Goal: Task Accomplishment & Management: Use online tool/utility

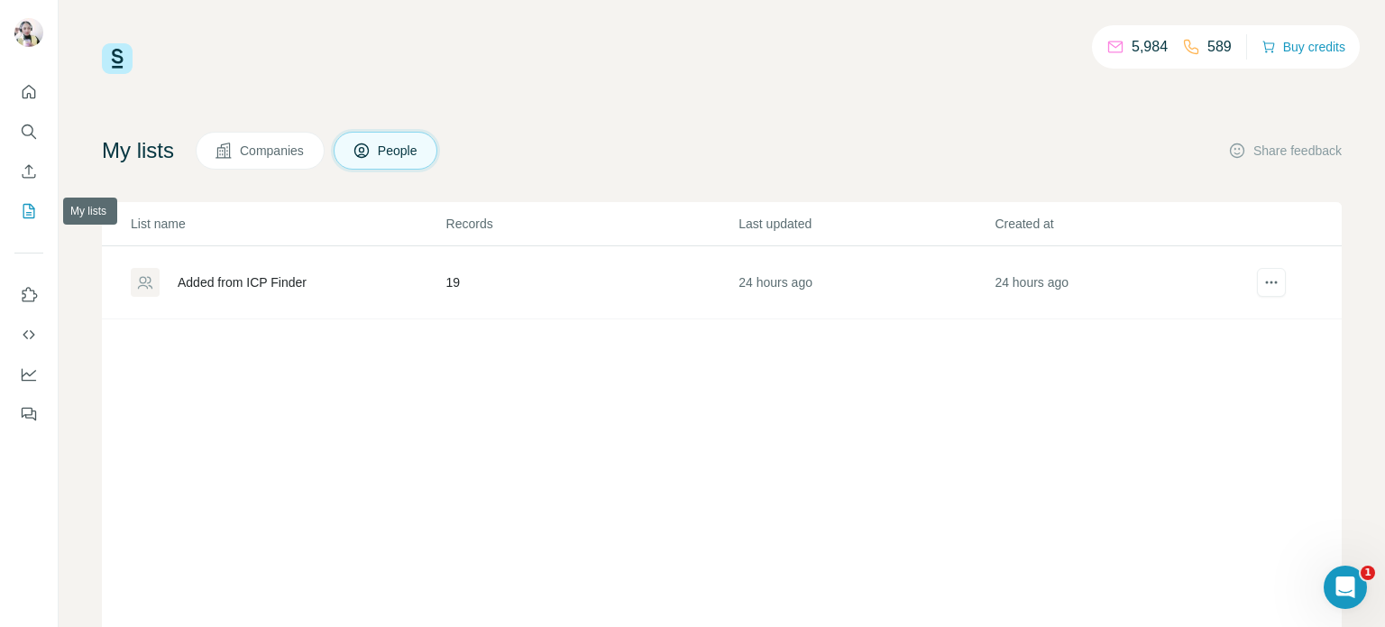
click at [25, 205] on icon "My lists" at bounding box center [29, 211] width 12 height 14
click at [284, 278] on div "Added from ICP Finder" at bounding box center [242, 282] width 129 height 18
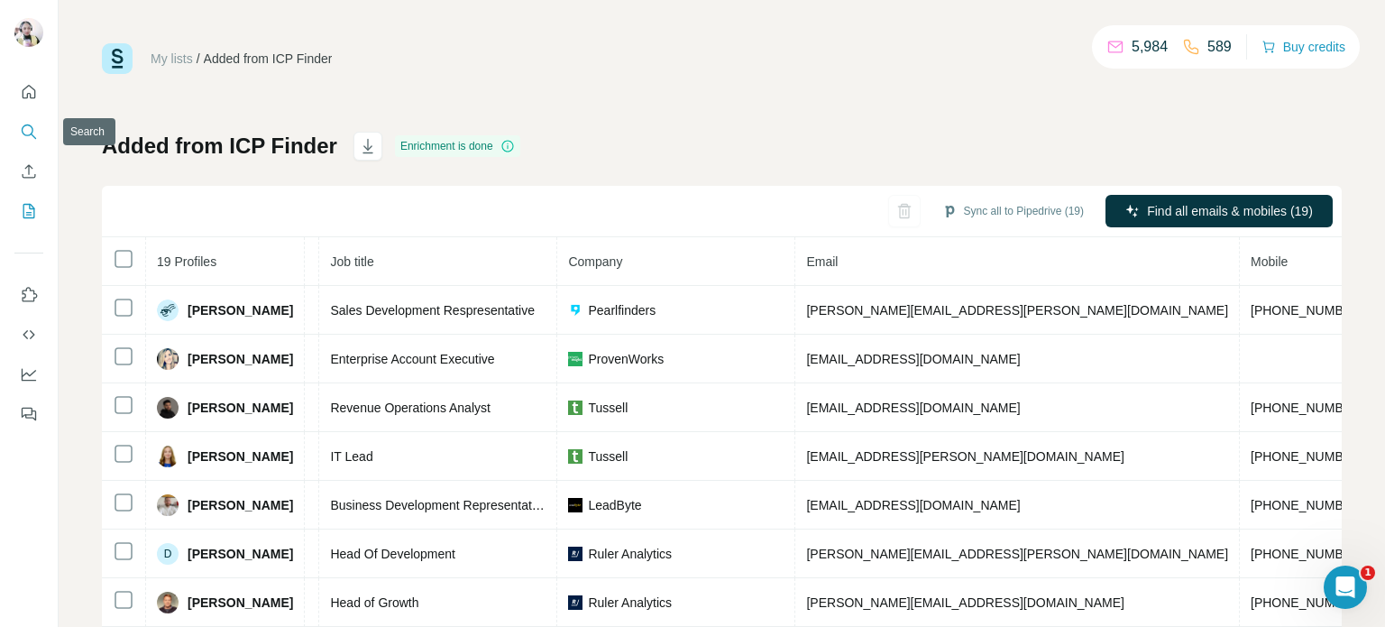
click at [32, 123] on icon "Search" at bounding box center [29, 132] width 18 height 18
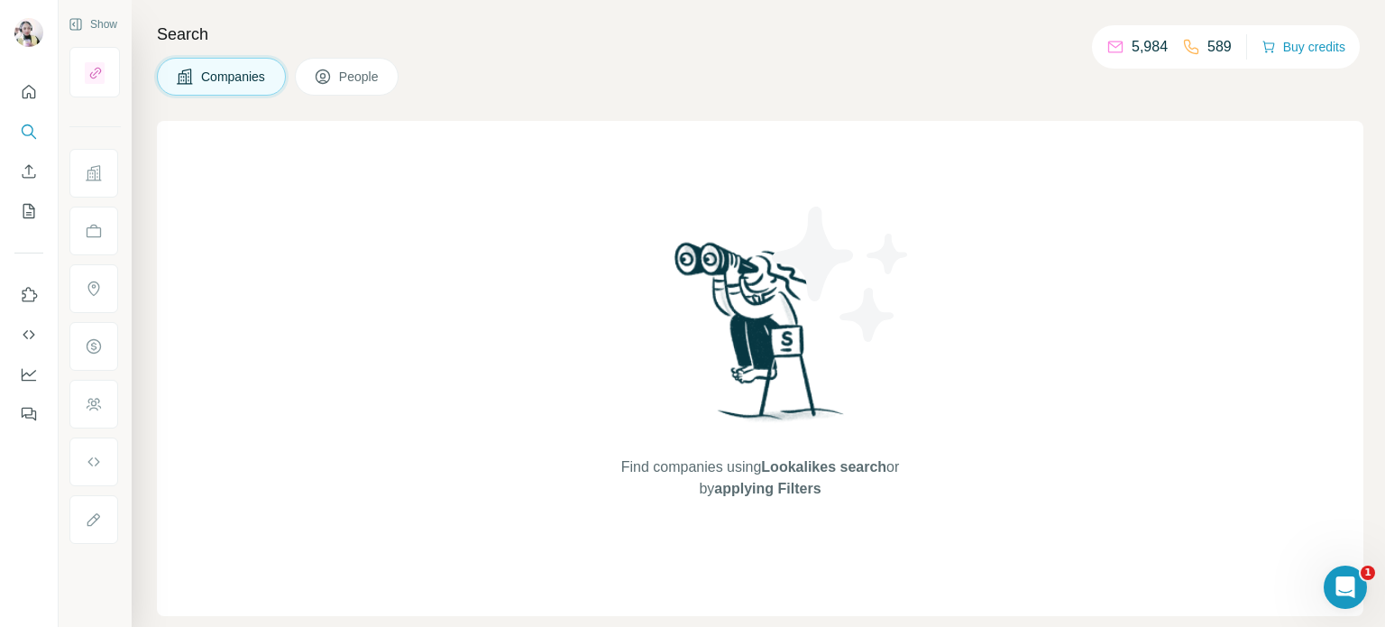
click at [356, 75] on span "People" at bounding box center [359, 77] width 41 height 18
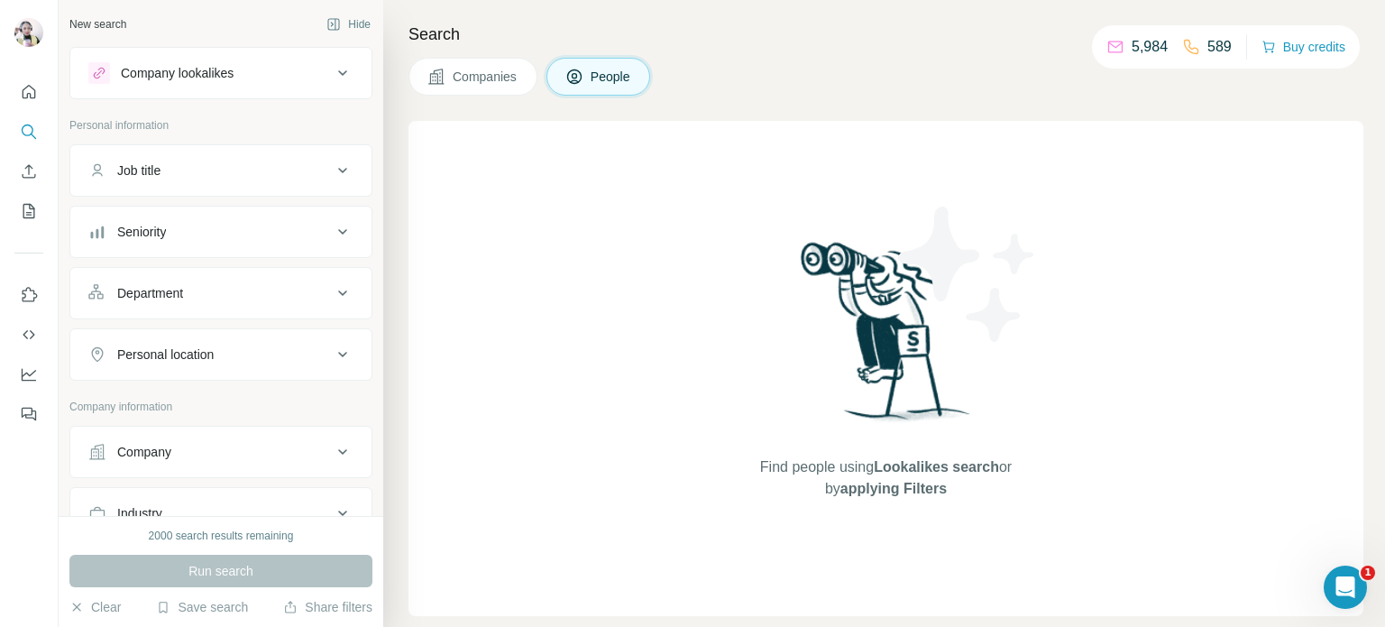
click at [250, 74] on div "Company lookalikes" at bounding box center [209, 73] width 243 height 22
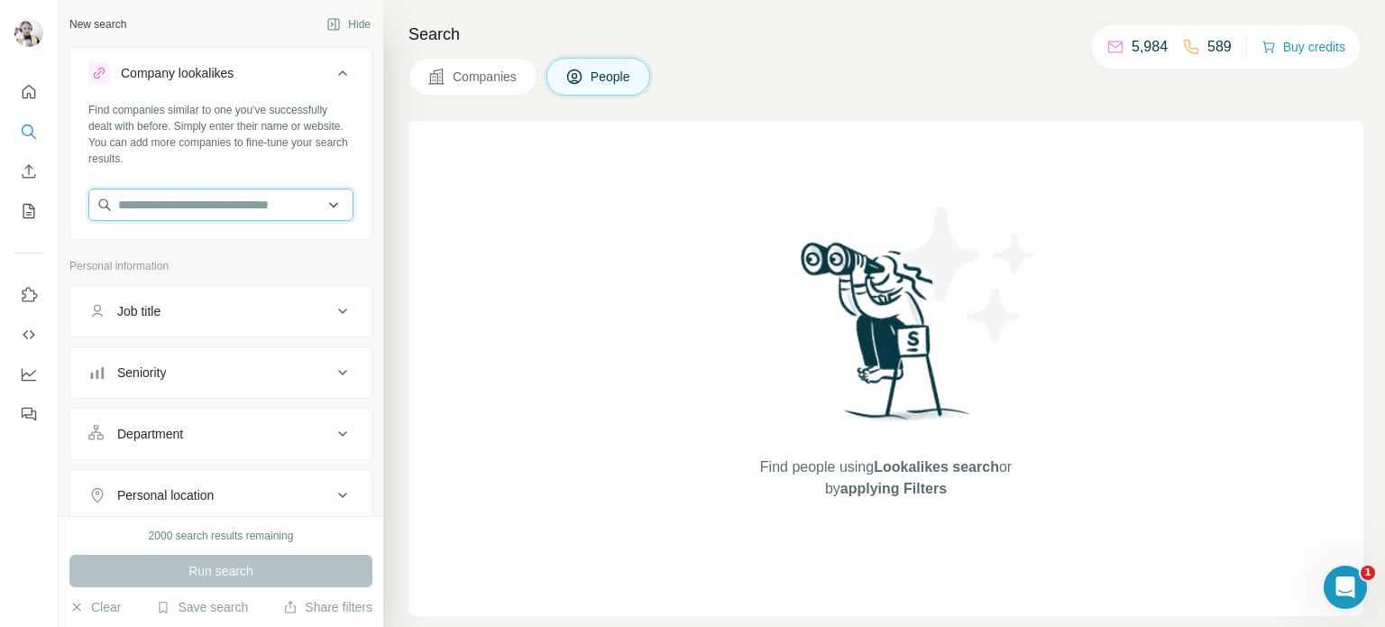
click at [208, 206] on input "text" at bounding box center [220, 204] width 265 height 32
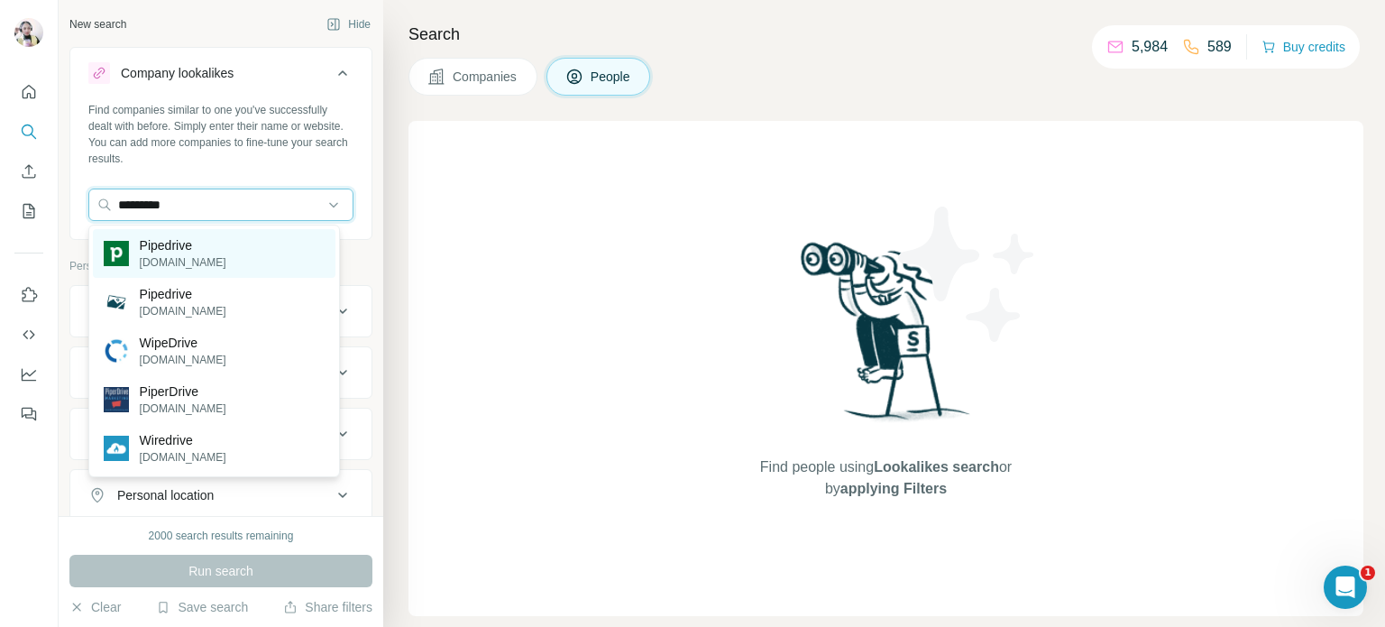
type input "*********"
click at [252, 259] on div "Pipedrive pipedrive.com" at bounding box center [214, 253] width 243 height 49
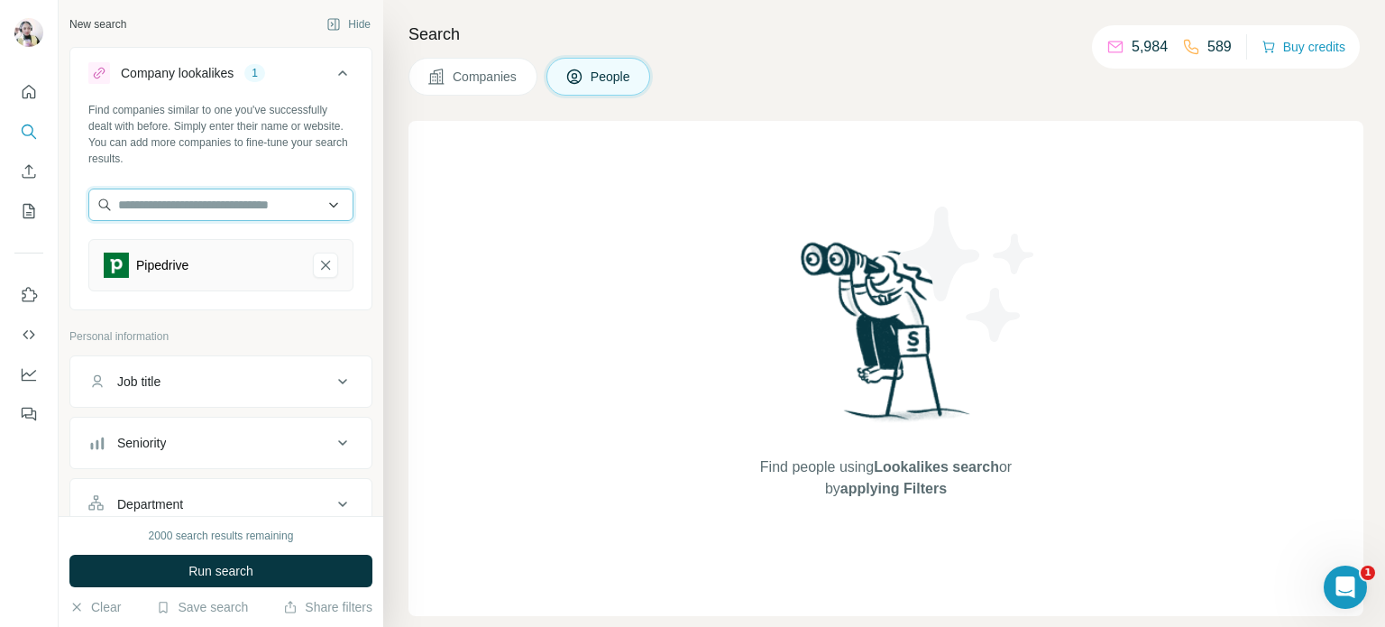
click at [239, 198] on input "text" at bounding box center [220, 204] width 265 height 32
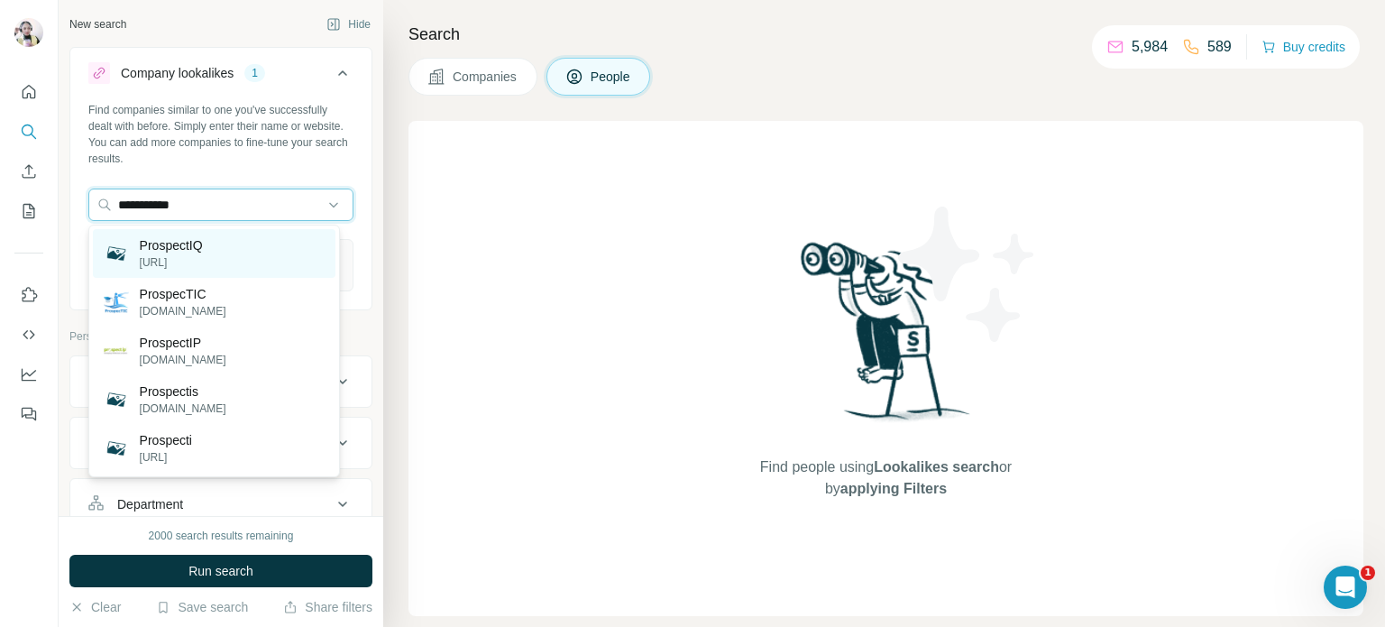
type input "**********"
click at [197, 249] on p "ProspectIQ" at bounding box center [171, 245] width 63 height 18
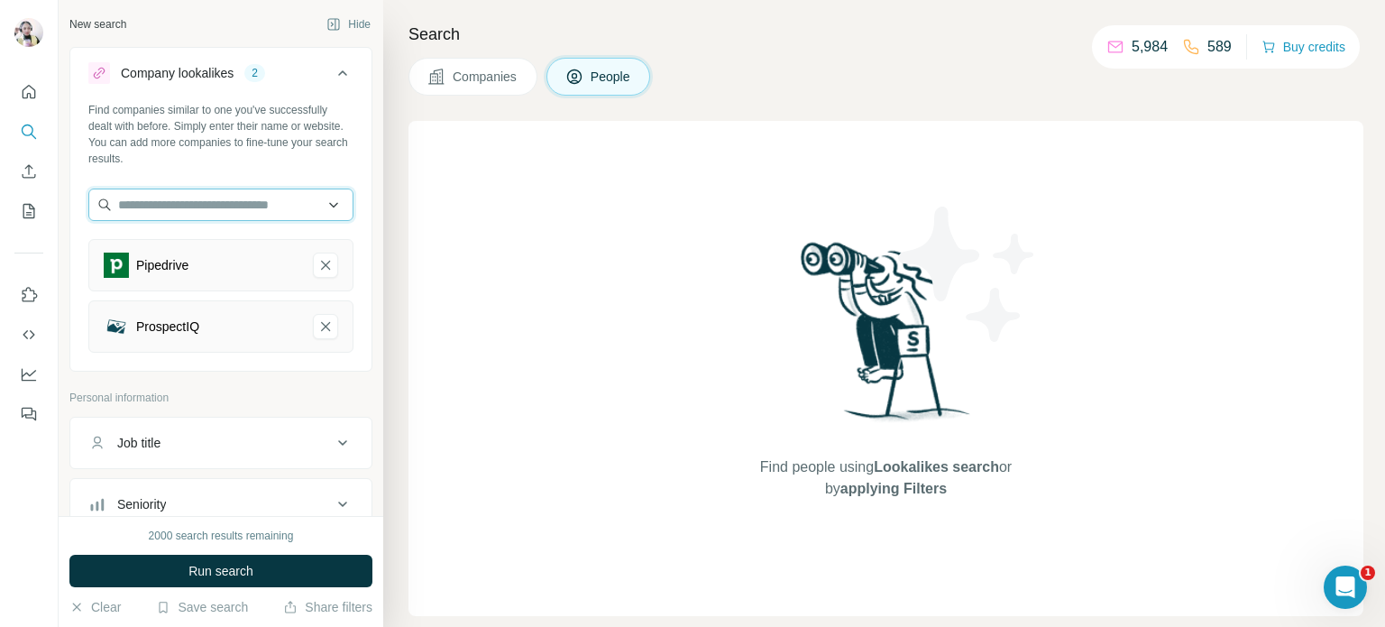
click at [226, 206] on input "text" at bounding box center [220, 204] width 265 height 32
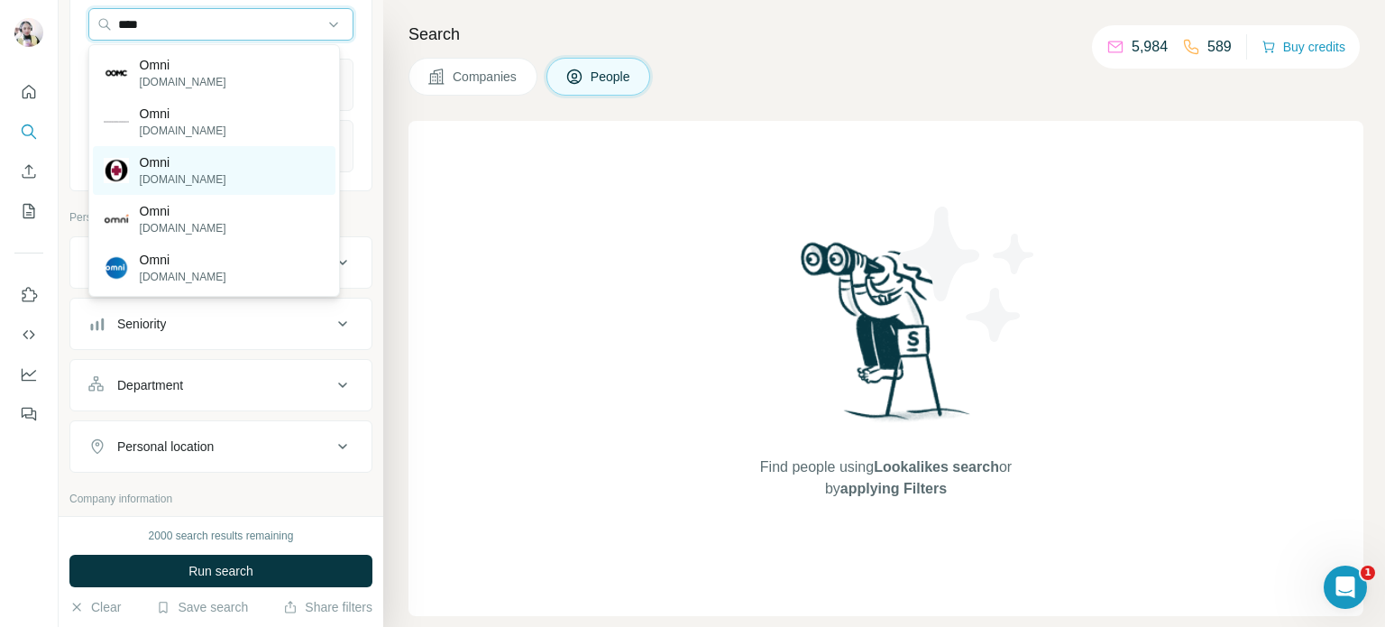
scroll to position [90, 0]
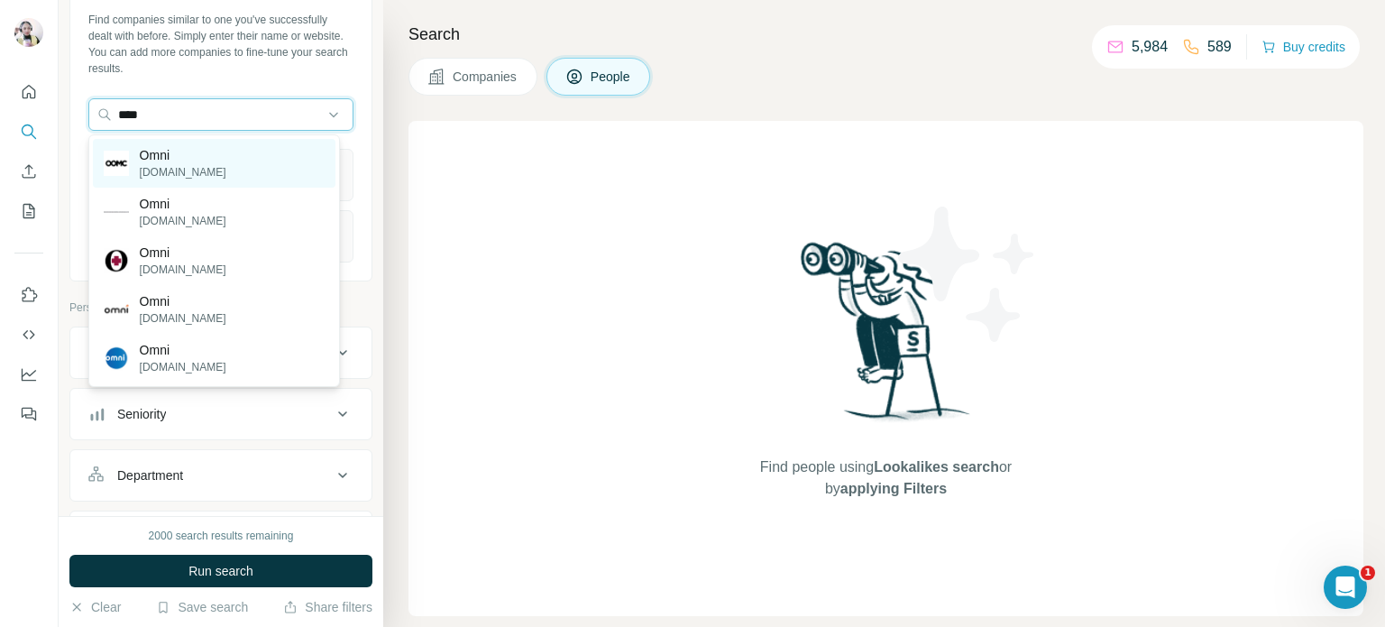
type input "****"
click at [234, 164] on div "Omni oomc.com" at bounding box center [214, 163] width 243 height 49
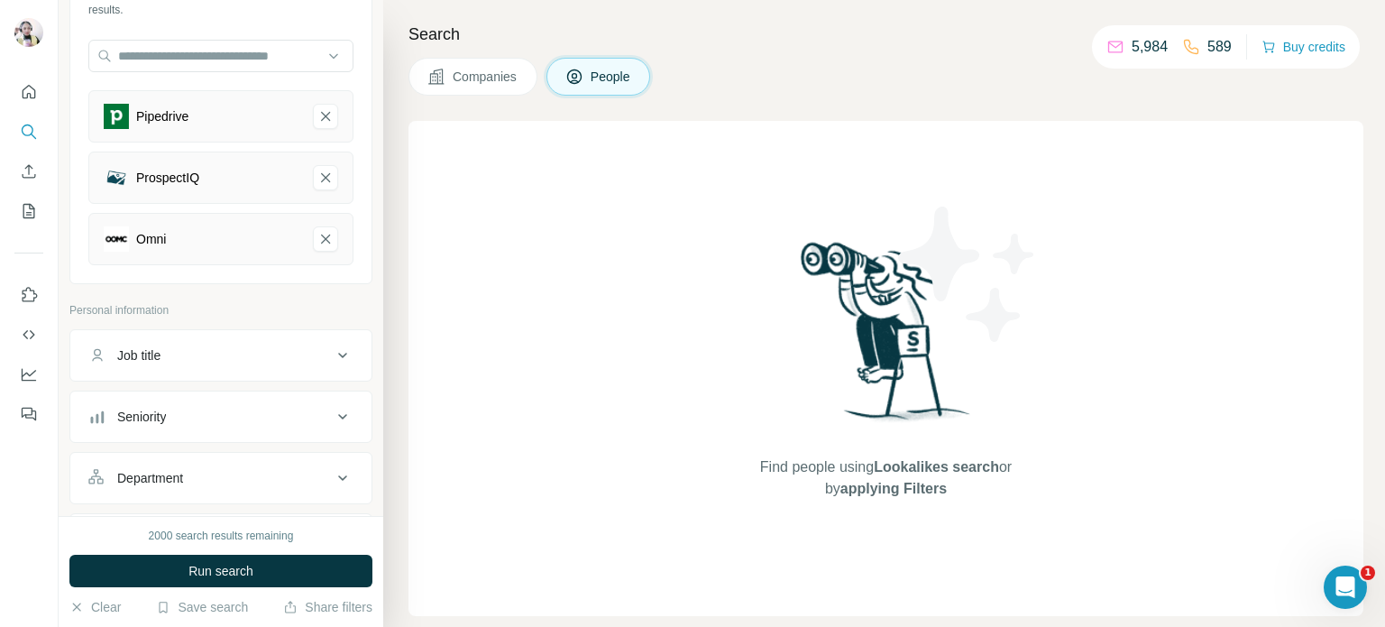
scroll to position [180, 0]
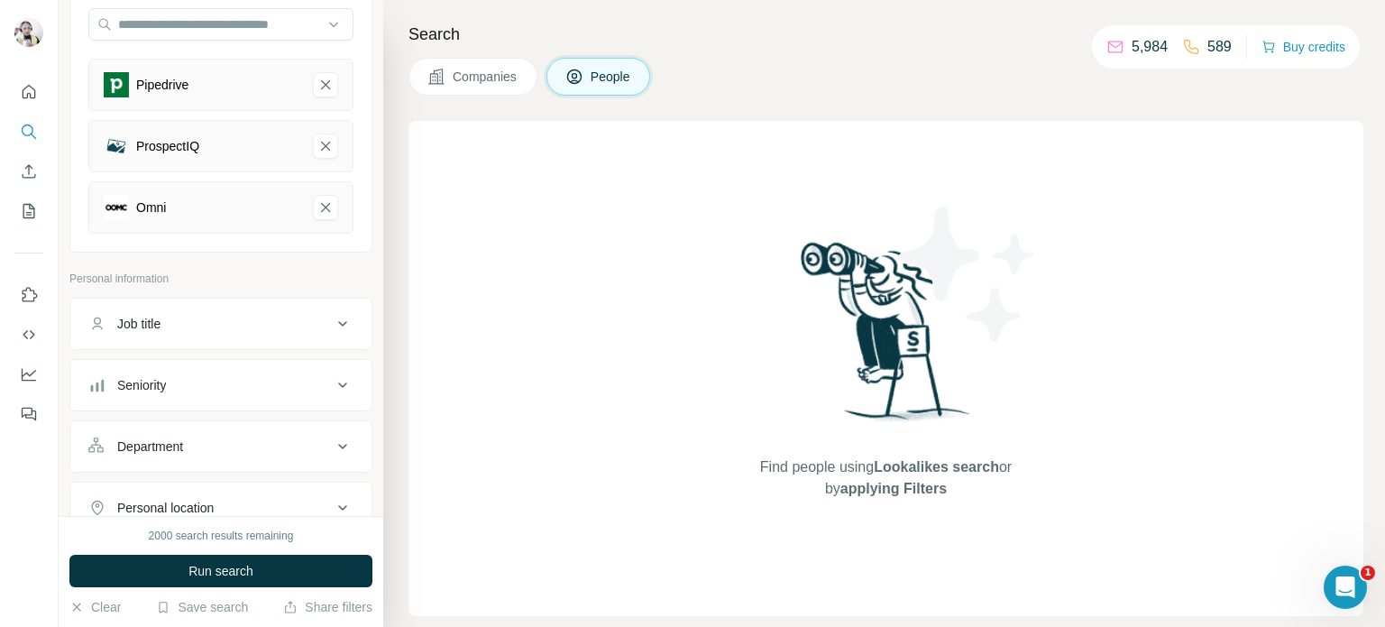
click at [279, 331] on div "Job title" at bounding box center [209, 324] width 243 height 18
click at [197, 367] on input "text" at bounding box center [202, 369] width 229 height 32
type input "**********"
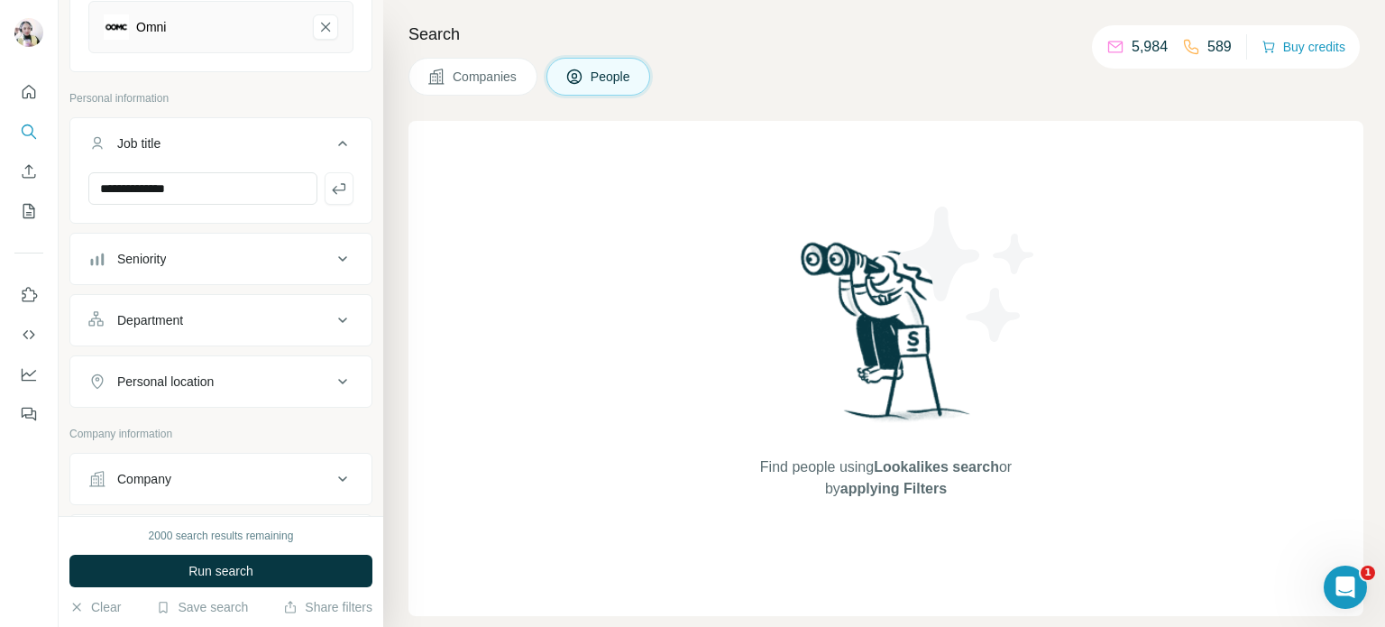
click at [193, 268] on button "Seniority" at bounding box center [220, 258] width 301 height 43
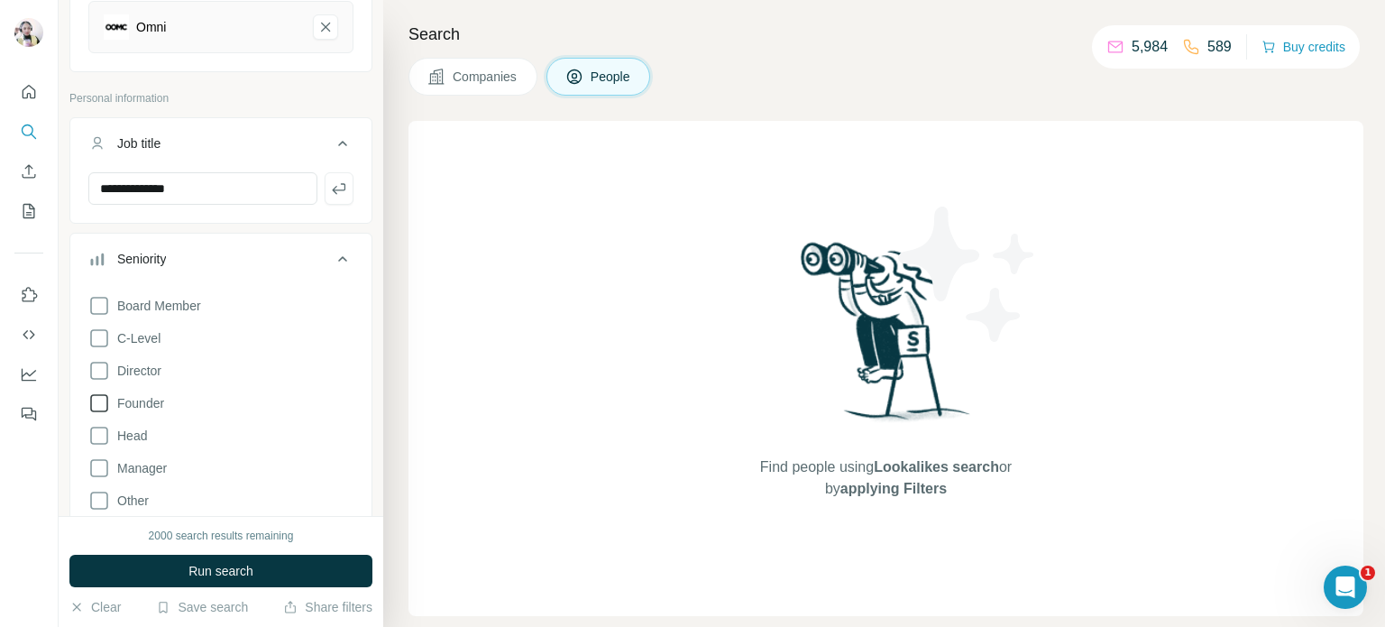
click at [101, 398] on icon at bounding box center [99, 403] width 22 height 22
click at [98, 433] on icon at bounding box center [99, 436] width 22 height 22
click at [99, 461] on icon at bounding box center [99, 468] width 22 height 22
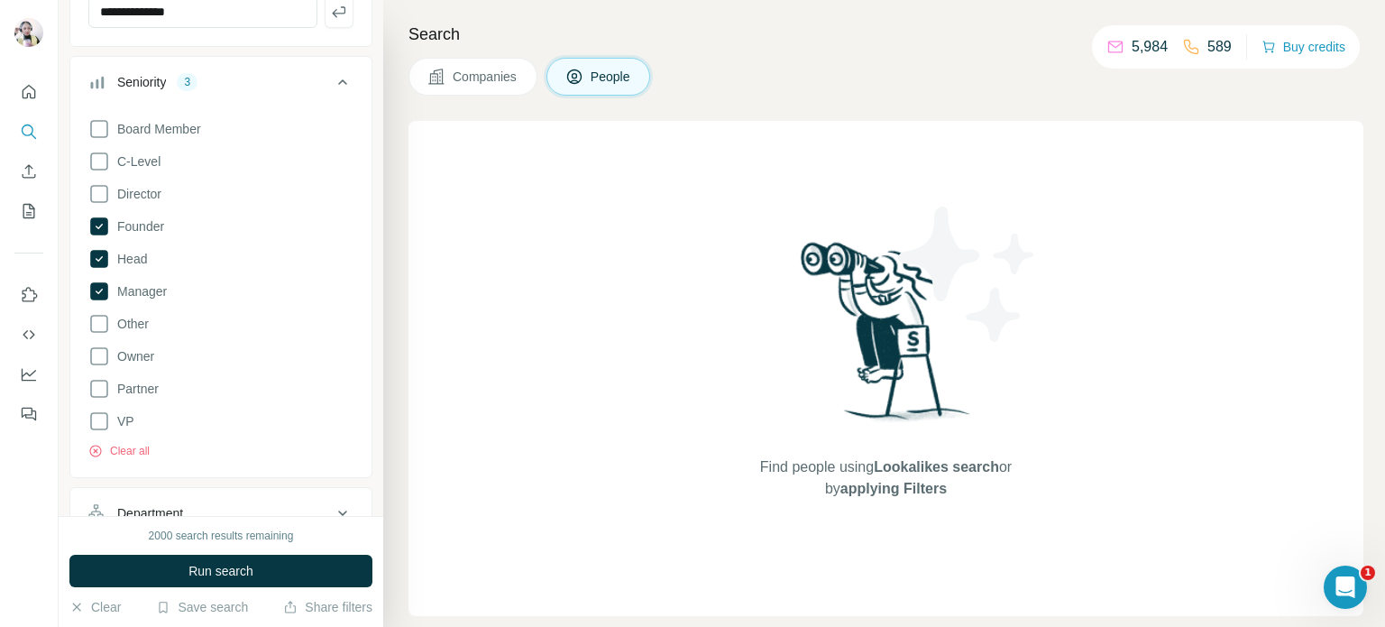
scroll to position [541, 0]
click at [95, 356] on icon at bounding box center [99, 353] width 22 height 22
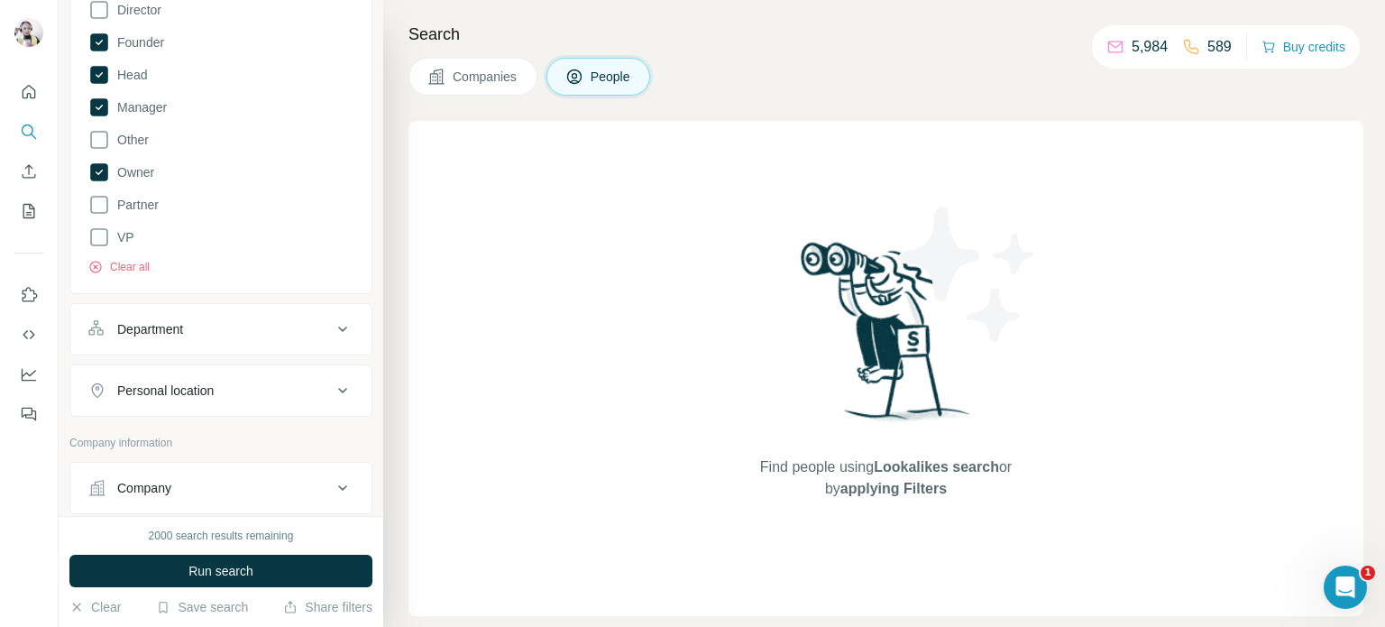
scroll to position [811, 0]
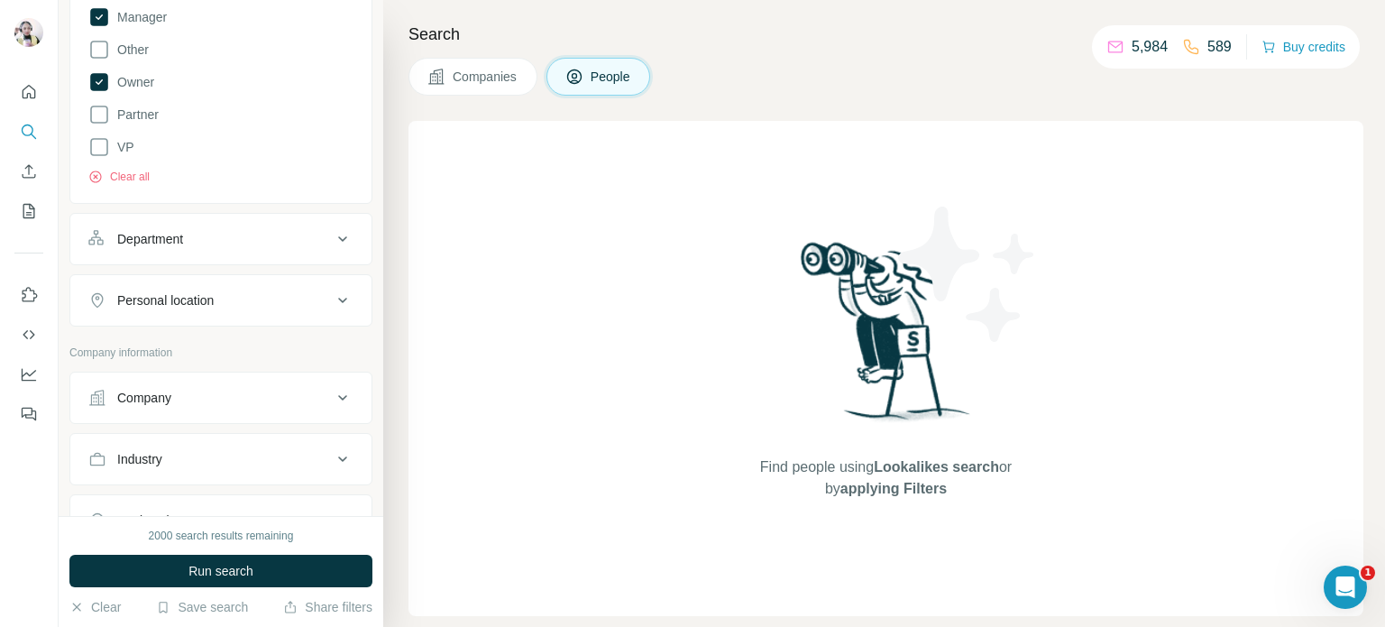
click at [161, 234] on div "Department" at bounding box center [150, 239] width 66 height 18
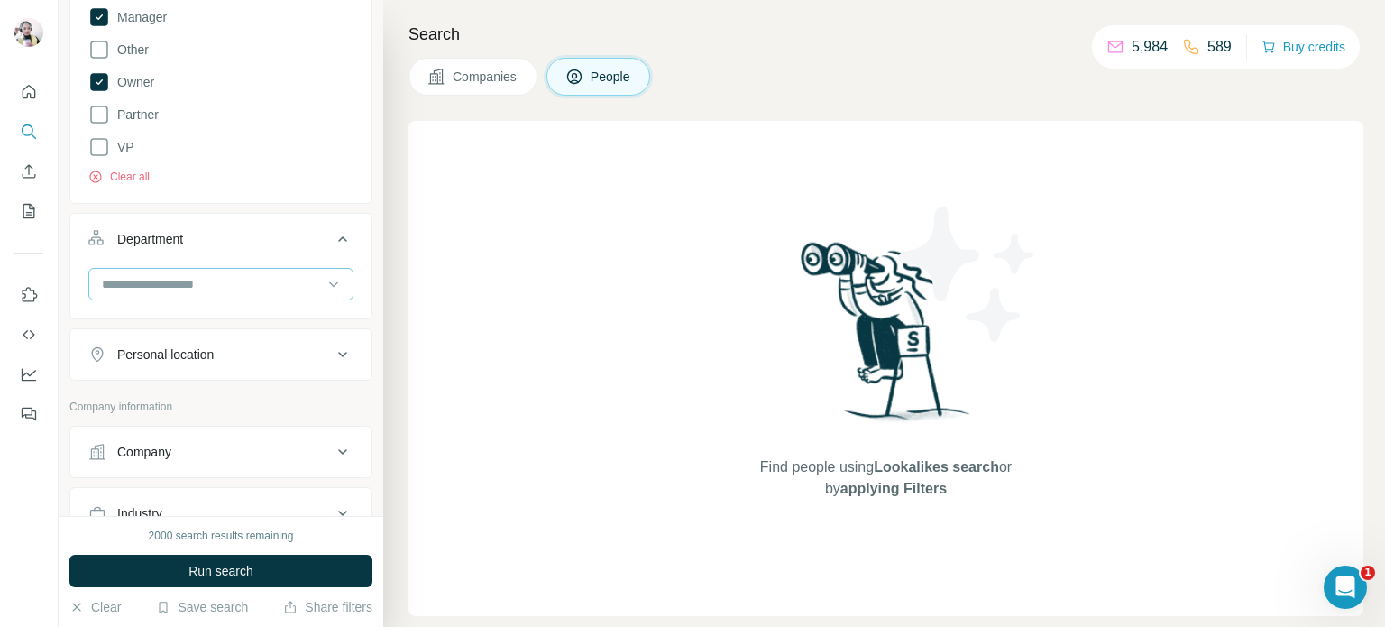
click at [231, 287] on input at bounding box center [211, 284] width 223 height 20
type input "*"
type input "*****"
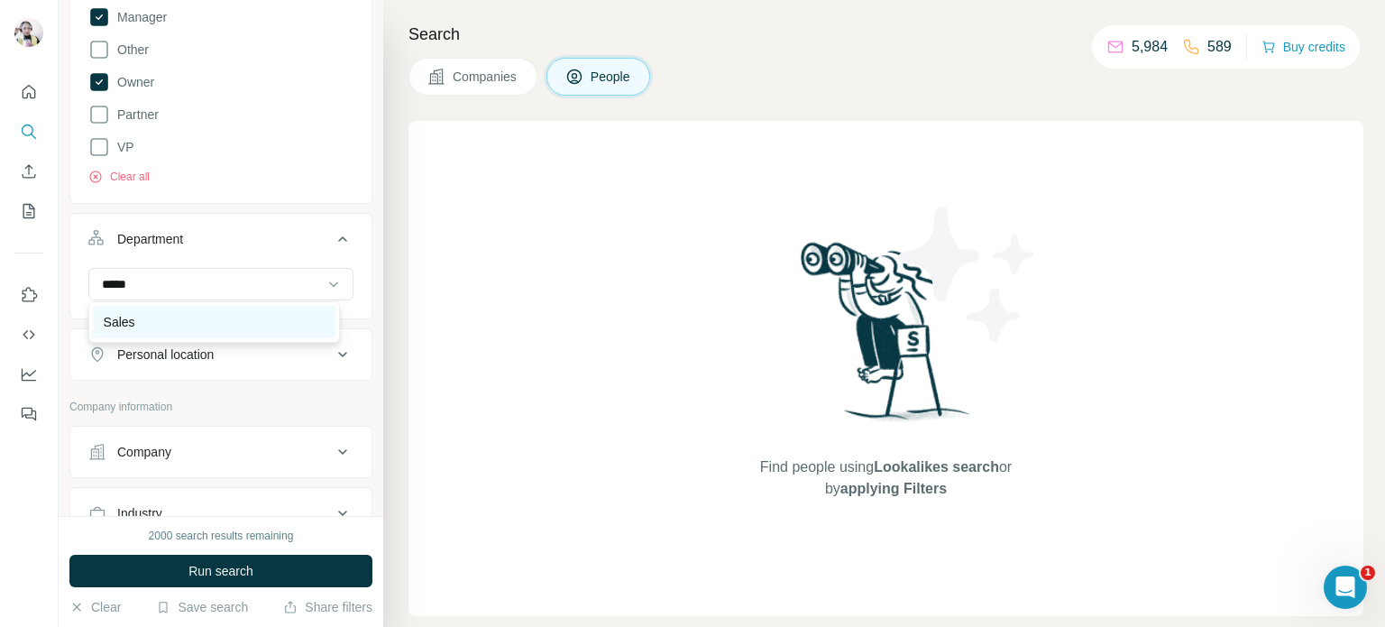
click at [161, 320] on div "Sales" at bounding box center [214, 322] width 221 height 18
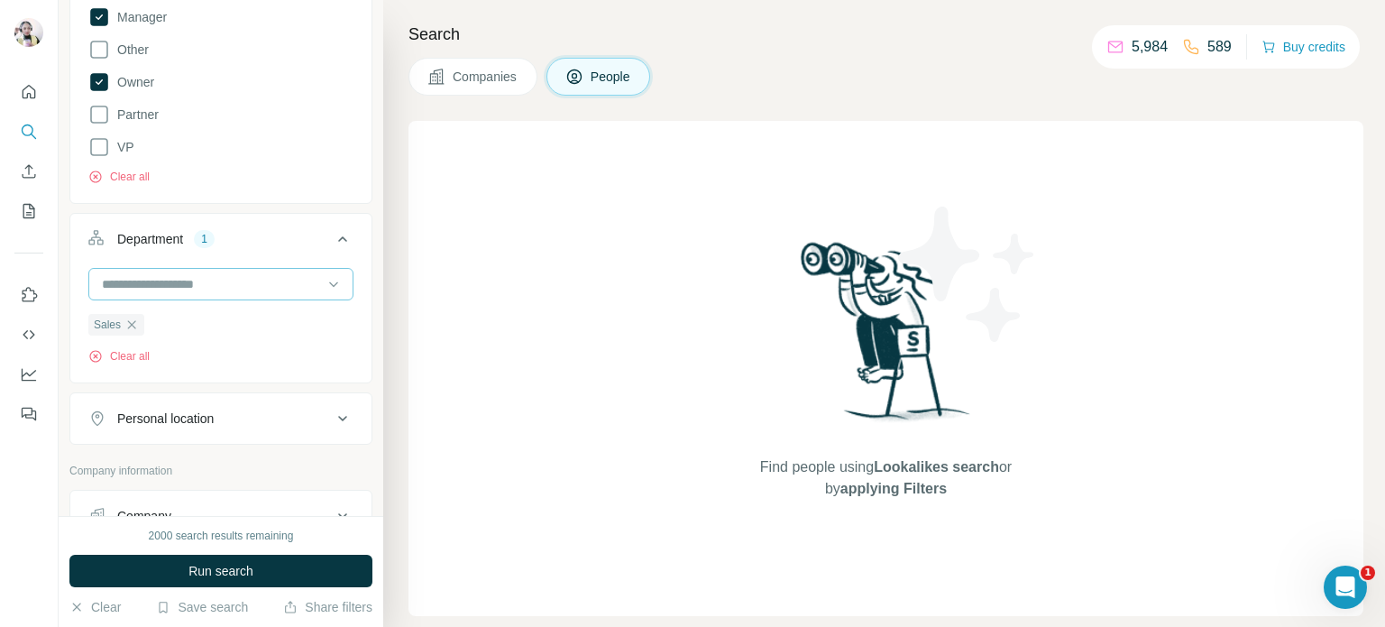
click at [224, 287] on input at bounding box center [211, 284] width 223 height 20
type input "*"
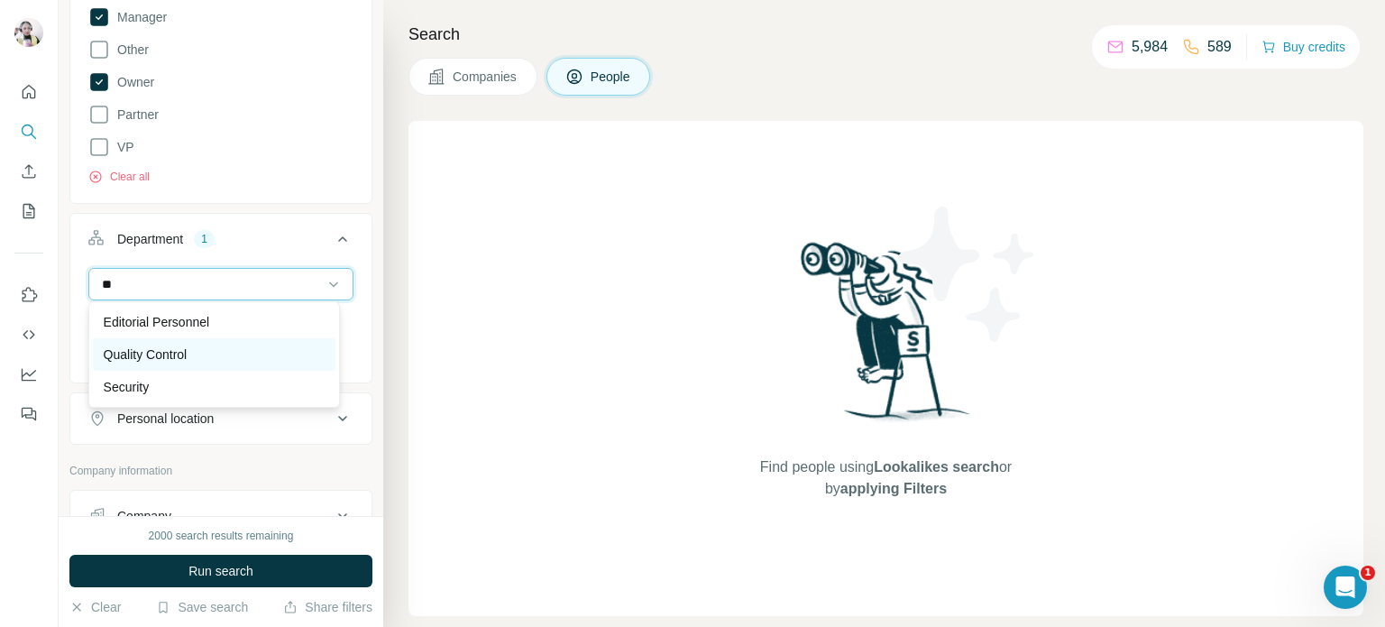
type input "**"
click at [182, 349] on p "Quality Control" at bounding box center [146, 354] width 84 height 18
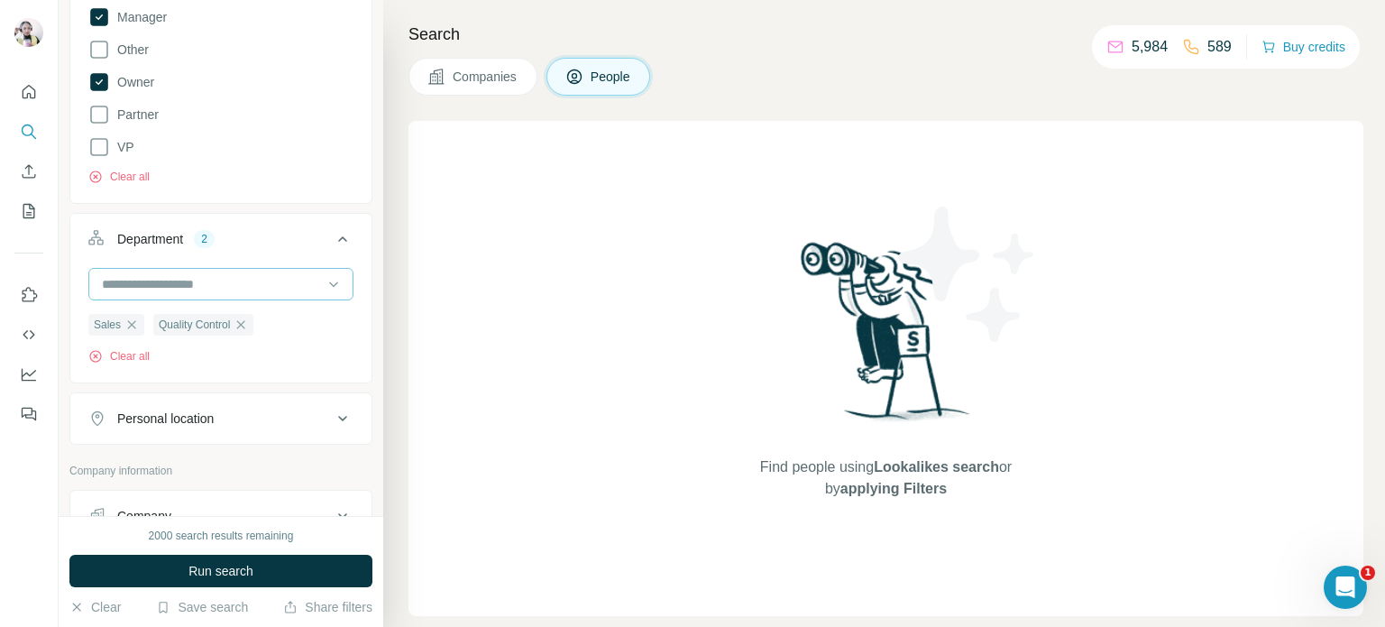
click at [137, 279] on input at bounding box center [211, 284] width 223 height 20
type input "*"
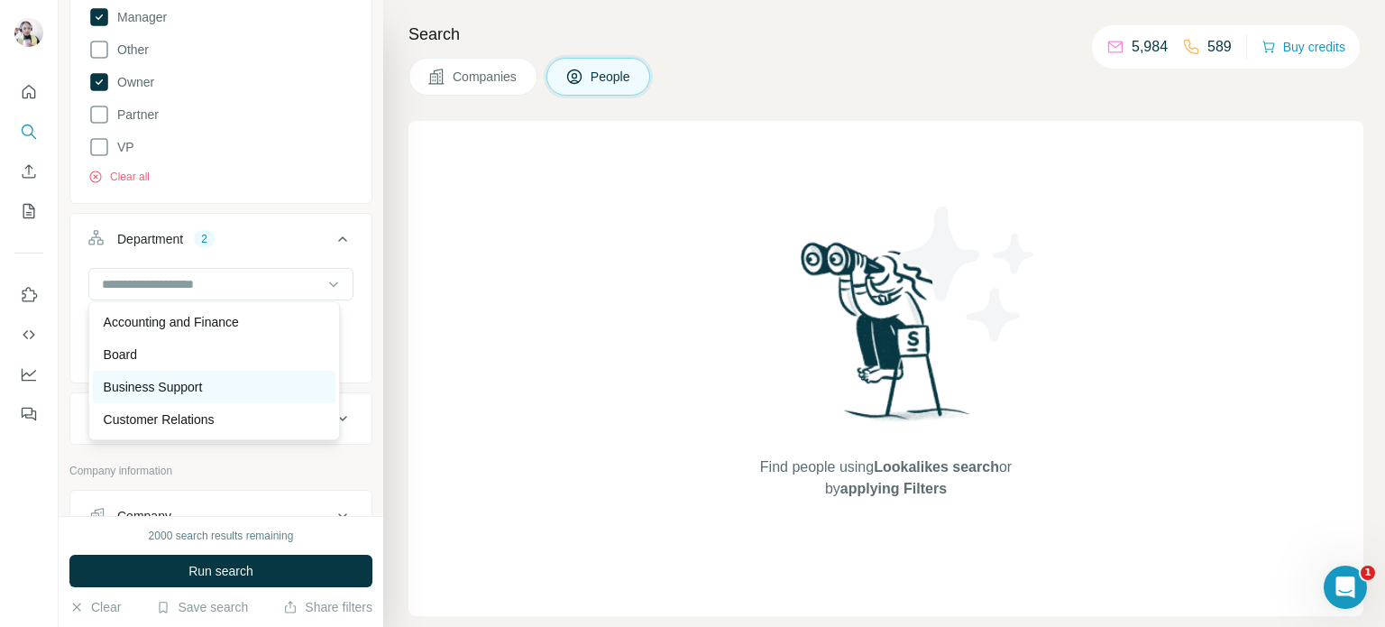
click at [135, 379] on p "Business Support" at bounding box center [153, 387] width 99 height 18
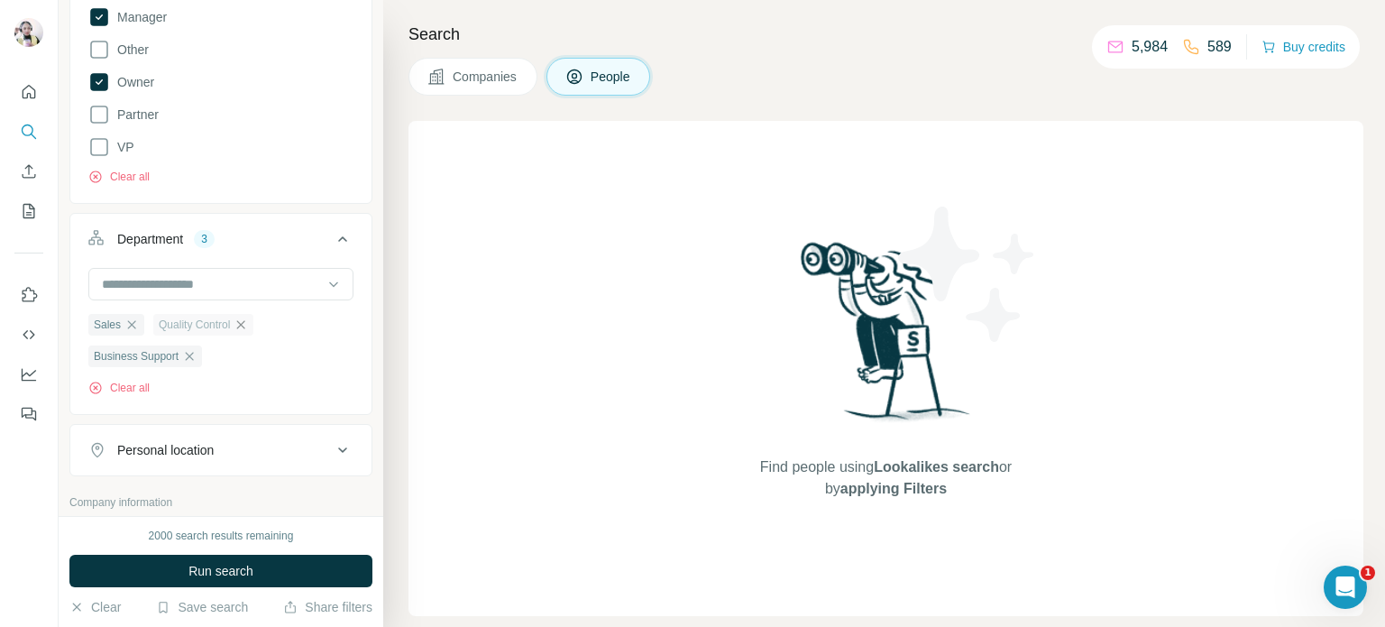
click at [248, 322] on icon "button" at bounding box center [241, 324] width 14 height 14
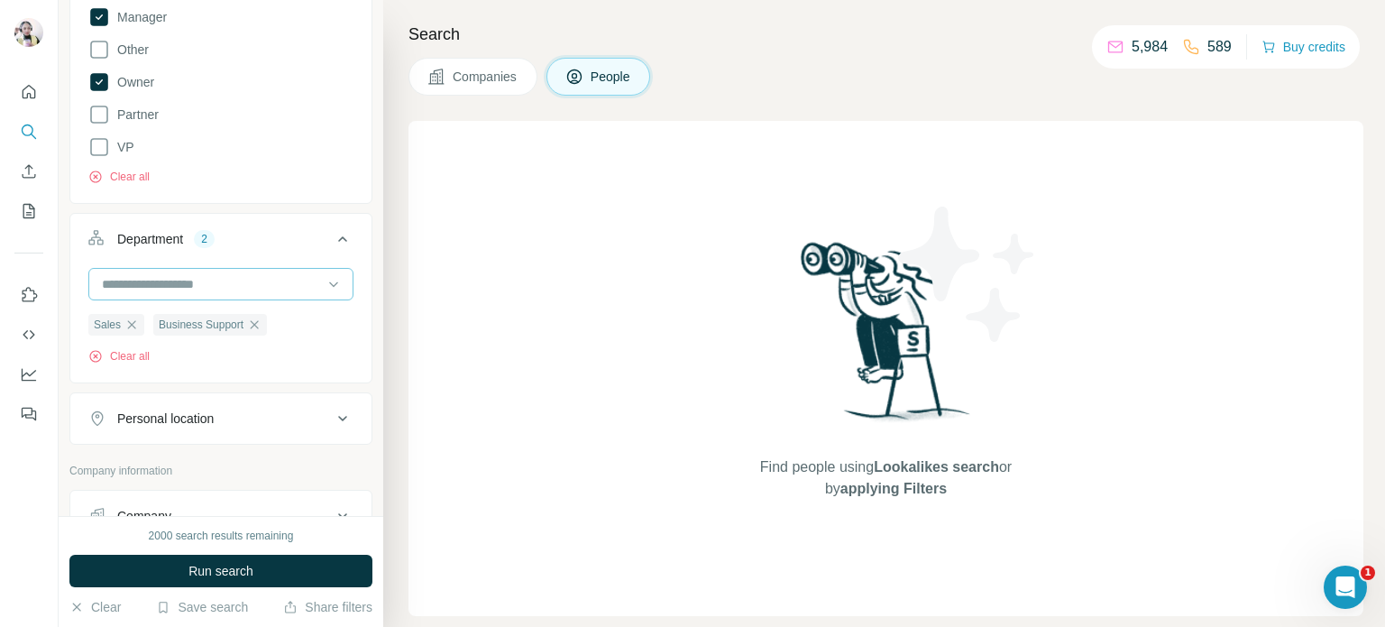
click at [224, 288] on input at bounding box center [211, 284] width 223 height 20
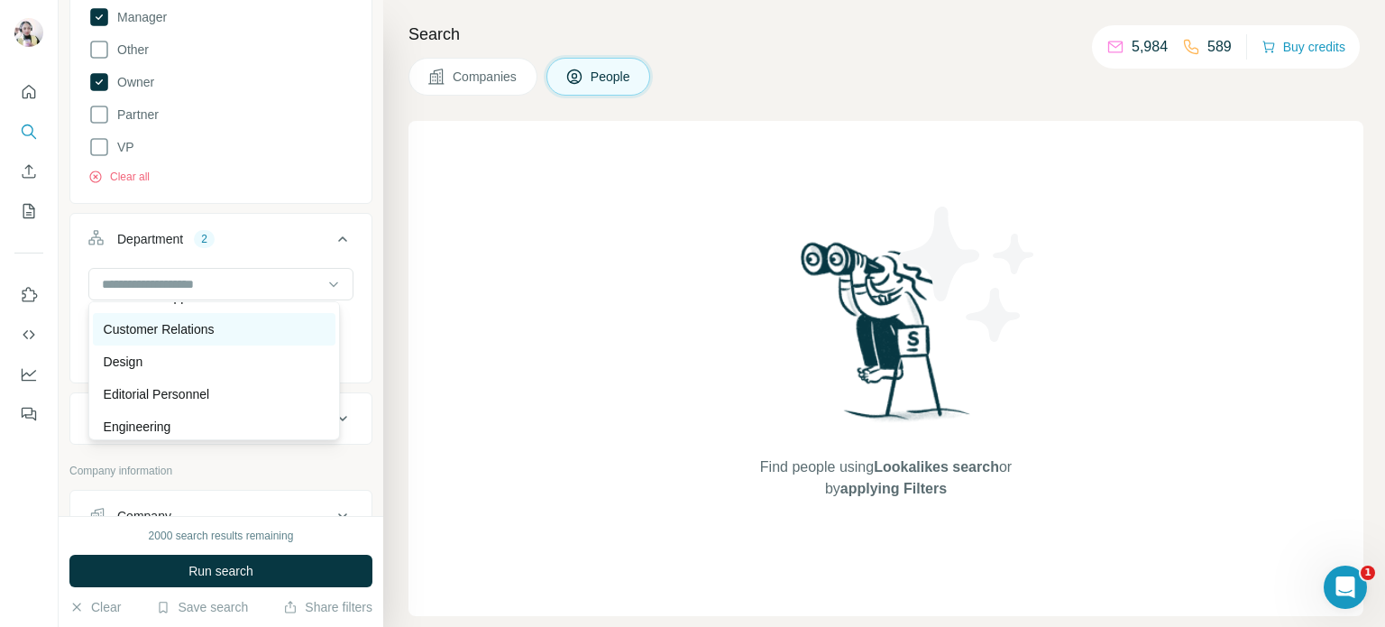
click at [195, 326] on p "Customer Relations" at bounding box center [159, 329] width 111 height 18
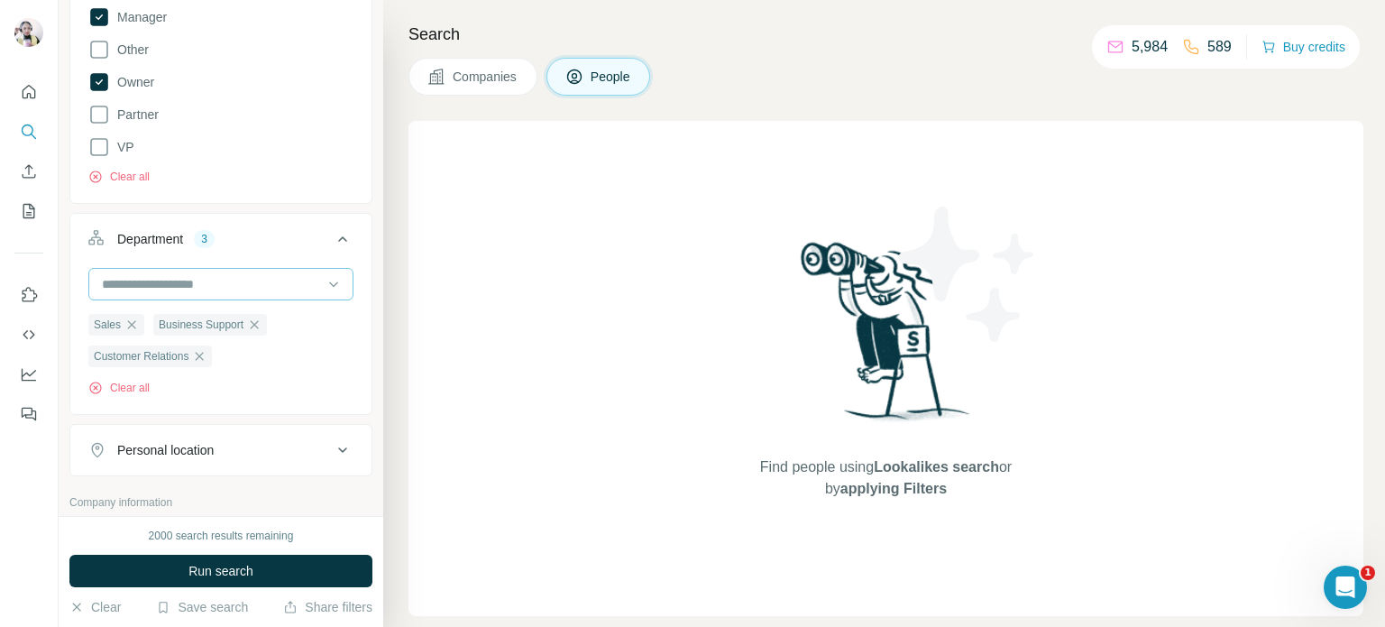
click at [270, 278] on input at bounding box center [211, 284] width 223 height 20
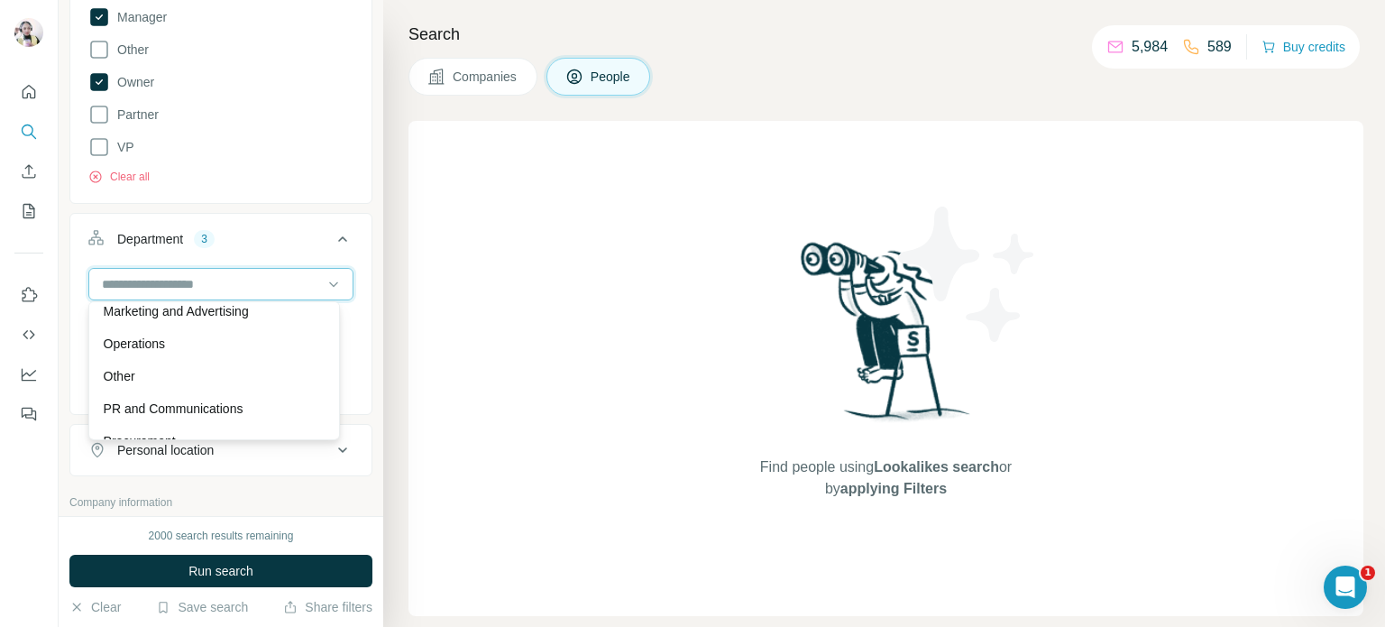
scroll to position [451, 0]
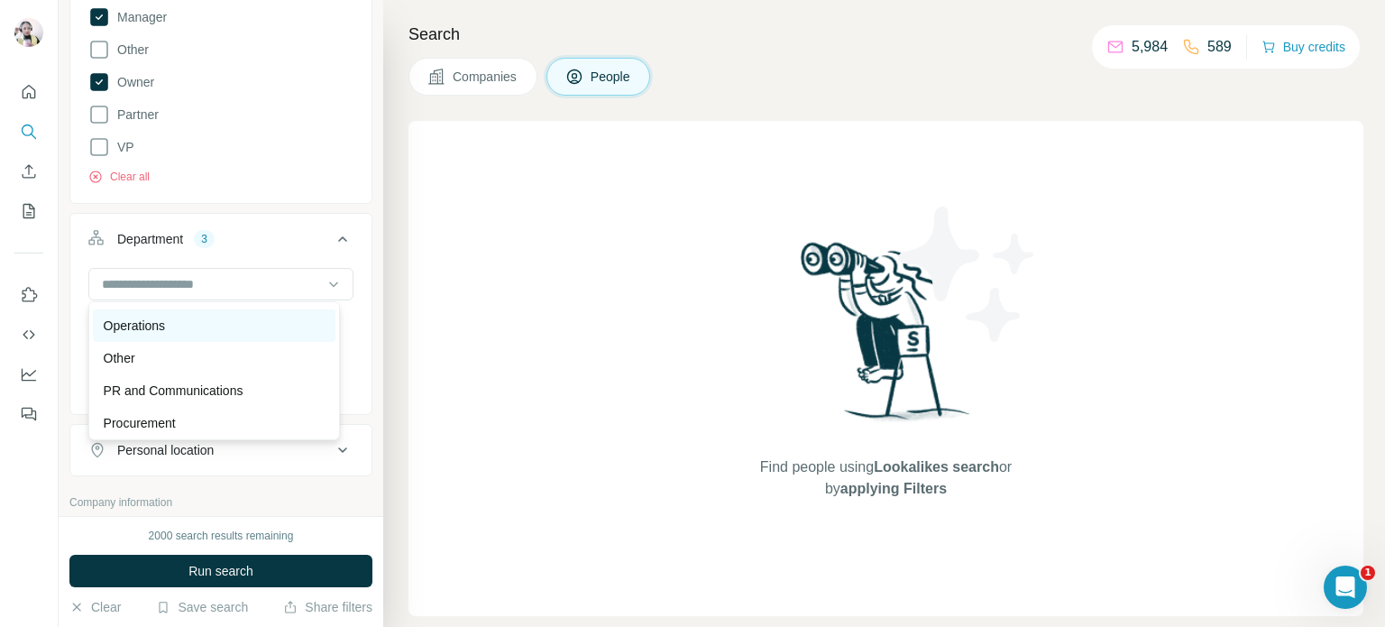
click at [137, 320] on p "Operations" at bounding box center [134, 325] width 61 height 18
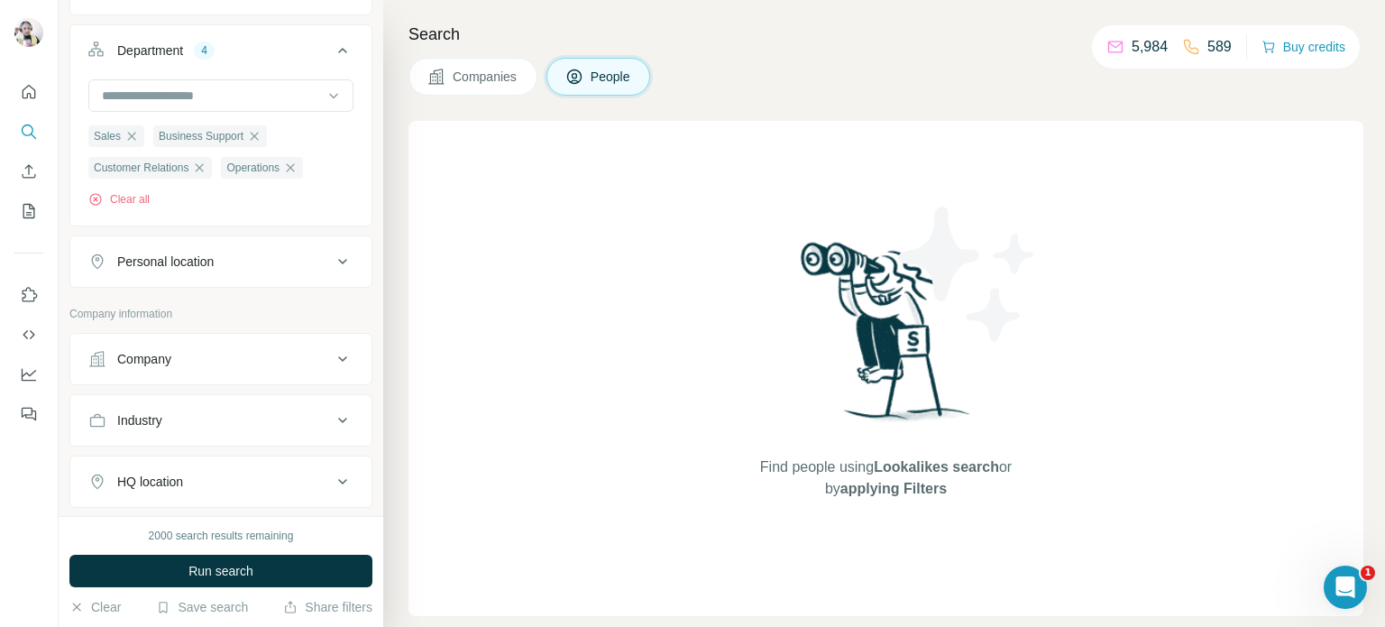
scroll to position [1082, 0]
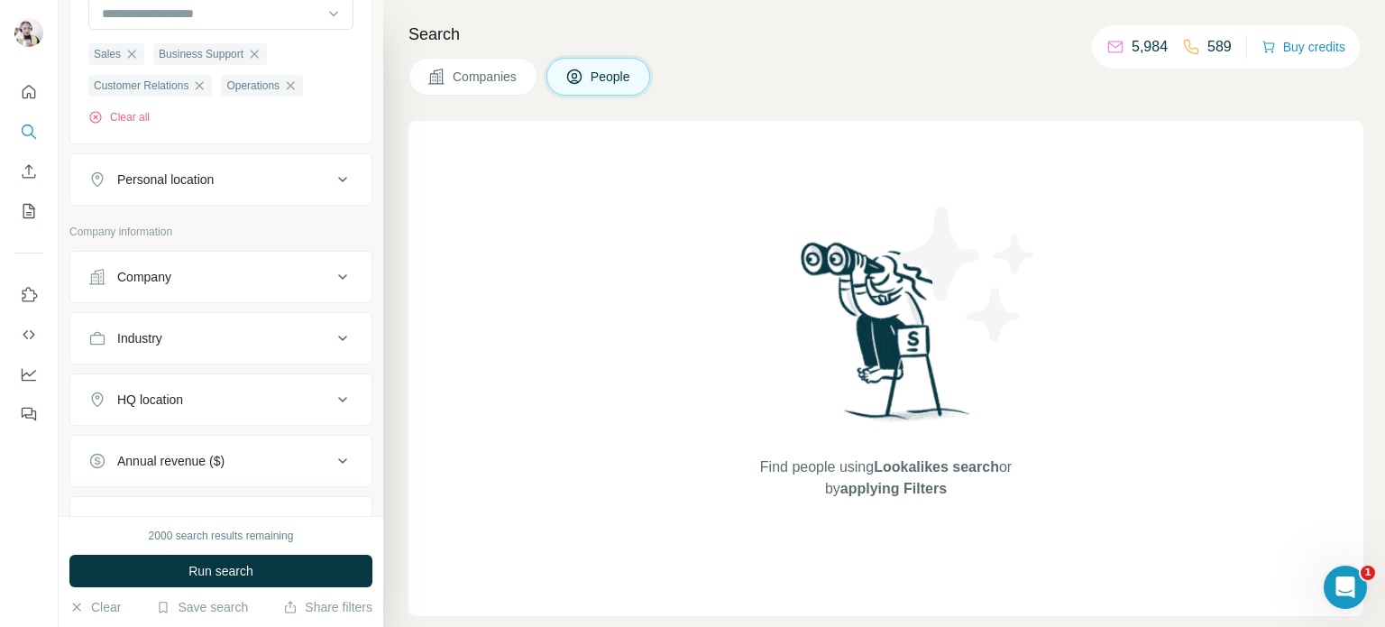
click at [260, 291] on button "Company" at bounding box center [220, 276] width 301 height 43
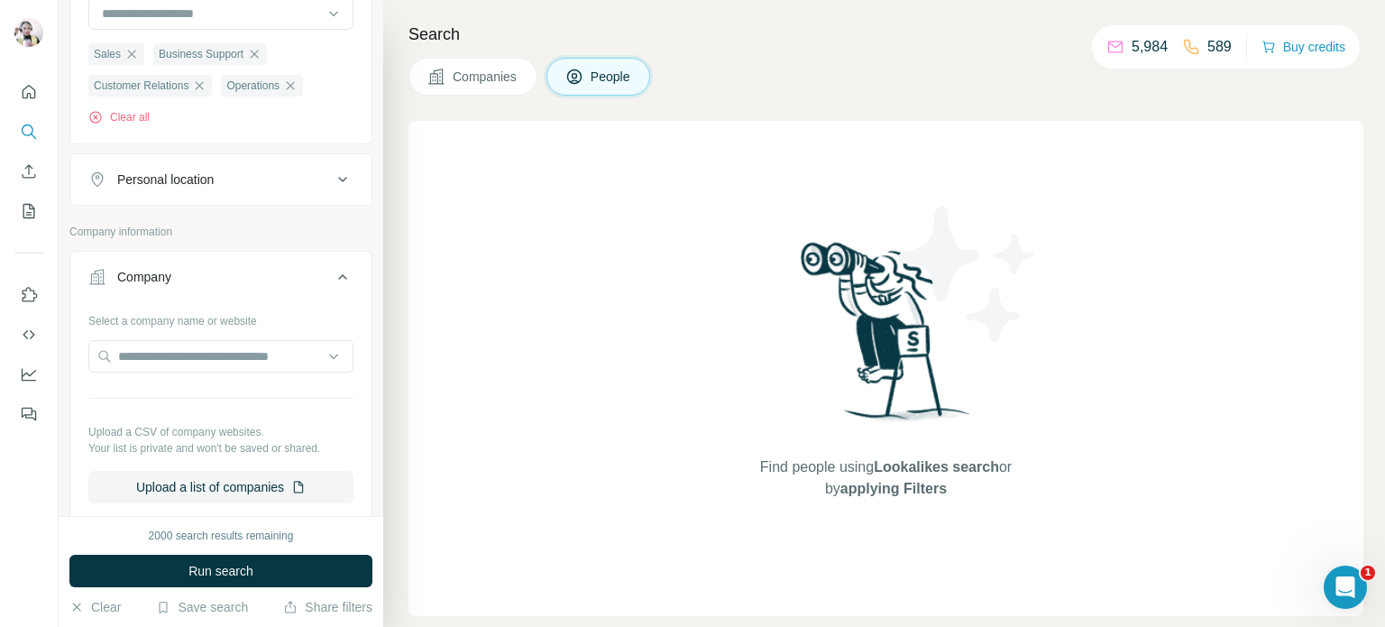
click at [333, 279] on icon at bounding box center [343, 277] width 22 height 22
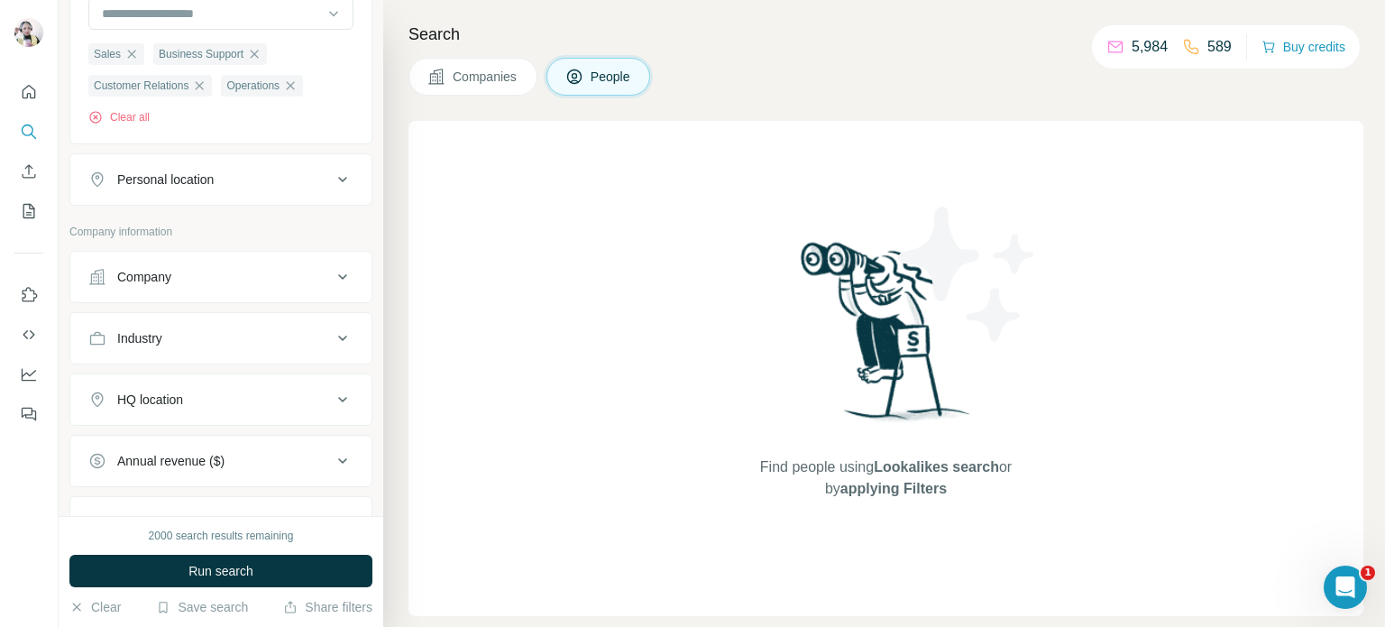
click at [210, 337] on div "Industry" at bounding box center [209, 338] width 243 height 18
click at [220, 376] on input at bounding box center [211, 383] width 223 height 20
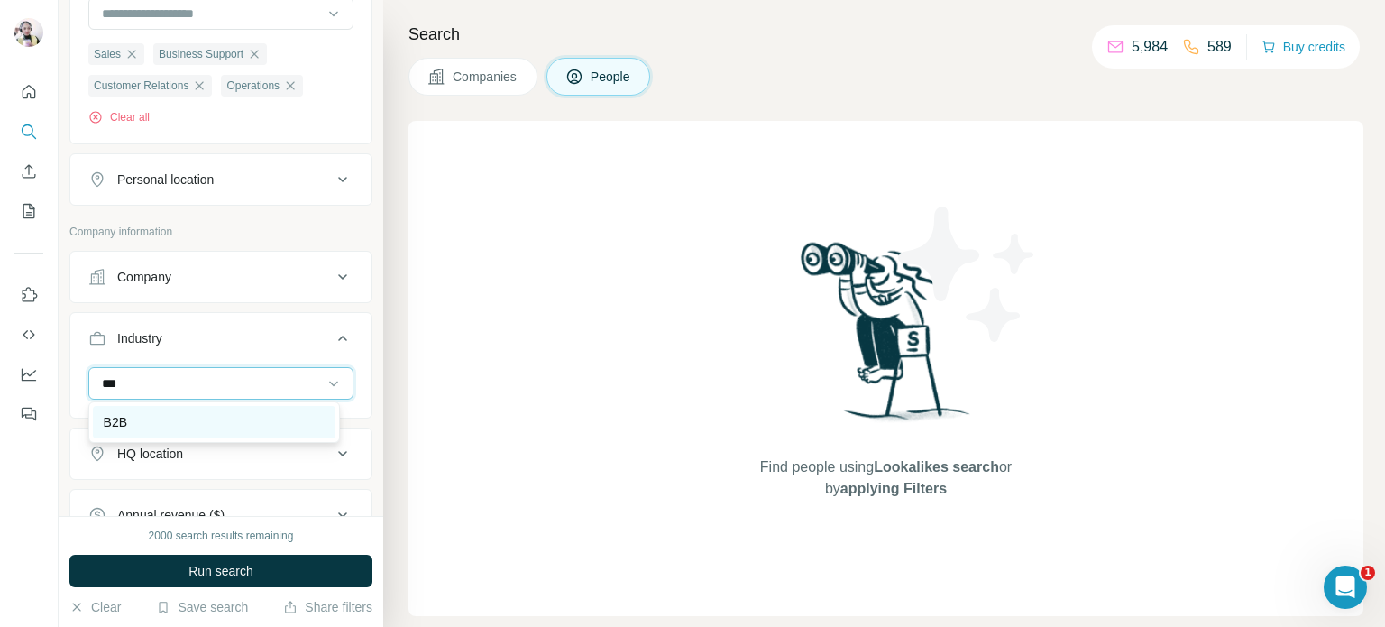
type input "***"
click at [177, 418] on div "B2B" at bounding box center [214, 422] width 221 height 18
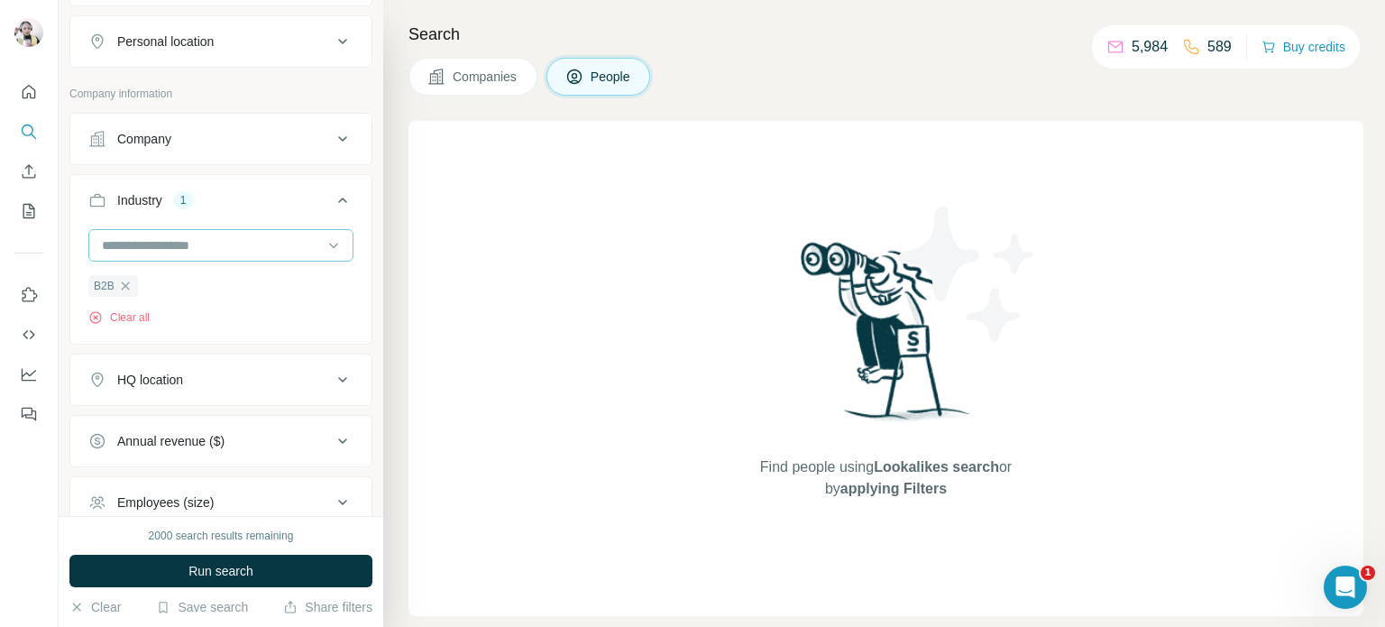
scroll to position [1262, 0]
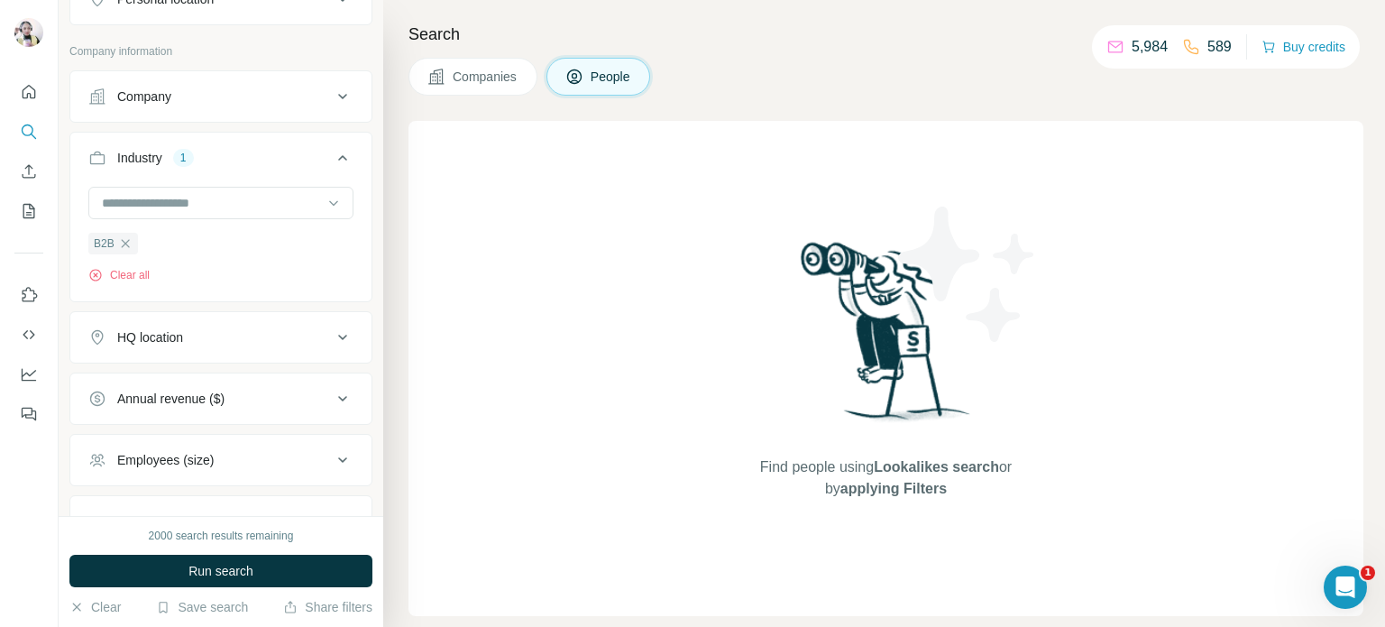
click at [166, 340] on div "HQ location" at bounding box center [150, 337] width 66 height 18
click at [169, 385] on input "text" at bounding box center [220, 382] width 265 height 32
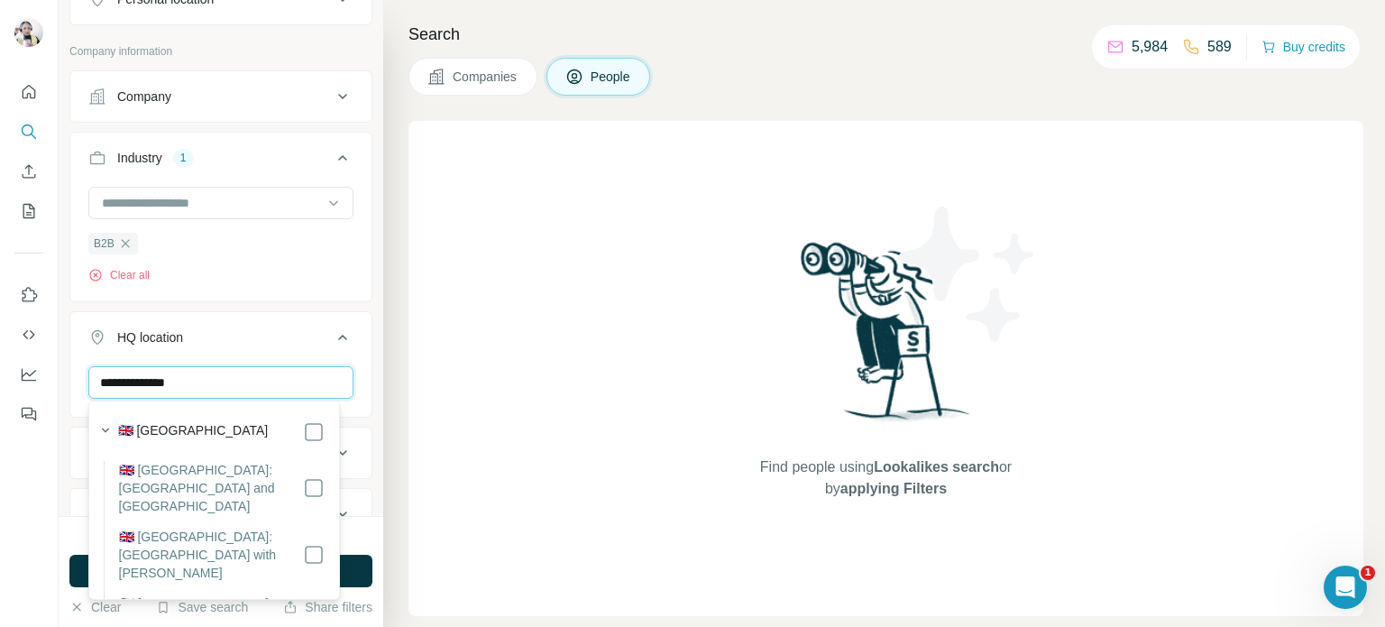
type input "**********"
click at [333, 342] on icon at bounding box center [343, 337] width 22 height 22
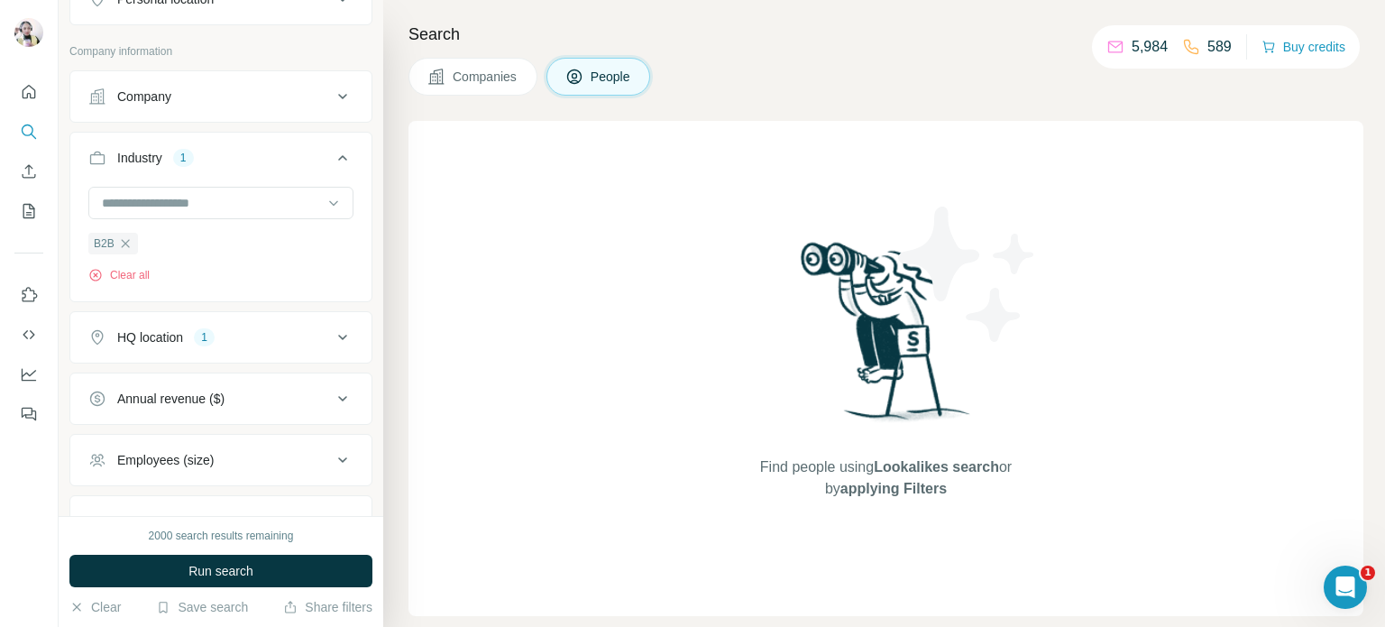
click at [263, 385] on button "Annual revenue ($)" at bounding box center [220, 398] width 301 height 43
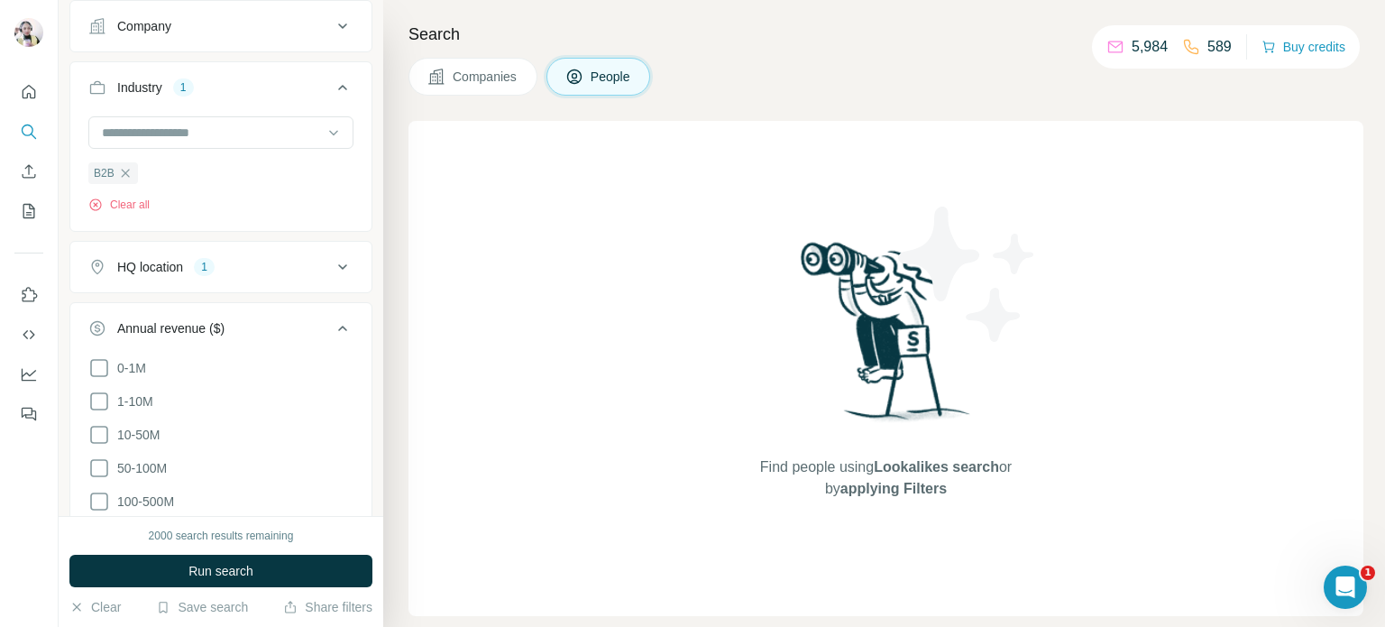
scroll to position [1352, 0]
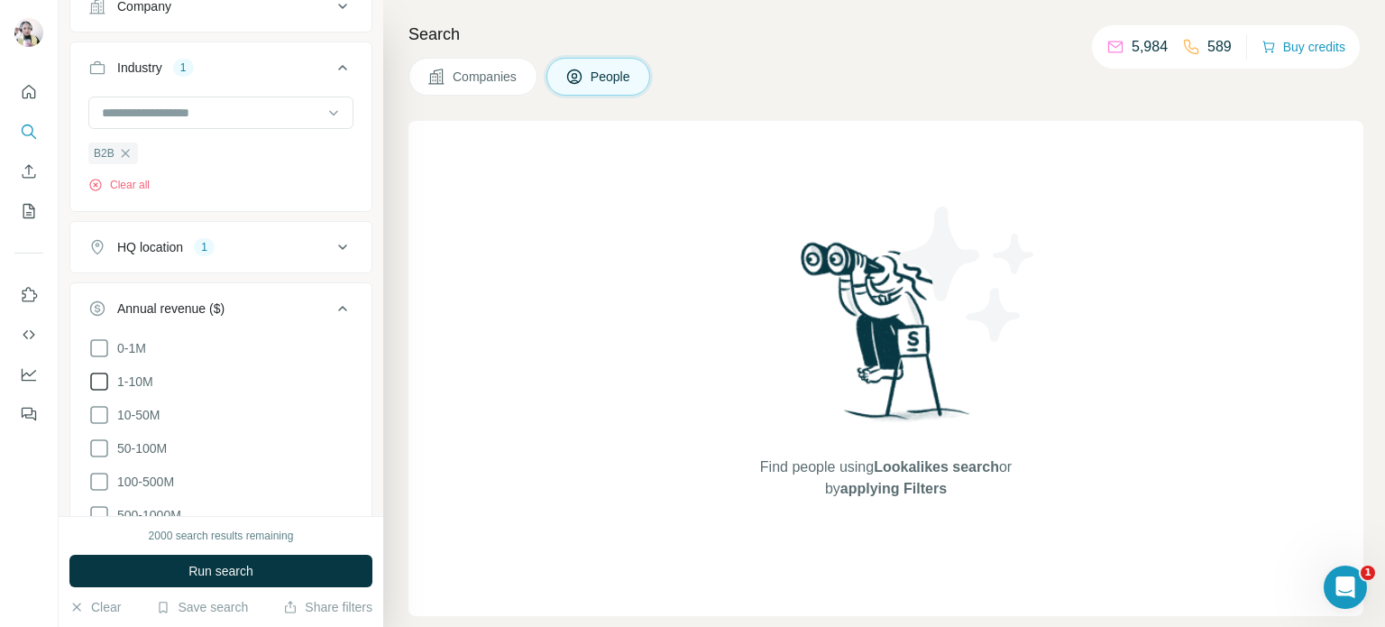
click at [96, 381] on icon at bounding box center [99, 382] width 22 height 22
click at [96, 408] on icon at bounding box center [99, 415] width 22 height 22
click at [332, 309] on icon at bounding box center [343, 309] width 22 height 22
click at [270, 376] on button "Employees (size)" at bounding box center [220, 369] width 301 height 43
click at [101, 479] on icon at bounding box center [99, 476] width 22 height 22
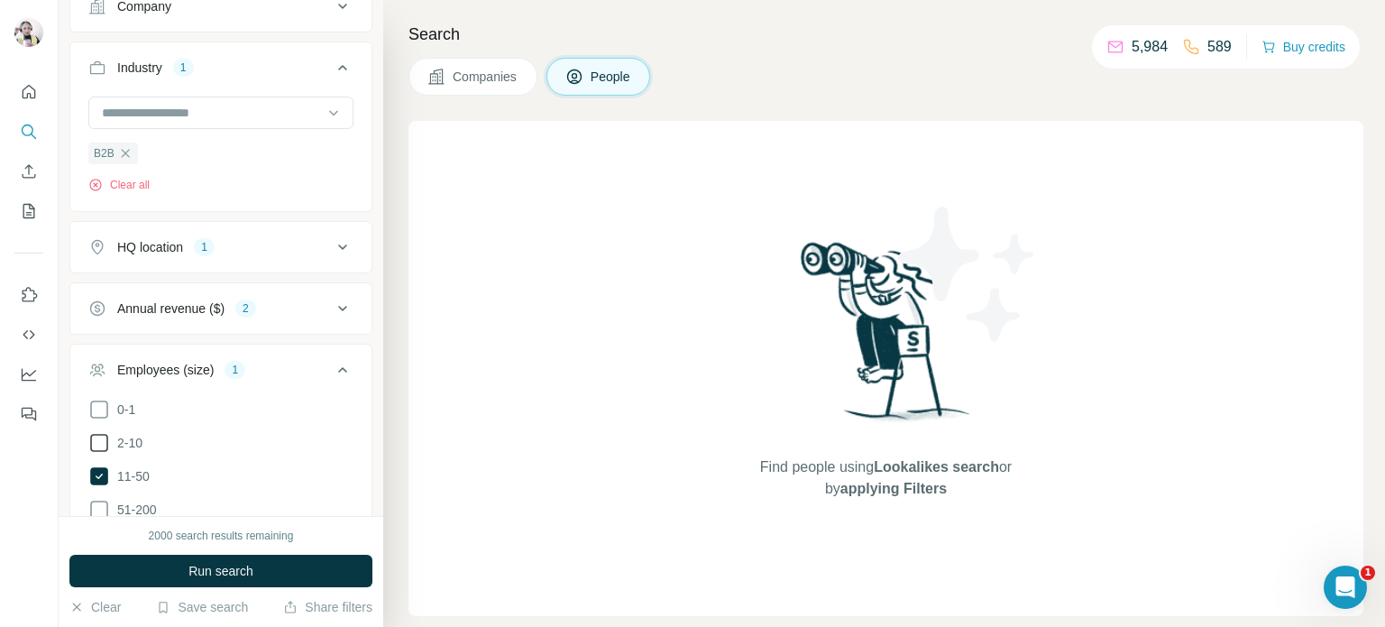
click at [97, 434] on icon at bounding box center [99, 443] width 22 height 22
click at [332, 363] on icon at bounding box center [343, 370] width 22 height 22
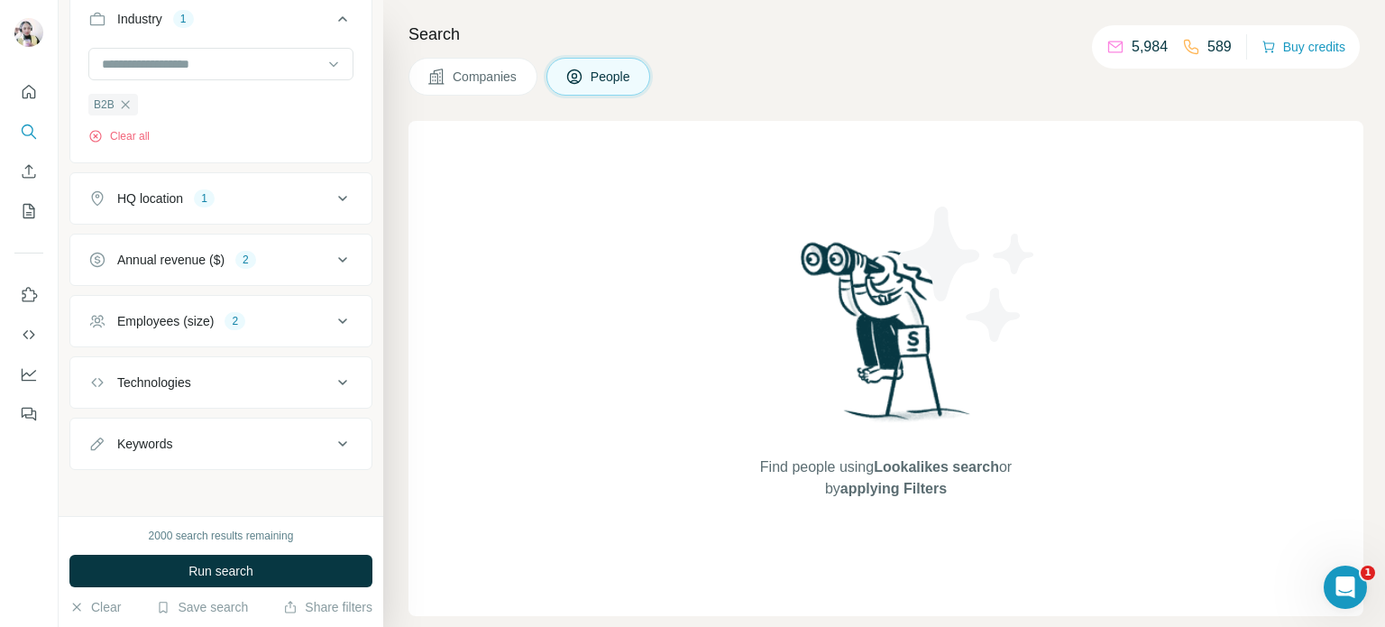
click at [261, 363] on button "Technologies" at bounding box center [220, 382] width 301 height 43
click at [263, 434] on input "text" at bounding box center [220, 427] width 265 height 32
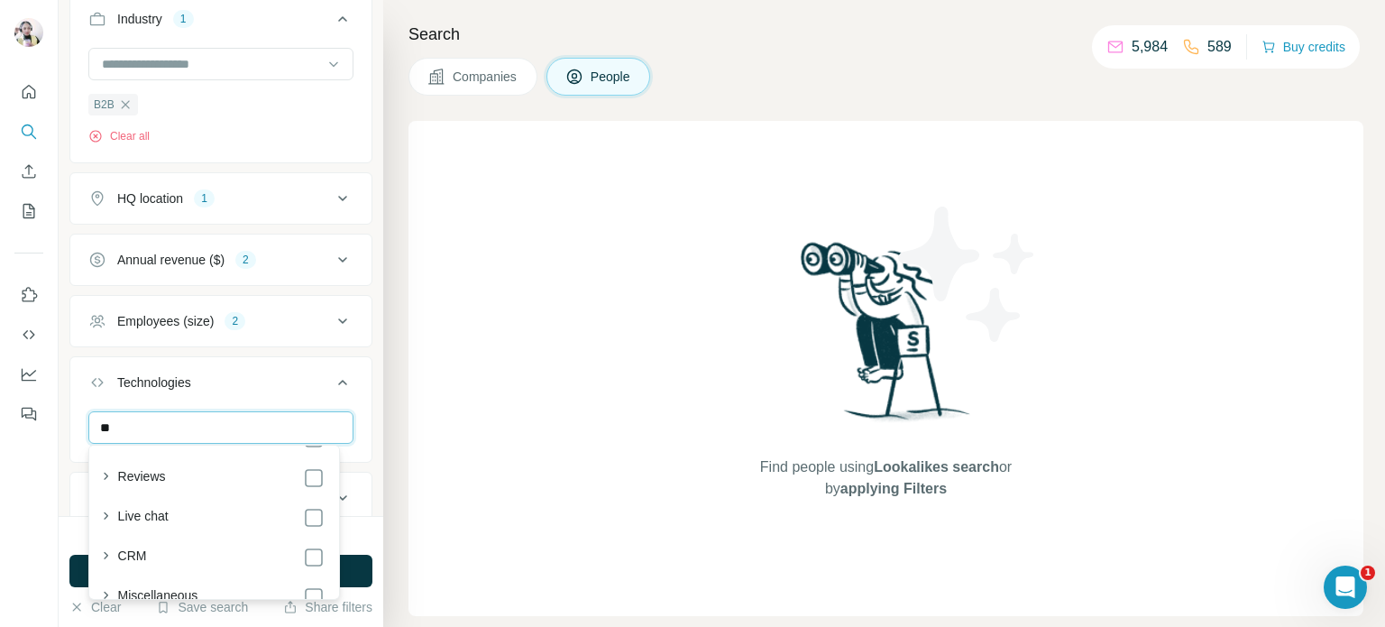
scroll to position [1082, 0]
click at [174, 536] on div "Email" at bounding box center [221, 545] width 206 height 22
click at [193, 426] on input "**" at bounding box center [220, 427] width 265 height 32
type input "*"
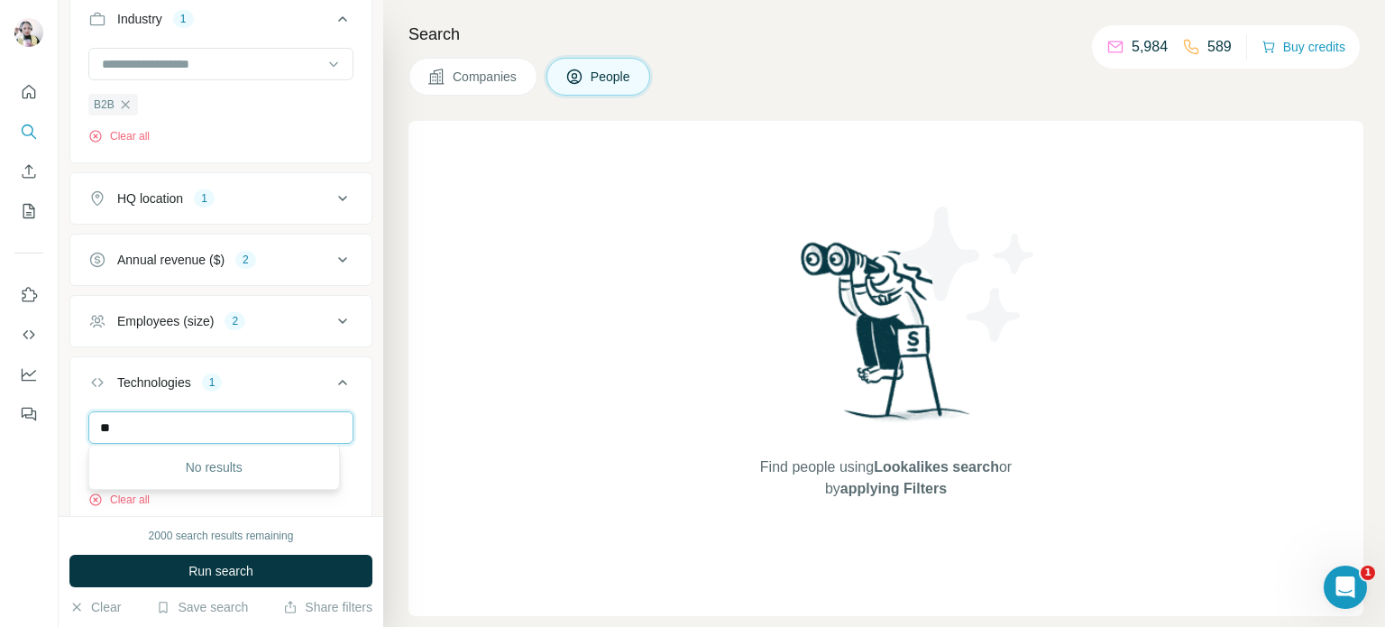
type input "*"
click at [338, 380] on icon at bounding box center [342, 382] width 9 height 5
click at [231, 389] on button "Technologies 1" at bounding box center [220, 382] width 301 height 43
click at [332, 385] on icon at bounding box center [343, 382] width 22 height 22
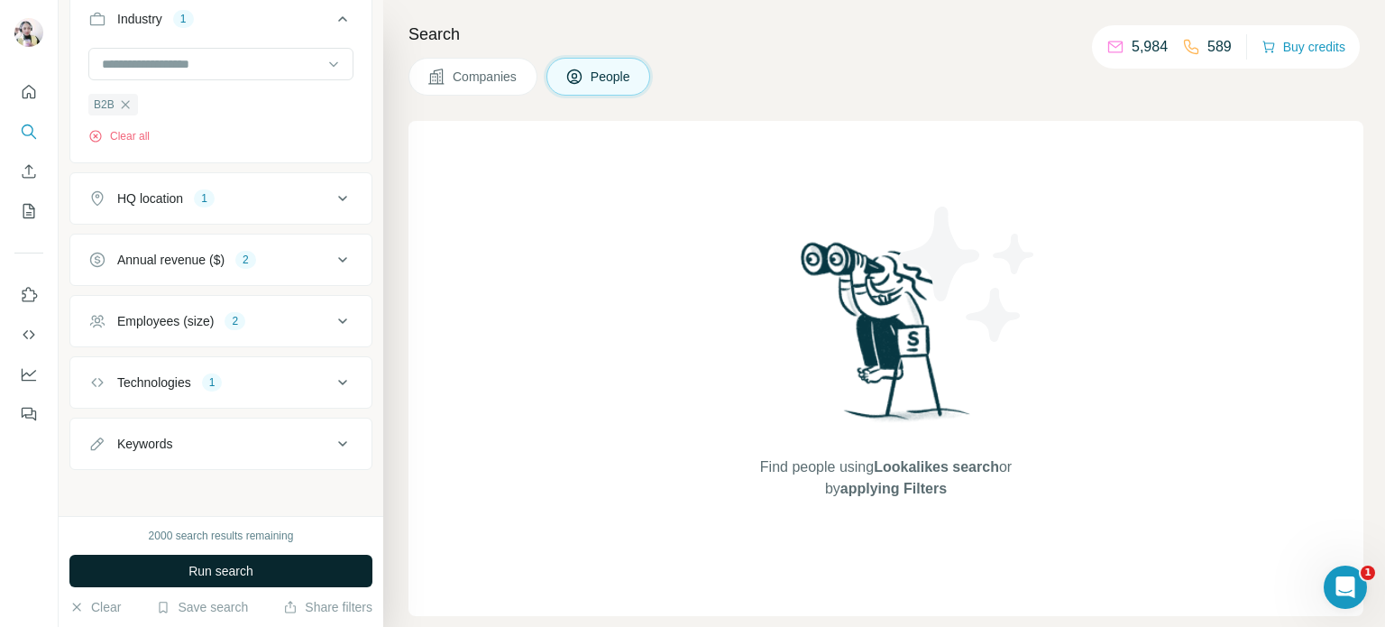
click at [274, 570] on button "Run search" at bounding box center [220, 570] width 303 height 32
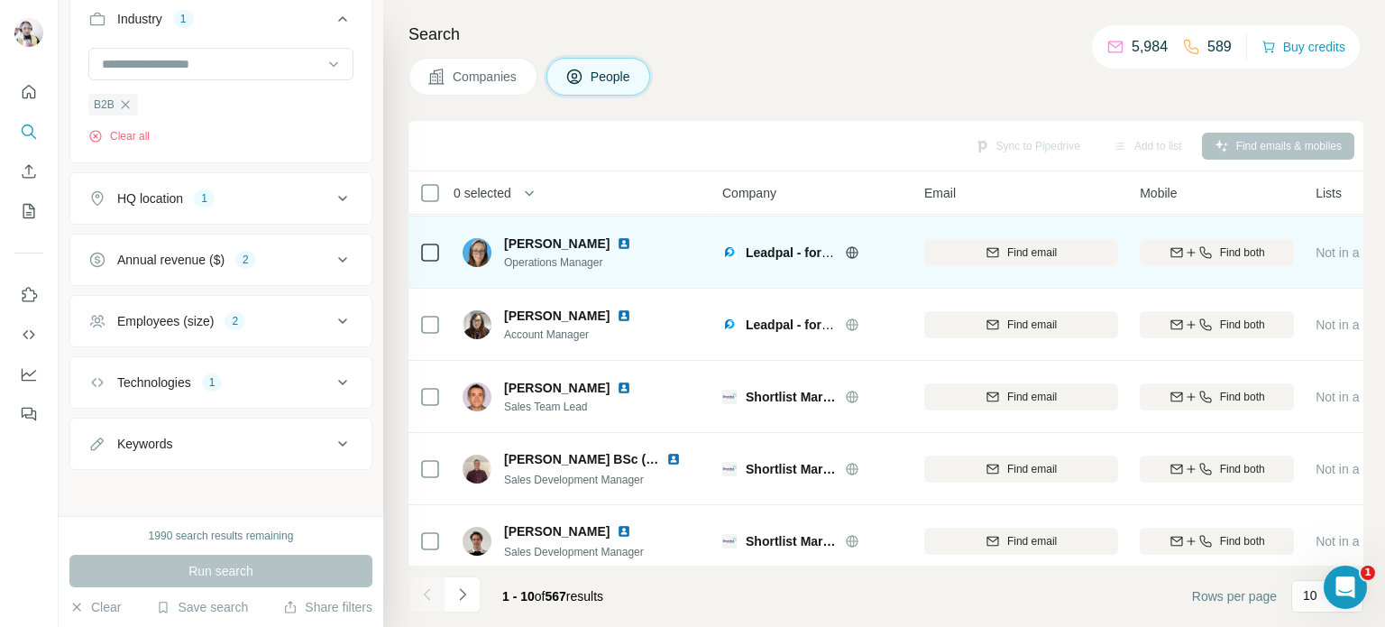
scroll to position [90, 0]
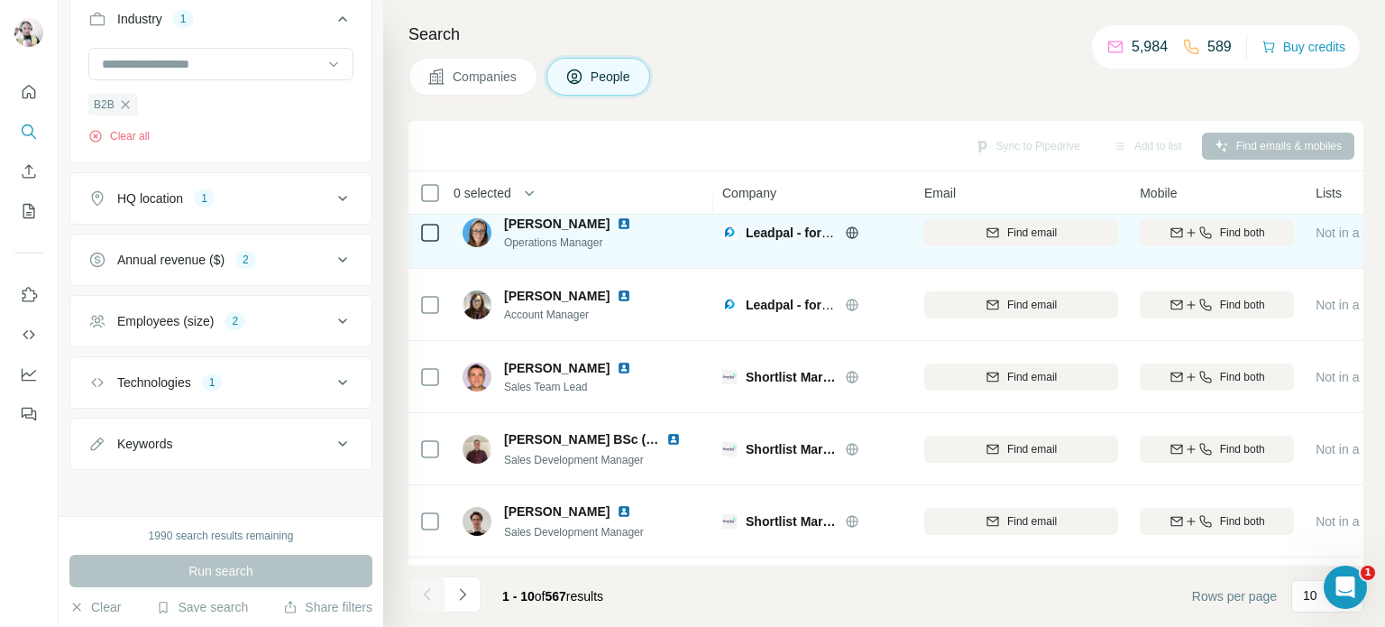
click at [851, 229] on icon at bounding box center [852, 232] width 14 height 14
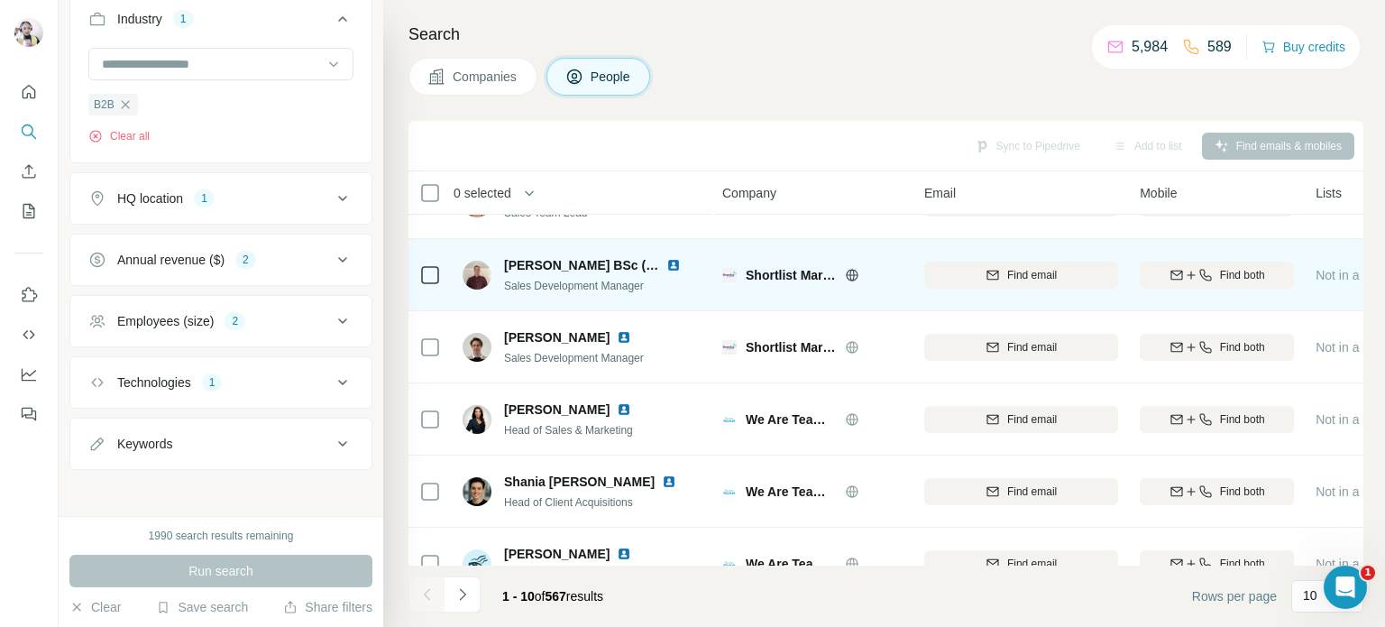
scroll to position [0, 0]
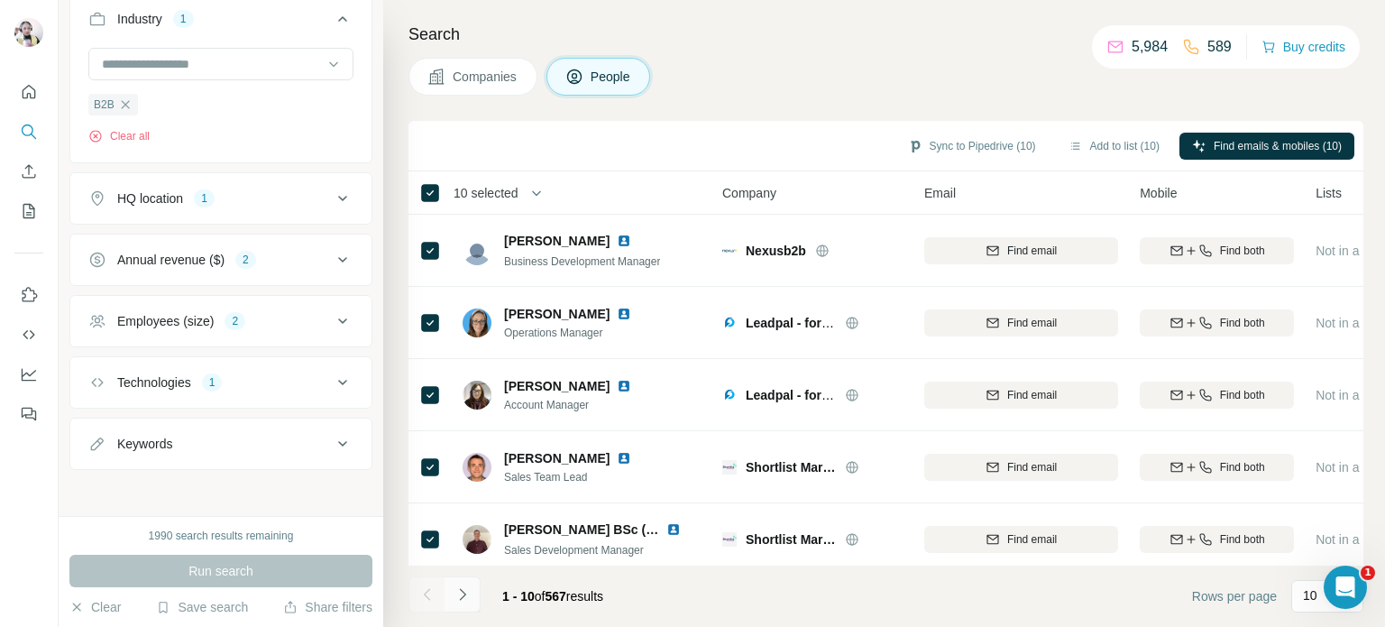
click at [462, 592] on icon "Navigate to next page" at bounding box center [462, 594] width 6 height 12
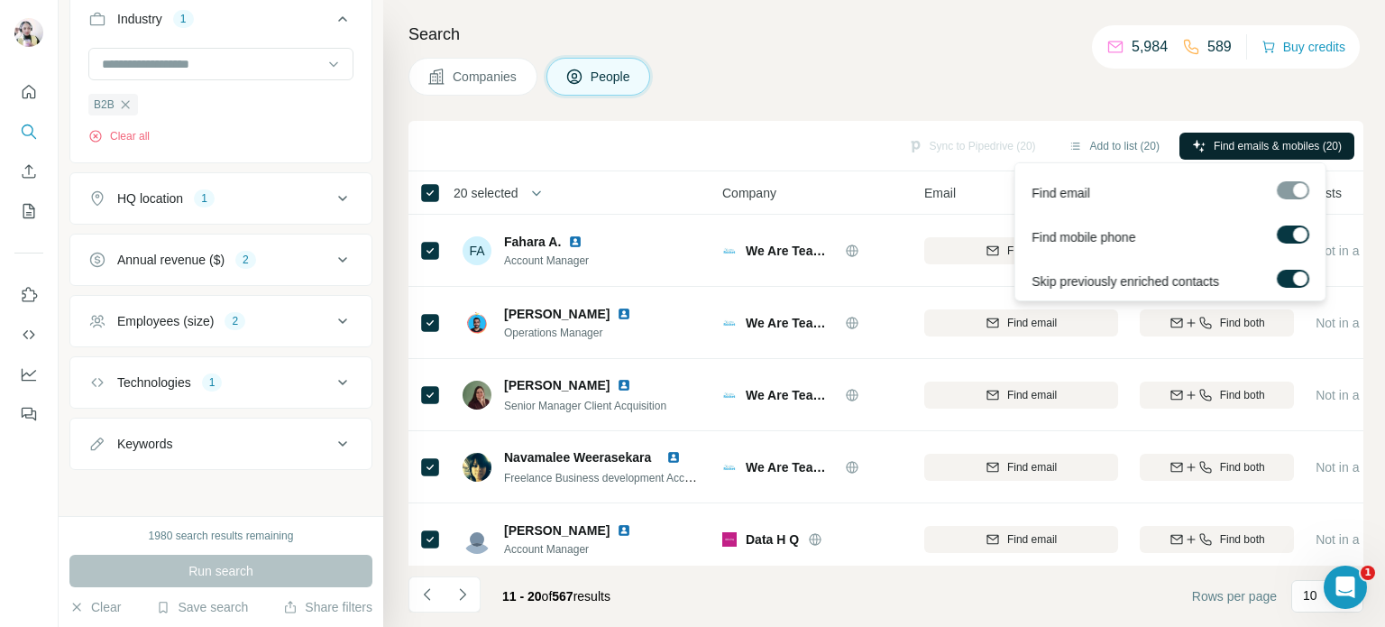
click at [1252, 141] on span "Find emails & mobiles (20)" at bounding box center [1277, 146] width 128 height 16
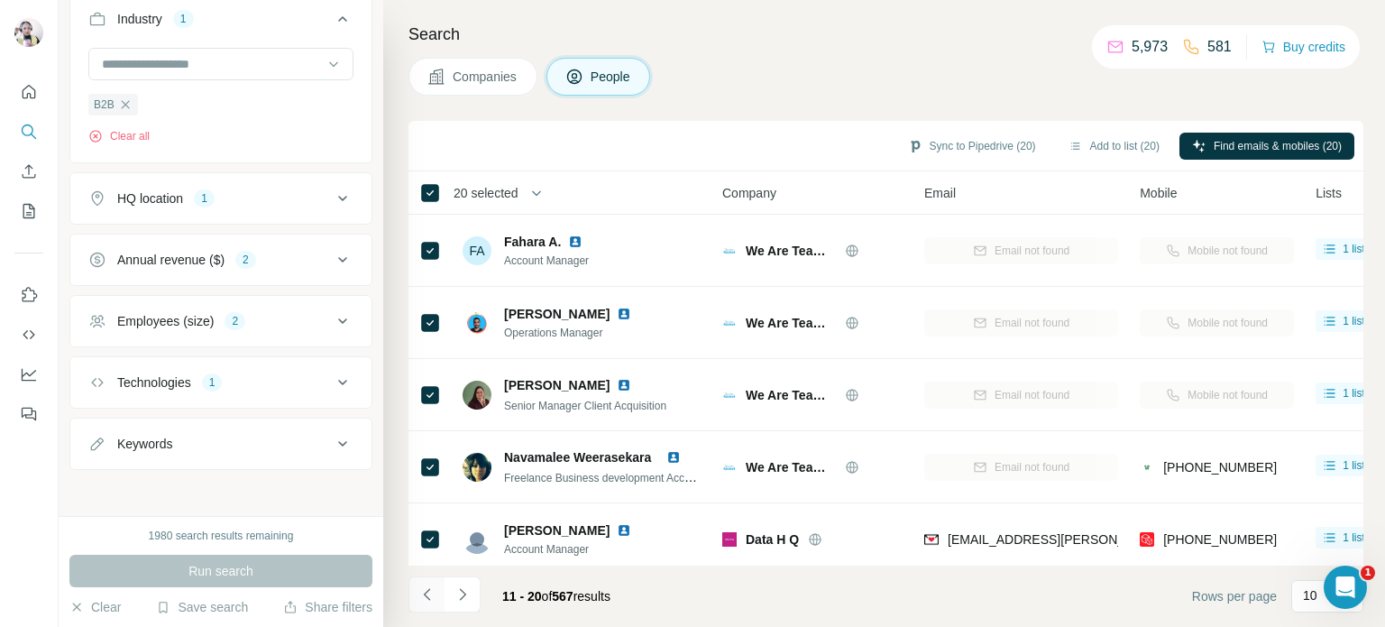
click at [420, 591] on icon "Navigate to previous page" at bounding box center [427, 594] width 18 height 18
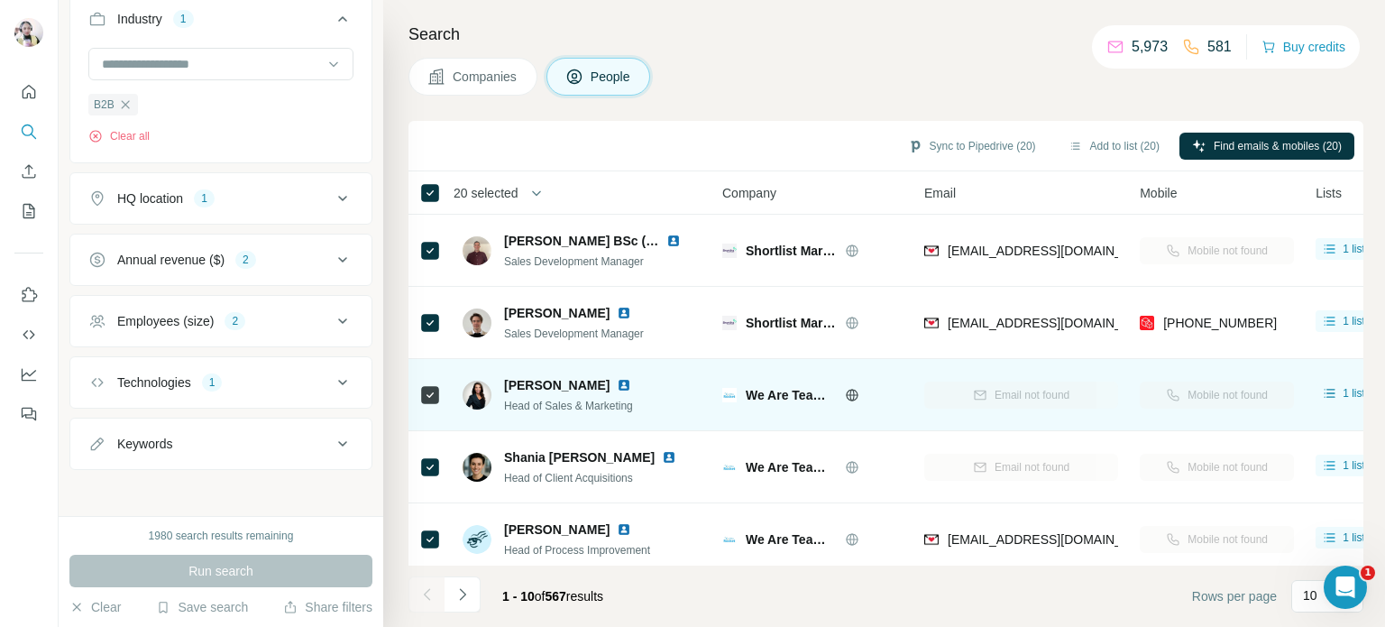
scroll to position [379, 0]
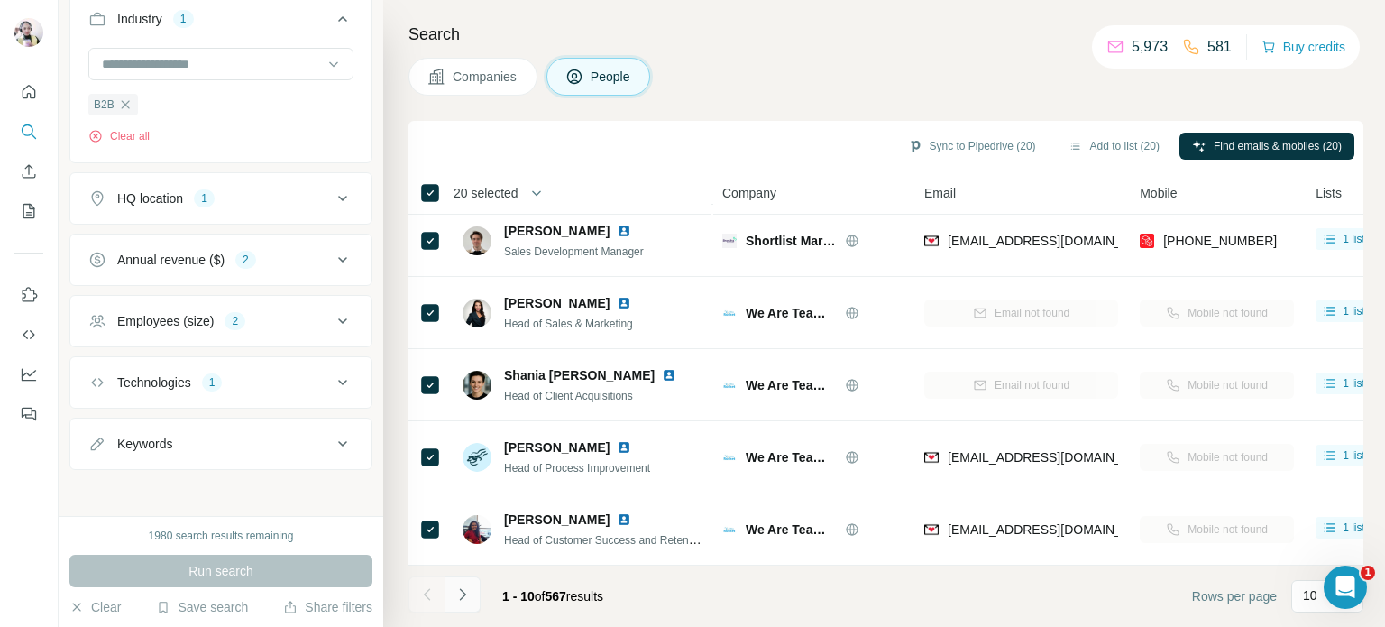
click at [454, 594] on icon "Navigate to next page" at bounding box center [462, 594] width 18 height 18
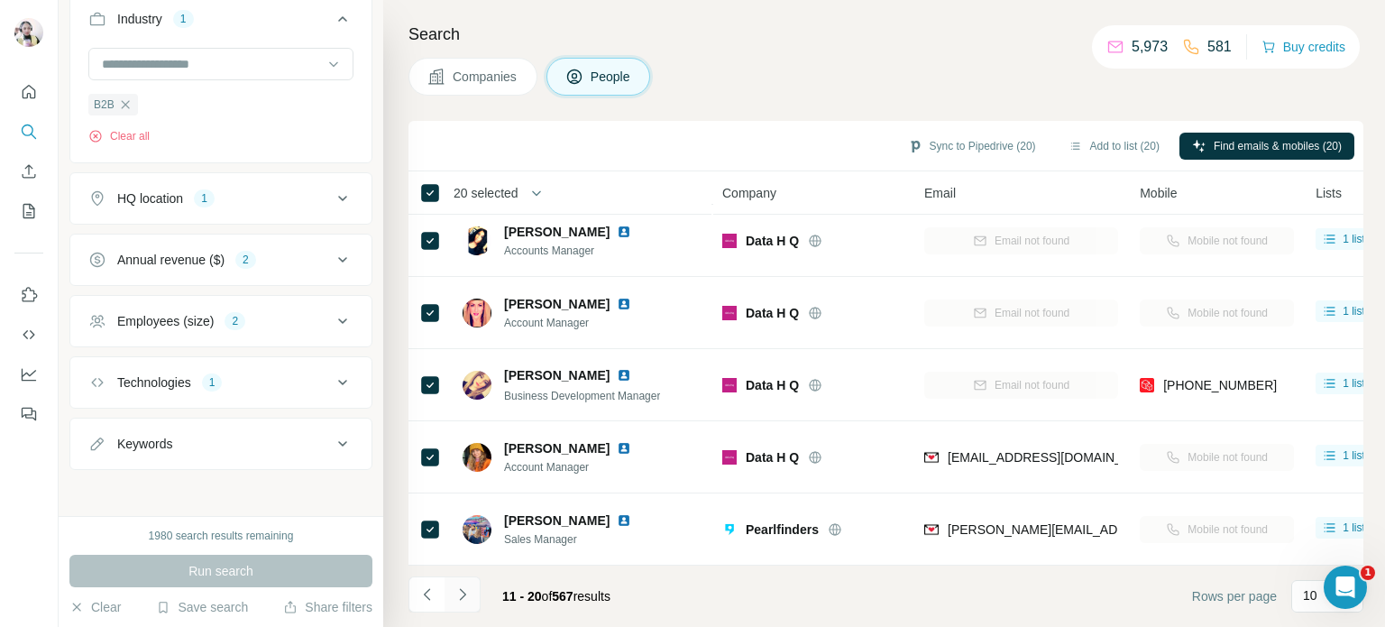
click at [464, 594] on icon "Navigate to next page" at bounding box center [462, 594] width 6 height 12
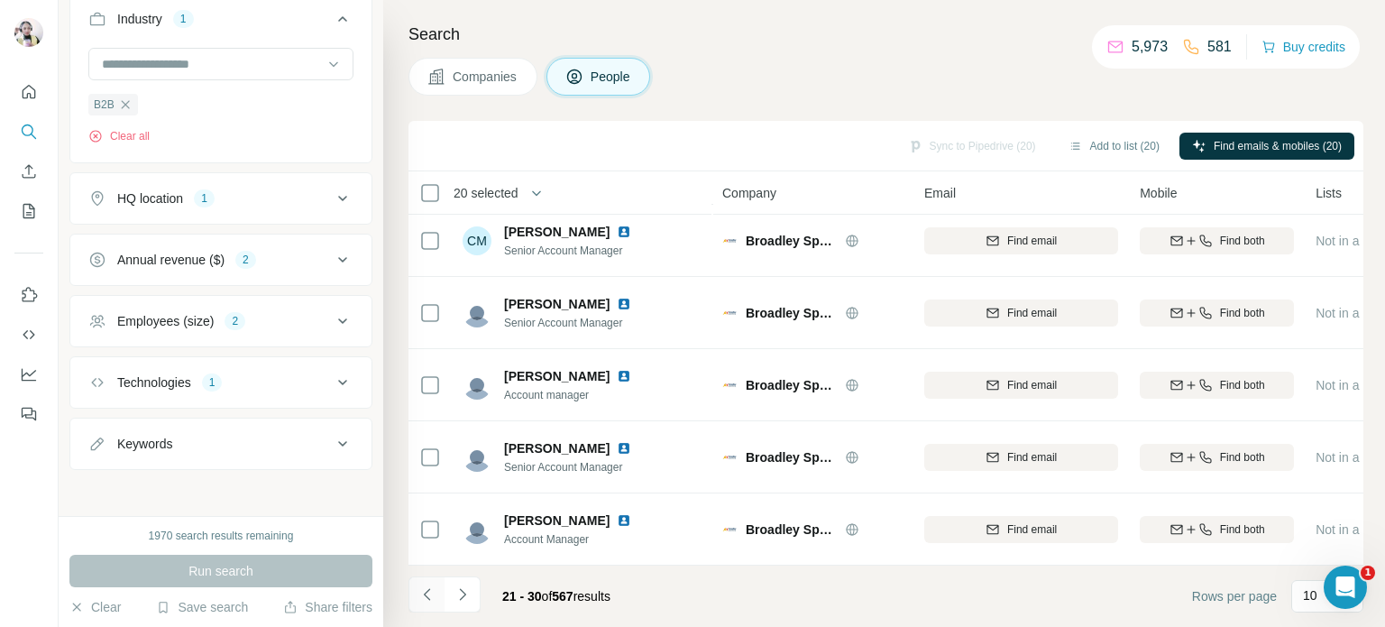
click at [426, 594] on icon "Navigate to previous page" at bounding box center [427, 594] width 18 height 18
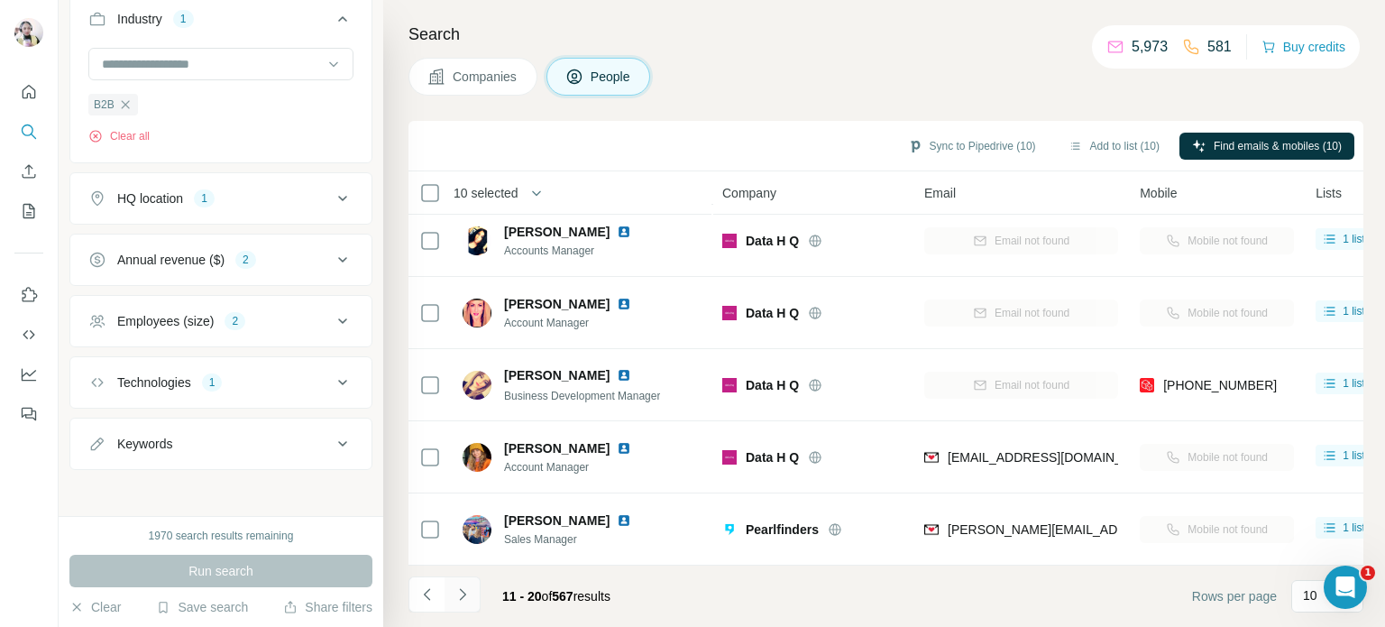
click at [466, 596] on icon "Navigate to next page" at bounding box center [462, 594] width 18 height 18
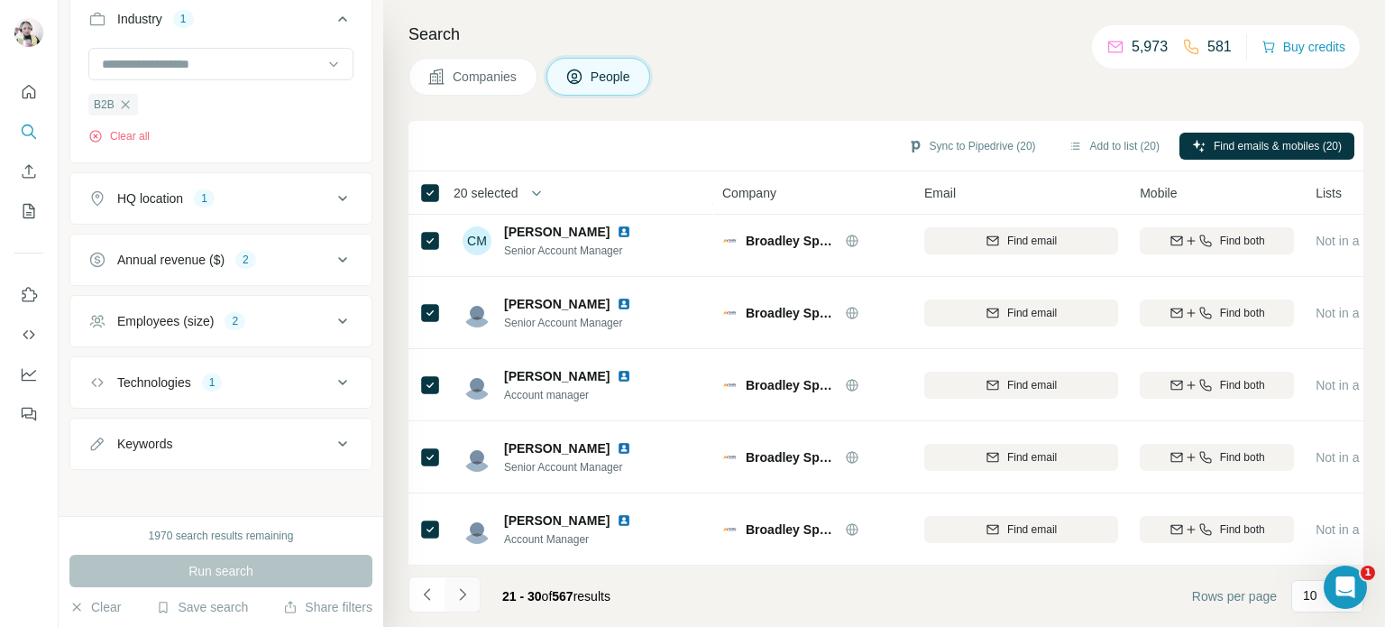
click at [466, 591] on icon "Navigate to next page" at bounding box center [462, 594] width 18 height 18
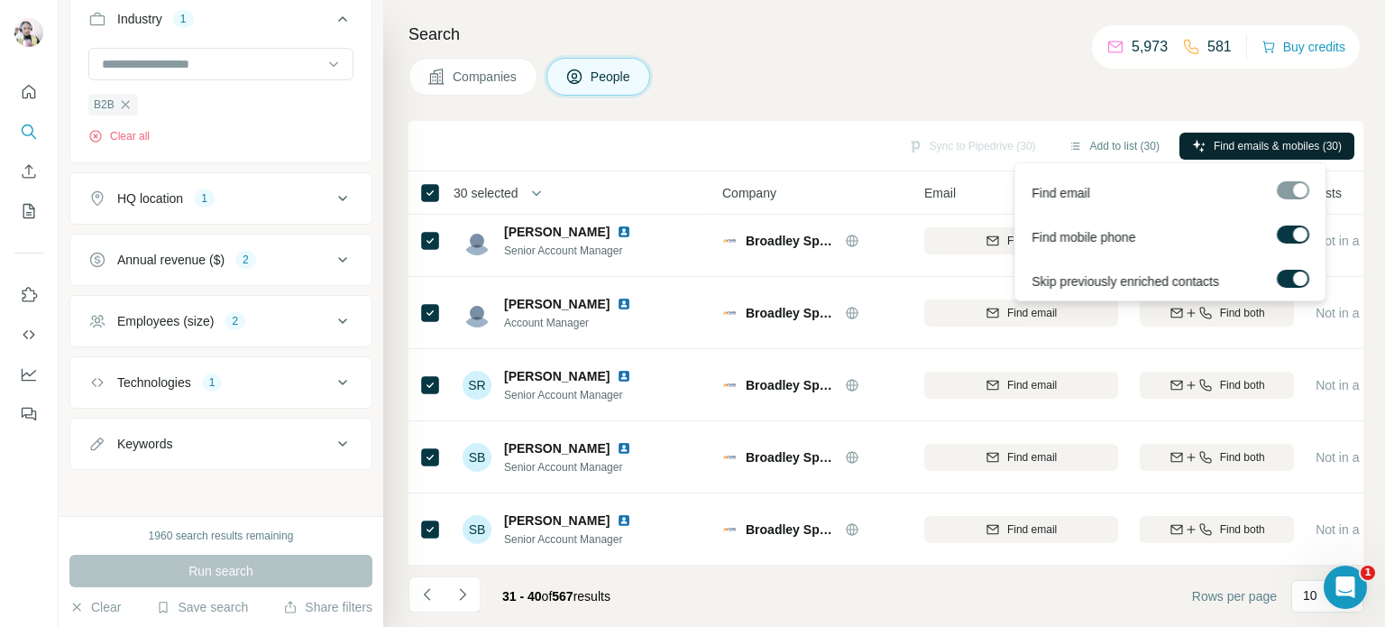
click at [1246, 140] on span "Find emails & mobiles (30)" at bounding box center [1277, 146] width 128 height 16
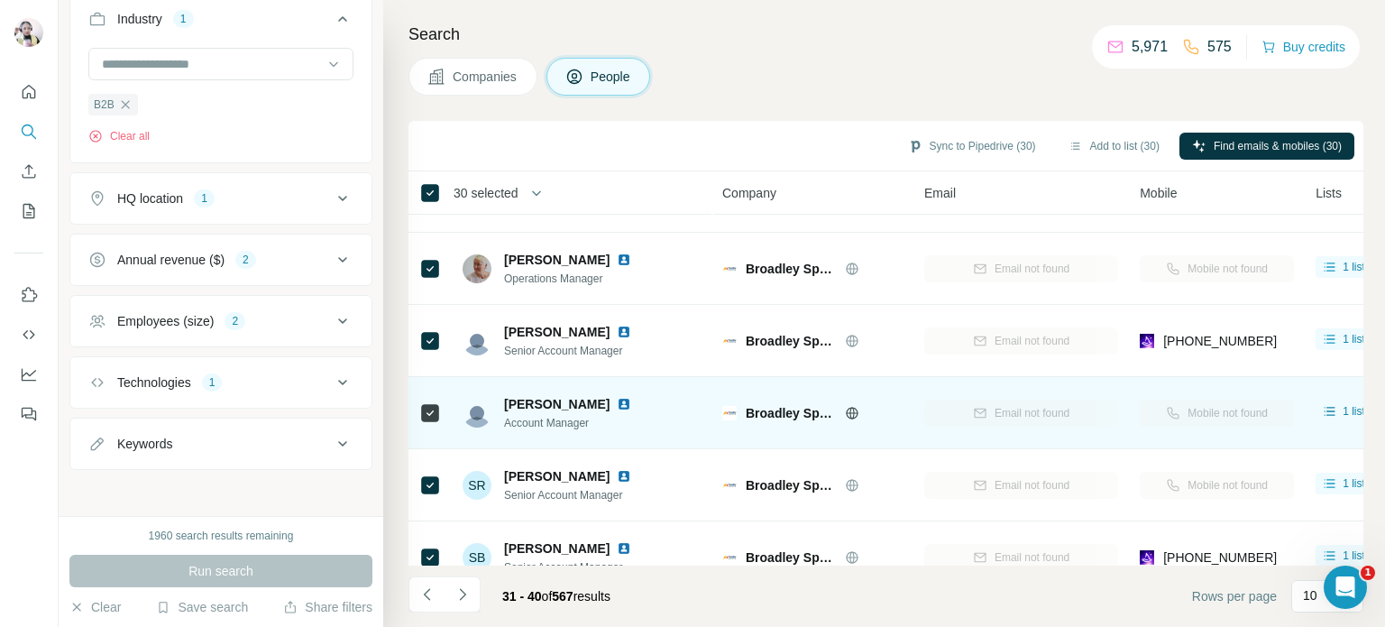
scroll to position [361, 0]
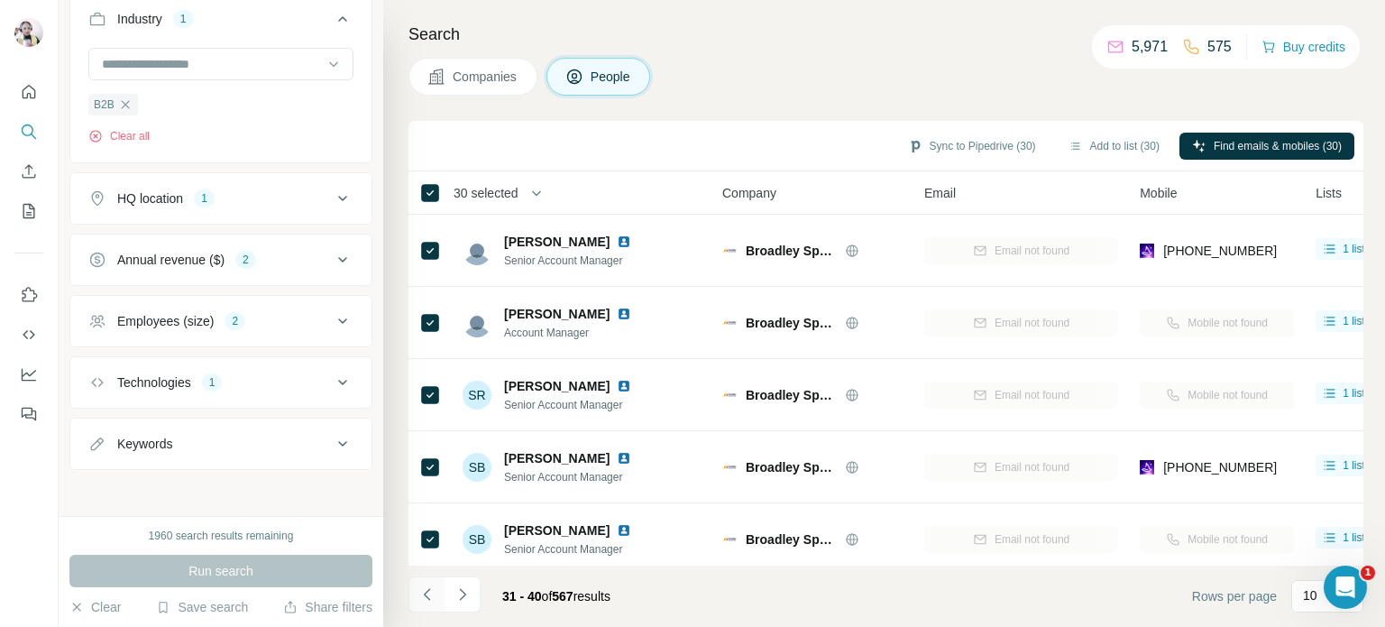
click at [425, 598] on icon "Navigate to previous page" at bounding box center [427, 594] width 18 height 18
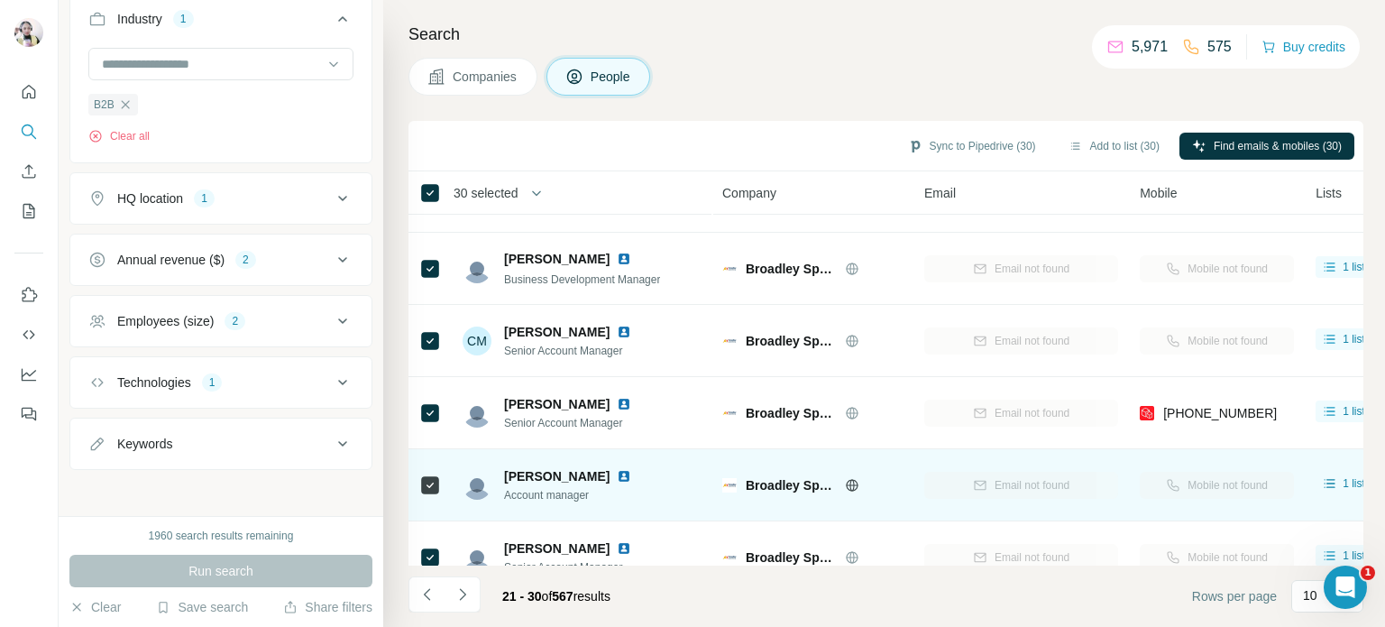
scroll to position [0, 0]
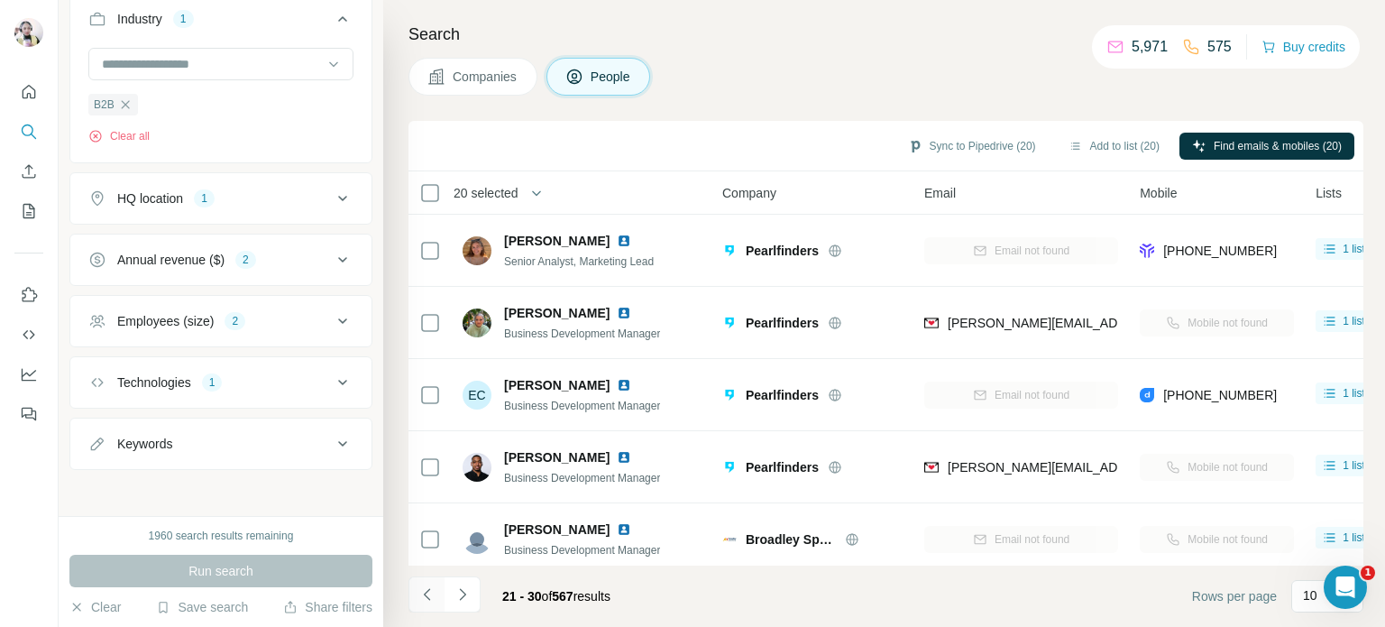
click at [426, 599] on icon "Navigate to previous page" at bounding box center [427, 594] width 18 height 18
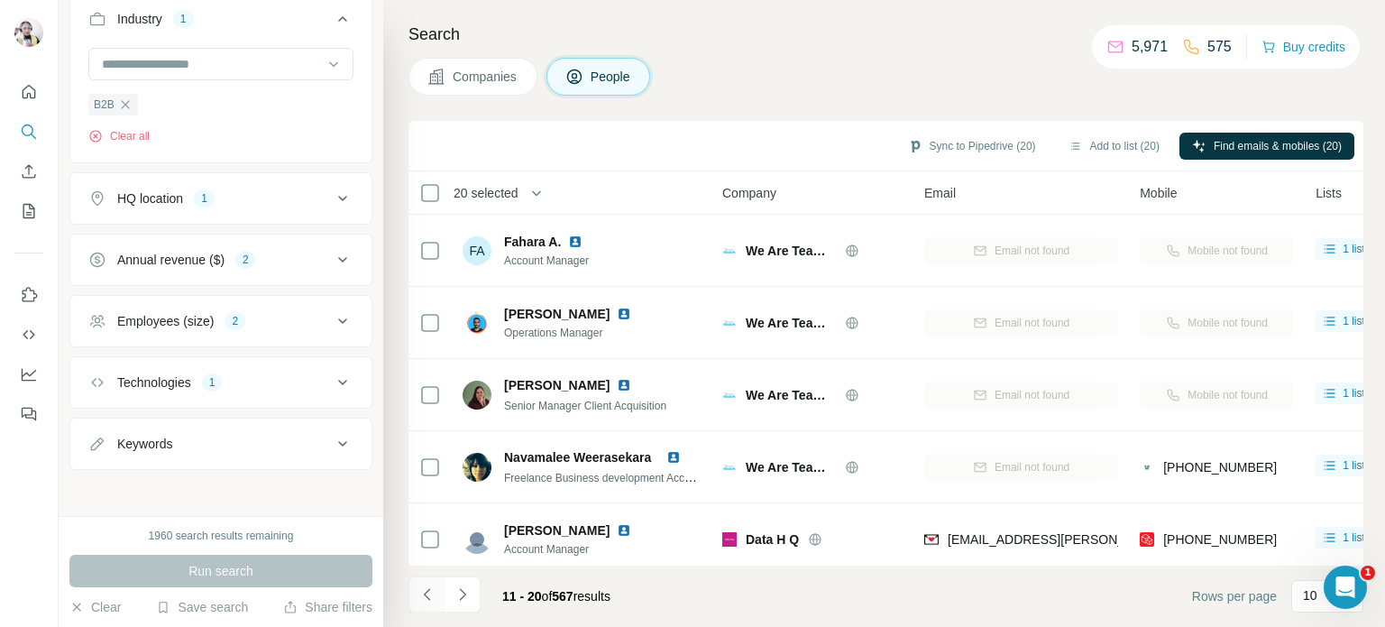
click at [418, 598] on icon "Navigate to previous page" at bounding box center [427, 594] width 18 height 18
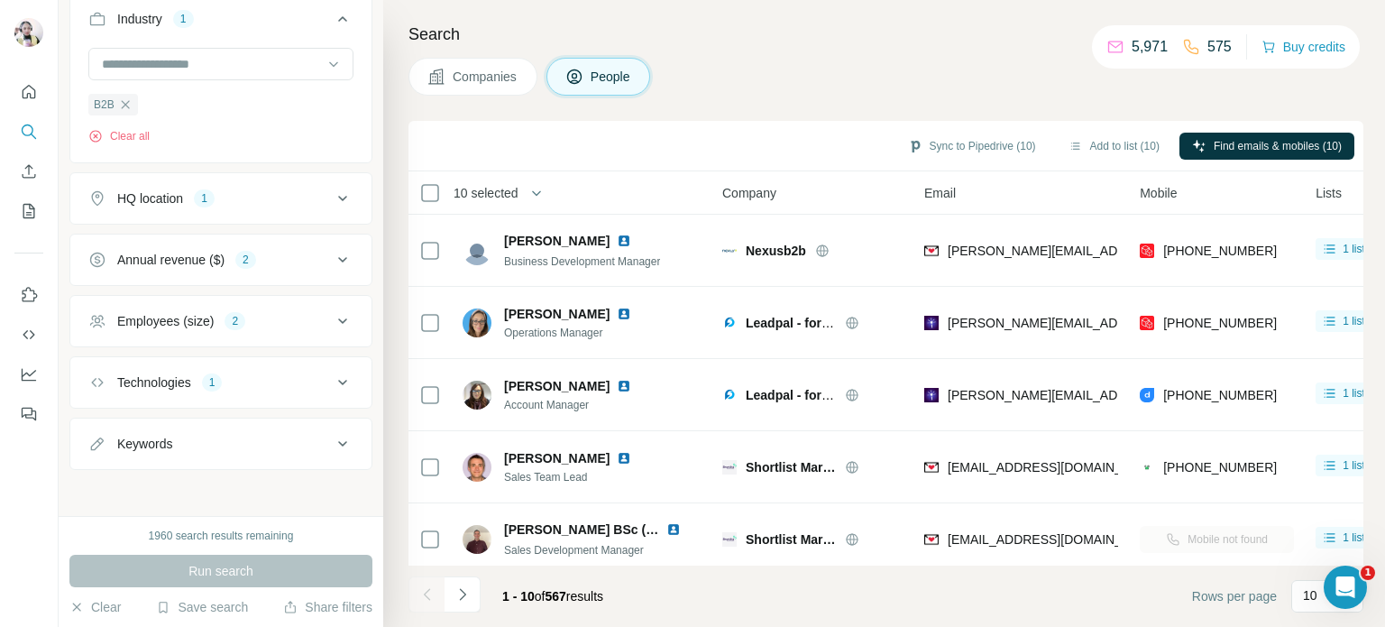
click at [420, 591] on div at bounding box center [426, 594] width 36 height 36
click at [424, 592] on div at bounding box center [426, 594] width 36 height 36
click at [462, 588] on icon "Navigate to next page" at bounding box center [462, 594] width 18 height 18
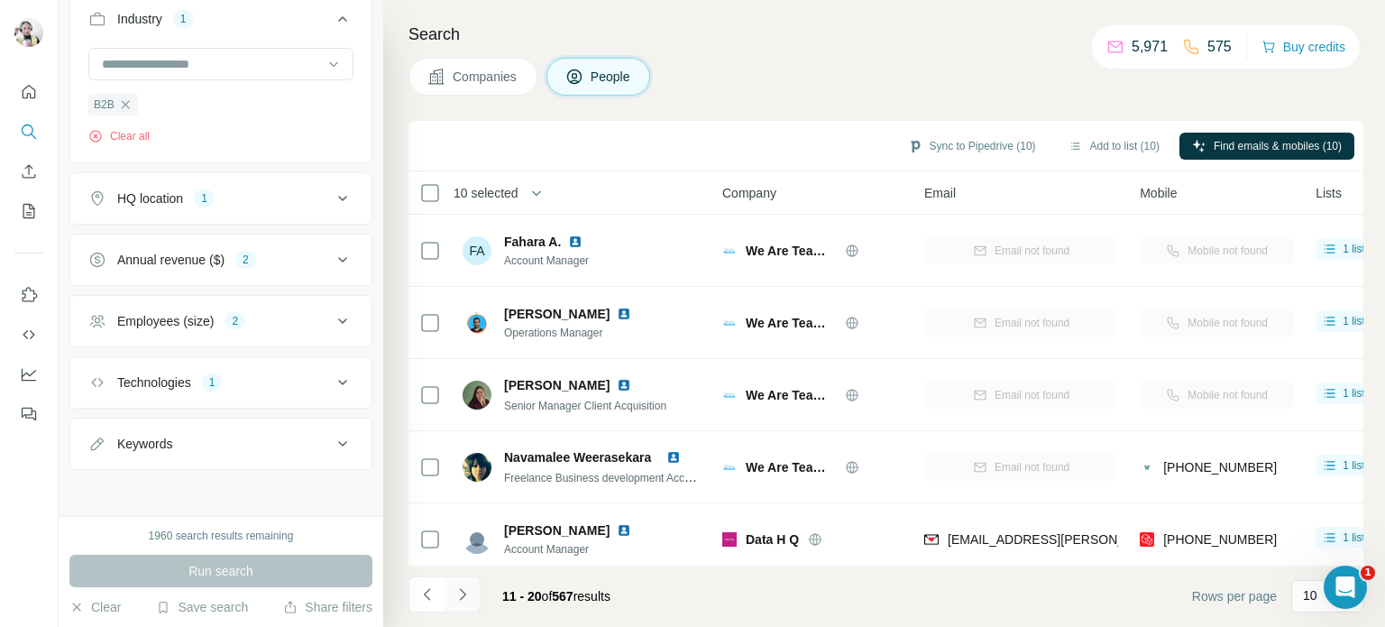
click at [458, 587] on icon "Navigate to next page" at bounding box center [462, 594] width 18 height 18
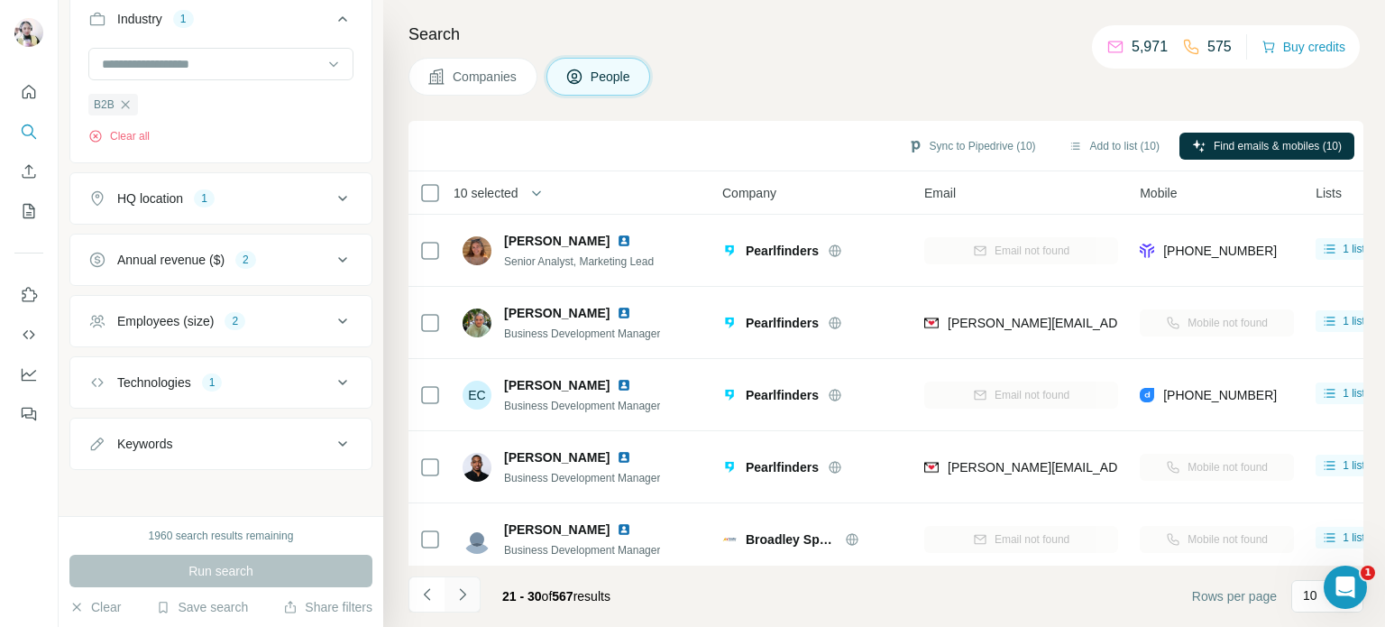
click at [458, 587] on icon "Navigate to next page" at bounding box center [462, 594] width 18 height 18
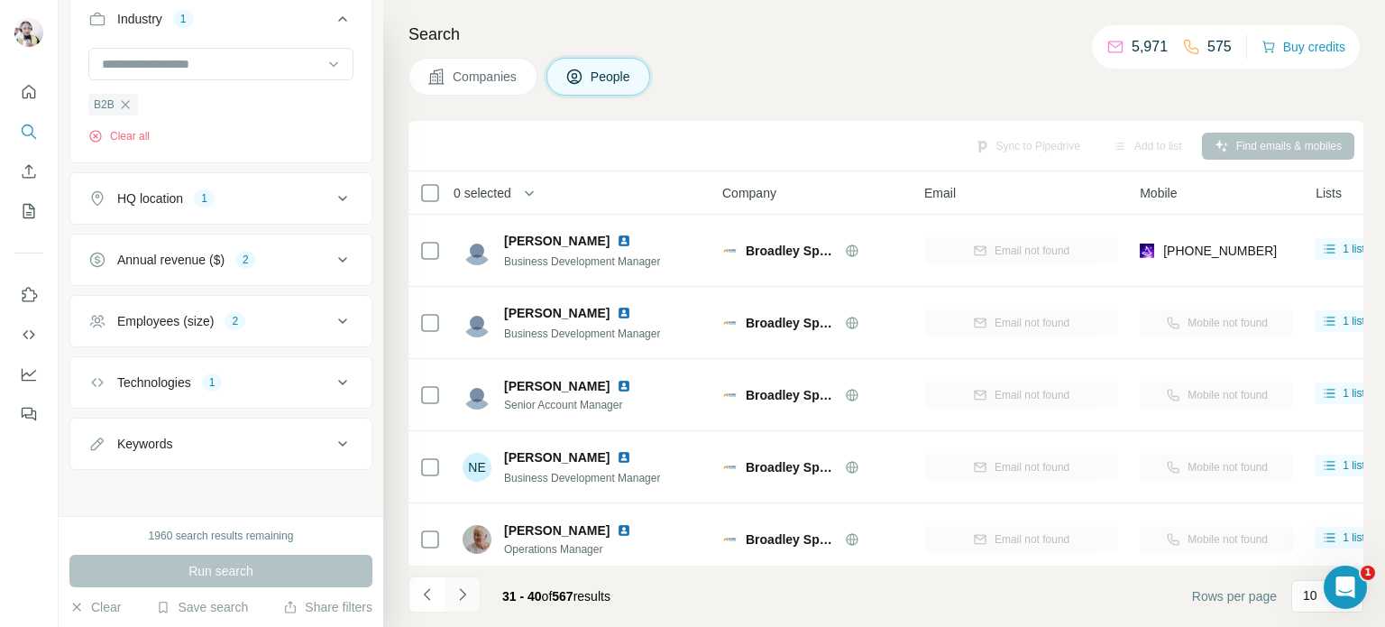
click at [465, 594] on icon "Navigate to next page" at bounding box center [462, 594] width 18 height 18
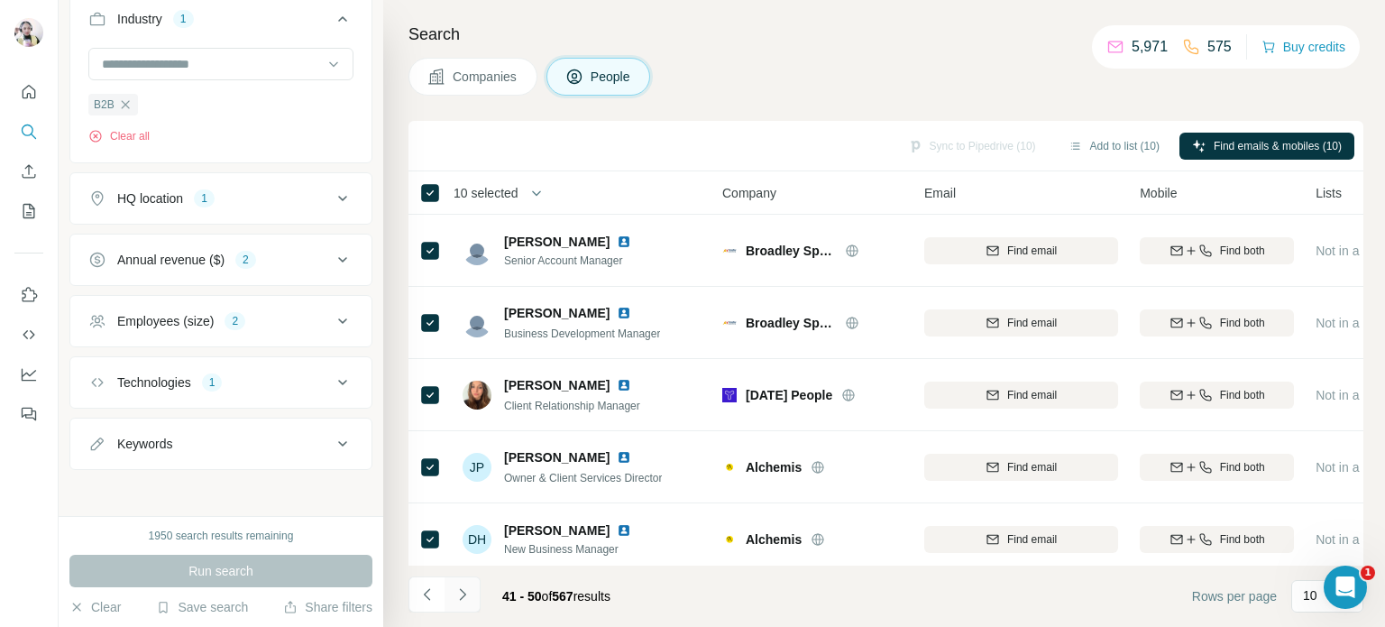
click at [462, 591] on icon "Navigate to next page" at bounding box center [462, 594] width 6 height 12
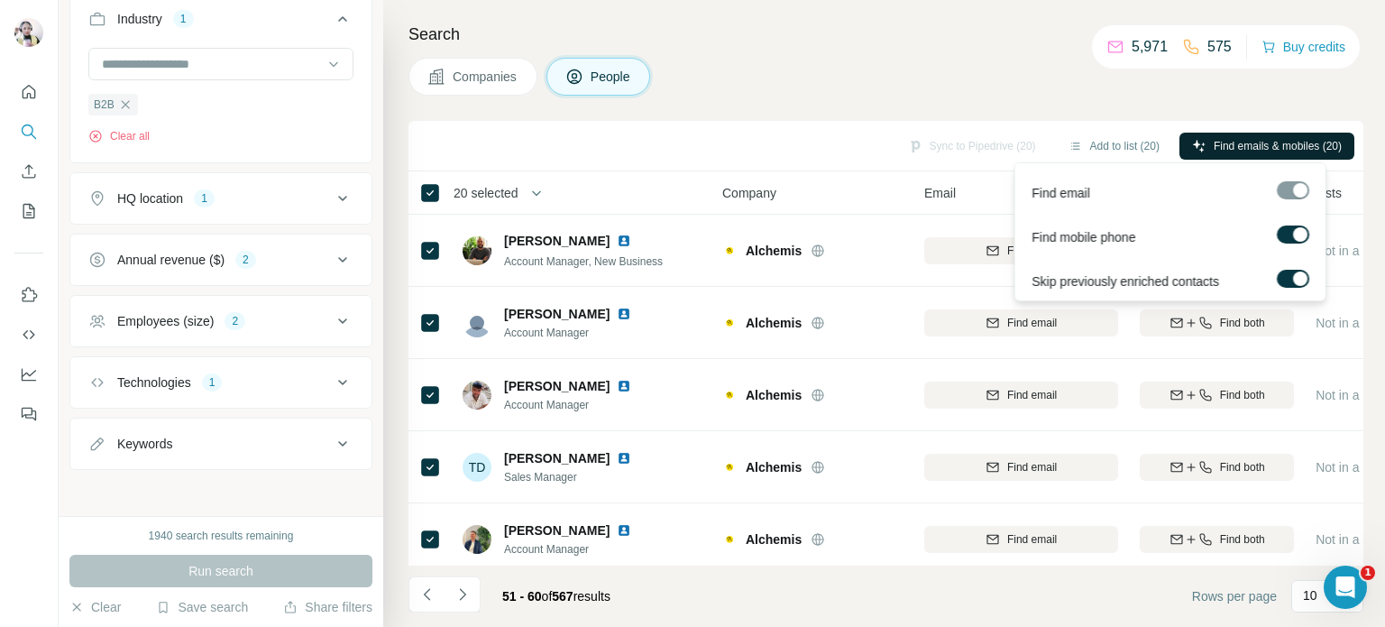
click at [1285, 134] on button "Find emails & mobiles (20)" at bounding box center [1266, 146] width 175 height 27
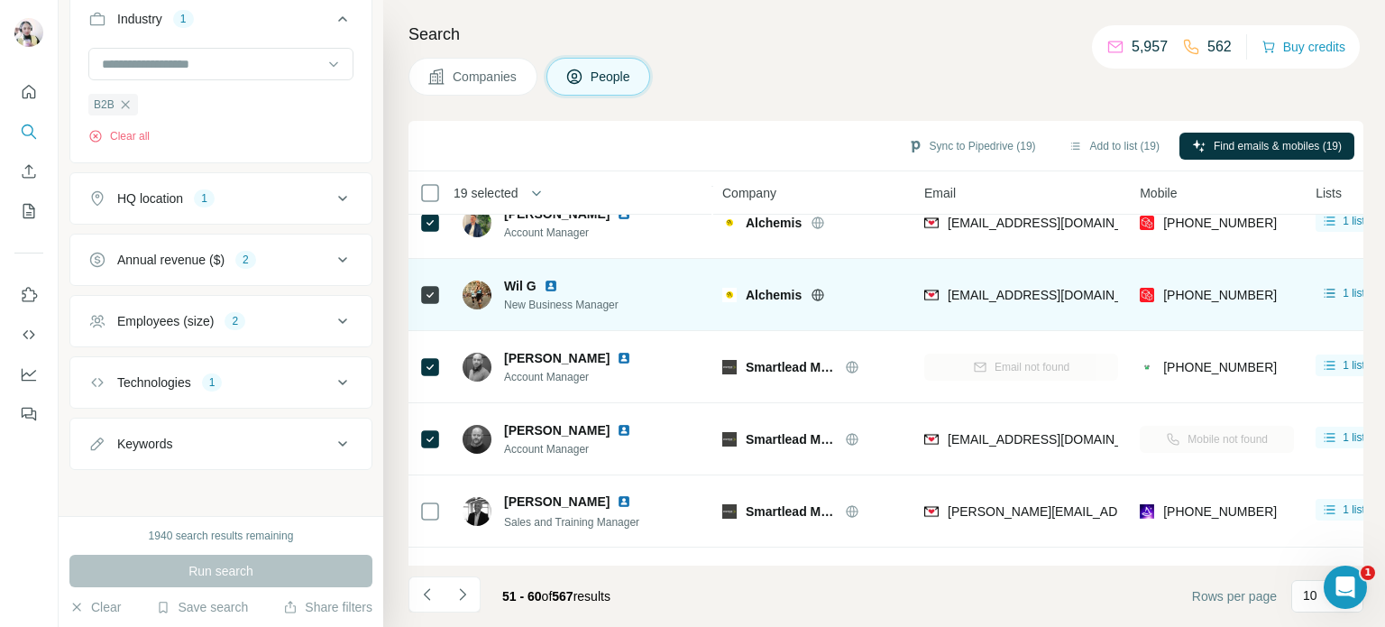
scroll to position [288, 0]
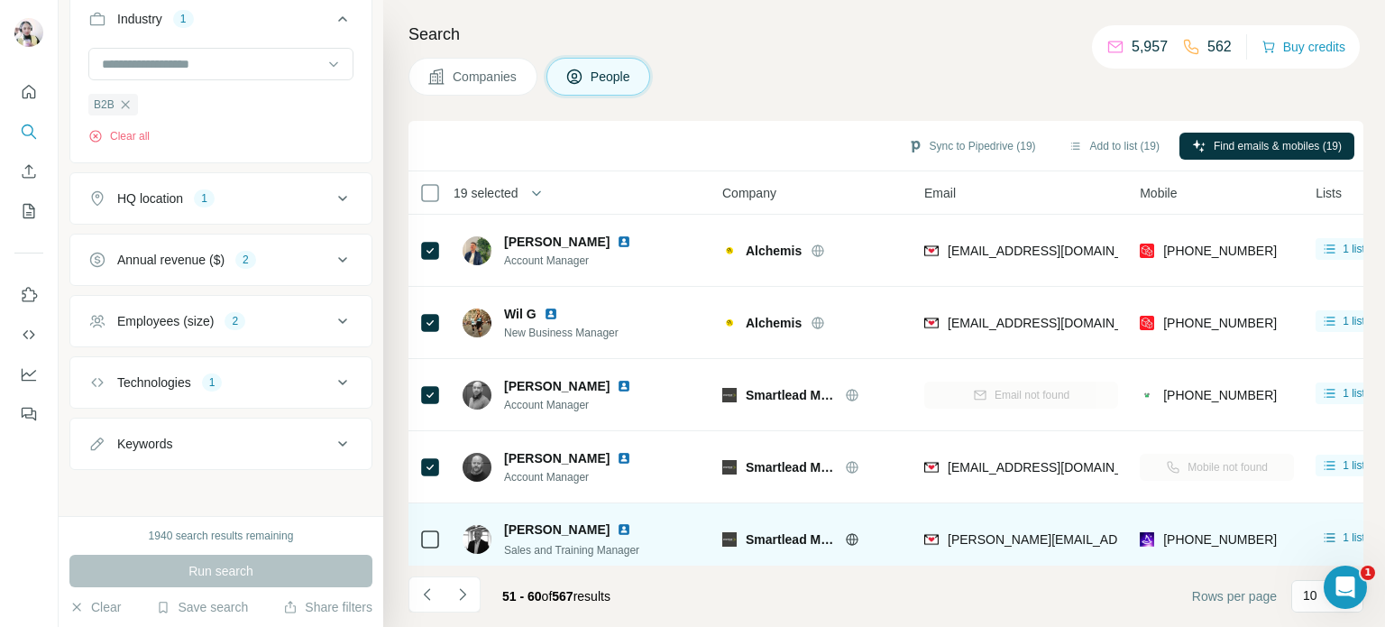
click at [617, 523] on img at bounding box center [624, 529] width 14 height 14
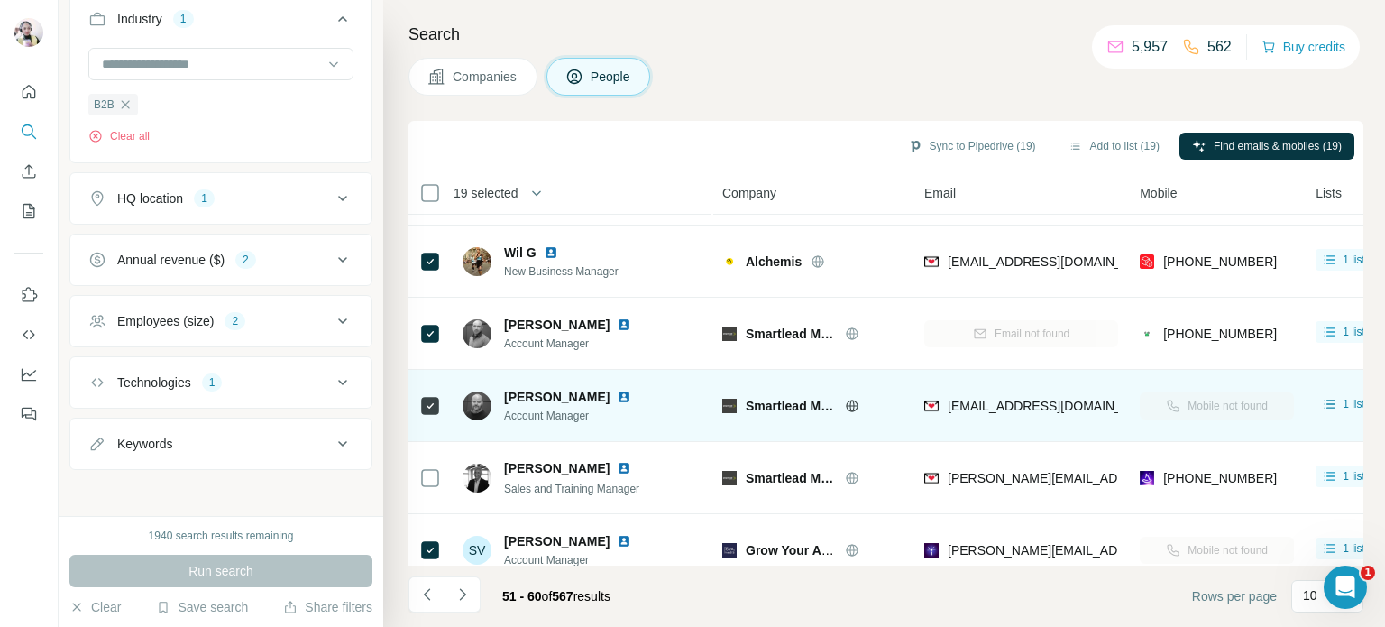
scroll to position [379, 0]
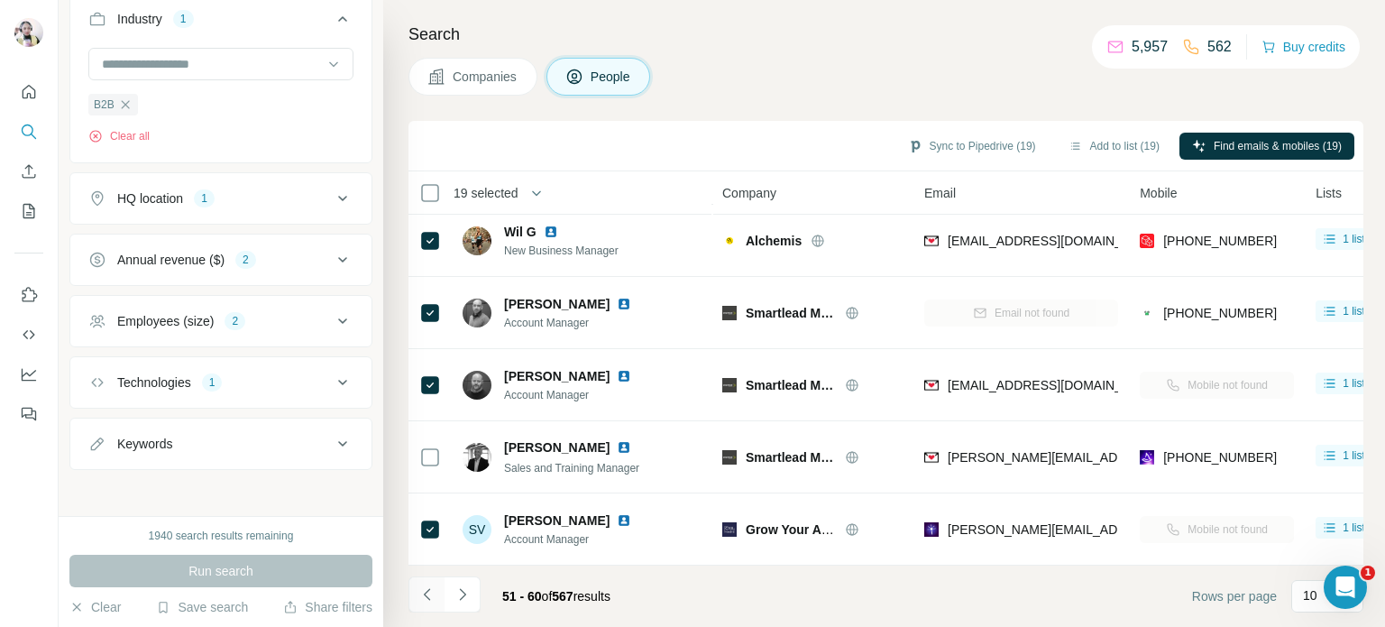
click at [429, 594] on icon "Navigate to previous page" at bounding box center [427, 594] width 18 height 18
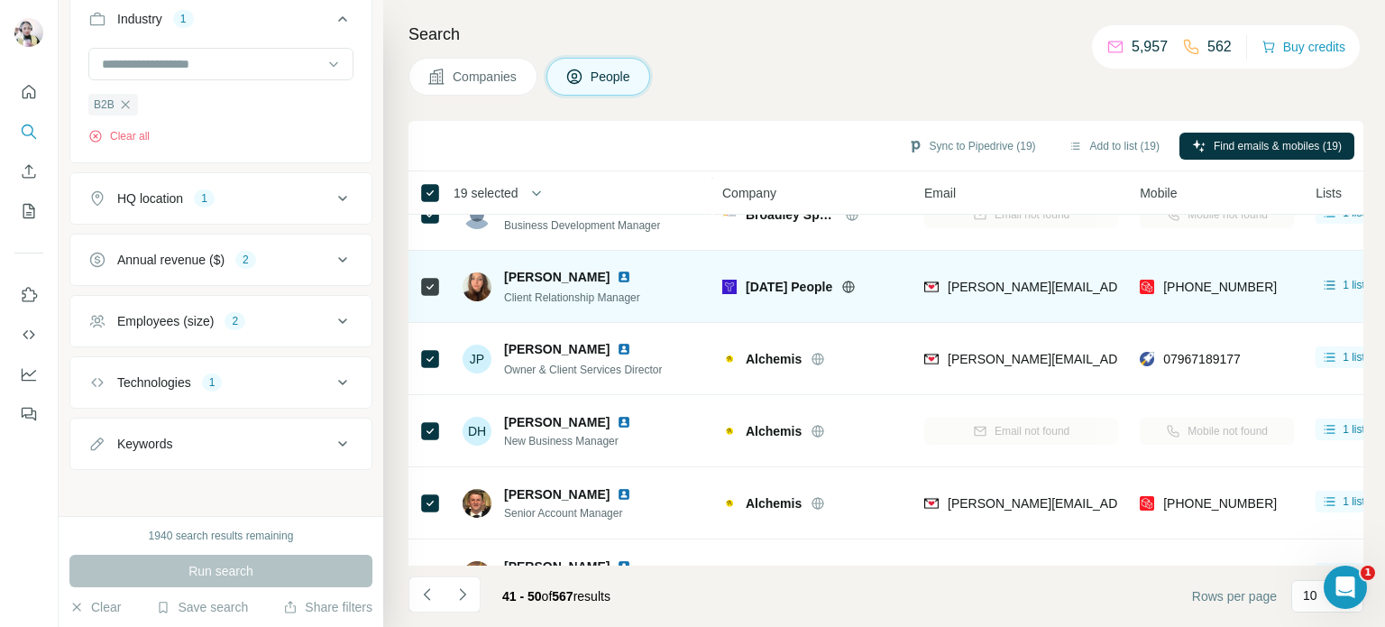
scroll to position [18, 0]
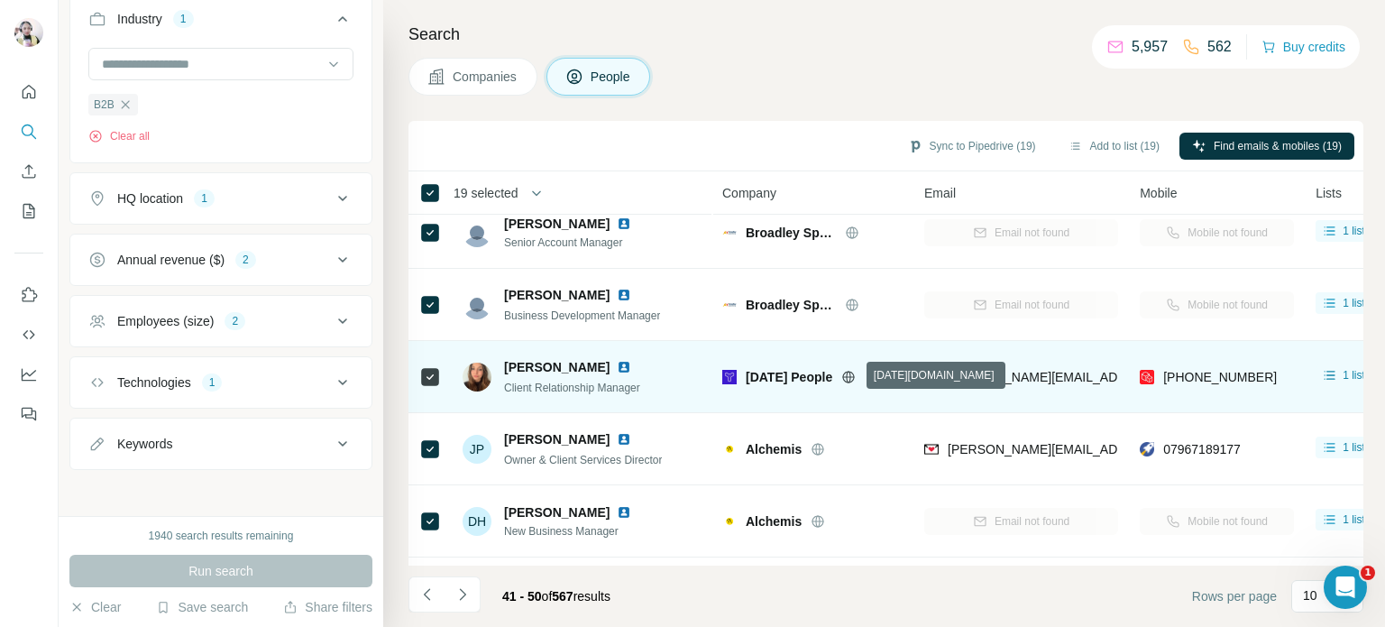
click at [851, 378] on icon at bounding box center [848, 377] width 14 height 14
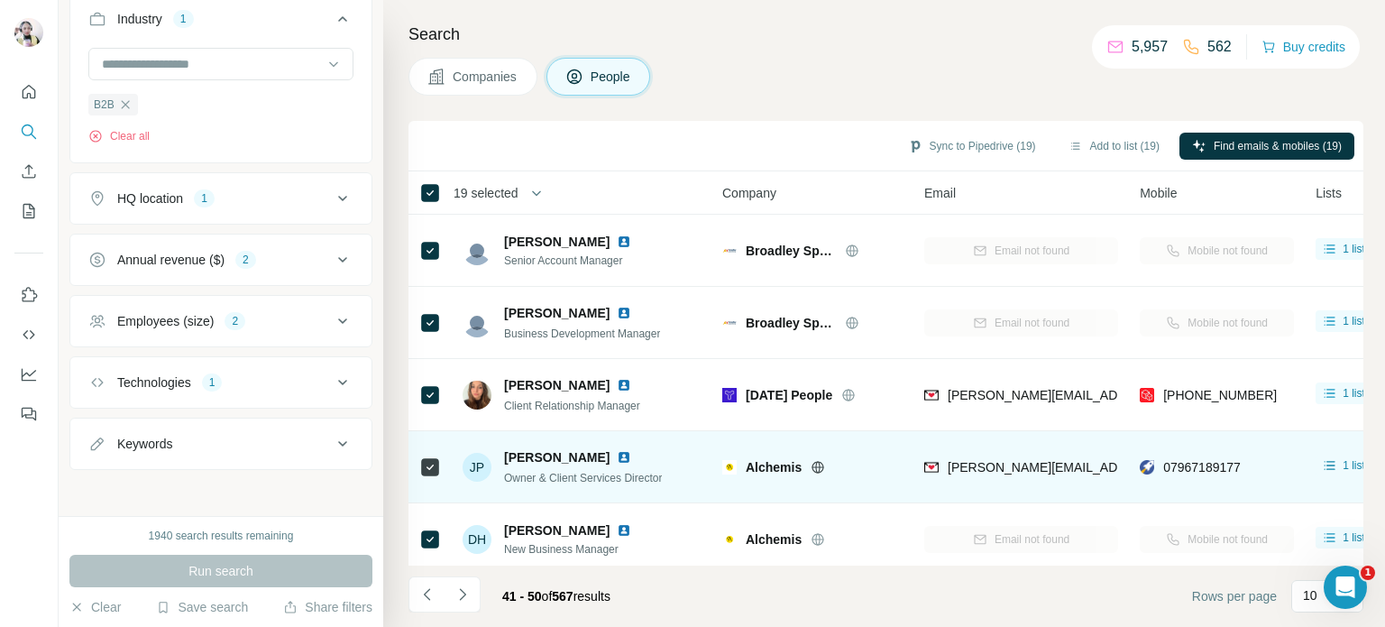
click at [812, 464] on icon at bounding box center [818, 467] width 12 height 12
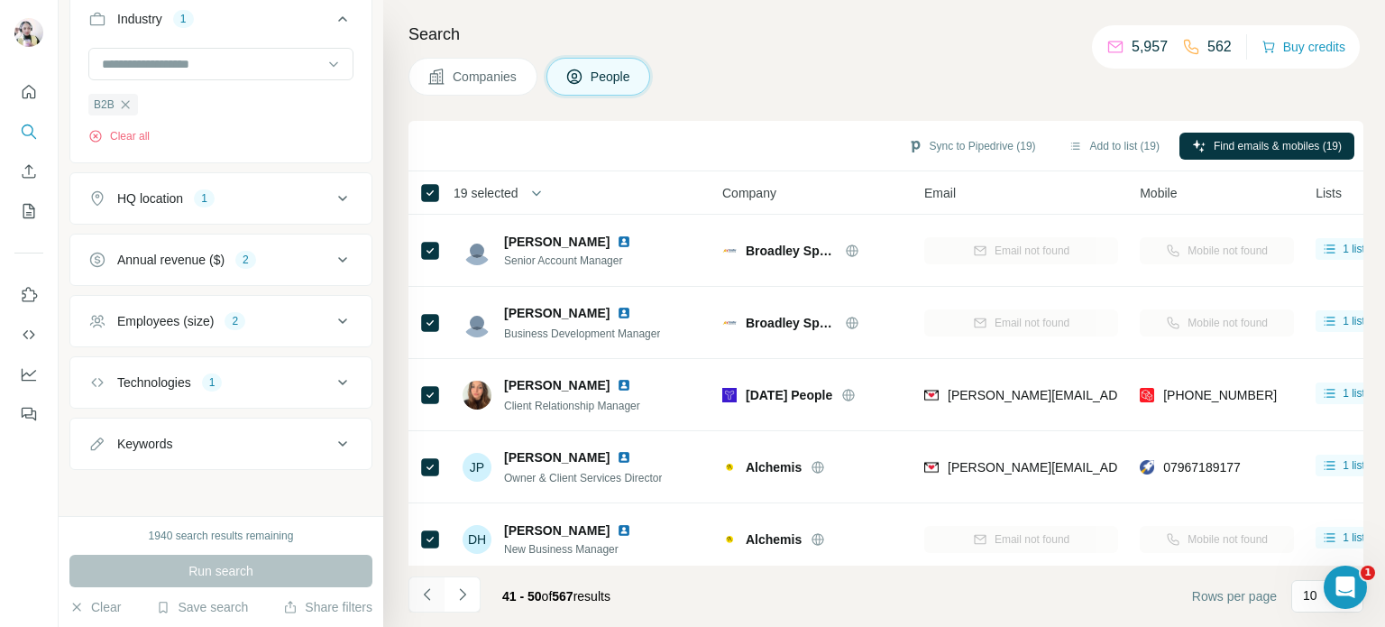
click at [426, 593] on icon "Navigate to previous page" at bounding box center [427, 594] width 18 height 18
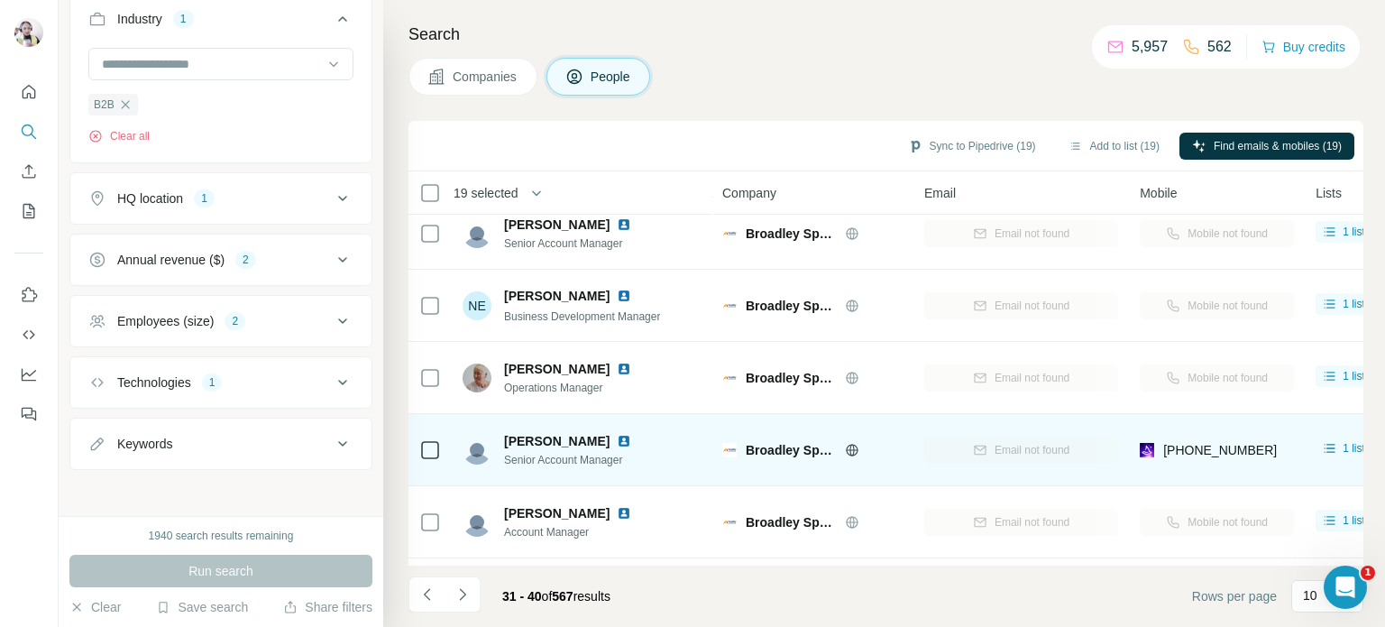
scroll to position [361, 0]
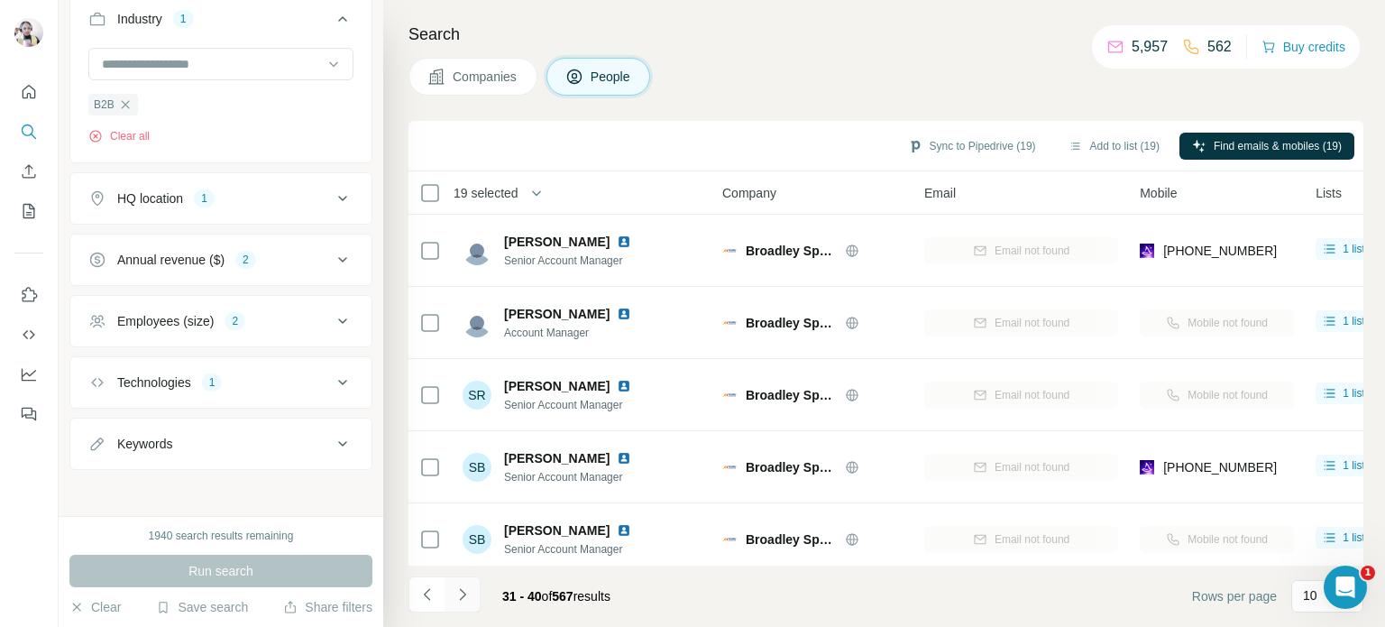
click at [458, 597] on icon "Navigate to next page" at bounding box center [462, 594] width 18 height 18
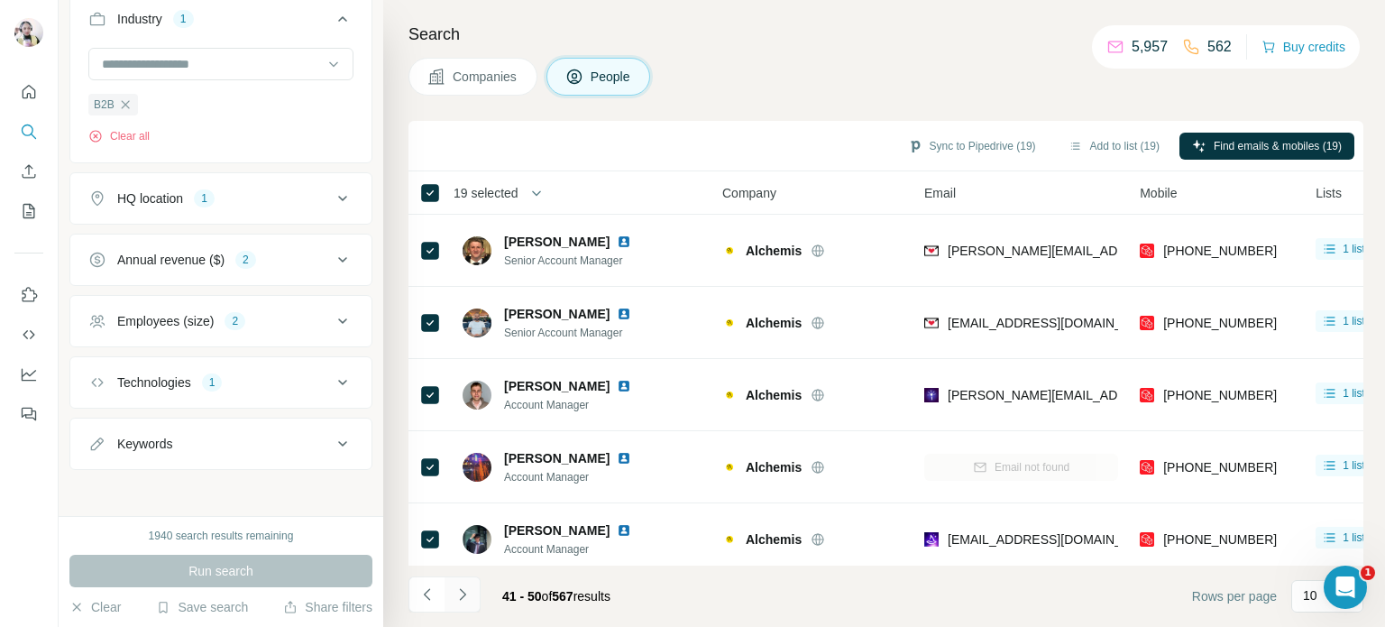
click at [458, 597] on icon "Navigate to next page" at bounding box center [462, 594] width 18 height 18
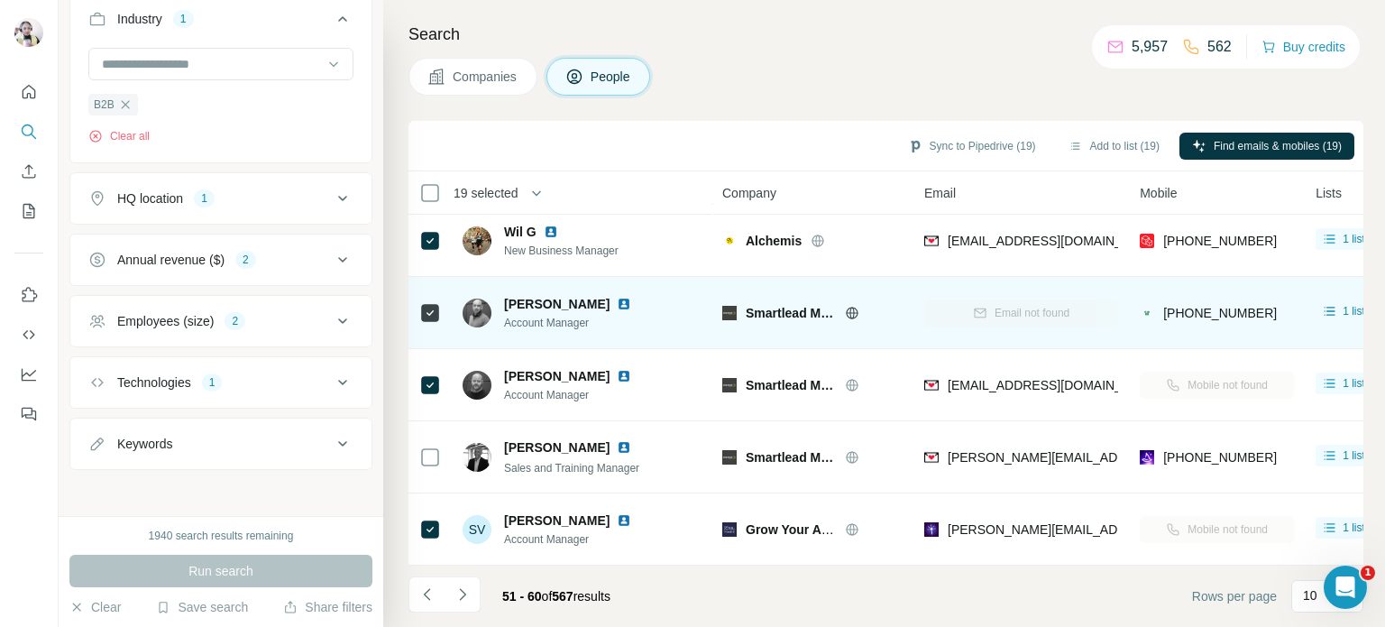
scroll to position [379, 0]
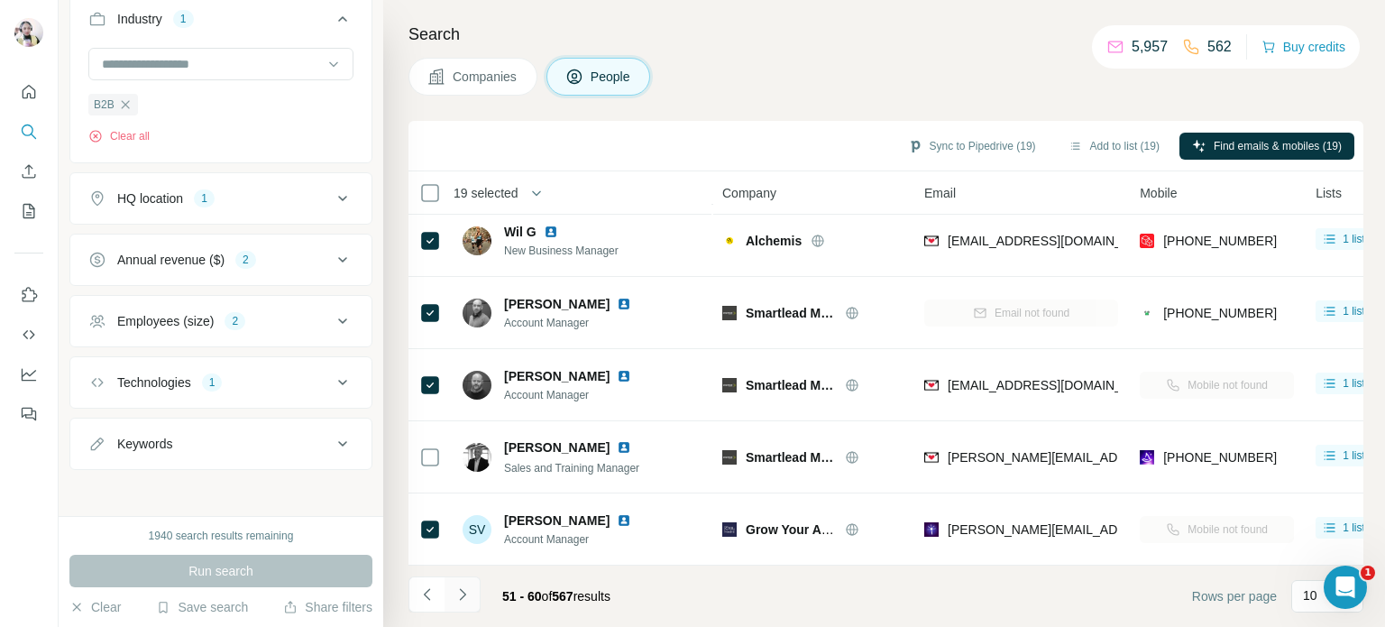
click at [462, 591] on icon "Navigate to next page" at bounding box center [462, 594] width 6 height 12
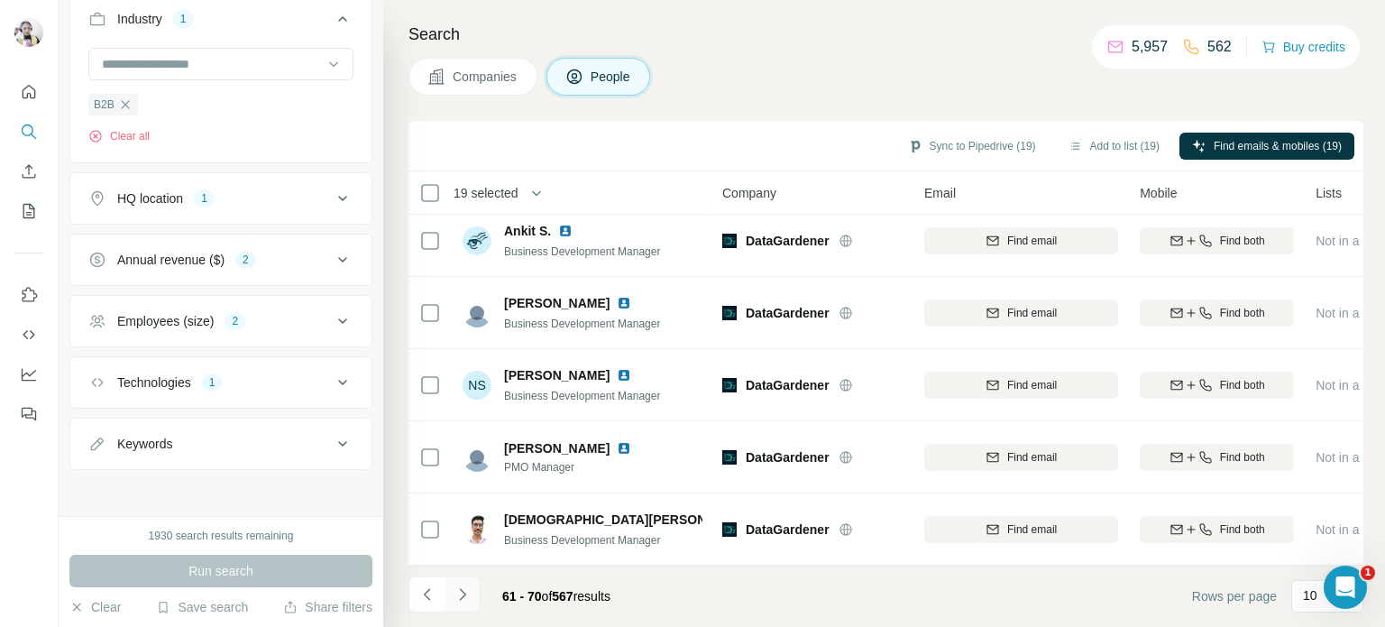
click at [460, 599] on icon "Navigate to next page" at bounding box center [462, 594] width 6 height 12
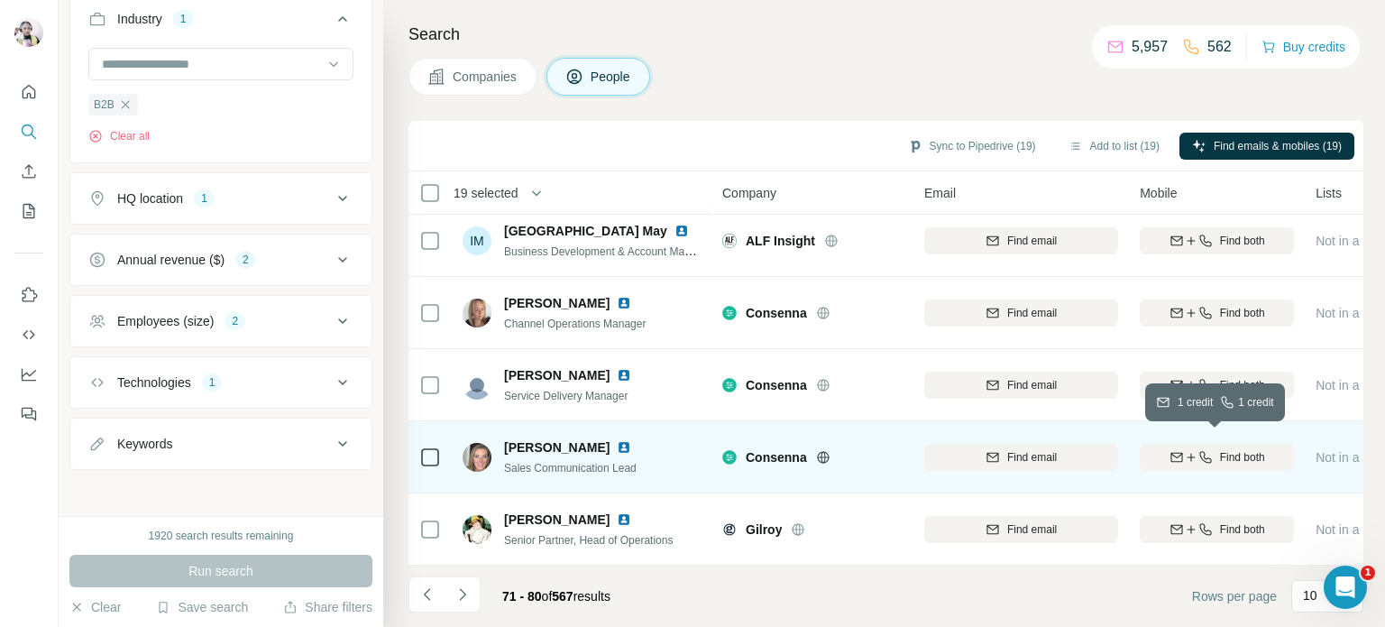
click at [1237, 453] on span "Find both" at bounding box center [1242, 457] width 45 height 16
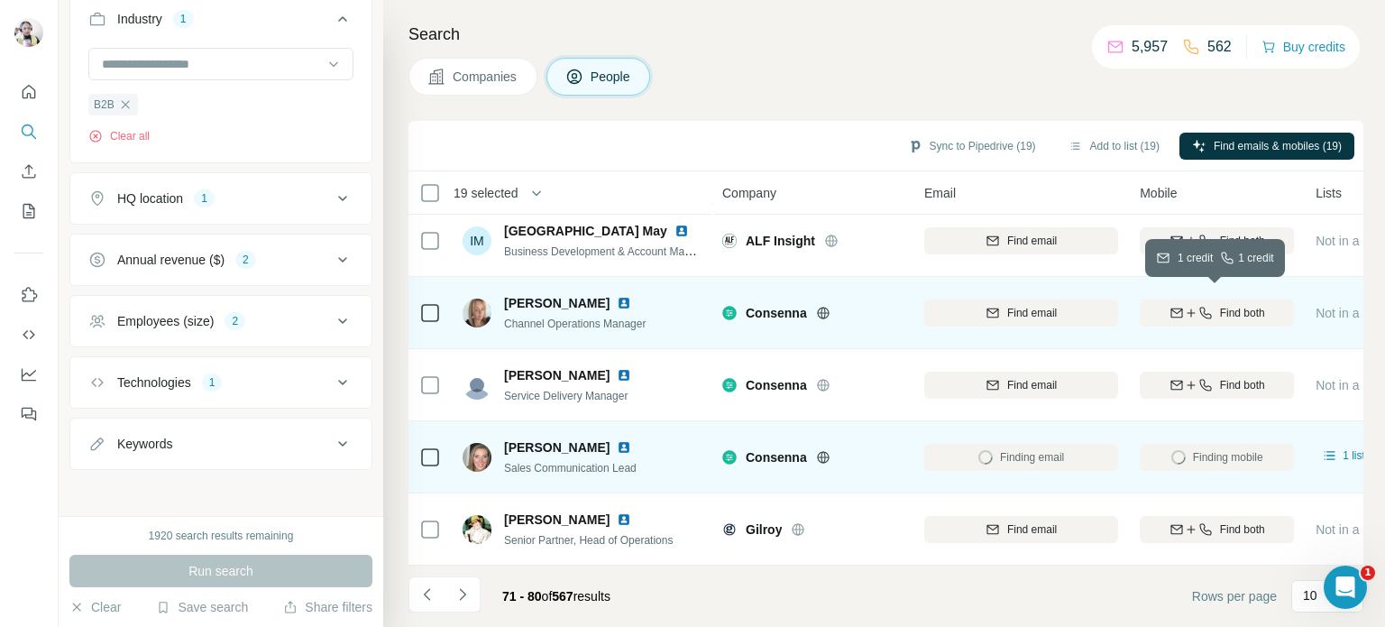
click at [1184, 306] on icon "button" at bounding box center [1191, 313] width 14 height 14
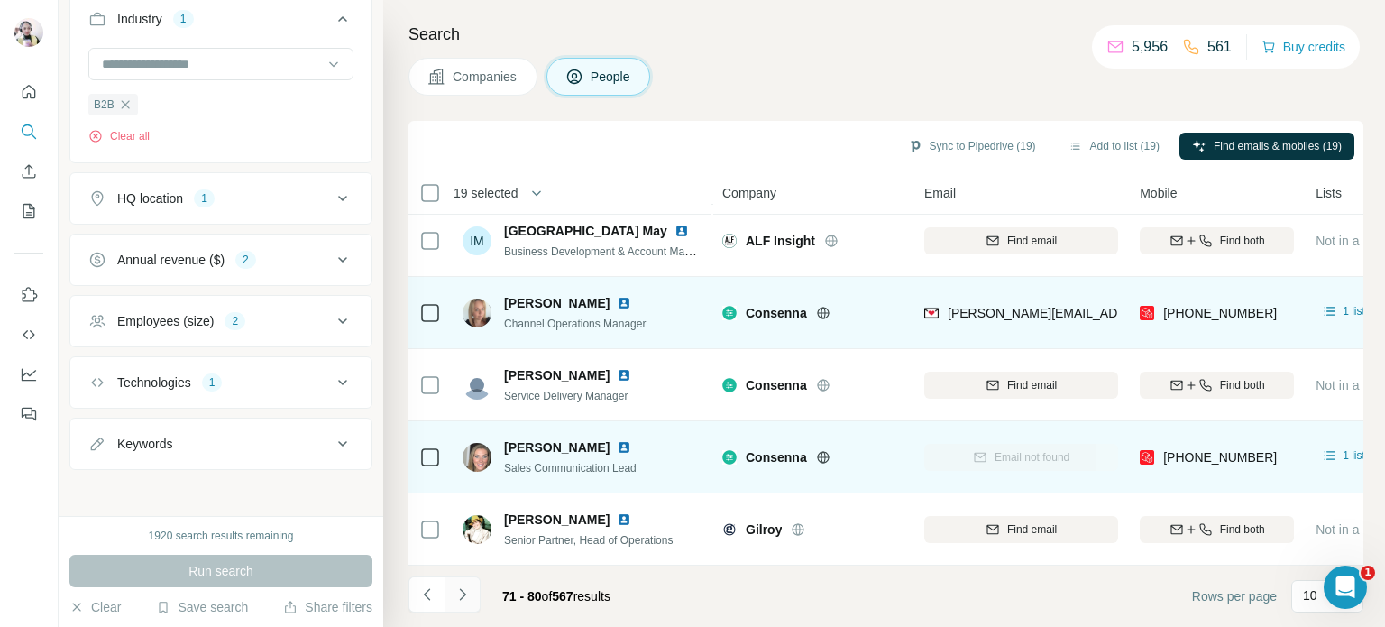
click at [462, 594] on icon "Navigate to next page" at bounding box center [462, 594] width 18 height 18
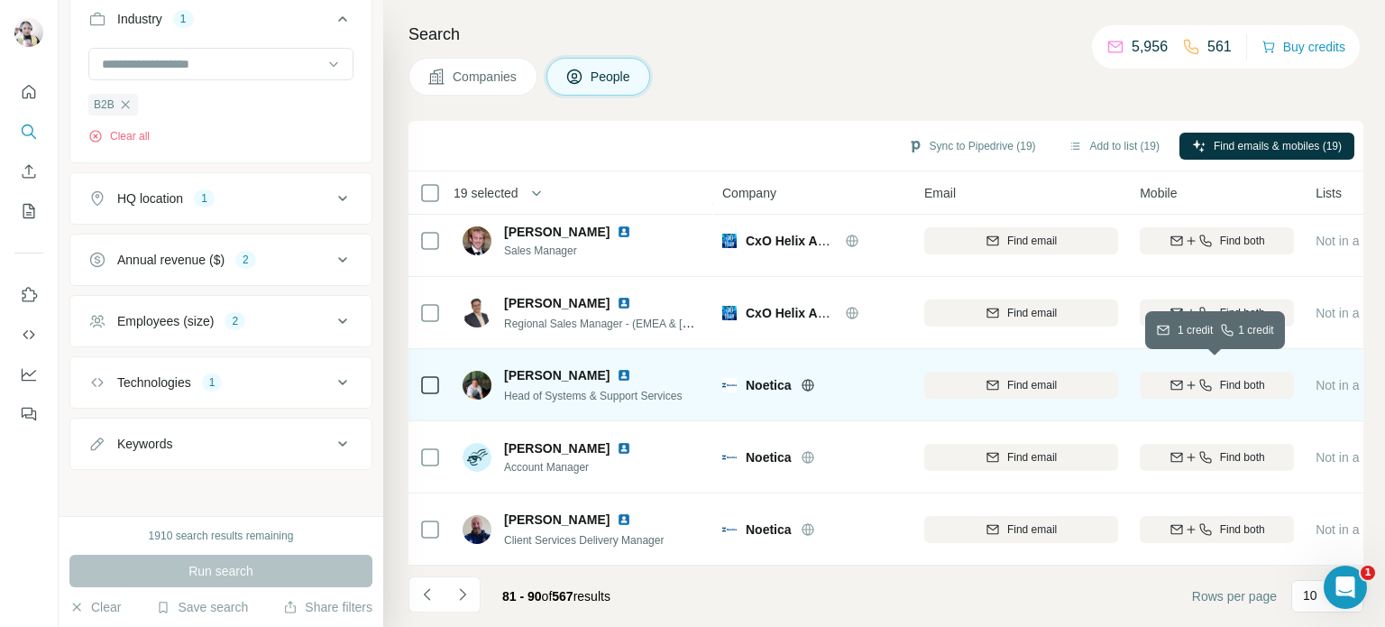
click at [1190, 378] on icon "button" at bounding box center [1191, 385] width 14 height 14
click at [804, 378] on icon at bounding box center [808, 385] width 14 height 14
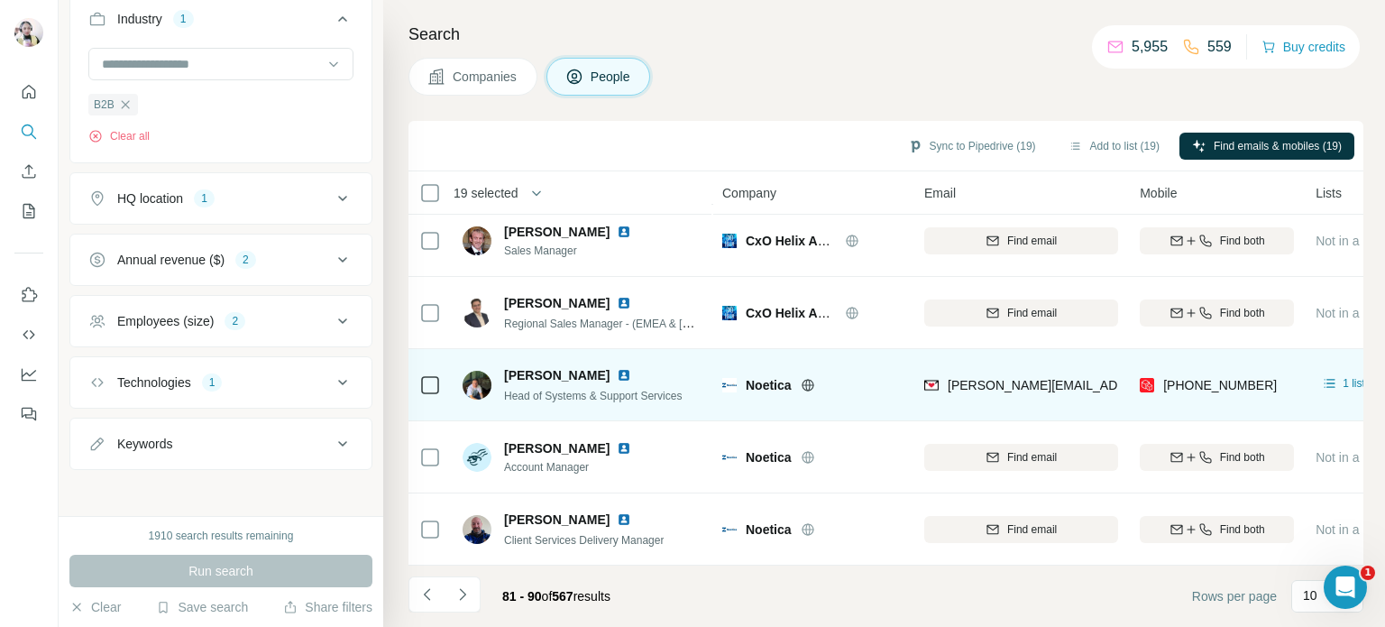
click at [1111, 371] on div "craig.butters@noetica.com" at bounding box center [1021, 385] width 194 height 50
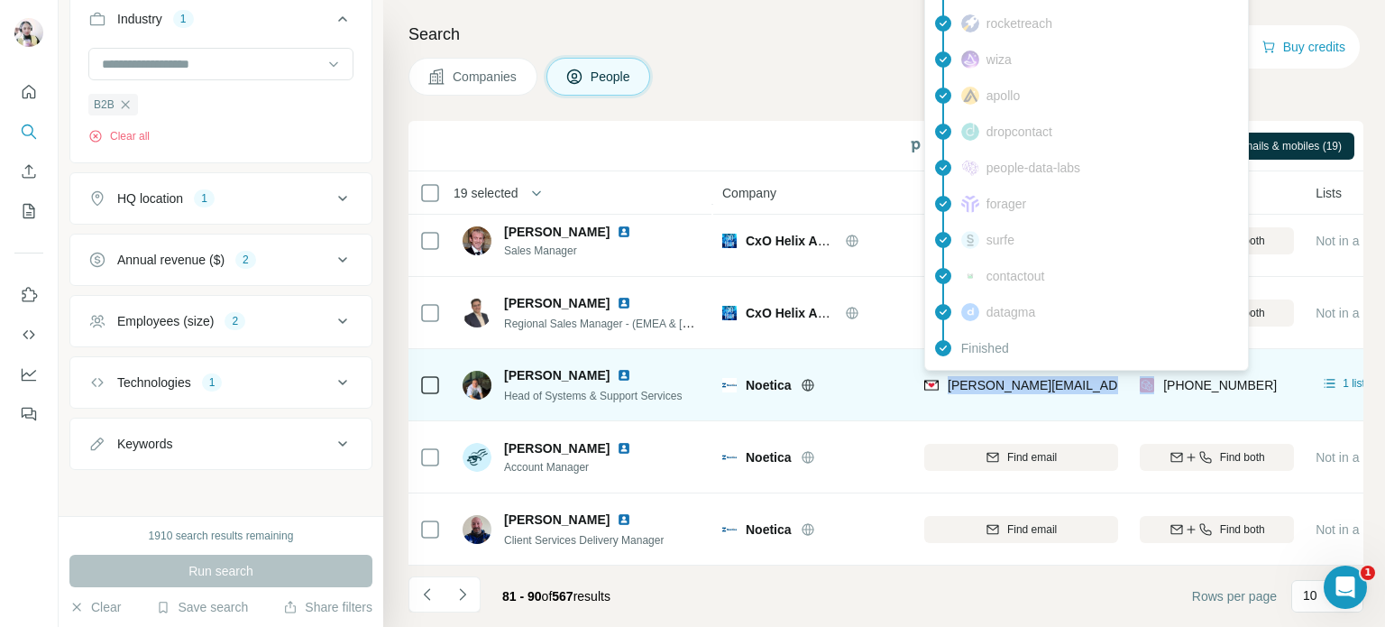
drag, startPoint x: 1111, startPoint y: 371, endPoint x: 956, endPoint y: 376, distance: 155.1
click at [956, 376] on div "craig.butters@noetica.com" at bounding box center [1021, 385] width 194 height 50
copy span "craig.butters@noetica.com"
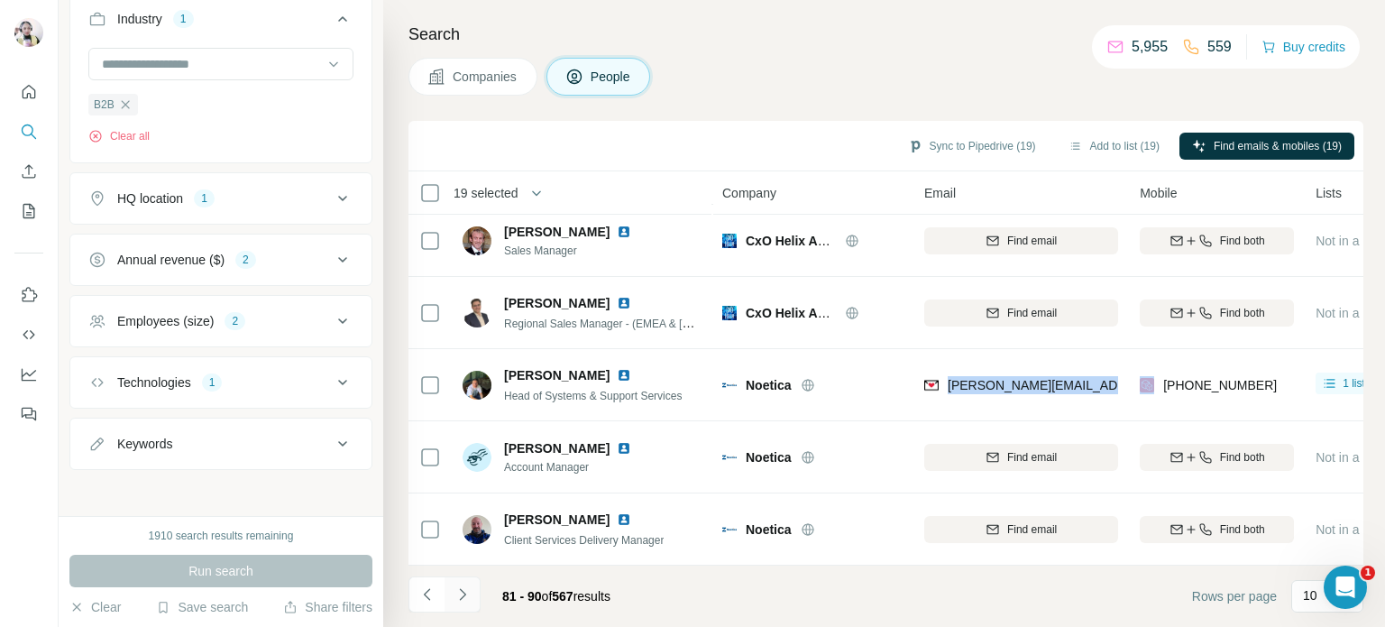
click at [469, 597] on icon "Navigate to next page" at bounding box center [462, 594] width 18 height 18
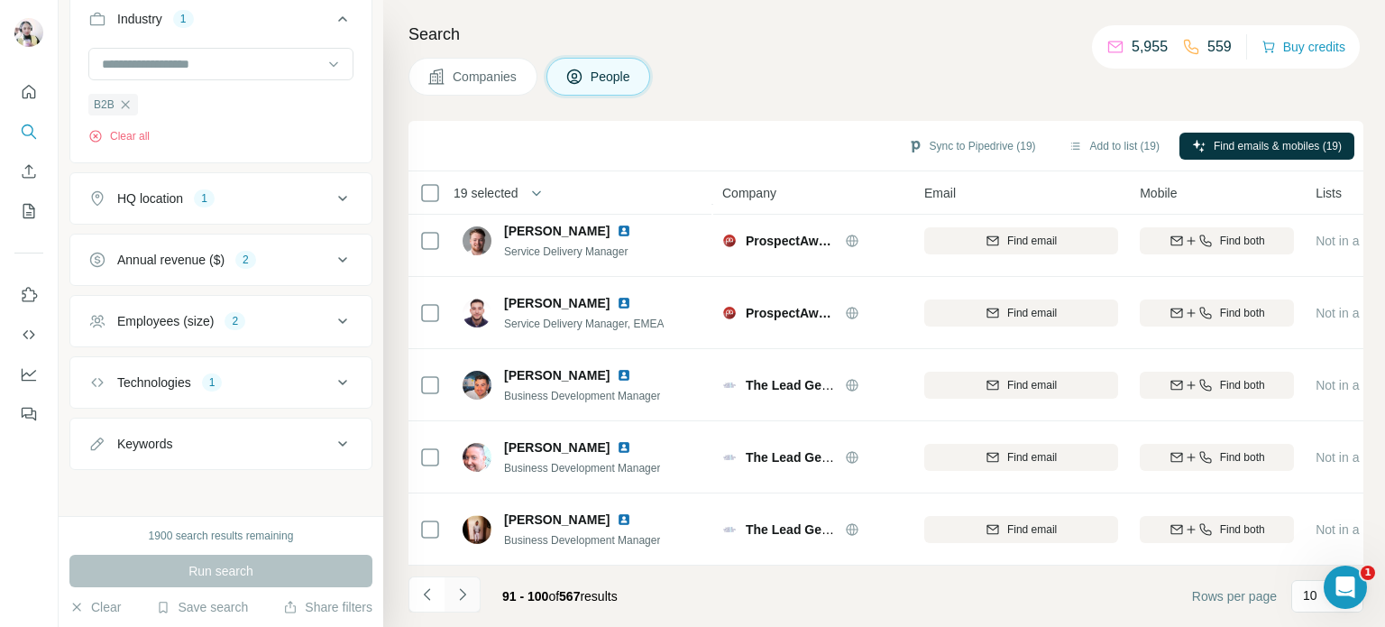
click at [462, 596] on icon "Navigate to next page" at bounding box center [462, 594] width 18 height 18
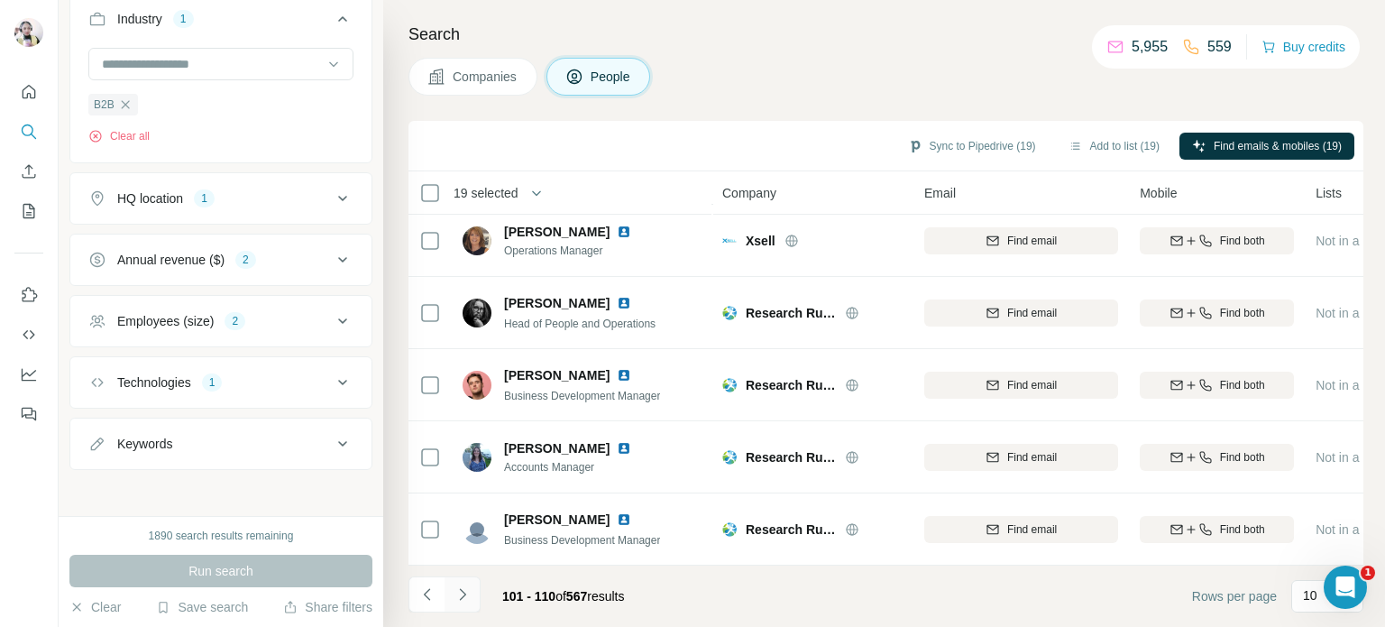
click at [469, 596] on icon "Navigate to next page" at bounding box center [462, 594] width 18 height 18
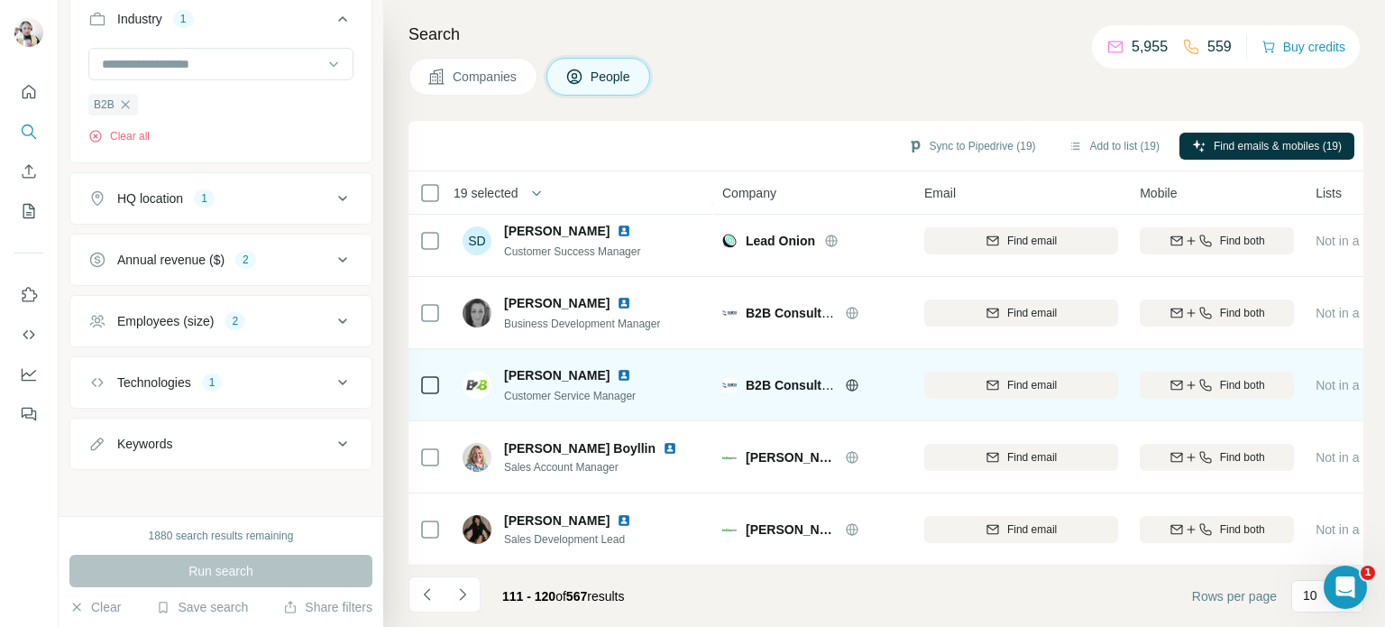
click at [850, 379] on icon at bounding box center [851, 385] width 5 height 12
click at [1226, 377] on span "Find both" at bounding box center [1242, 385] width 45 height 16
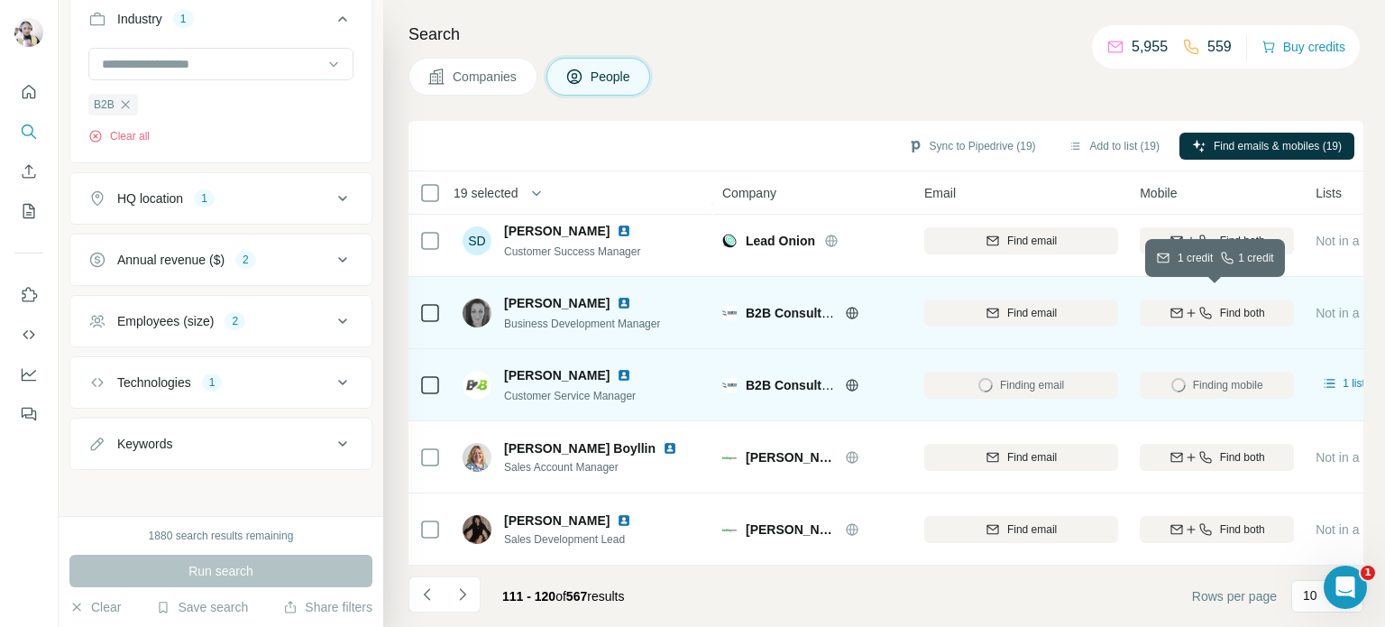
click at [1220, 305] on span "Find both" at bounding box center [1242, 313] width 45 height 16
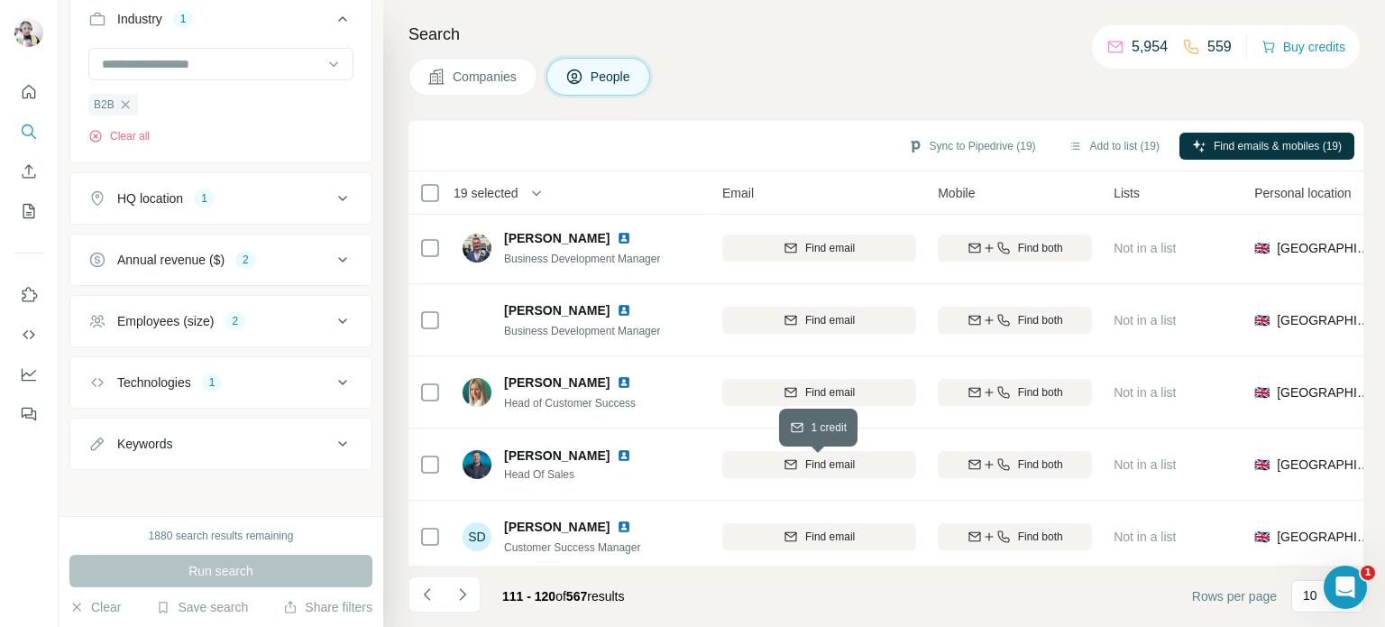
scroll to position [0, 202]
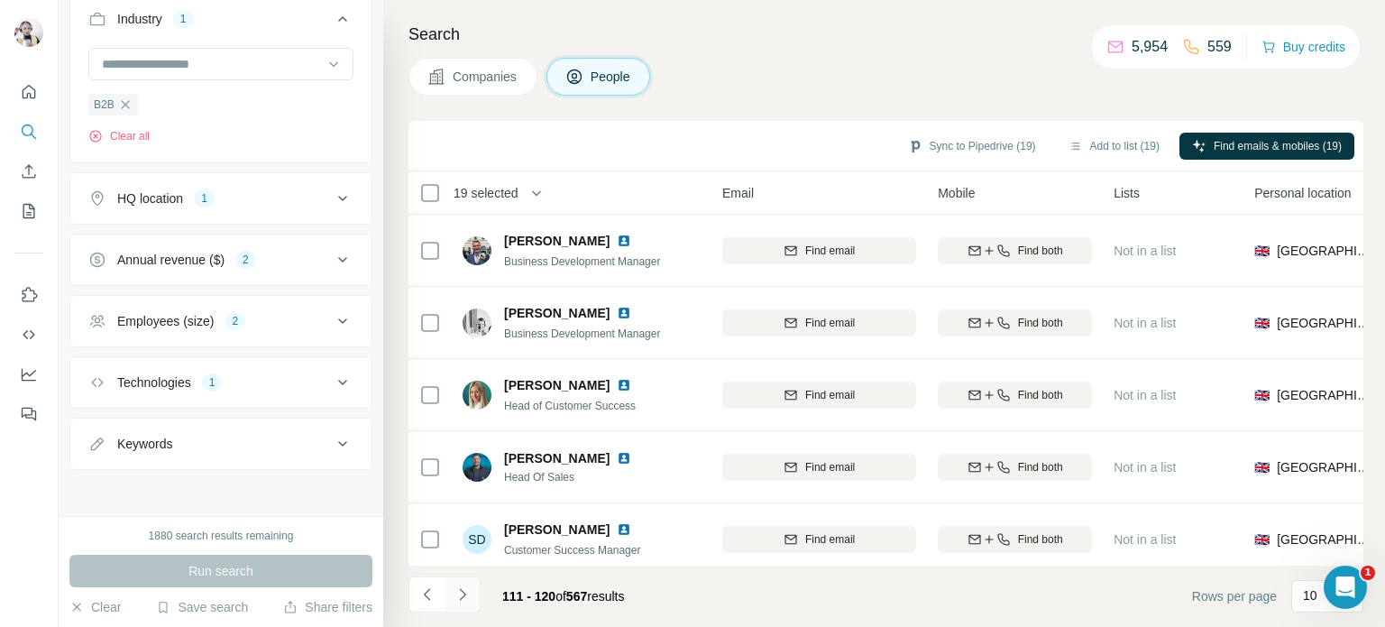
click at [458, 591] on icon "Navigate to next page" at bounding box center [462, 594] width 18 height 18
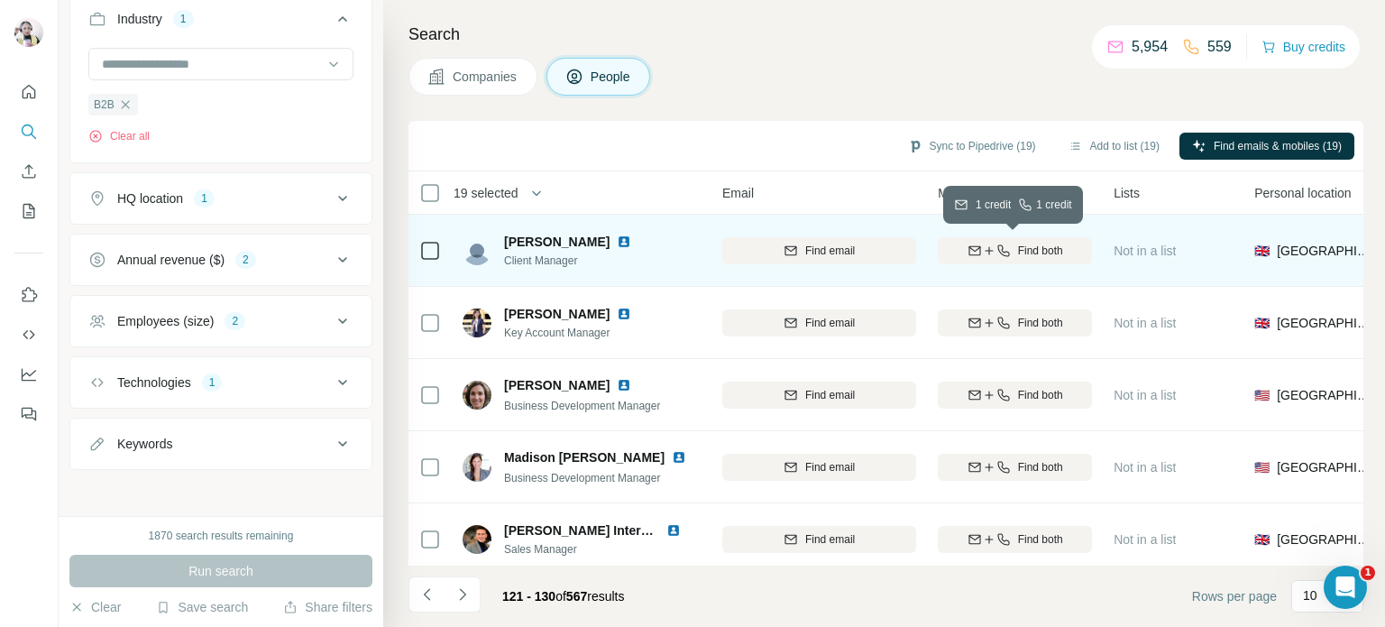
click at [1042, 253] on span "Find both" at bounding box center [1040, 251] width 45 height 16
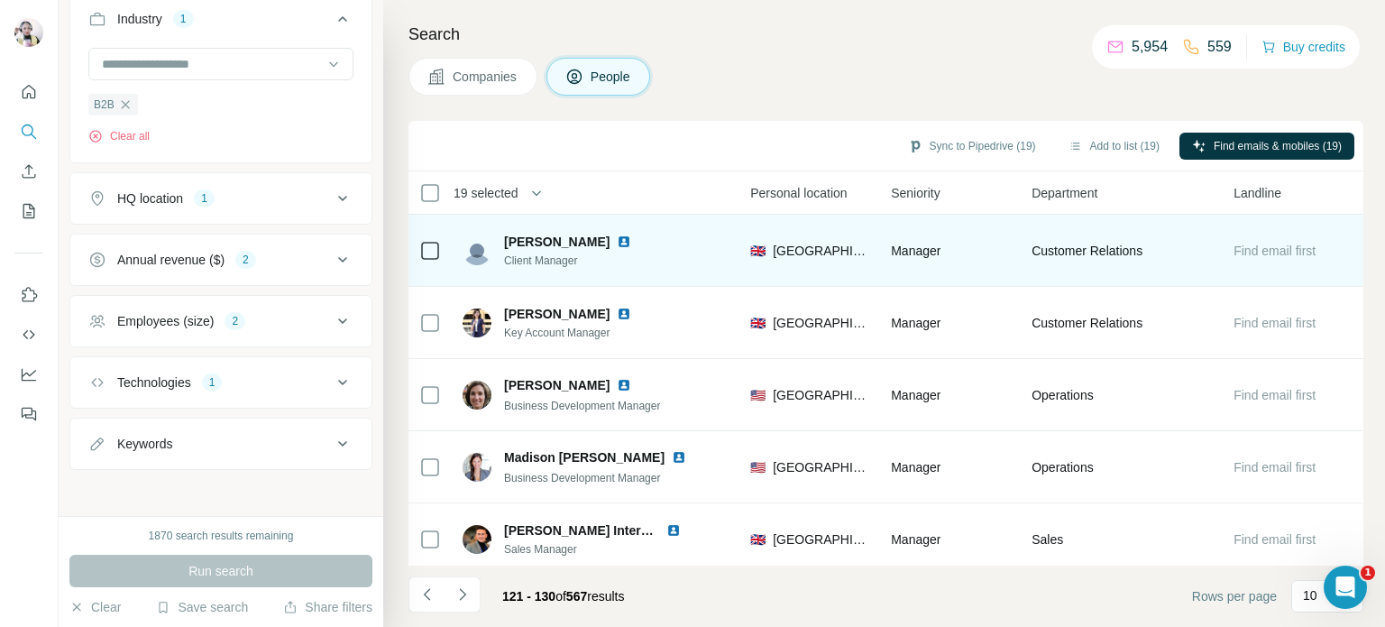
scroll to position [0, 0]
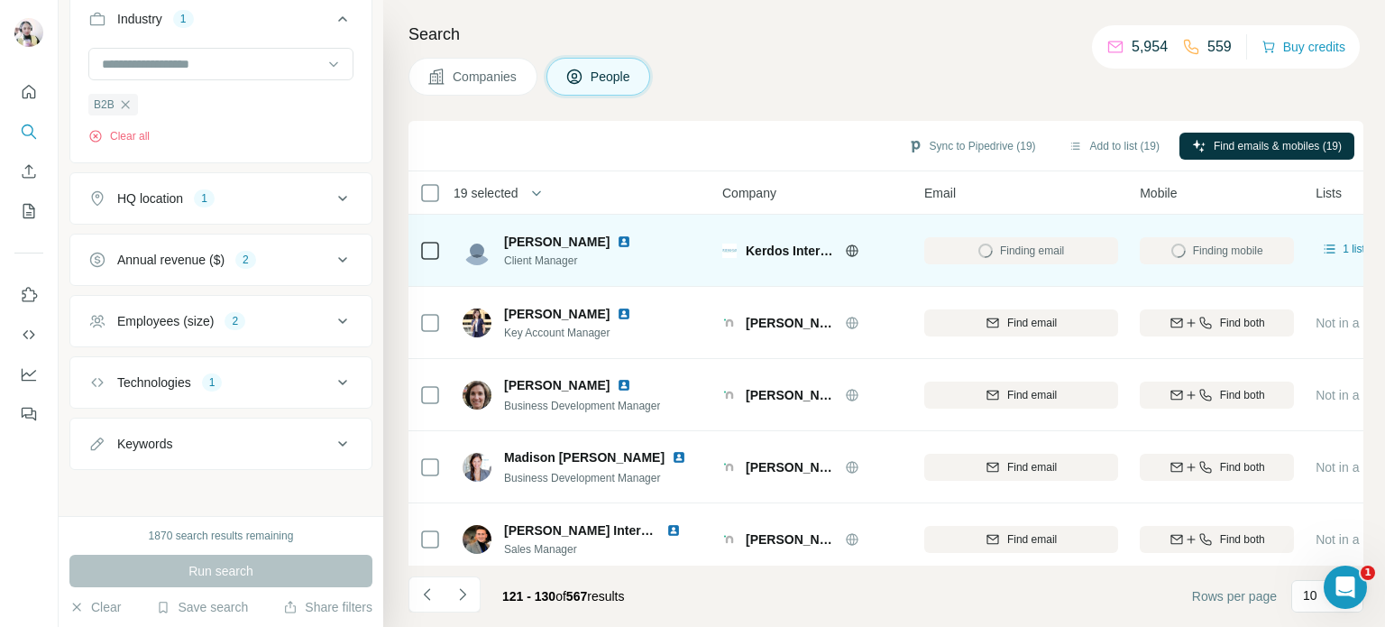
click at [855, 252] on icon at bounding box center [852, 250] width 14 height 14
click at [851, 252] on icon at bounding box center [852, 250] width 14 height 14
click at [617, 240] on img at bounding box center [624, 241] width 14 height 14
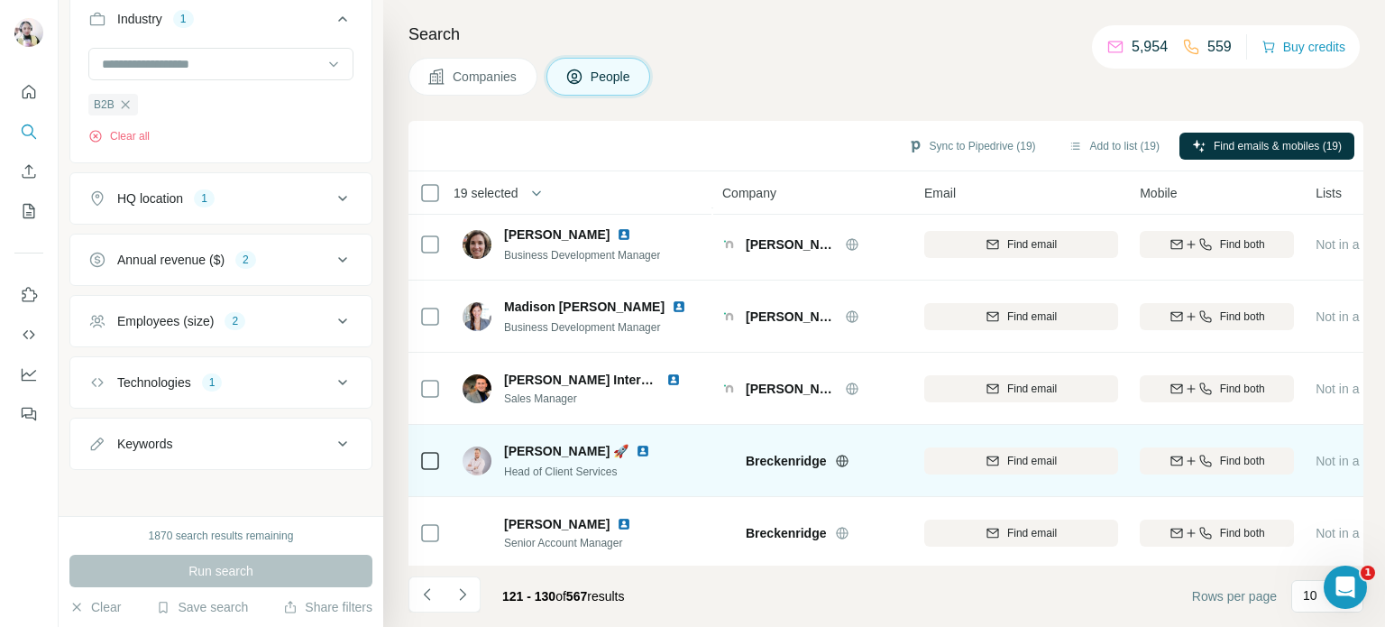
scroll to position [180, 0]
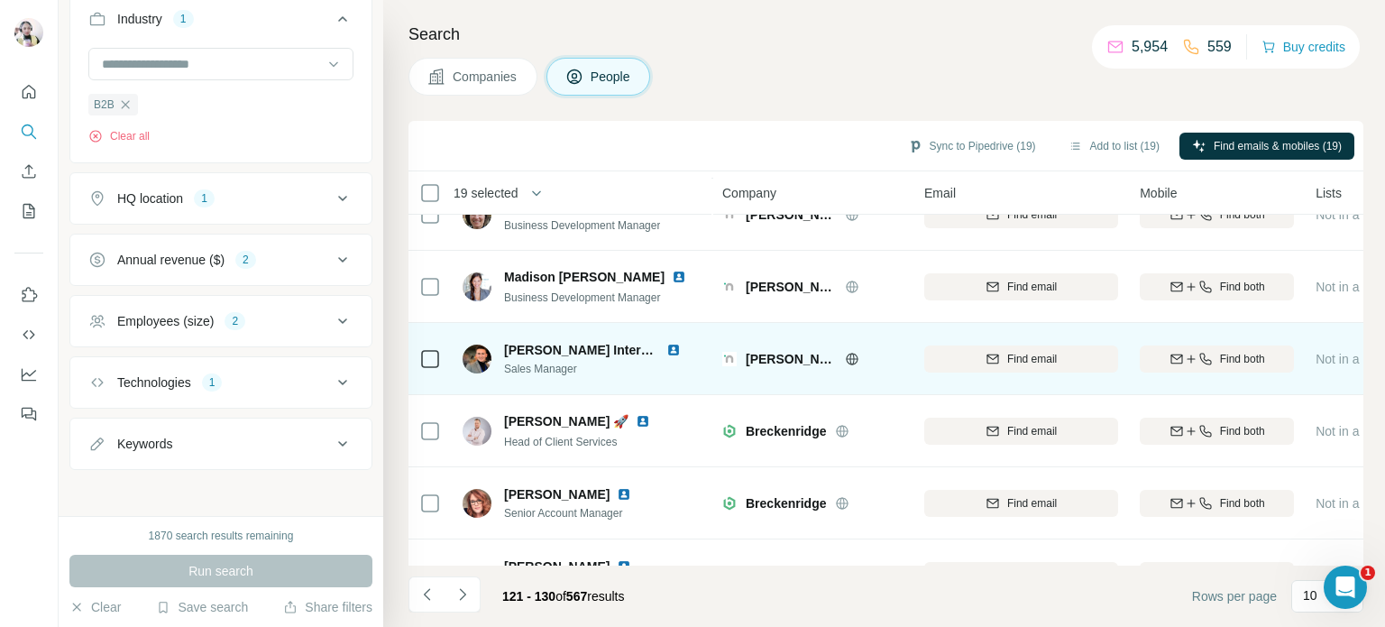
click at [846, 358] on icon at bounding box center [852, 358] width 12 height 1
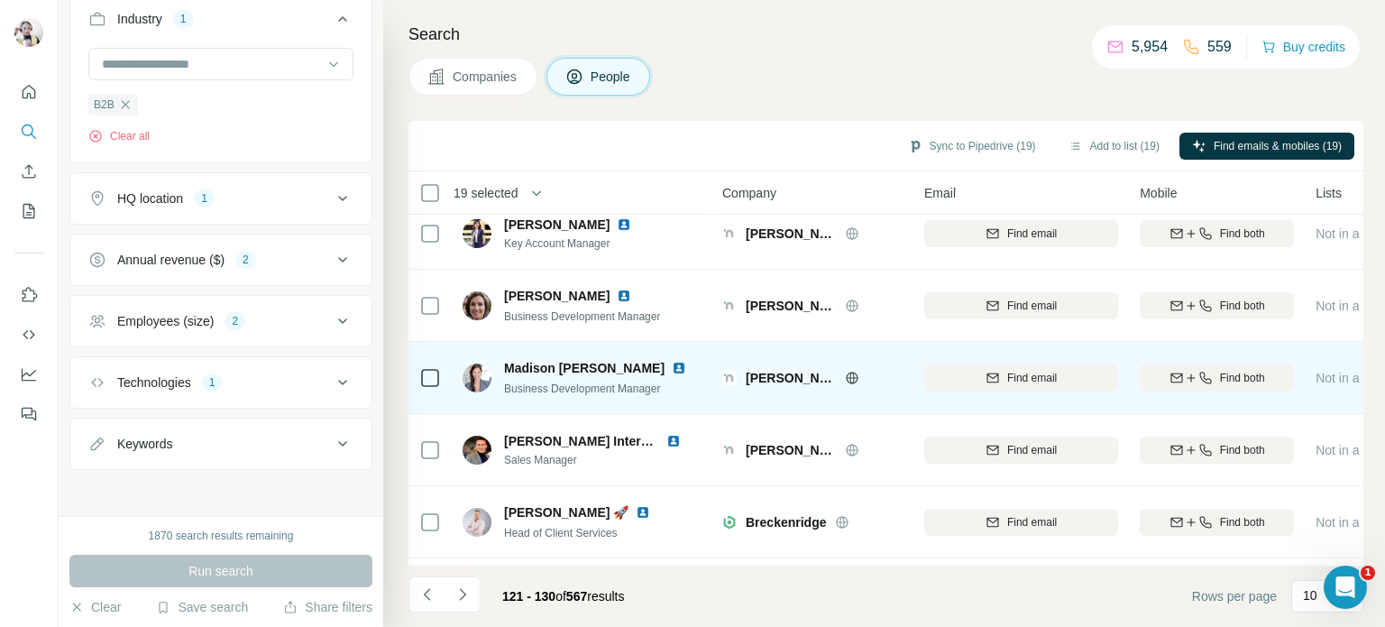
scroll to position [90, 0]
click at [1190, 372] on icon "button" at bounding box center [1191, 377] width 14 height 14
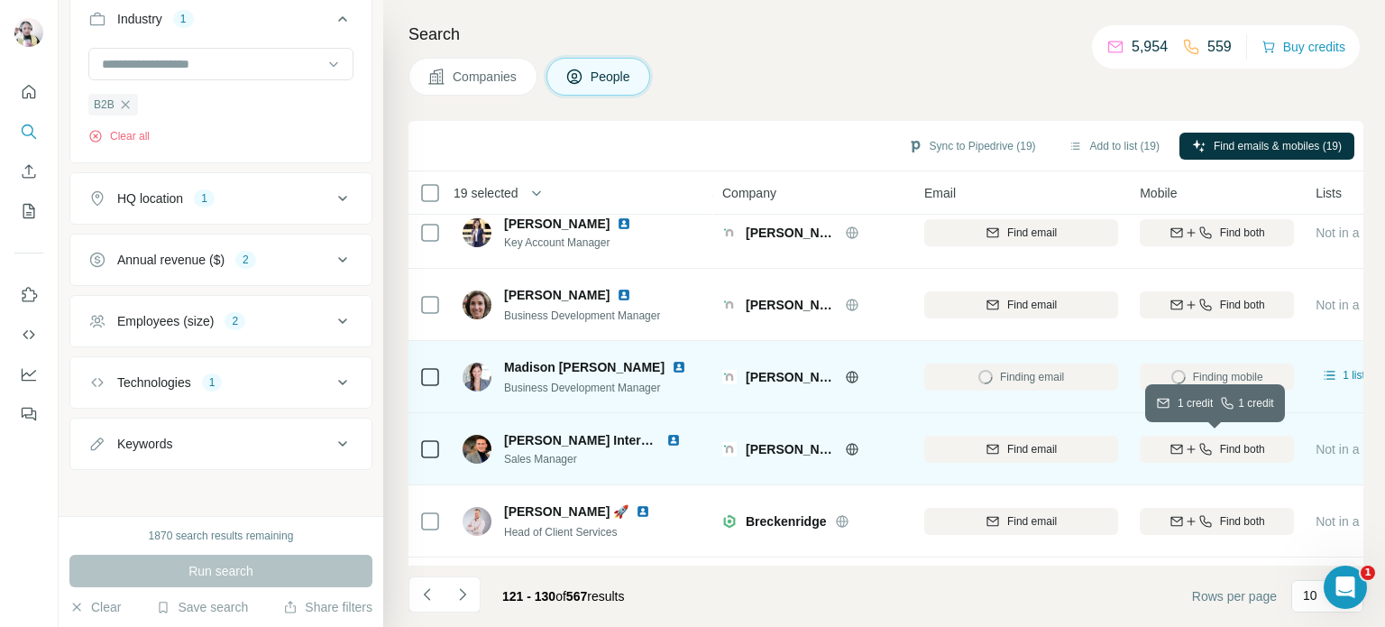
click at [1204, 446] on icon "button" at bounding box center [1205, 449] width 14 height 14
click at [478, 451] on img at bounding box center [476, 449] width 29 height 29
click at [678, 441] on img at bounding box center [673, 440] width 14 height 14
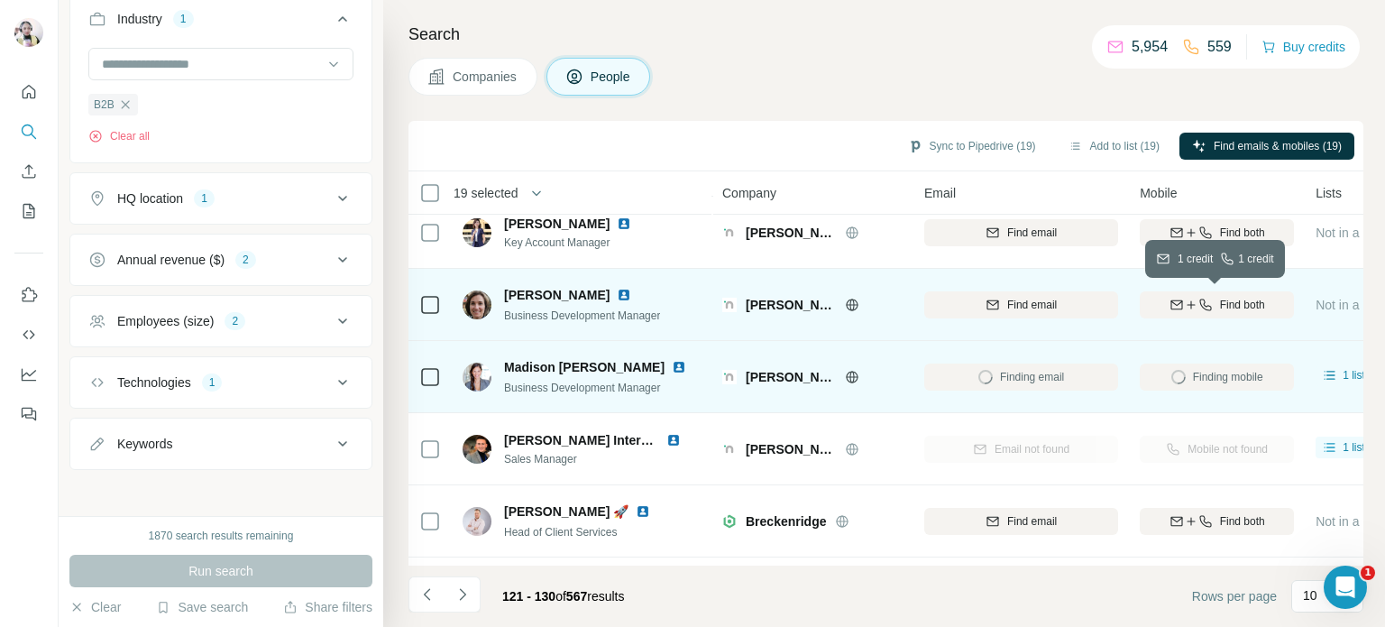
click at [1222, 307] on span "Find both" at bounding box center [1242, 305] width 45 height 16
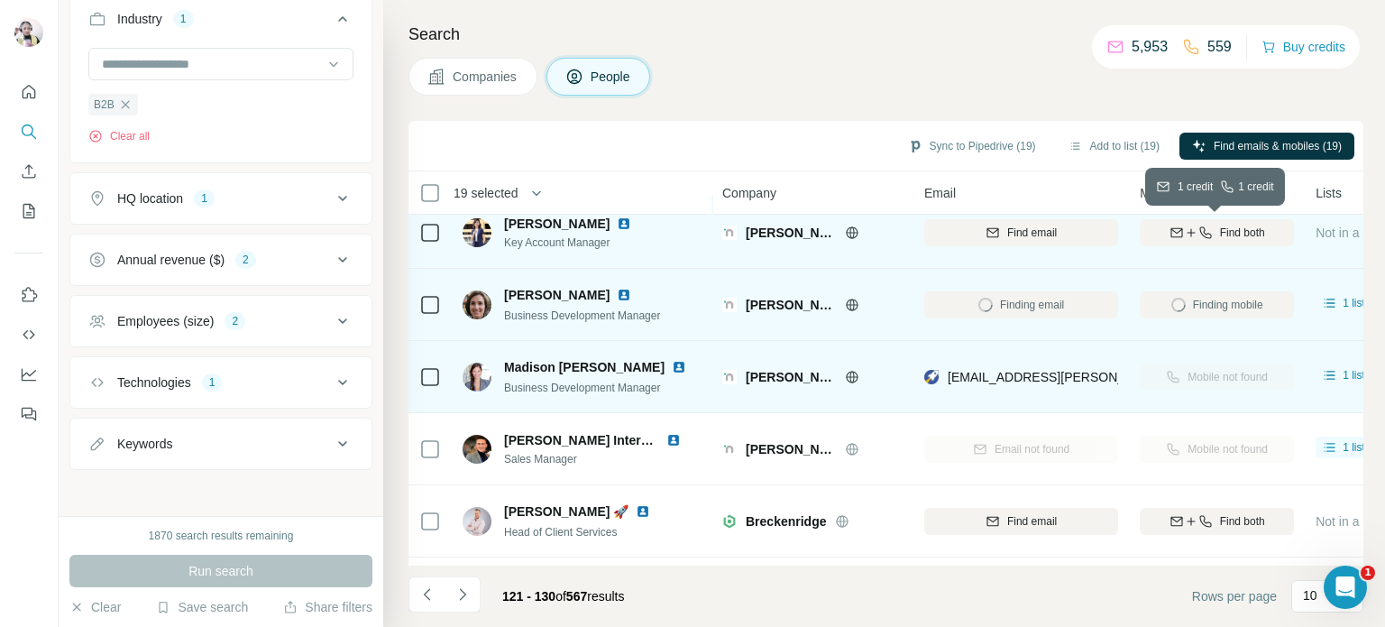
click at [1222, 226] on span "Find both" at bounding box center [1242, 232] width 45 height 16
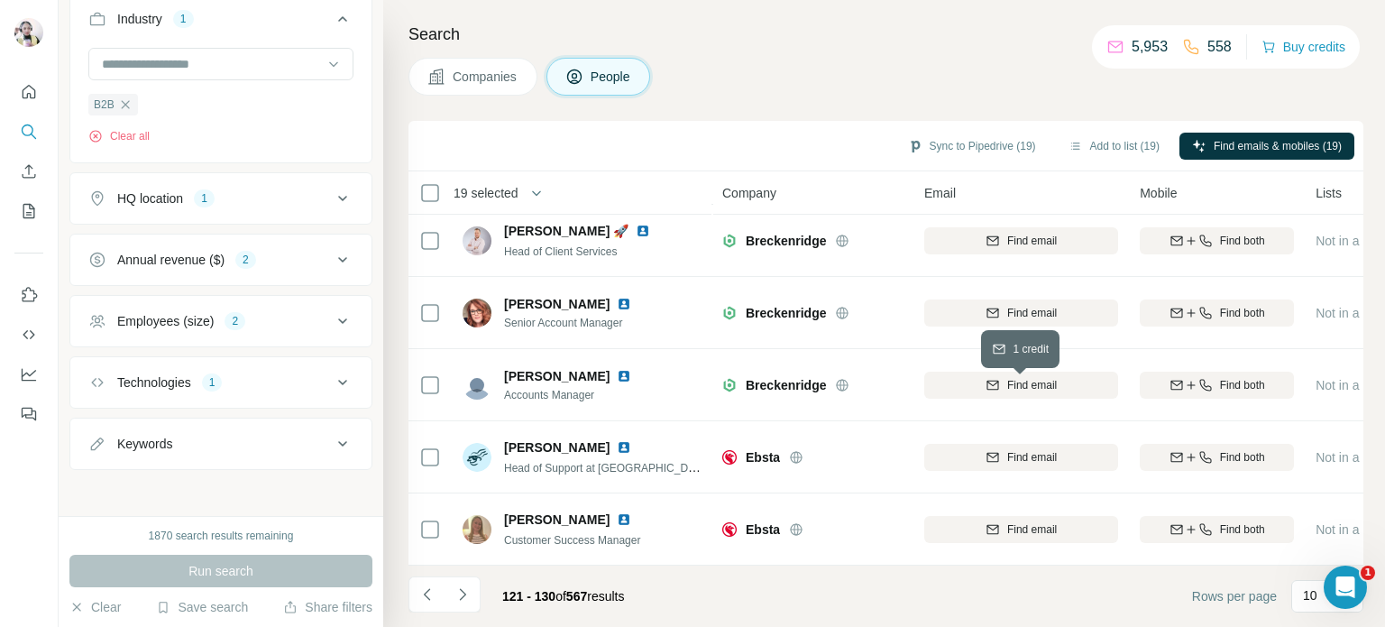
scroll to position [379, 0]
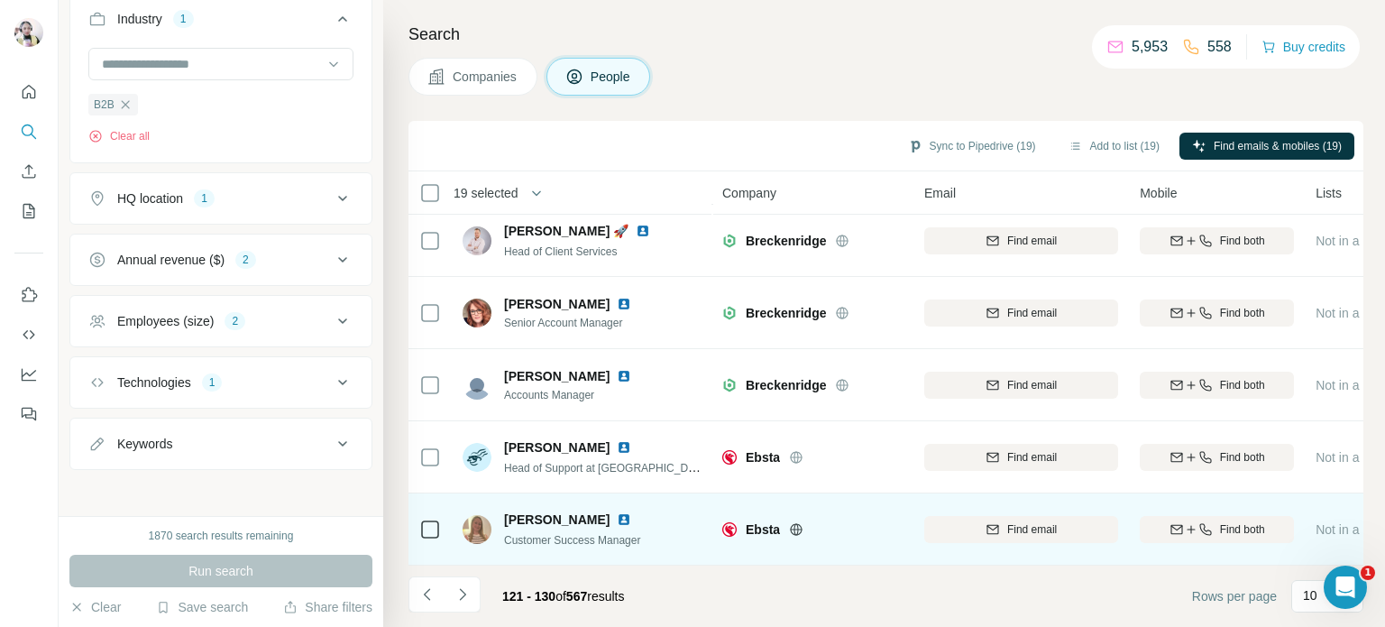
click at [794, 523] on icon at bounding box center [796, 529] width 5 height 12
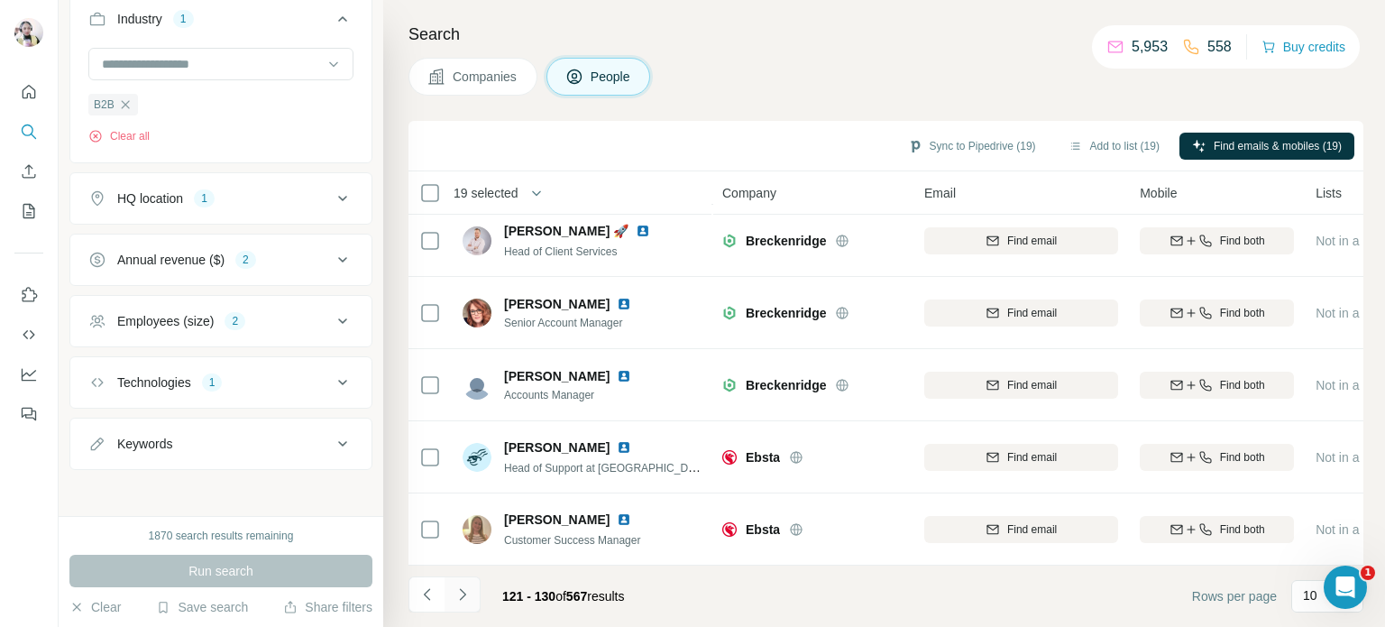
click at [456, 591] on icon "Navigate to next page" at bounding box center [462, 594] width 18 height 18
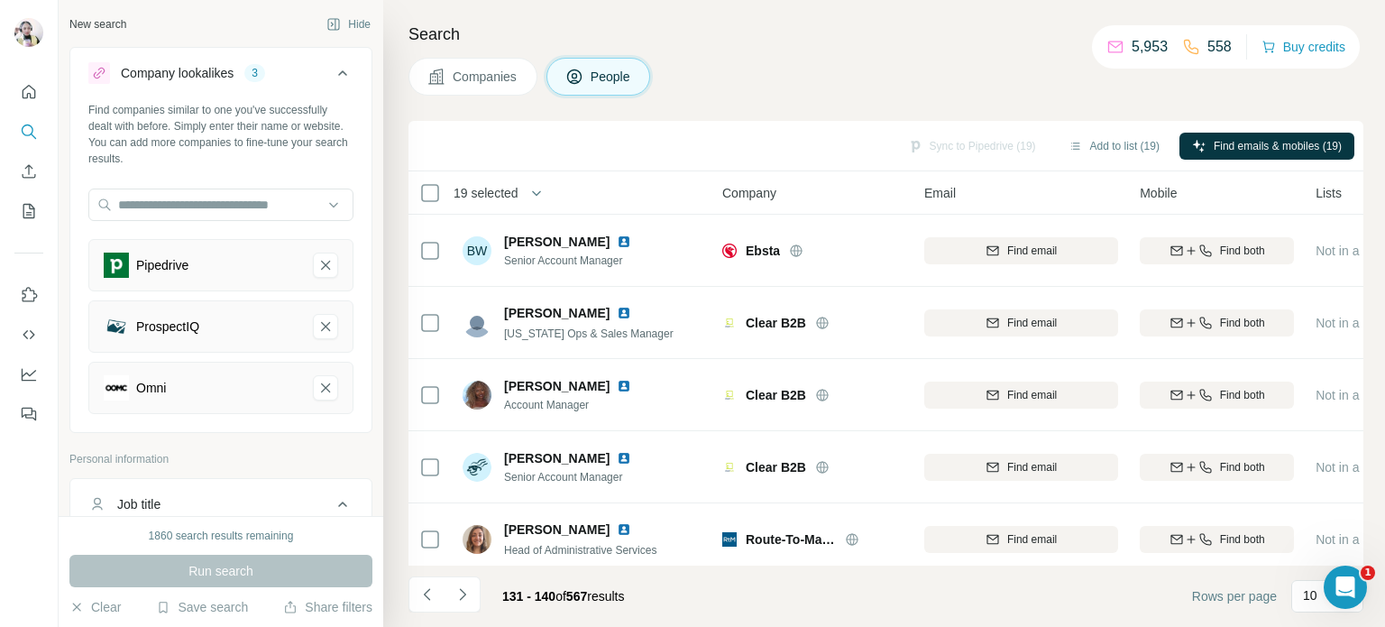
scroll to position [451, 0]
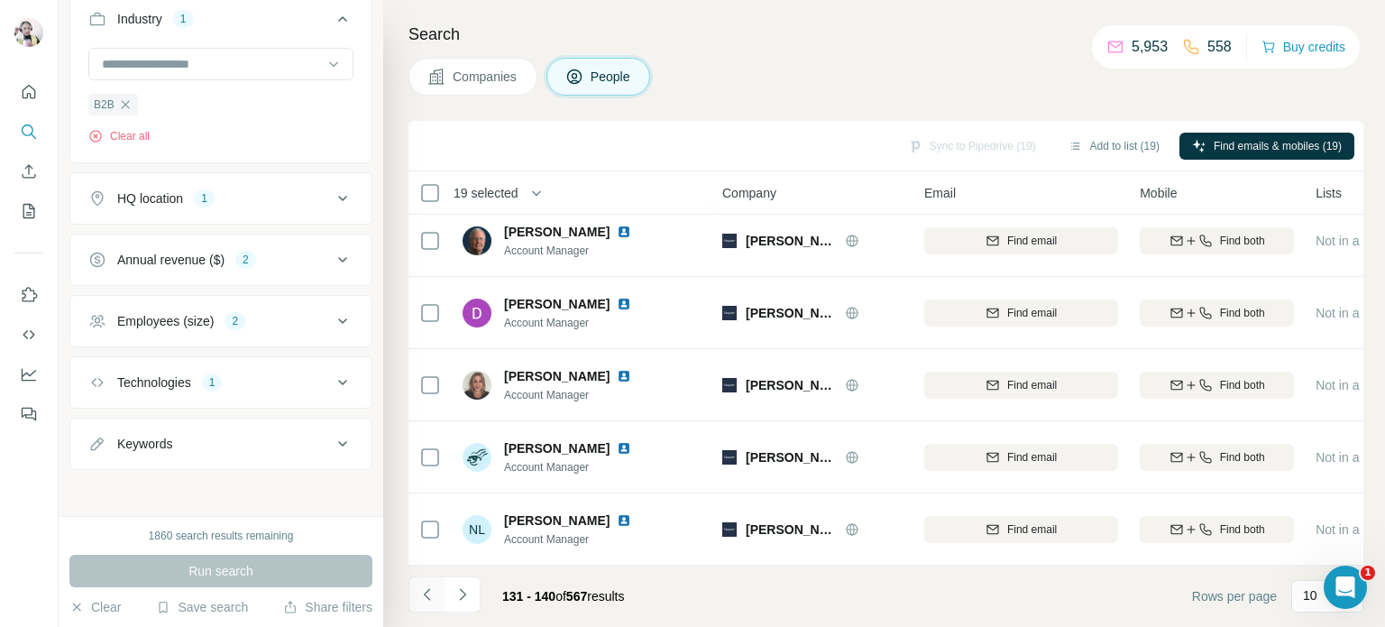
click at [434, 601] on icon "Navigate to previous page" at bounding box center [427, 594] width 18 height 18
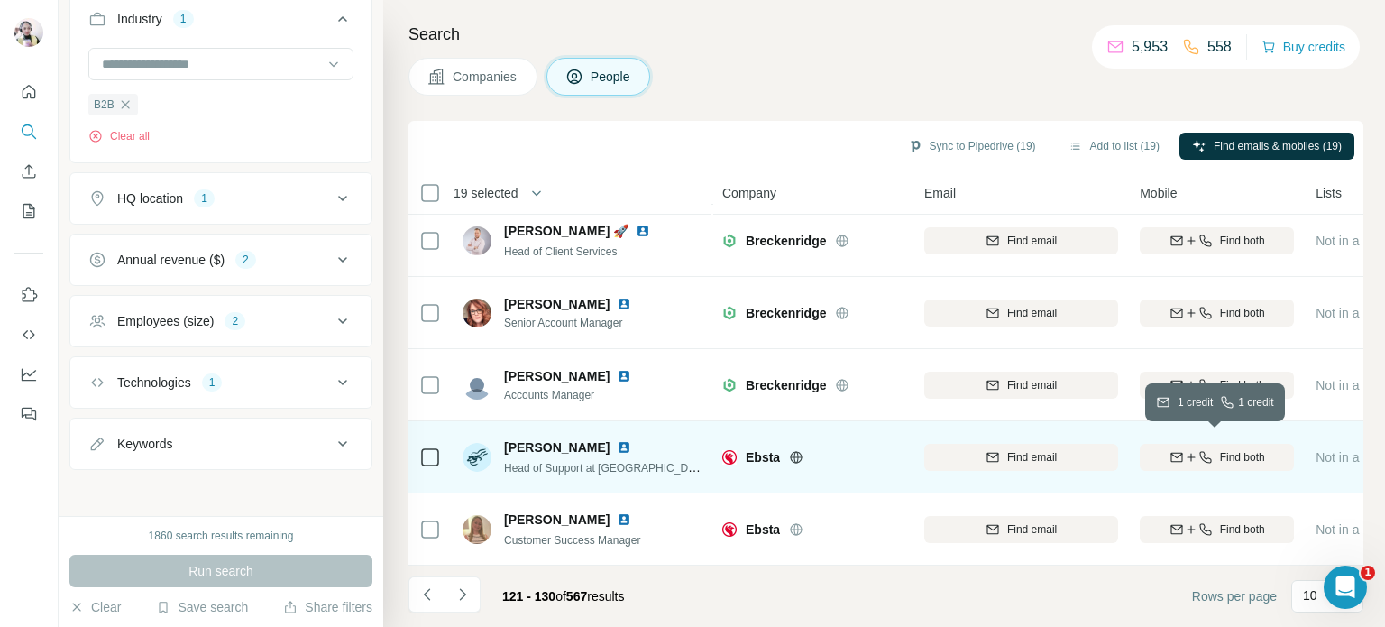
click at [1226, 449] on span "Find both" at bounding box center [1242, 457] width 45 height 16
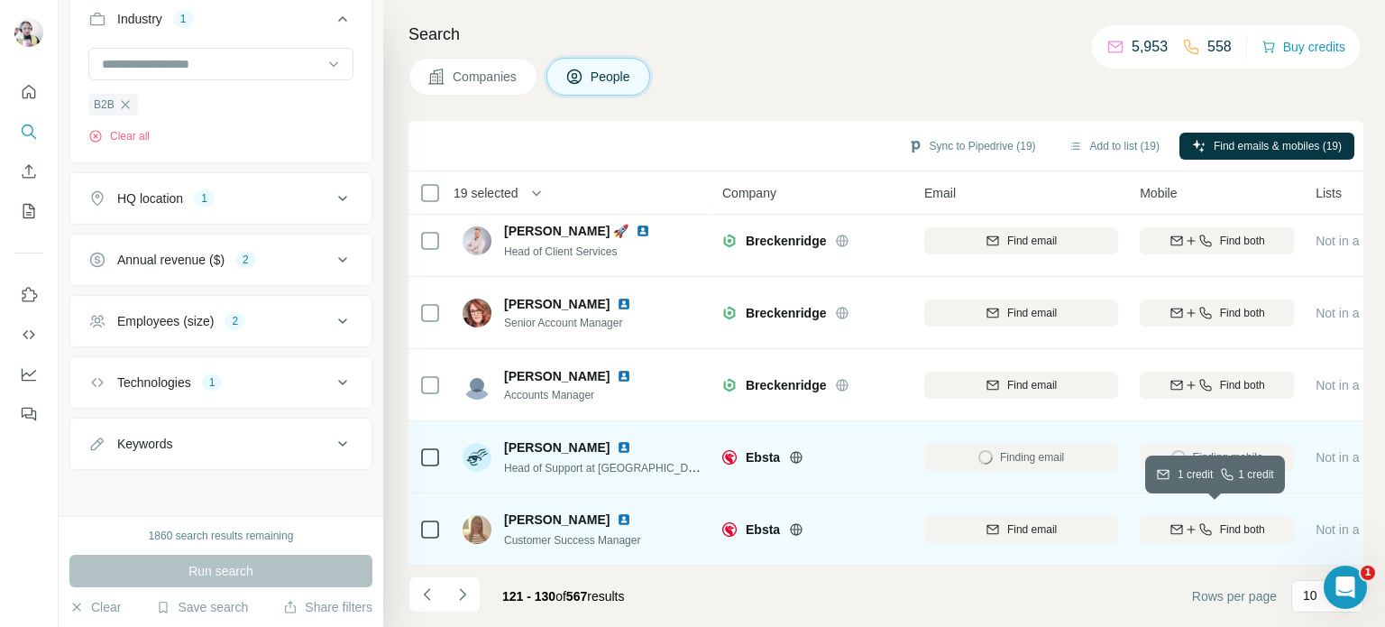
click at [1209, 523] on icon "button" at bounding box center [1205, 529] width 14 height 14
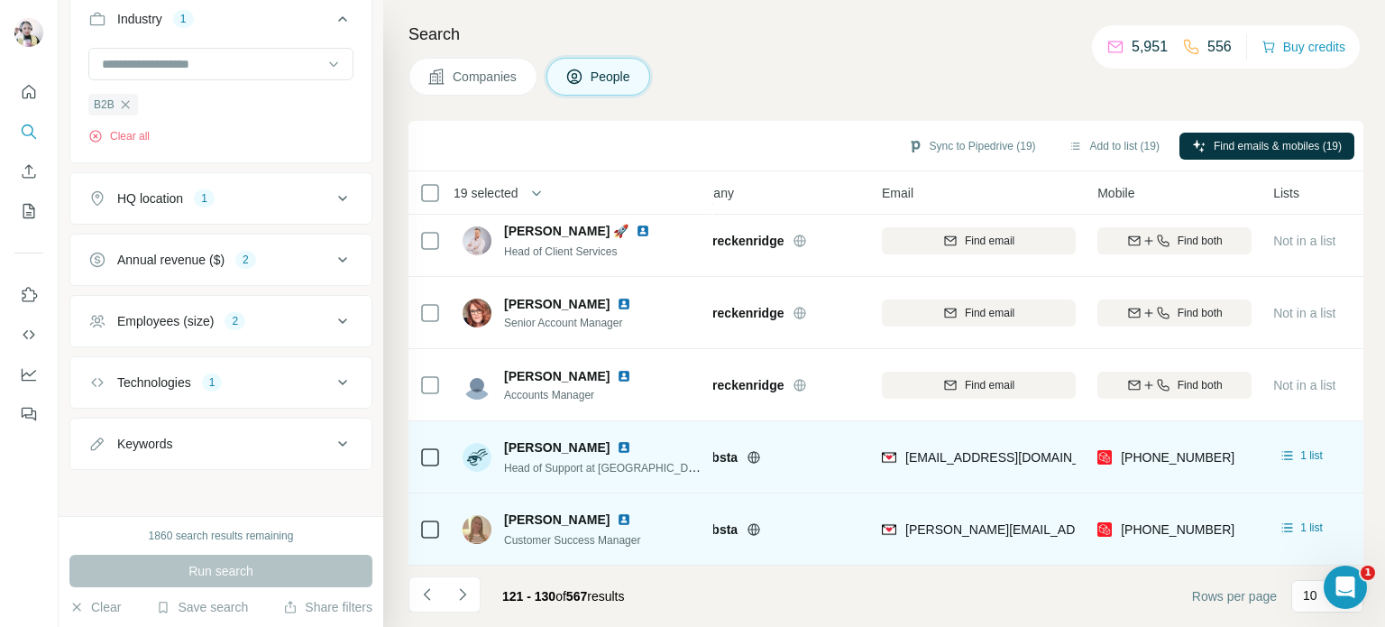
scroll to position [379, 0]
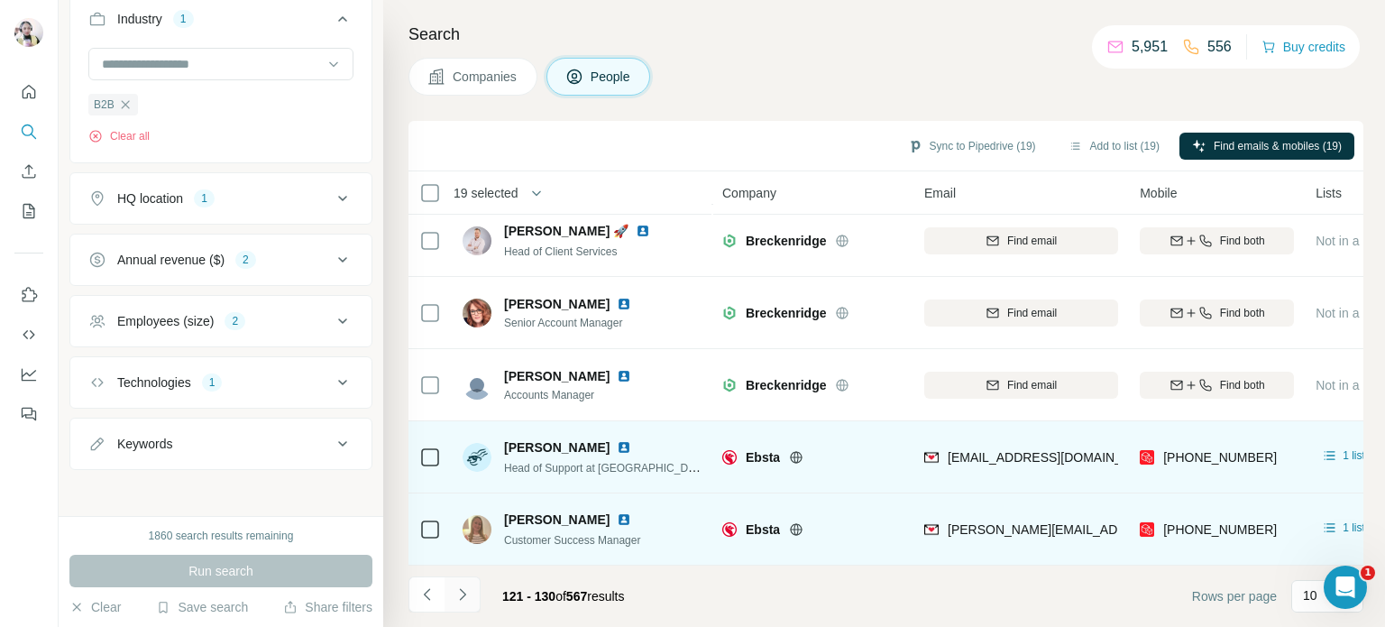
click at [460, 594] on icon "Navigate to next page" at bounding box center [462, 594] width 18 height 18
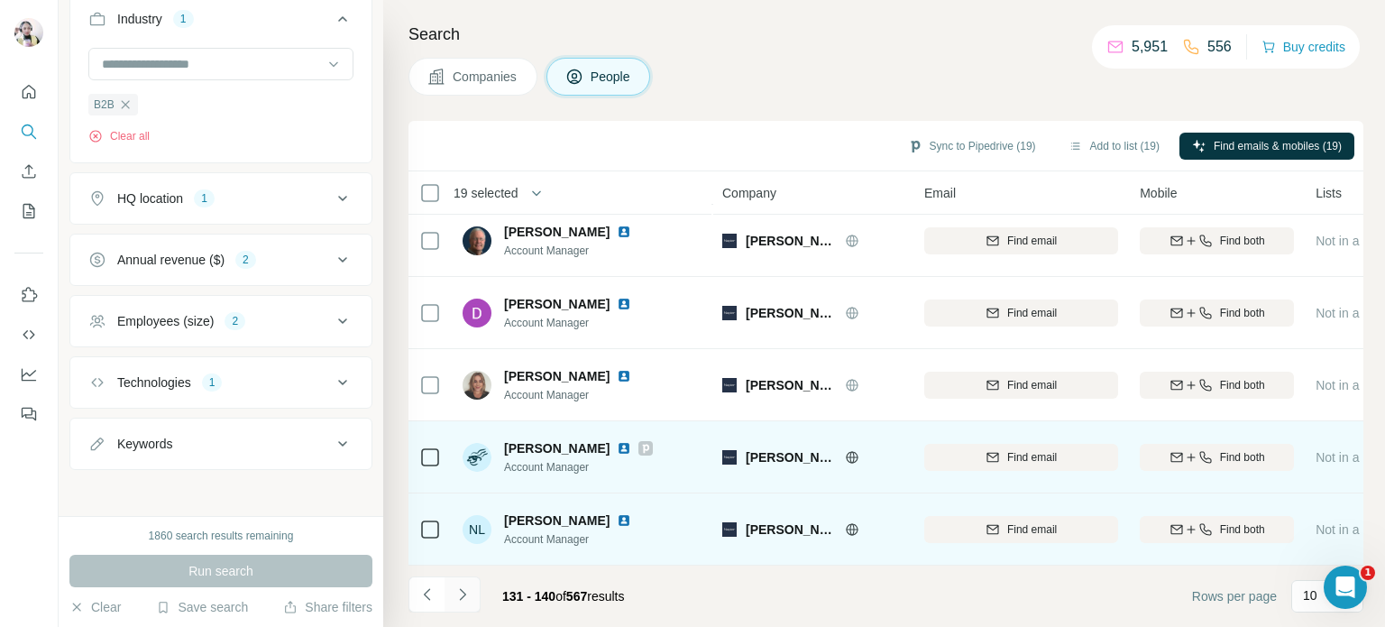
click at [464, 597] on icon "Navigate to next page" at bounding box center [462, 594] width 18 height 18
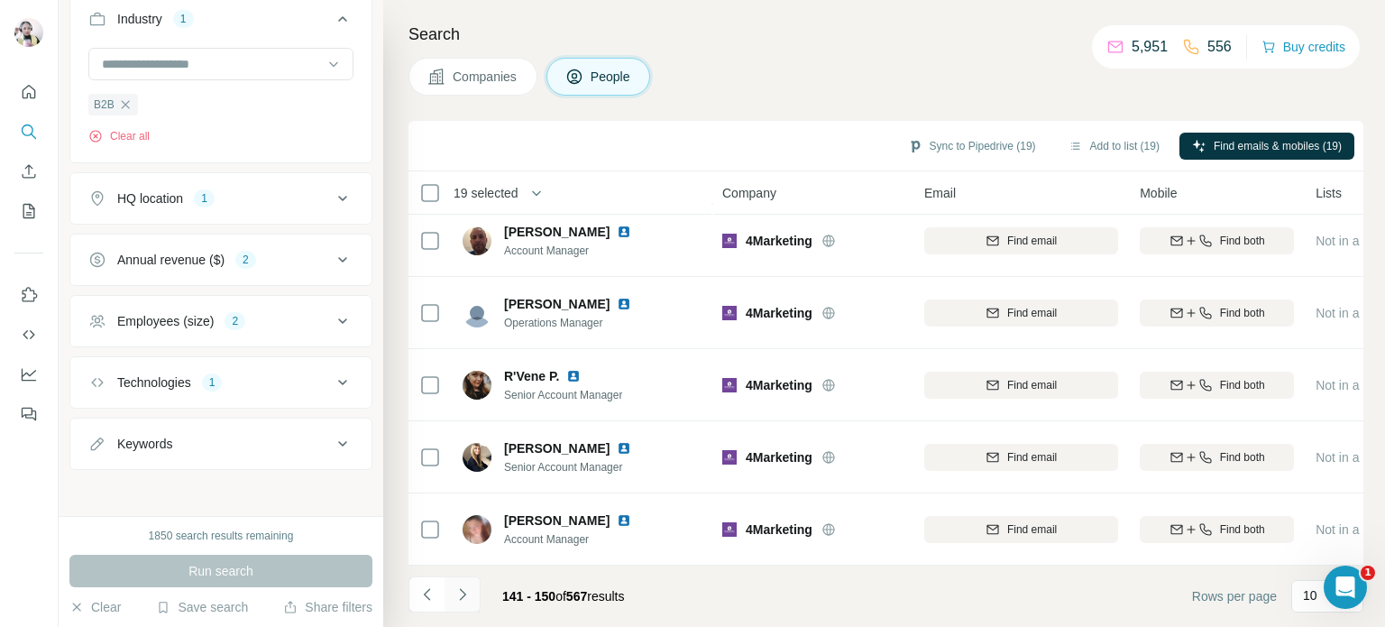
click at [458, 603] on button "Navigate to next page" at bounding box center [462, 594] width 36 height 36
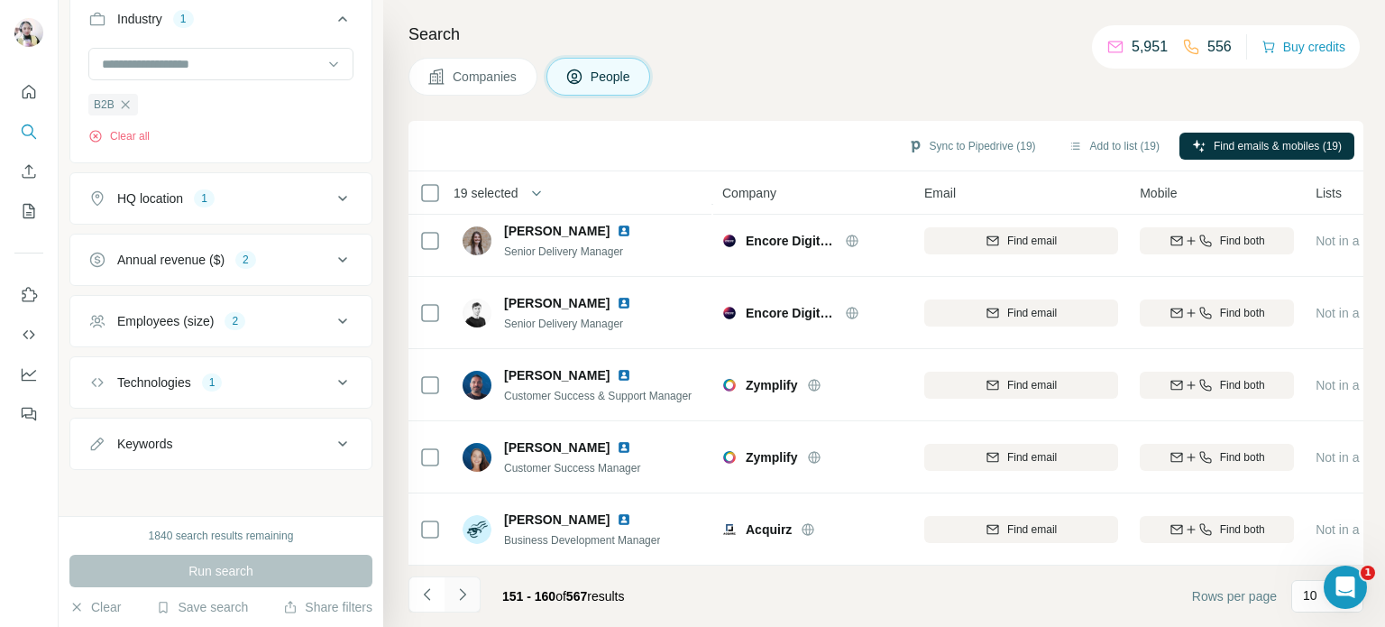
click at [456, 587] on icon "Navigate to next page" at bounding box center [462, 594] width 18 height 18
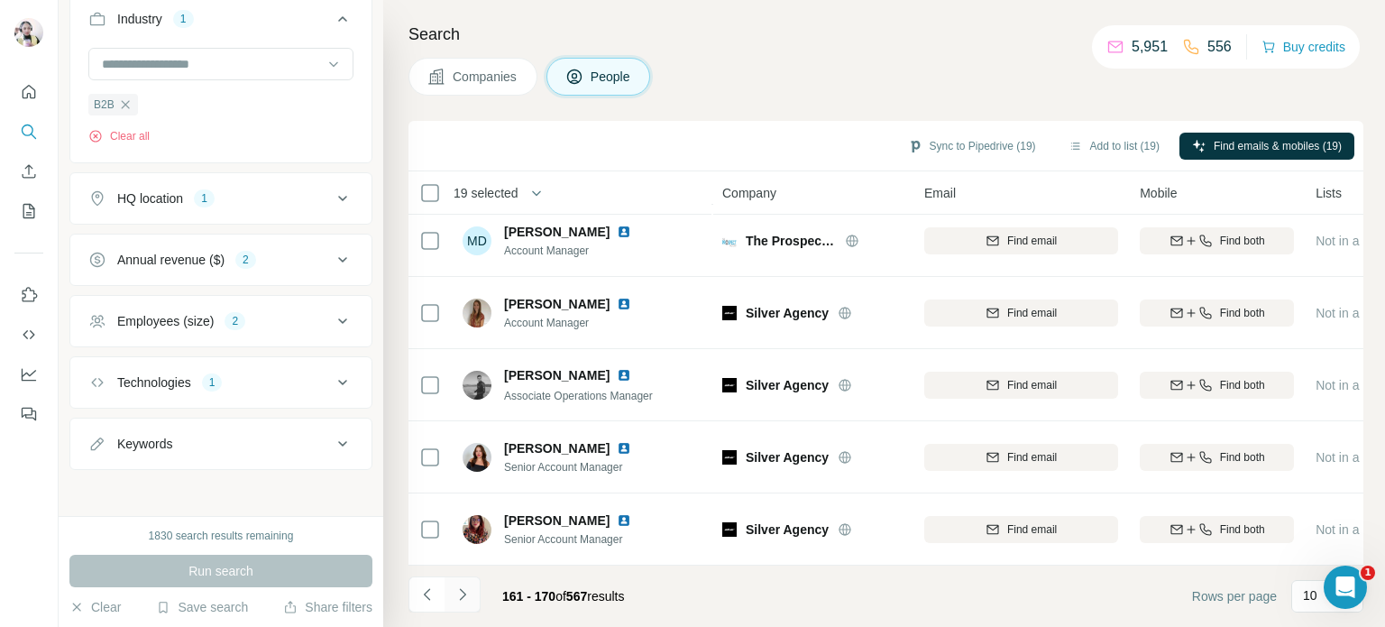
click at [458, 593] on icon "Navigate to next page" at bounding box center [462, 594] width 18 height 18
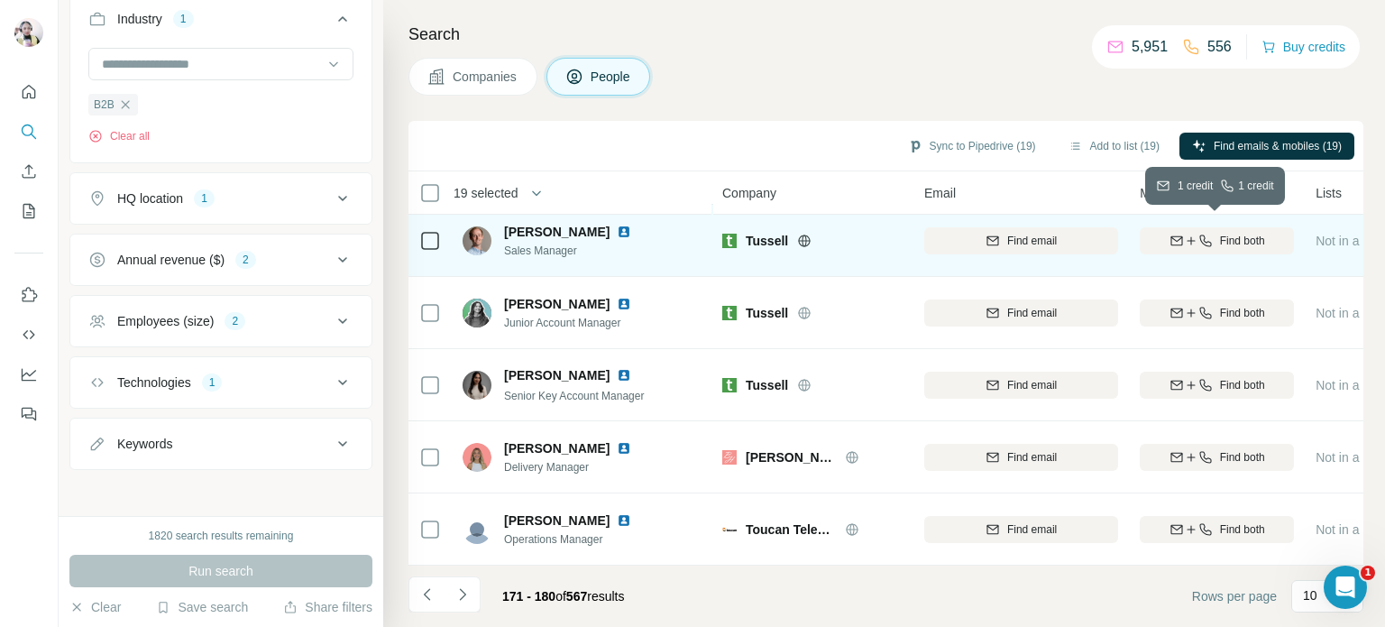
click at [1247, 233] on span "Find both" at bounding box center [1242, 241] width 45 height 16
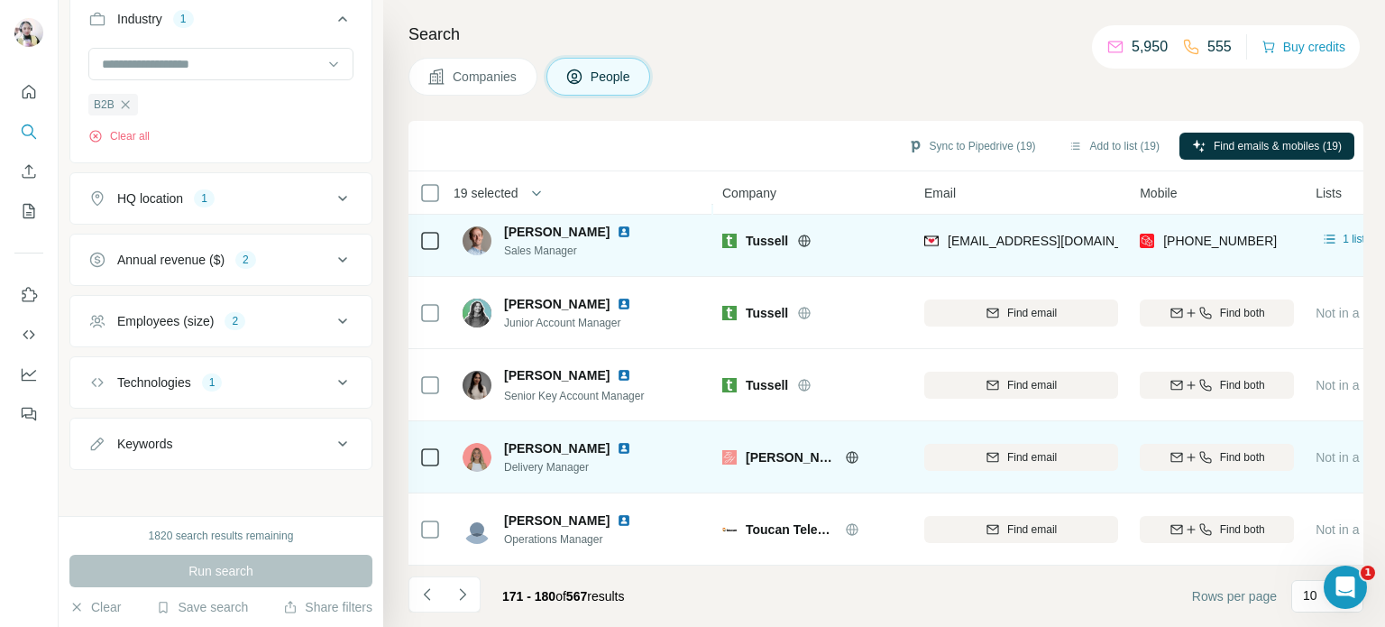
click at [852, 450] on icon at bounding box center [852, 457] width 14 height 14
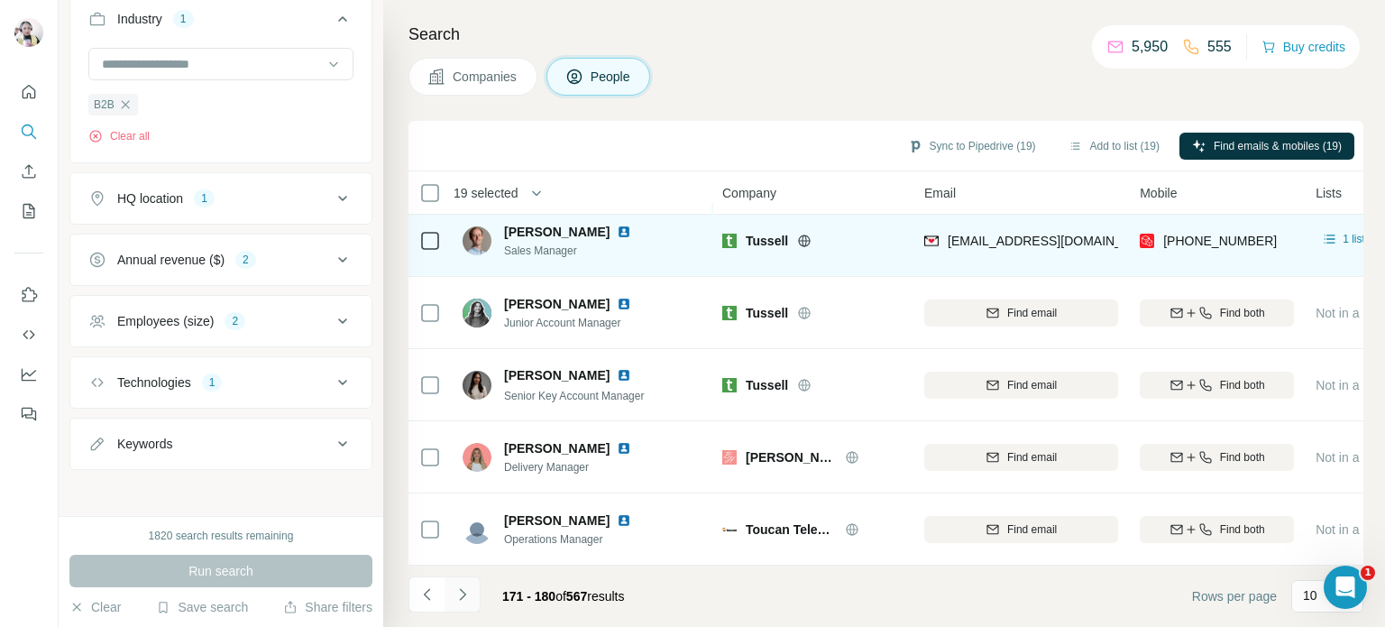
click at [468, 595] on icon "Navigate to next page" at bounding box center [462, 594] width 18 height 18
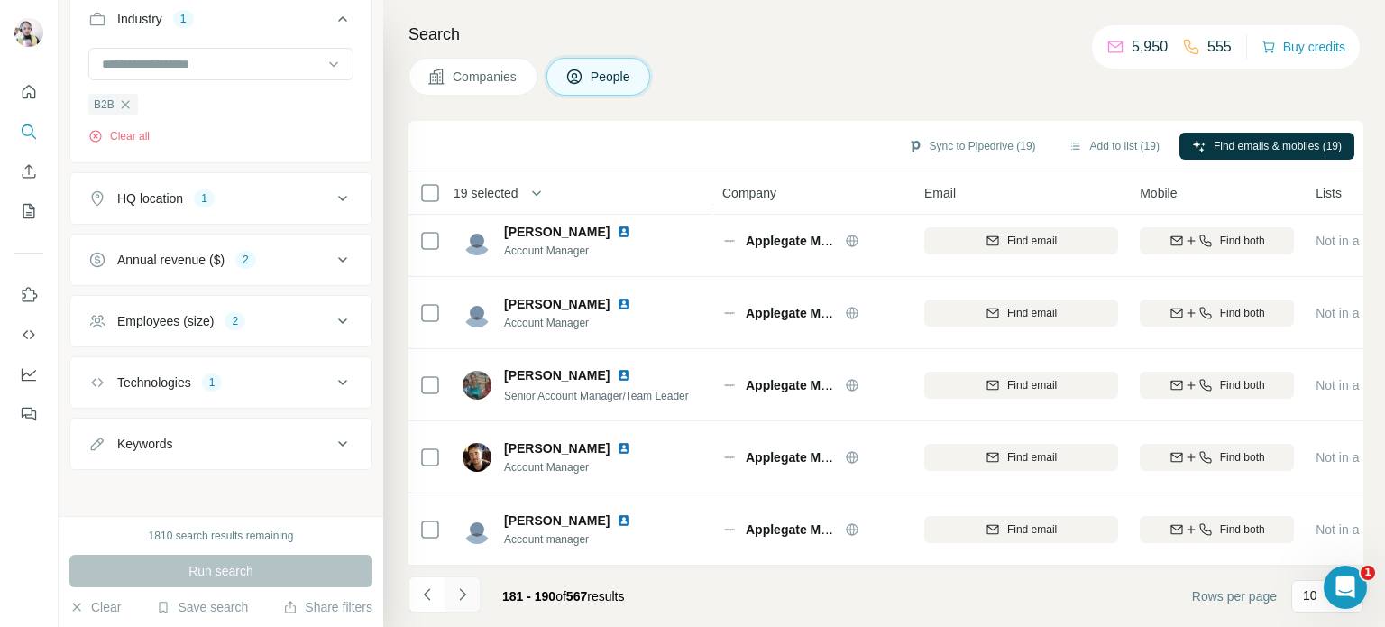
click at [466, 591] on icon "Navigate to next page" at bounding box center [462, 594] width 18 height 18
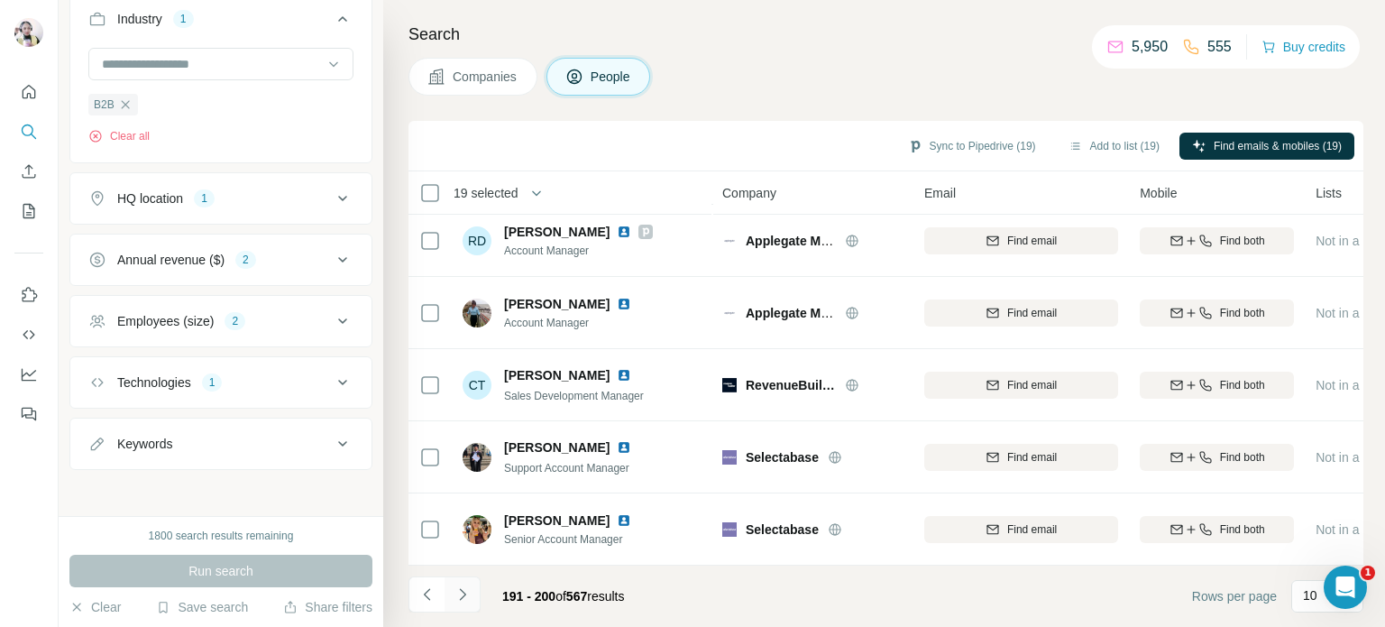
click at [462, 592] on icon "Navigate to next page" at bounding box center [462, 594] width 6 height 12
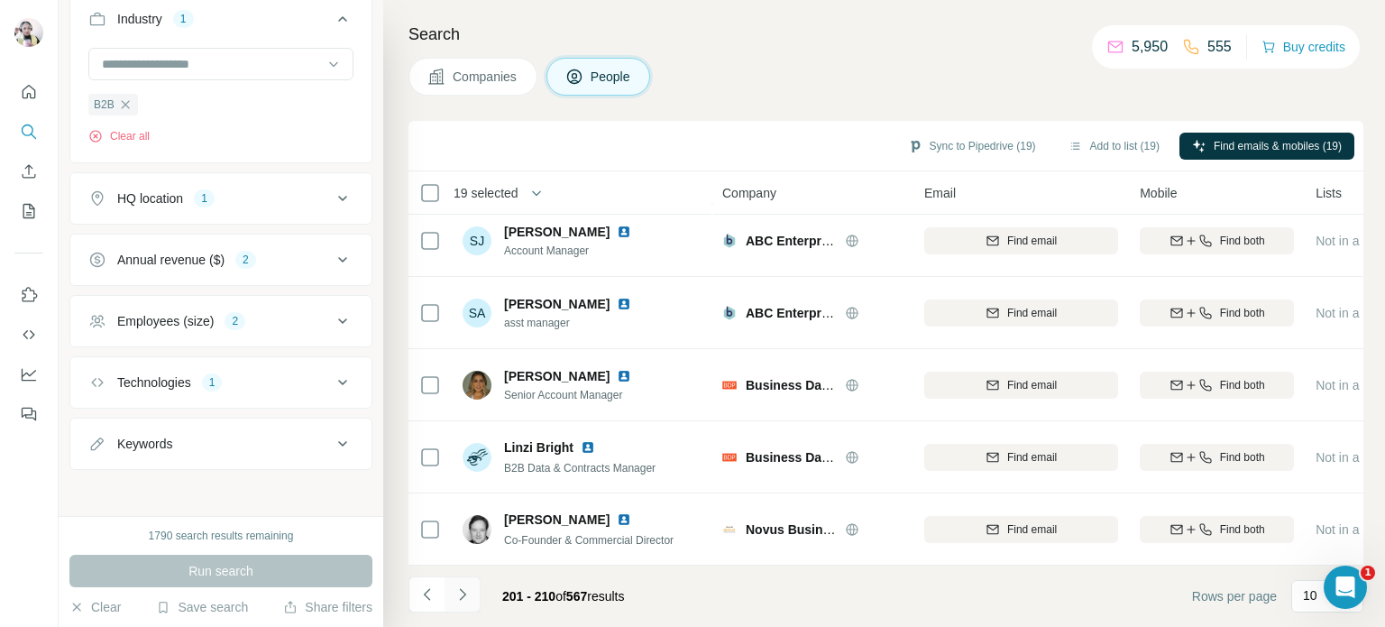
click at [463, 591] on icon "Navigate to next page" at bounding box center [462, 594] width 18 height 18
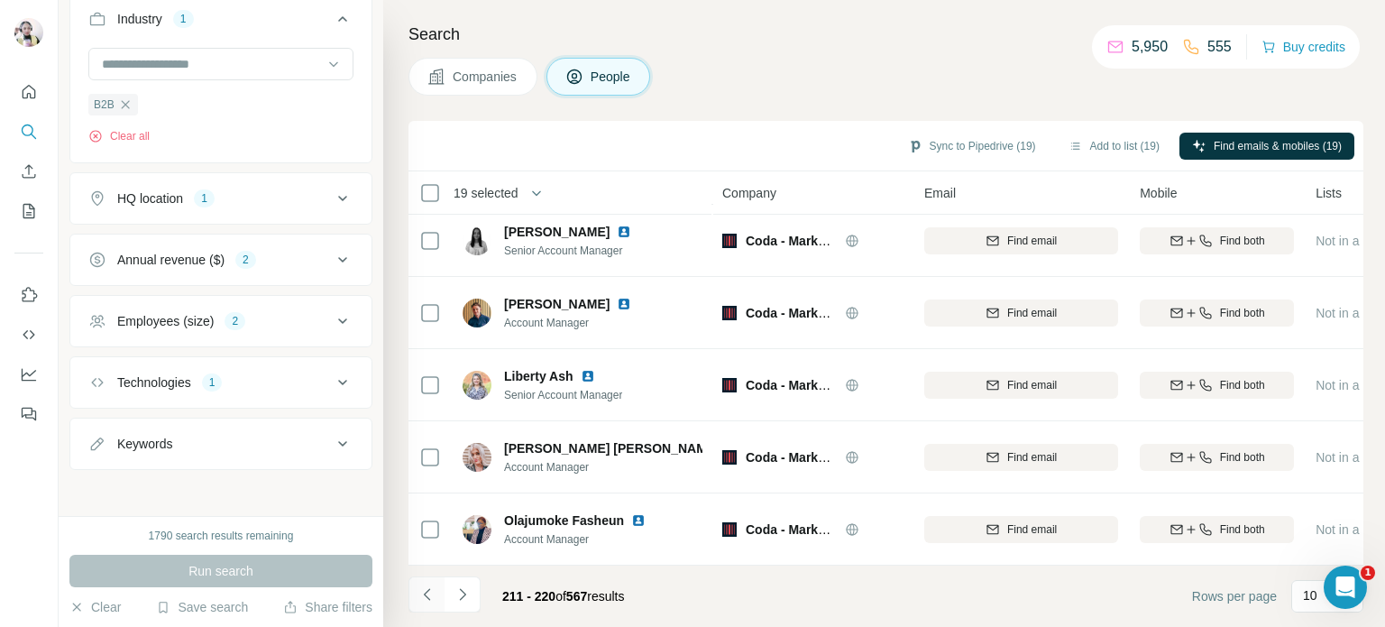
click at [435, 595] on icon "Navigate to previous page" at bounding box center [427, 594] width 18 height 18
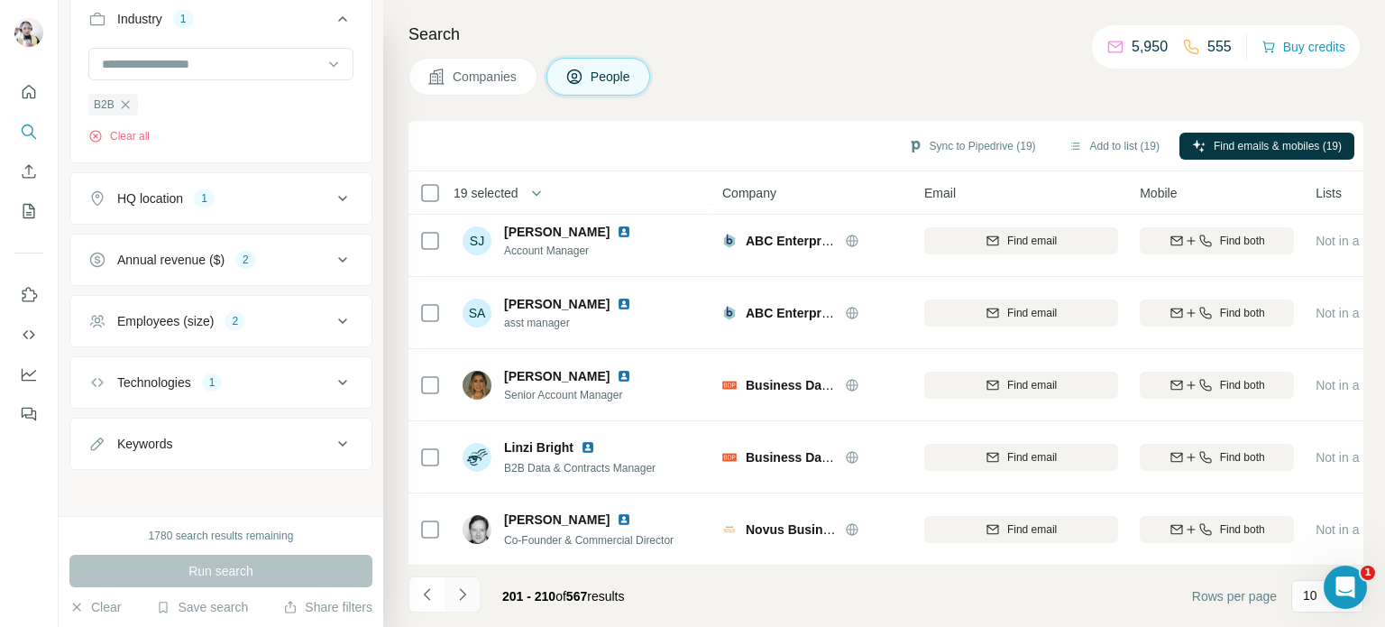
click at [465, 594] on icon "Navigate to next page" at bounding box center [462, 594] width 18 height 18
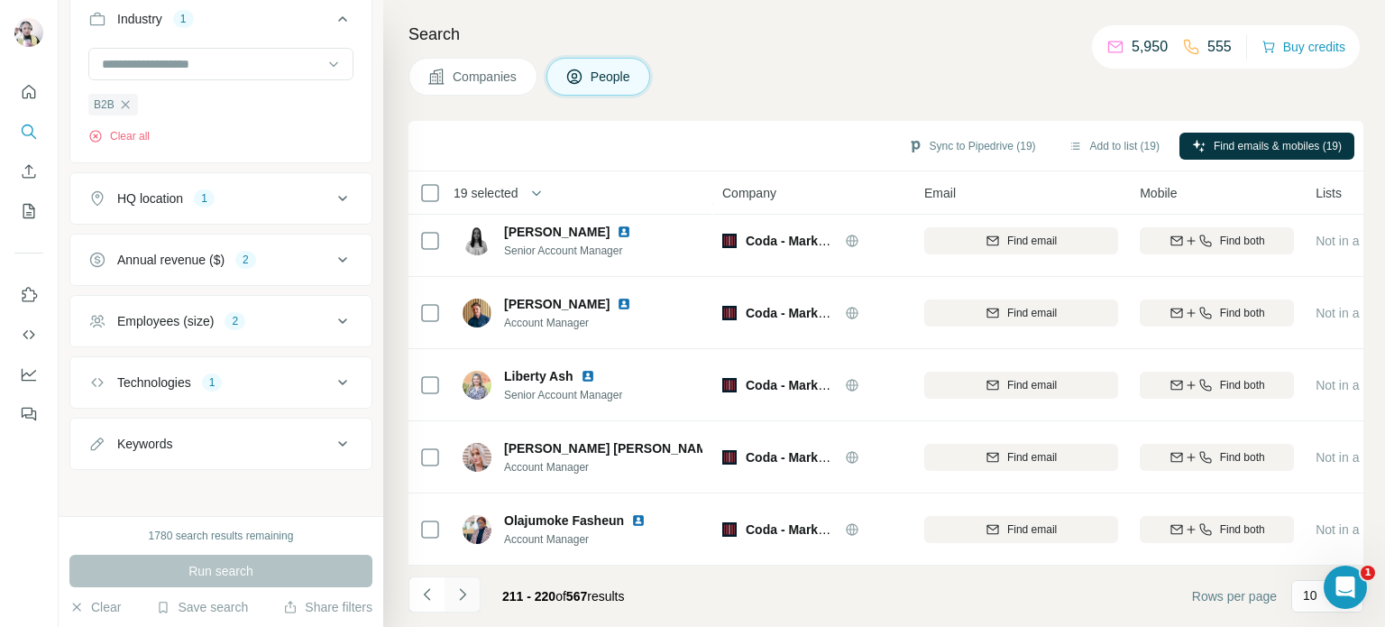
click at [460, 598] on icon "Navigate to next page" at bounding box center [462, 594] width 6 height 12
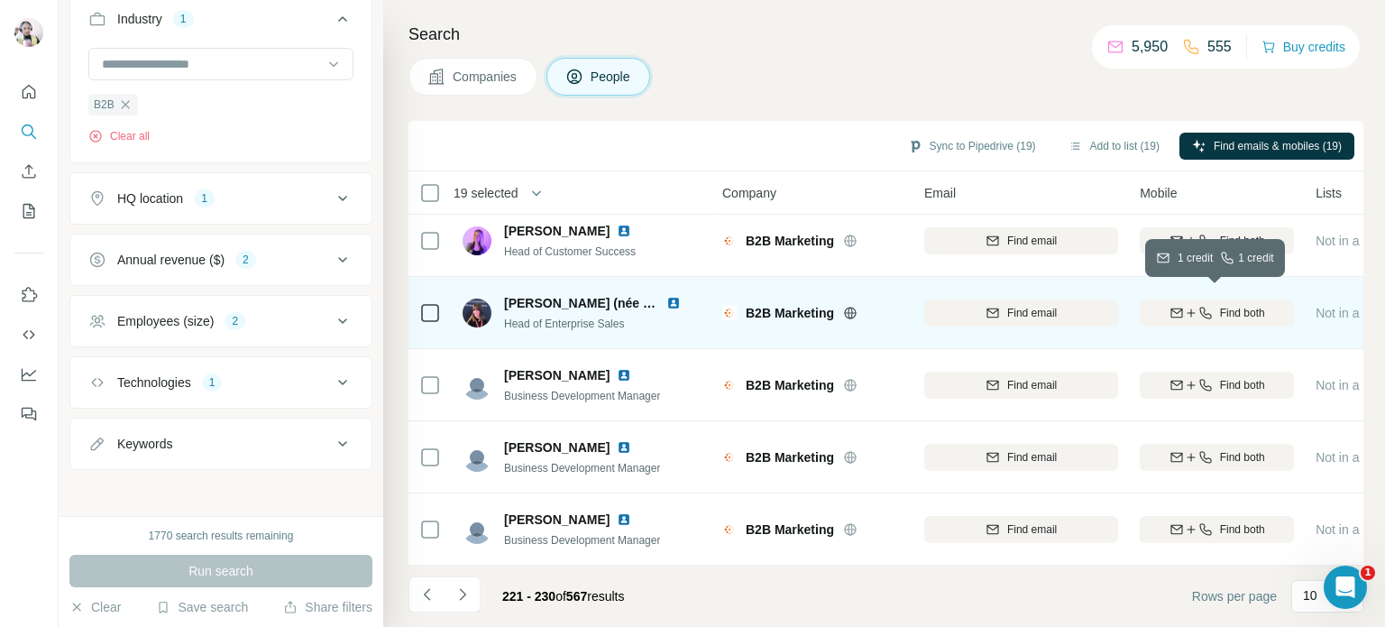
click at [1226, 305] on span "Find both" at bounding box center [1242, 313] width 45 height 16
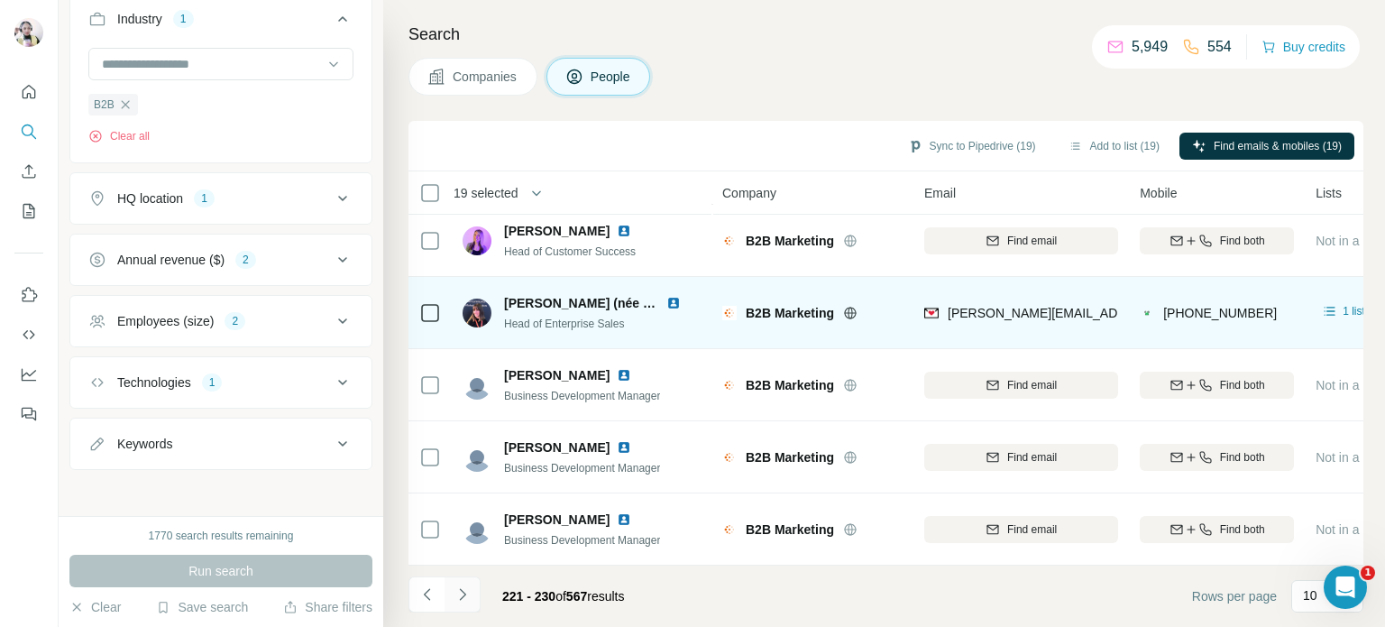
click at [462, 594] on icon "Navigate to next page" at bounding box center [462, 594] width 18 height 18
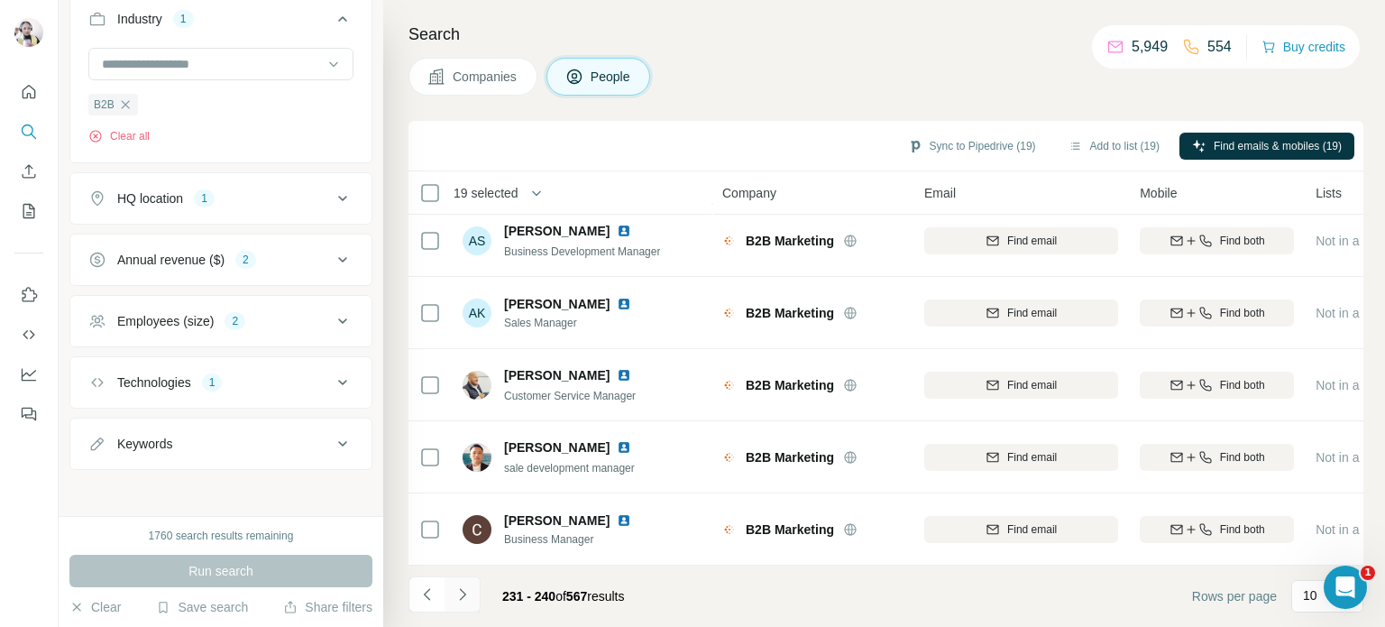
click at [460, 592] on icon "Navigate to next page" at bounding box center [462, 594] width 18 height 18
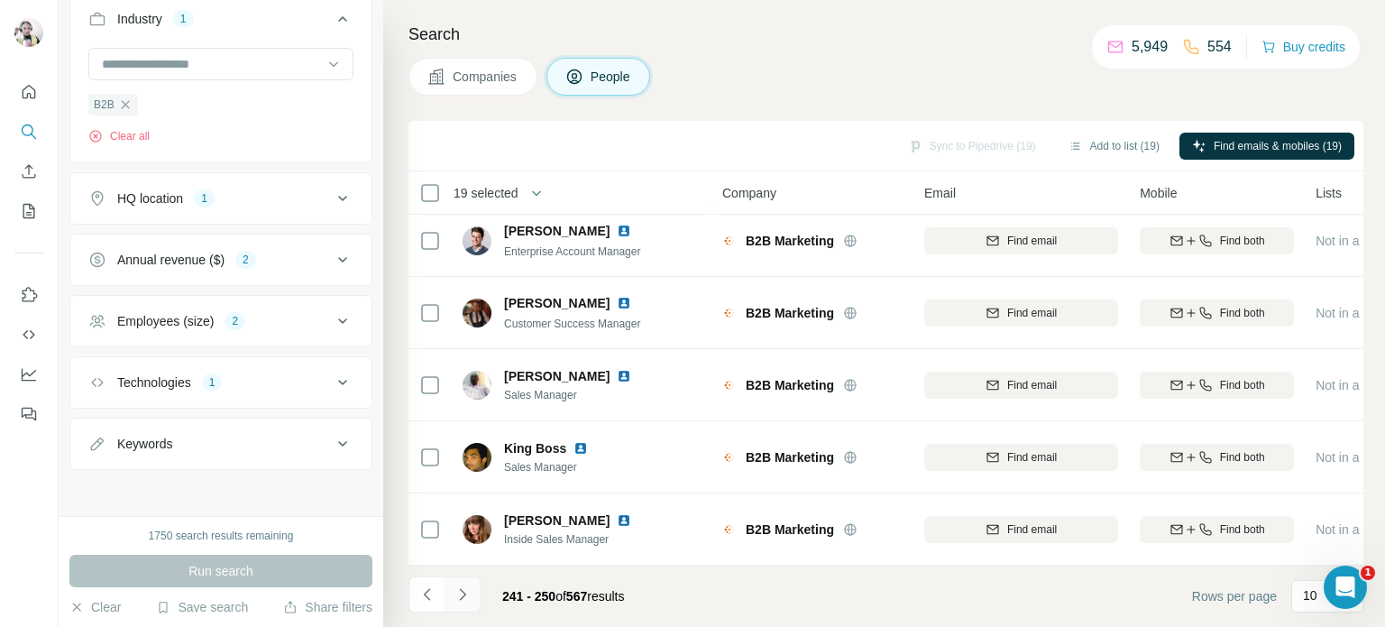
click at [458, 602] on icon "Navigate to next page" at bounding box center [462, 594] width 18 height 18
click at [458, 593] on icon "Navigate to next page" at bounding box center [462, 594] width 18 height 18
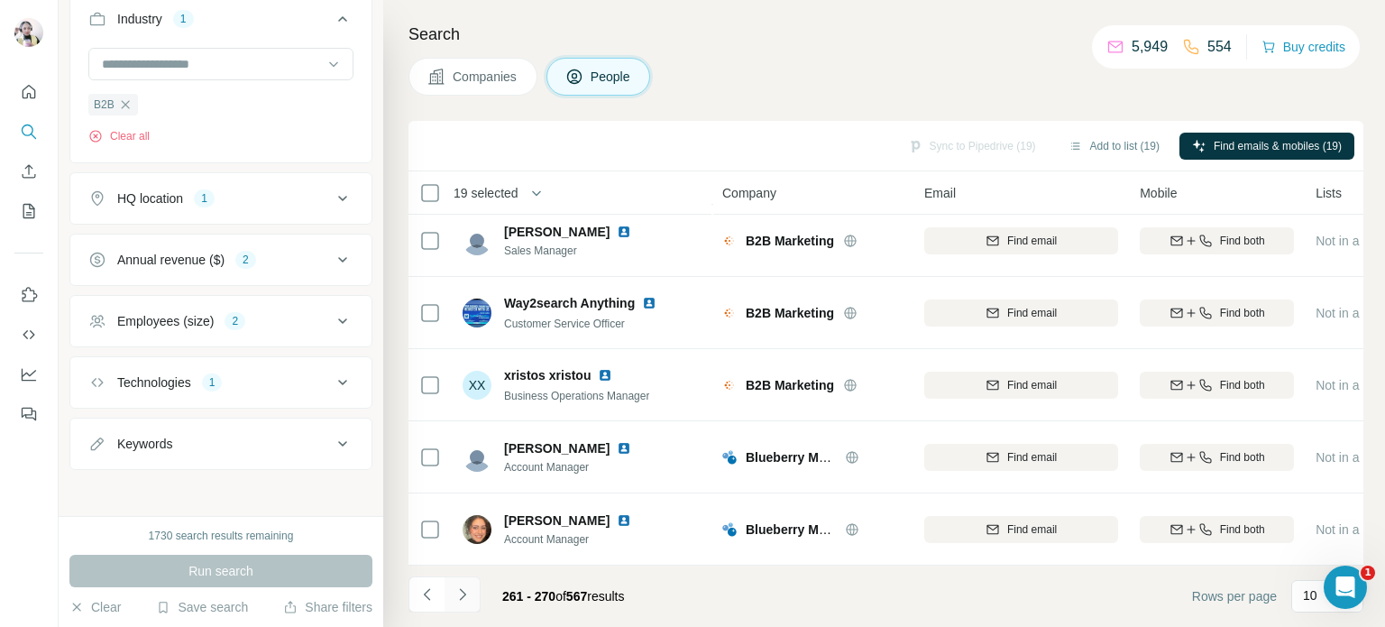
click at [467, 588] on icon "Navigate to next page" at bounding box center [462, 594] width 18 height 18
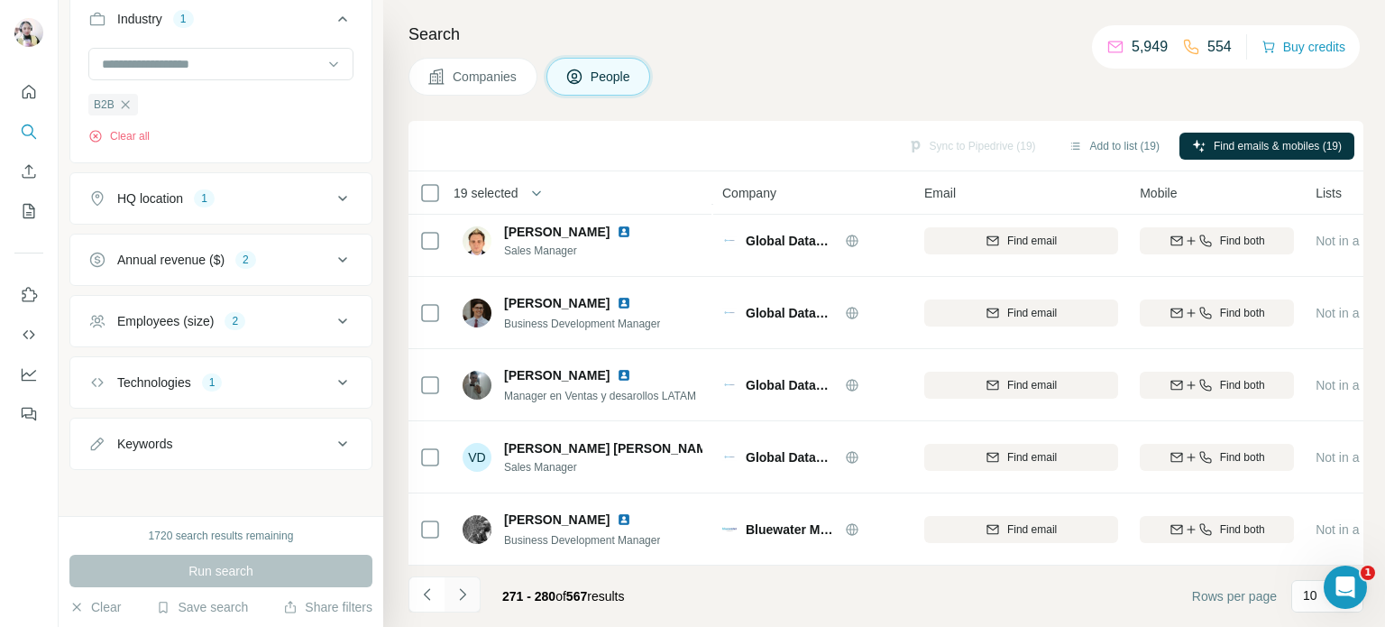
click at [461, 596] on icon "Navigate to next page" at bounding box center [462, 594] width 18 height 18
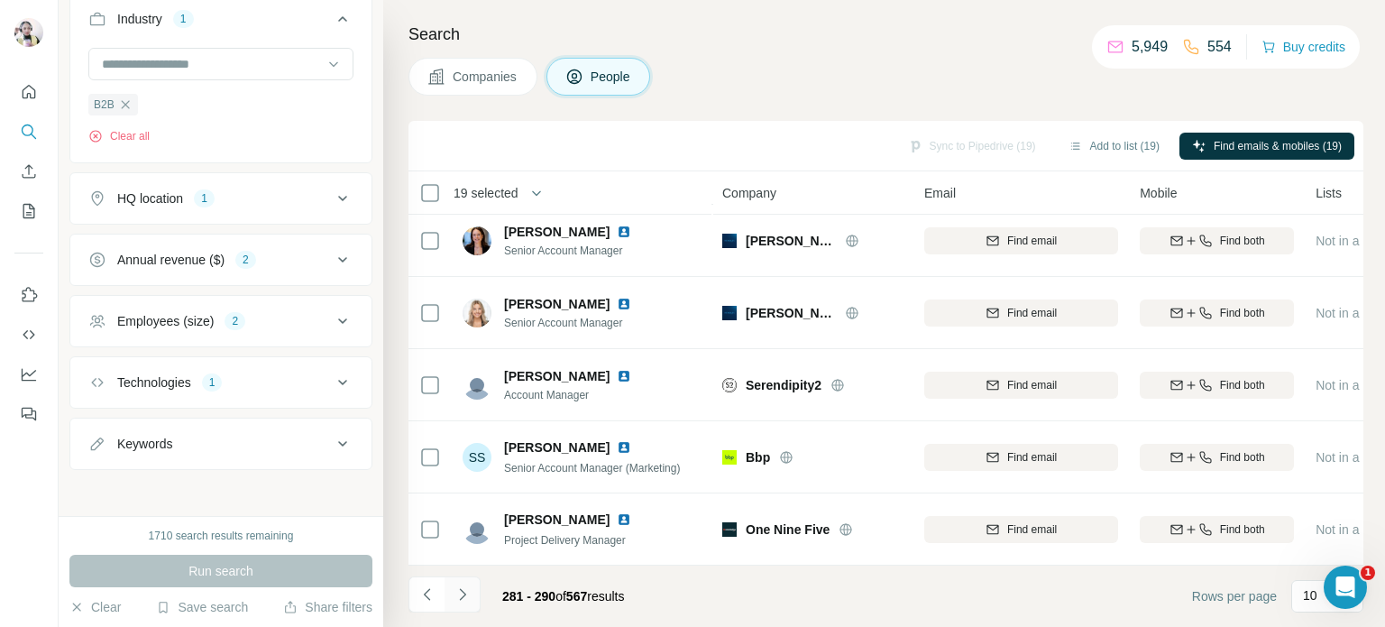
click at [459, 599] on icon "Navigate to next page" at bounding box center [462, 594] width 6 height 12
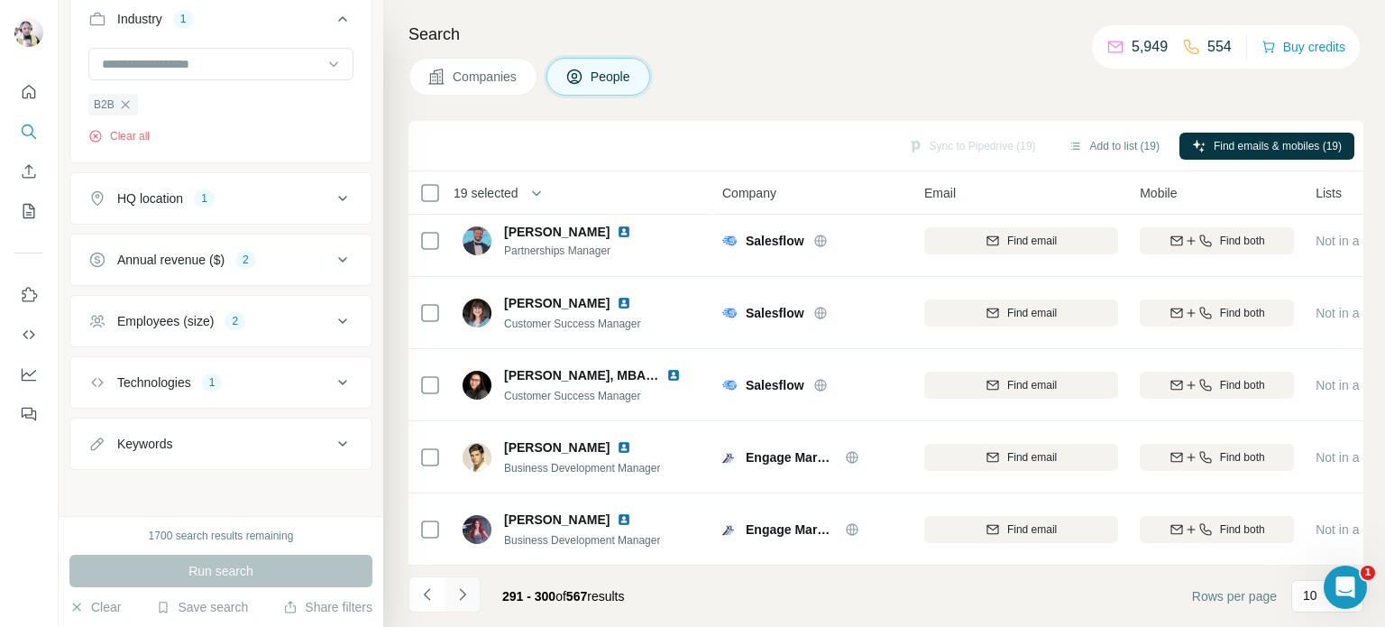
click at [462, 593] on icon "Navigate to next page" at bounding box center [462, 594] width 18 height 18
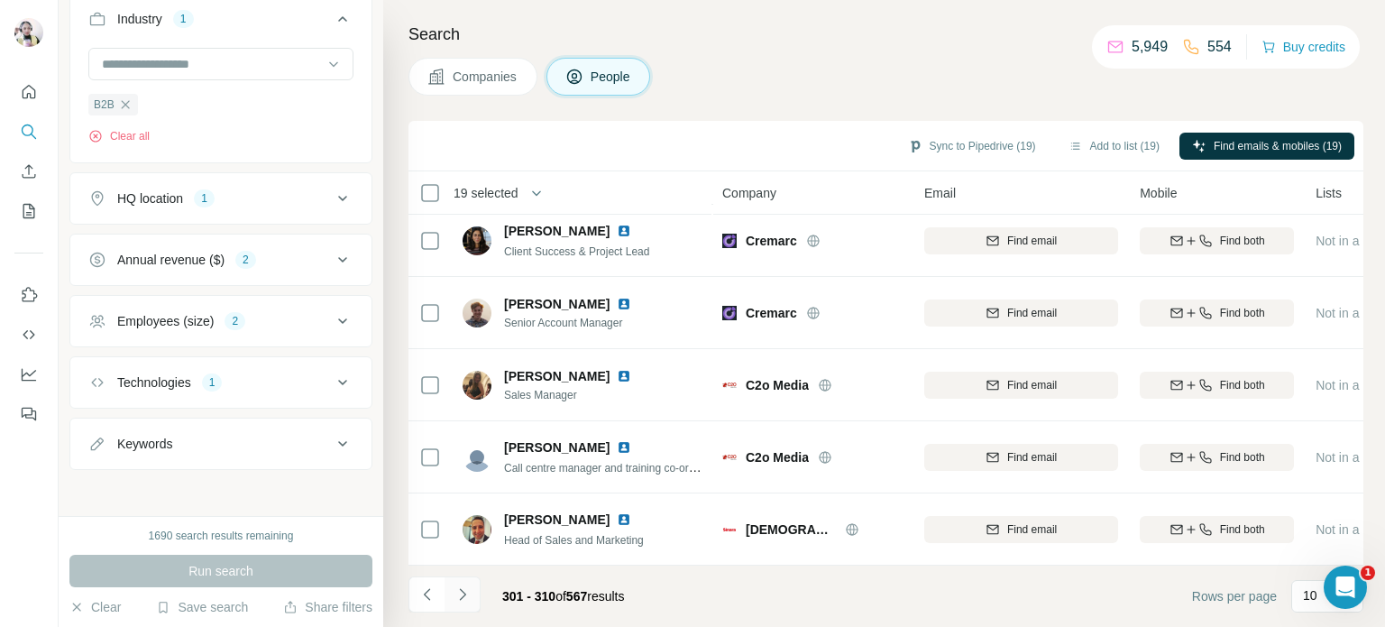
click at [461, 594] on icon "Navigate to next page" at bounding box center [462, 594] width 18 height 18
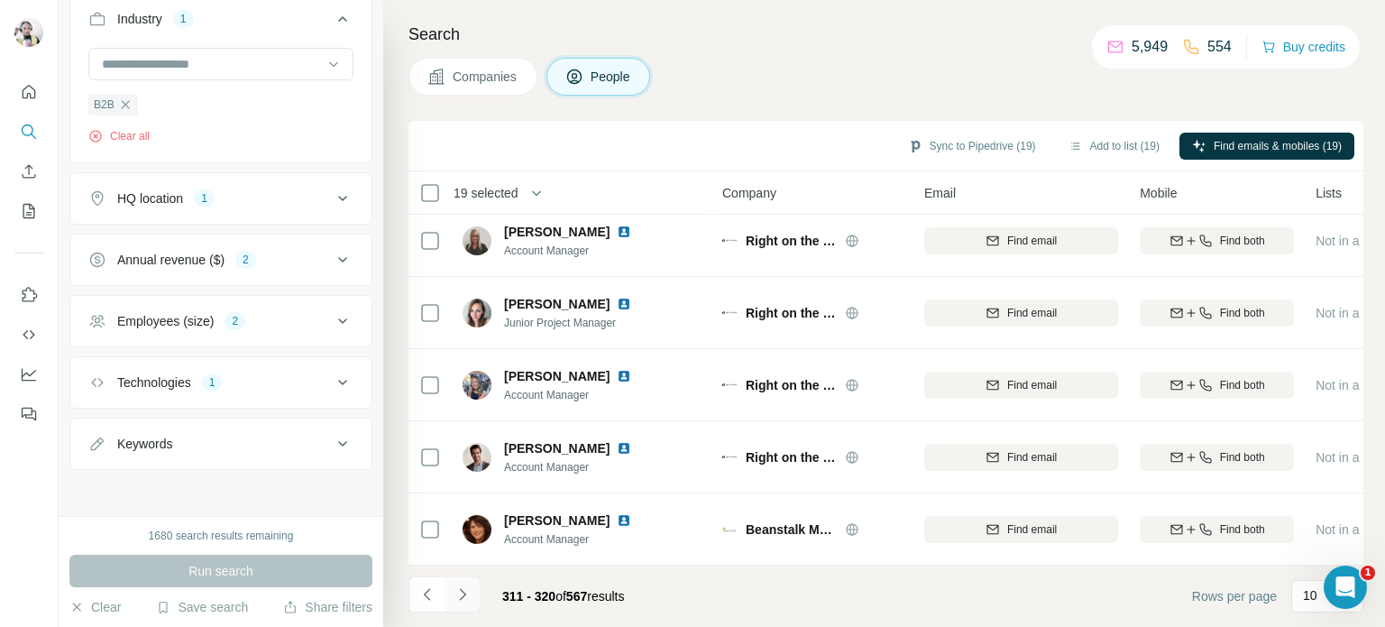
click at [461, 600] on icon "Navigate to next page" at bounding box center [462, 594] width 18 height 18
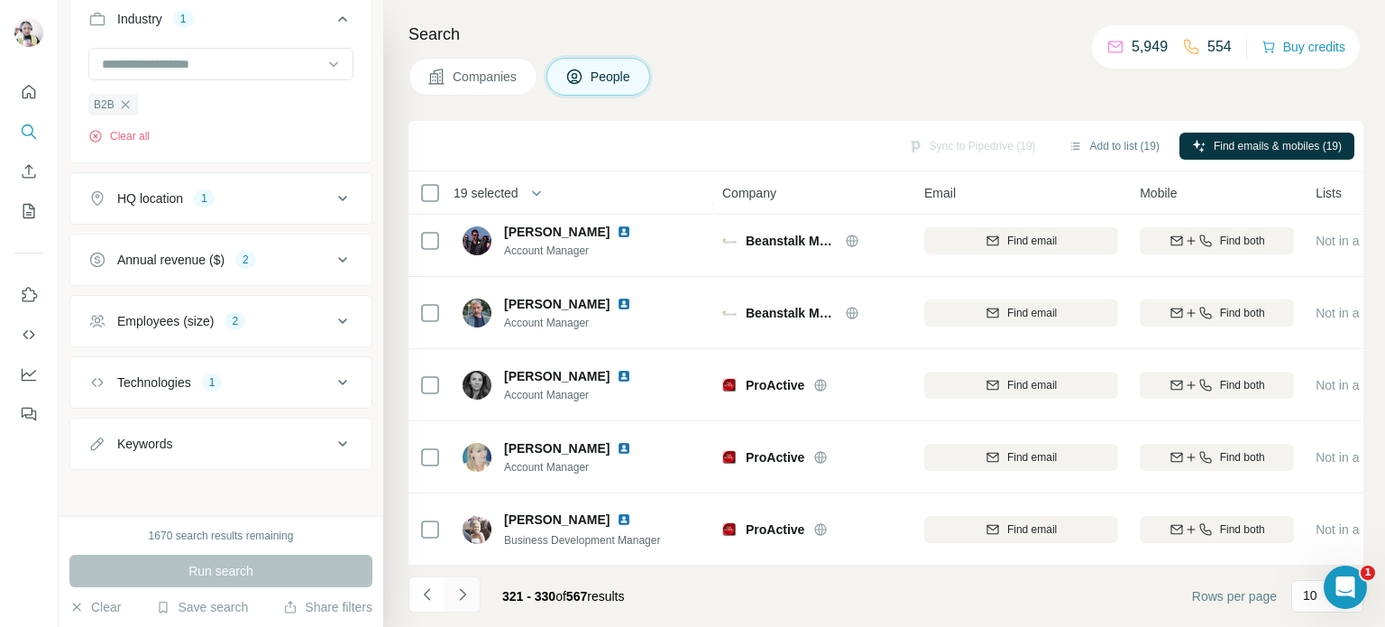
click at [465, 595] on icon "Navigate to next page" at bounding box center [462, 594] width 18 height 18
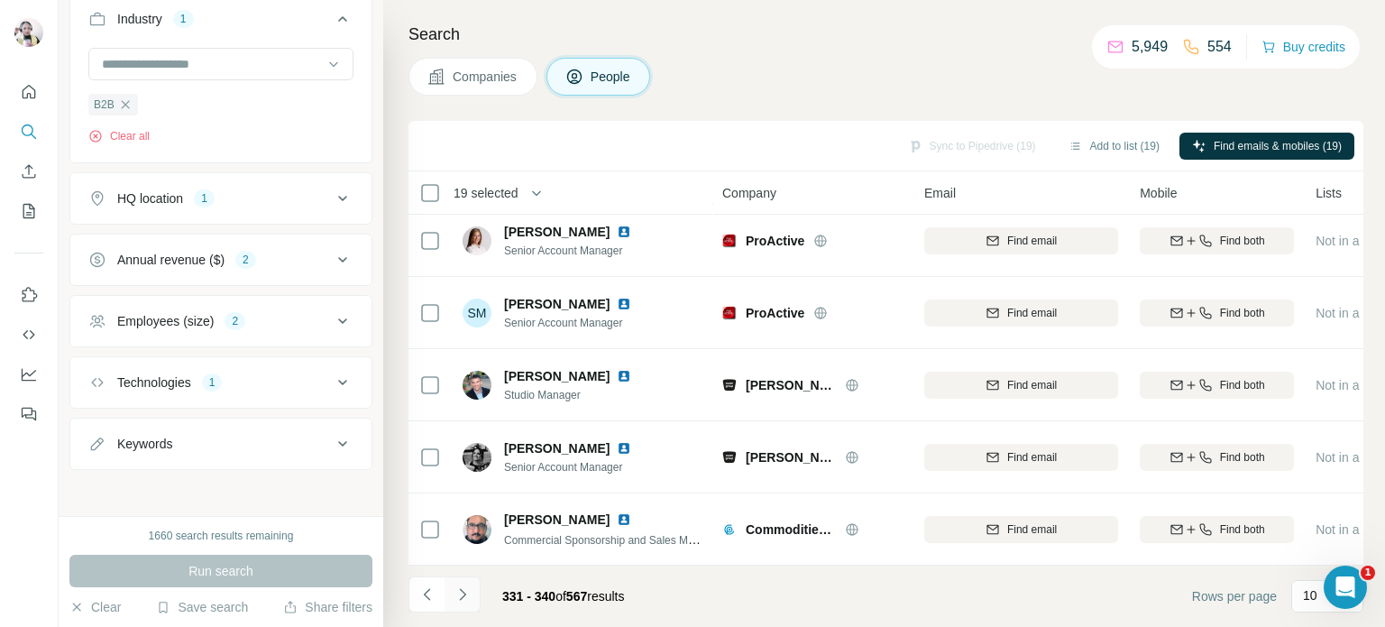
click at [465, 588] on icon "Navigate to next page" at bounding box center [462, 594] width 18 height 18
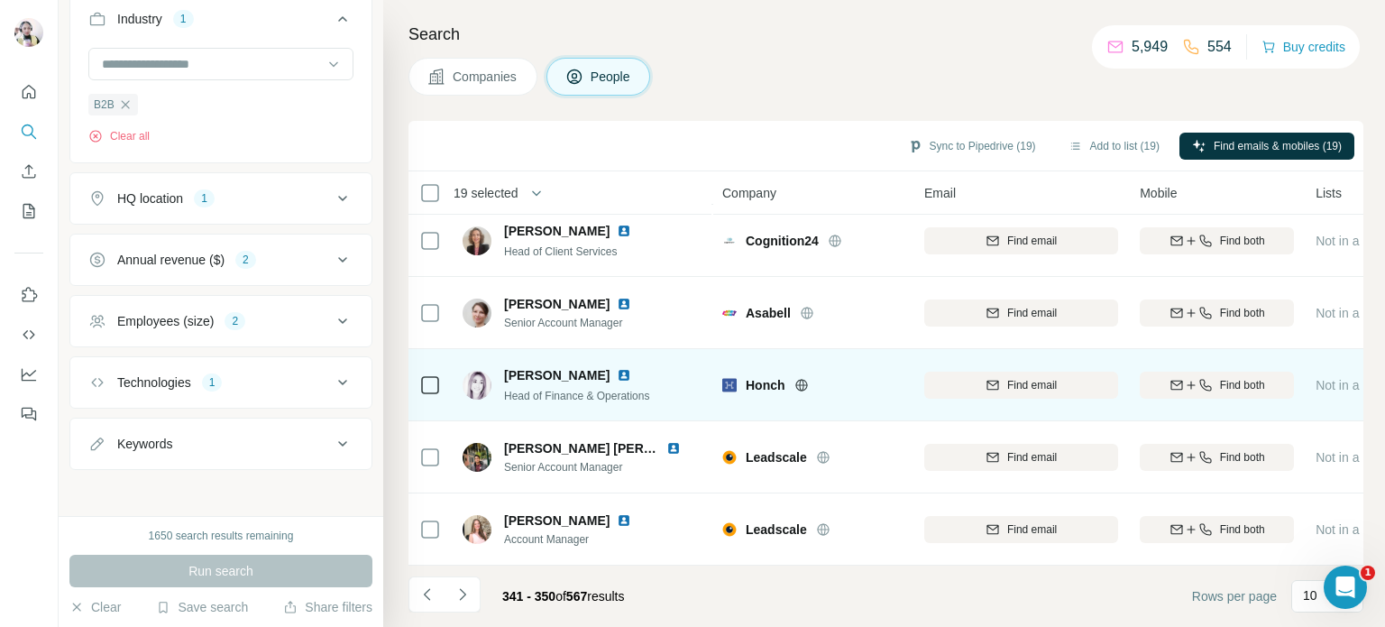
click at [795, 380] on icon at bounding box center [801, 385] width 14 height 14
click at [1222, 381] on span "Find both" at bounding box center [1242, 385] width 45 height 16
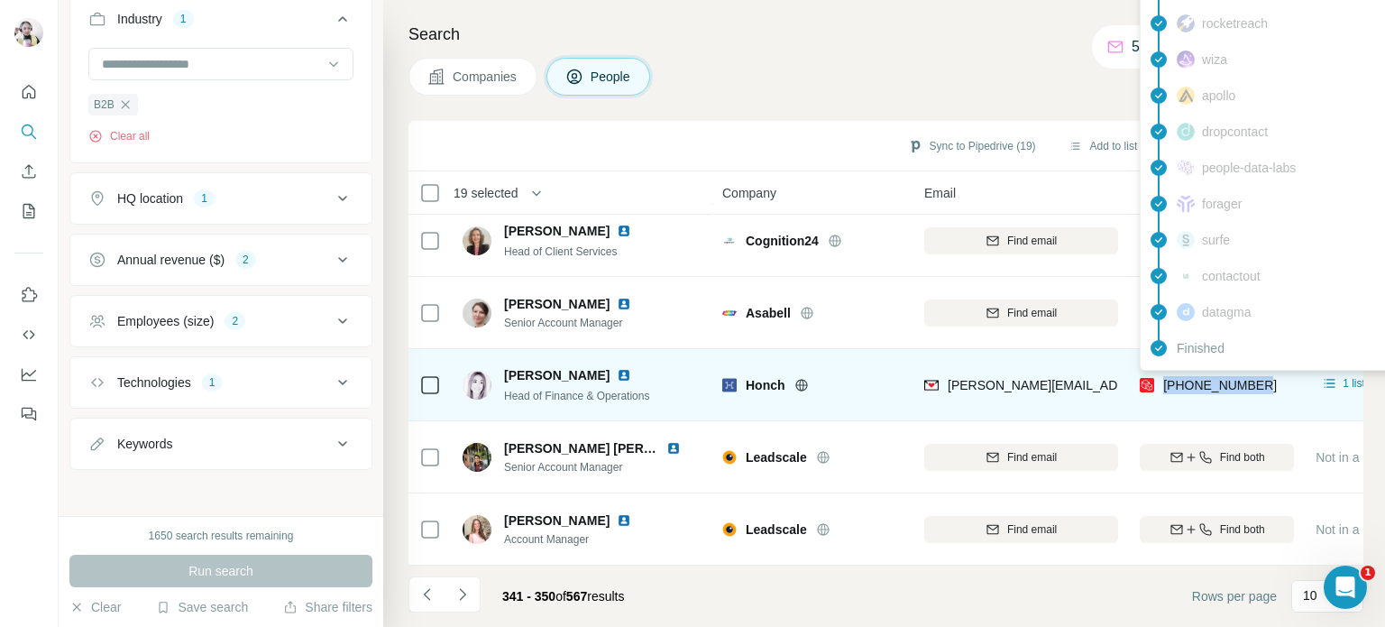
drag, startPoint x: 1265, startPoint y: 369, endPoint x: 1161, endPoint y: 375, distance: 103.9
click at [1161, 375] on div "[PHONE_NUMBER]" at bounding box center [1217, 385] width 154 height 50
copy span "[PHONE_NUMBER]"
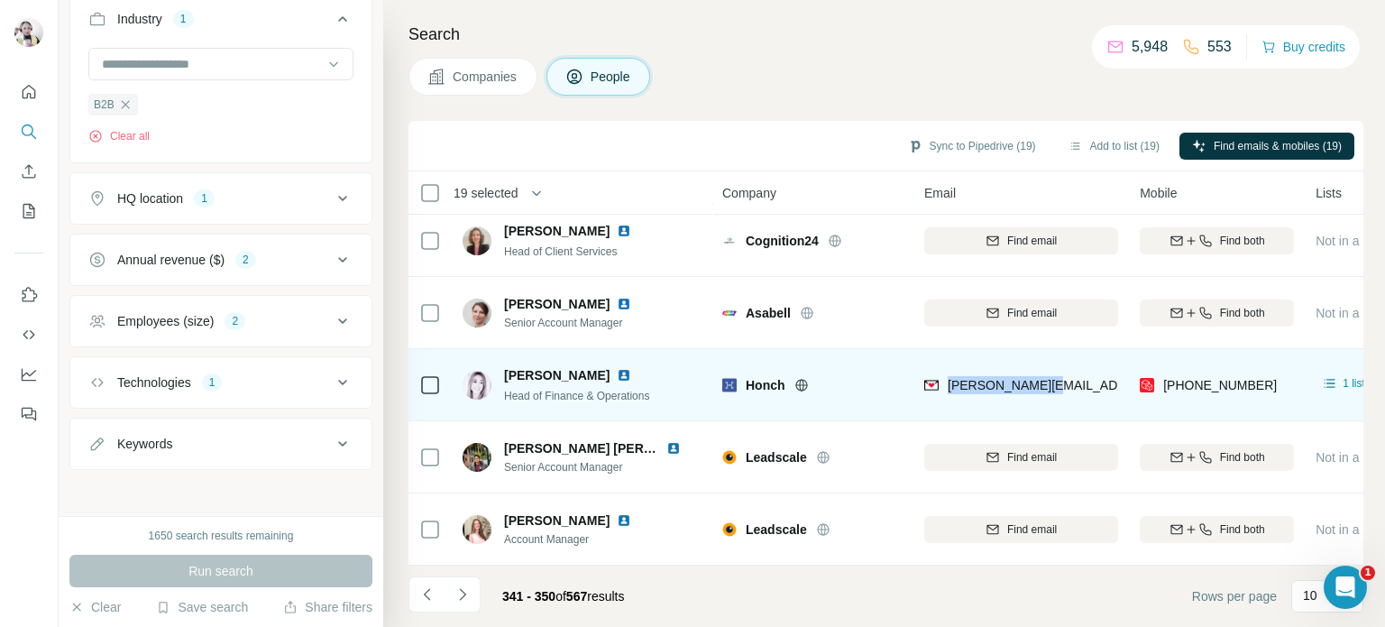
drag, startPoint x: 947, startPoint y: 374, endPoint x: 1056, endPoint y: 371, distance: 109.1
click at [1056, 371] on div "[PERSON_NAME][EMAIL_ADDRESS][DOMAIN_NAME]" at bounding box center [1021, 385] width 194 height 50
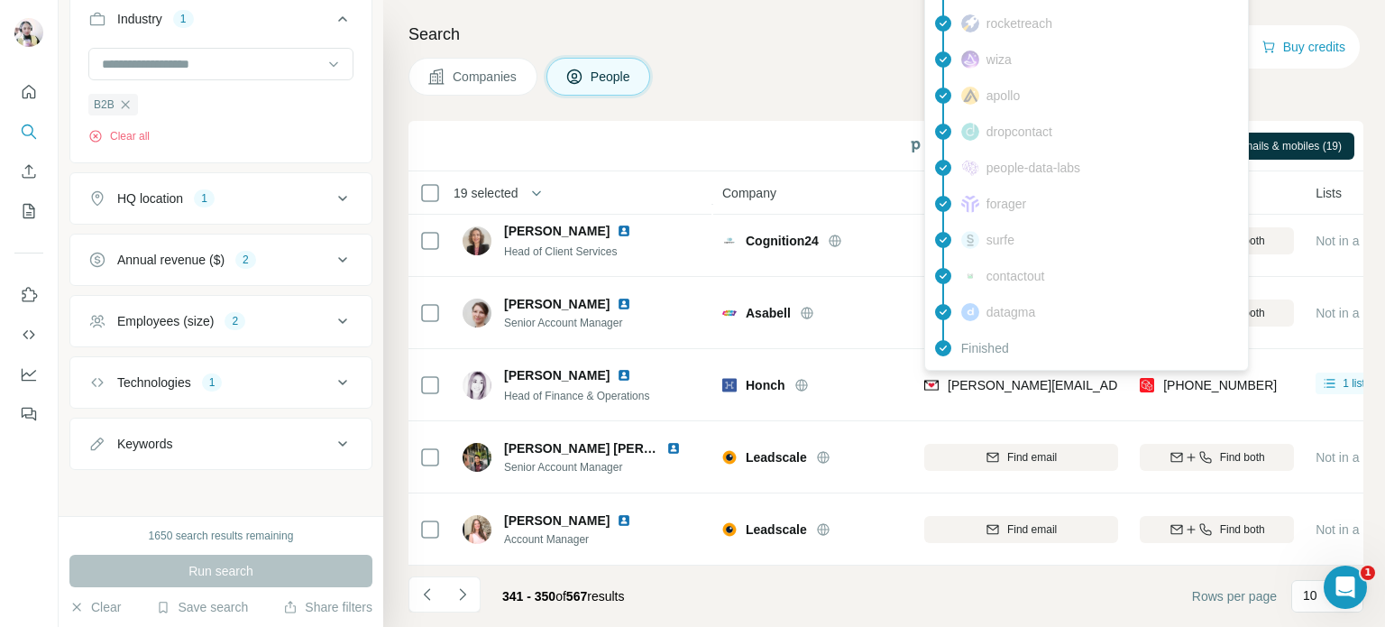
drag, startPoint x: 1033, startPoint y: 380, endPoint x: 858, endPoint y: 85, distance: 342.8
click at [858, 85] on div "Companies People" at bounding box center [885, 77] width 955 height 38
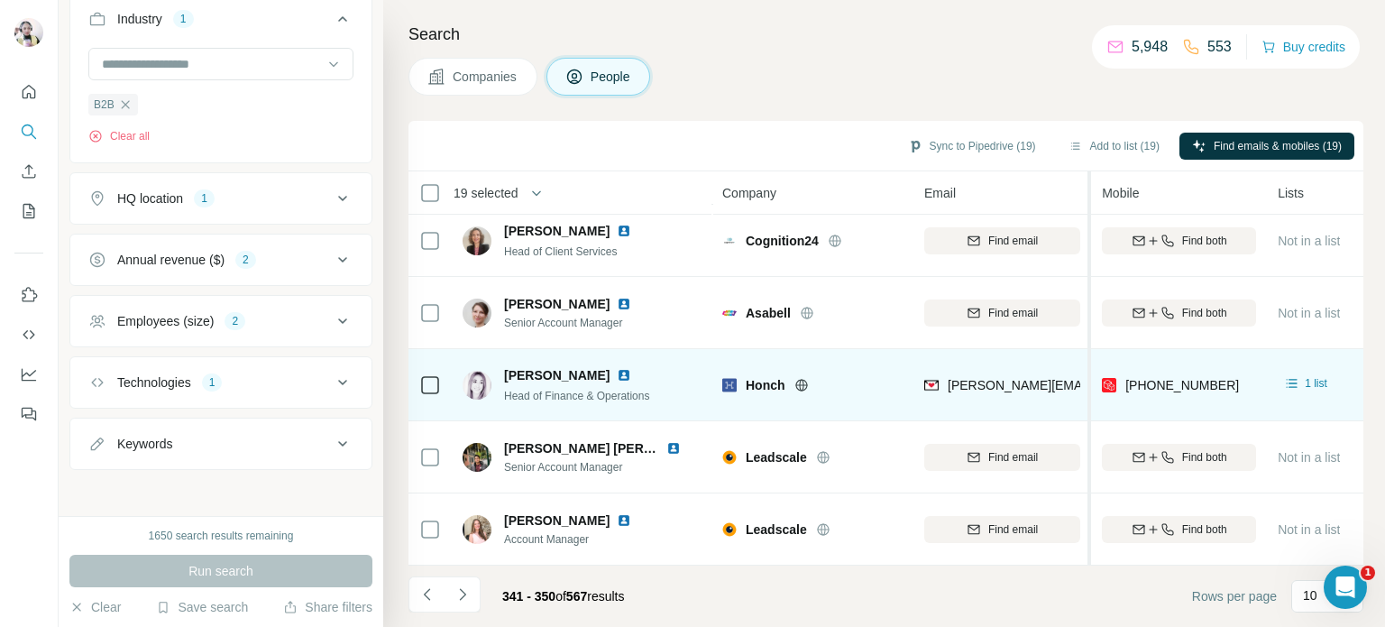
drag, startPoint x: 1127, startPoint y: 372, endPoint x: 1091, endPoint y: 375, distance: 36.2
click at [1091, 375] on table "19 selected People Company Email Mobile Lists Personal location Seniority Depar…" at bounding box center [1219, 183] width 1623 height 765
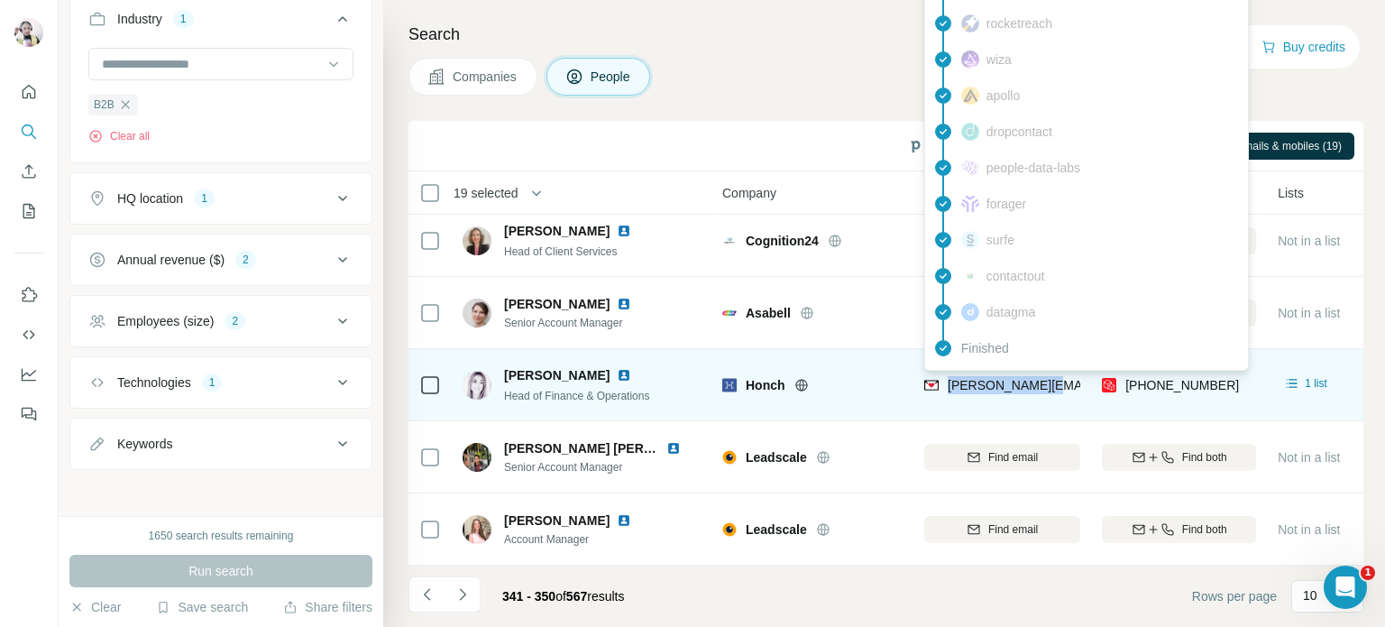
drag, startPoint x: 1047, startPoint y: 373, endPoint x: 948, endPoint y: 373, distance: 98.3
click at [948, 373] on div "[PERSON_NAME][EMAIL_ADDRESS][DOMAIN_NAME]" at bounding box center [1002, 385] width 156 height 50
copy span "[PERSON_NAME][EMAIL_ADDRESS][DOMAIN_NAME]"
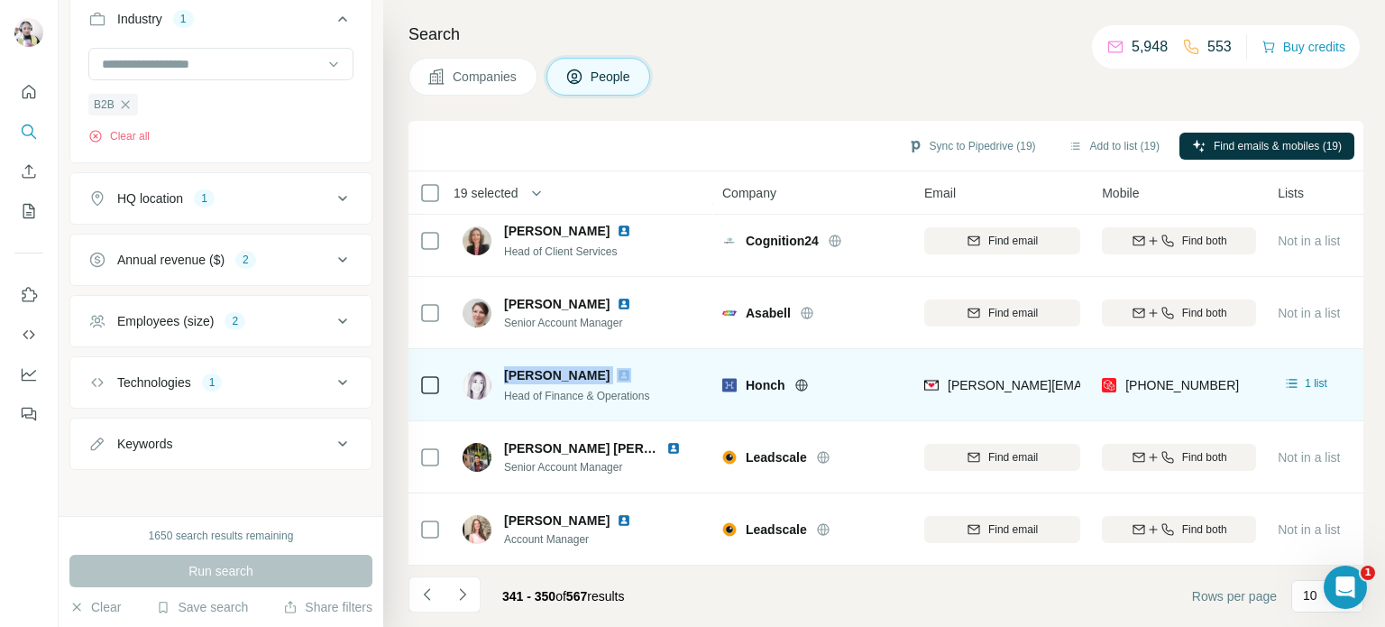
drag, startPoint x: 504, startPoint y: 358, endPoint x: 591, endPoint y: 372, distance: 87.7
click at [591, 372] on div "[PERSON_NAME]" at bounding box center [578, 375] width 149 height 18
copy span "[PERSON_NAME]"
drag, startPoint x: 710, startPoint y: 375, endPoint x: 800, endPoint y: 382, distance: 89.5
click at [0, 0] on tr "[PERSON_NAME] Head of Finance & Operations Honch [EMAIL_ADDRESS][DOMAIN_NAME] […" at bounding box center [0, 0] width 0 height 0
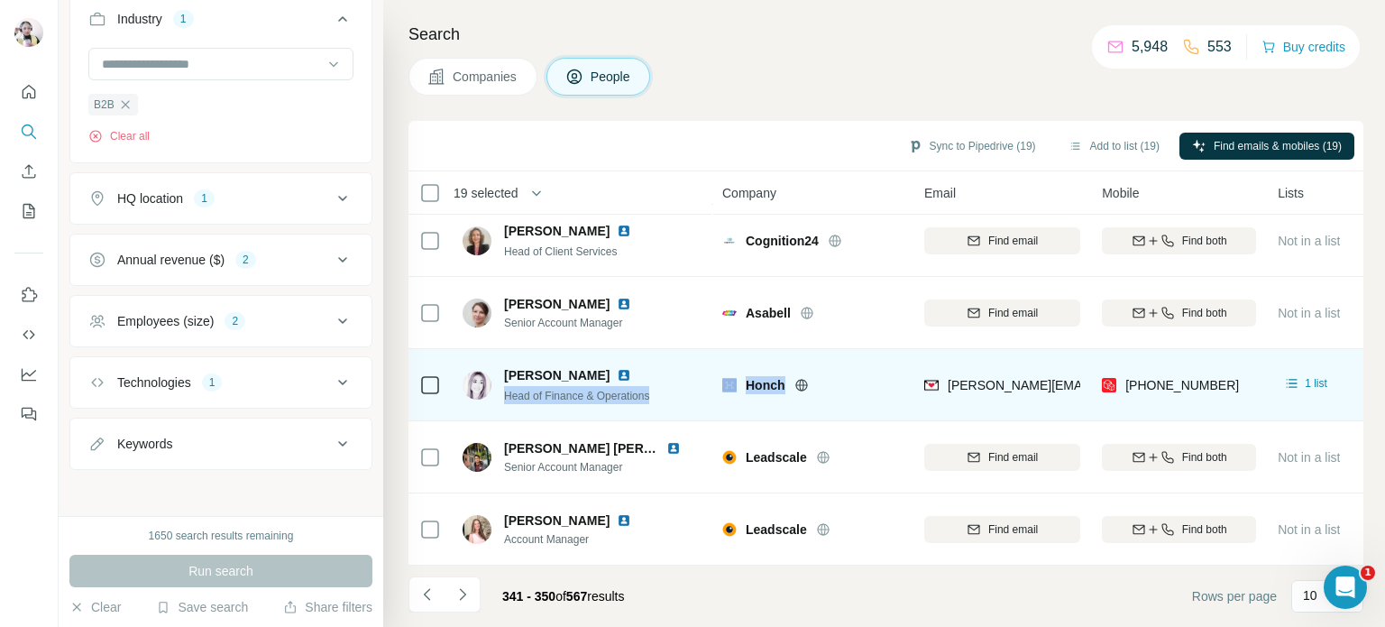
click at [813, 378] on div at bounding box center [823, 385] width 58 height 14
drag, startPoint x: 741, startPoint y: 374, endPoint x: 783, endPoint y: 374, distance: 42.4
click at [783, 376] on div "Honch" at bounding box center [812, 385] width 180 height 18
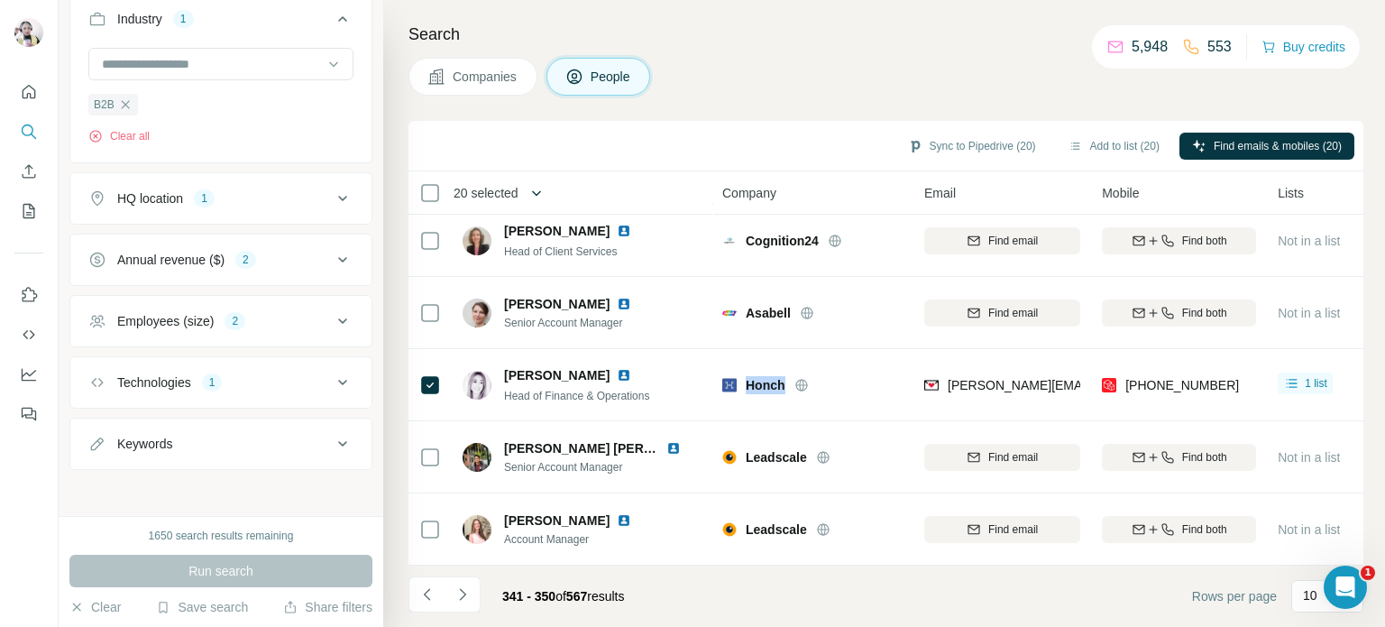
click at [540, 192] on icon "button" at bounding box center [536, 192] width 9 height 5
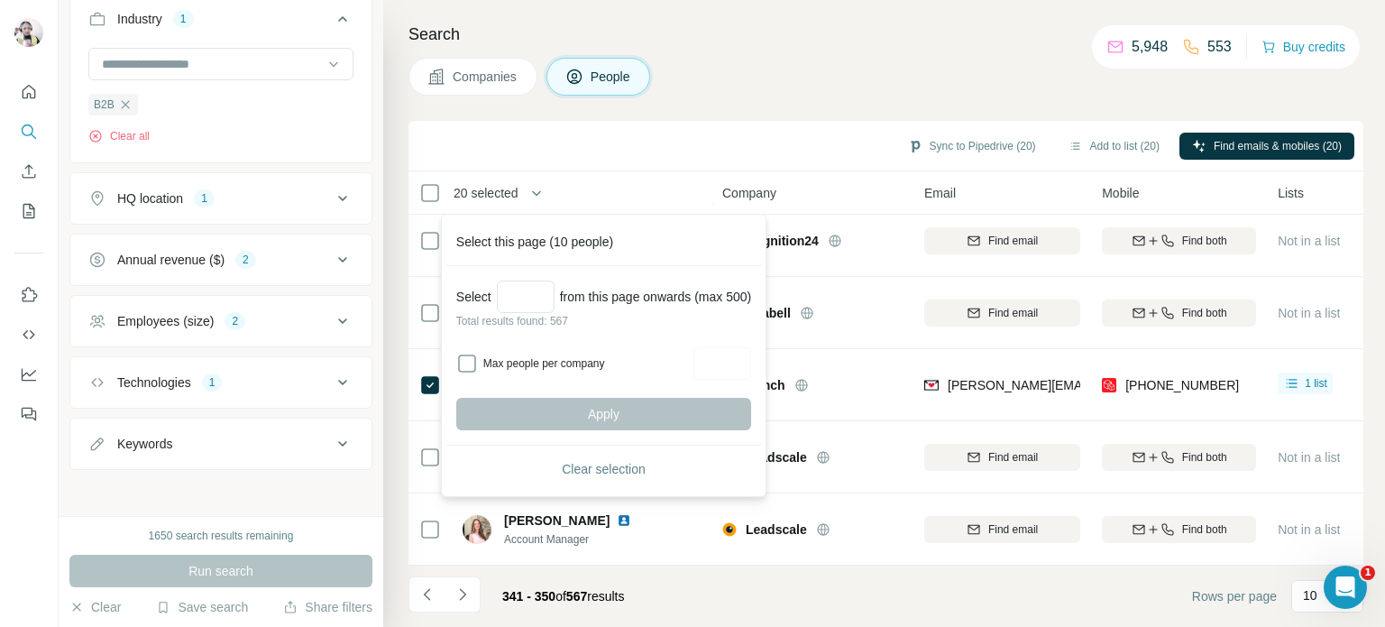
click at [728, 76] on div "Companies People" at bounding box center [885, 77] width 955 height 38
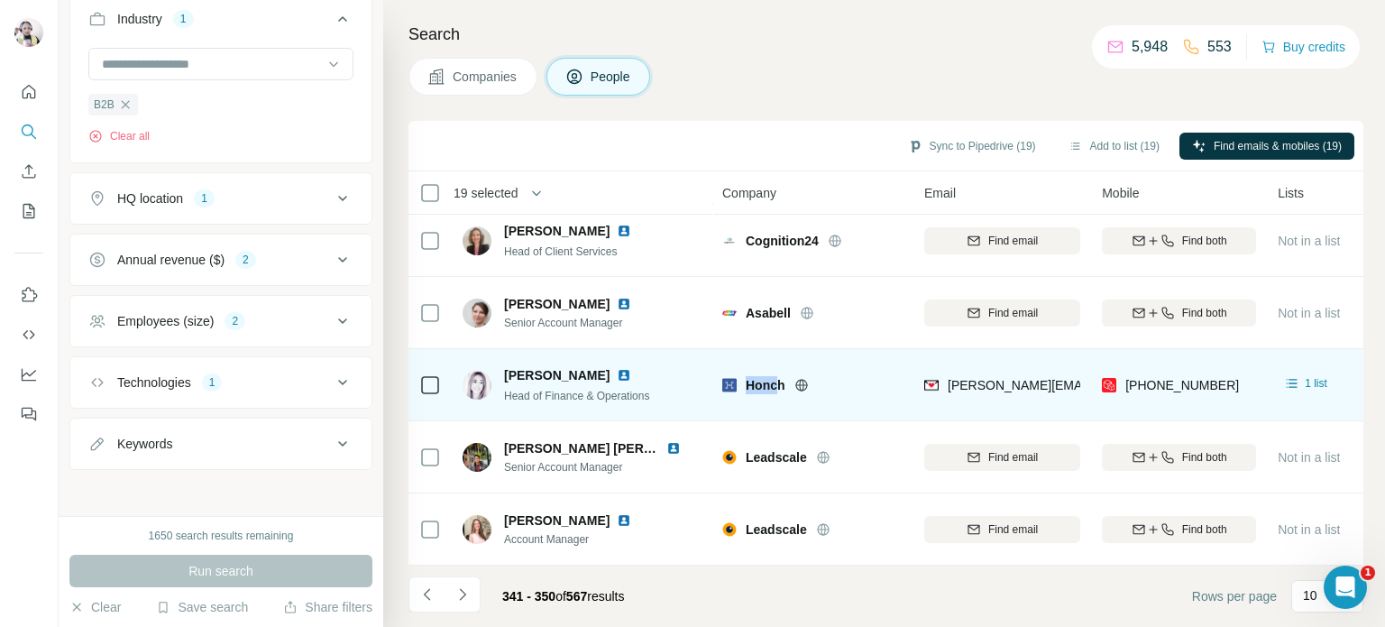
drag, startPoint x: 743, startPoint y: 374, endPoint x: 777, endPoint y: 374, distance: 34.3
click at [777, 376] on div "Honch" at bounding box center [812, 385] width 180 height 18
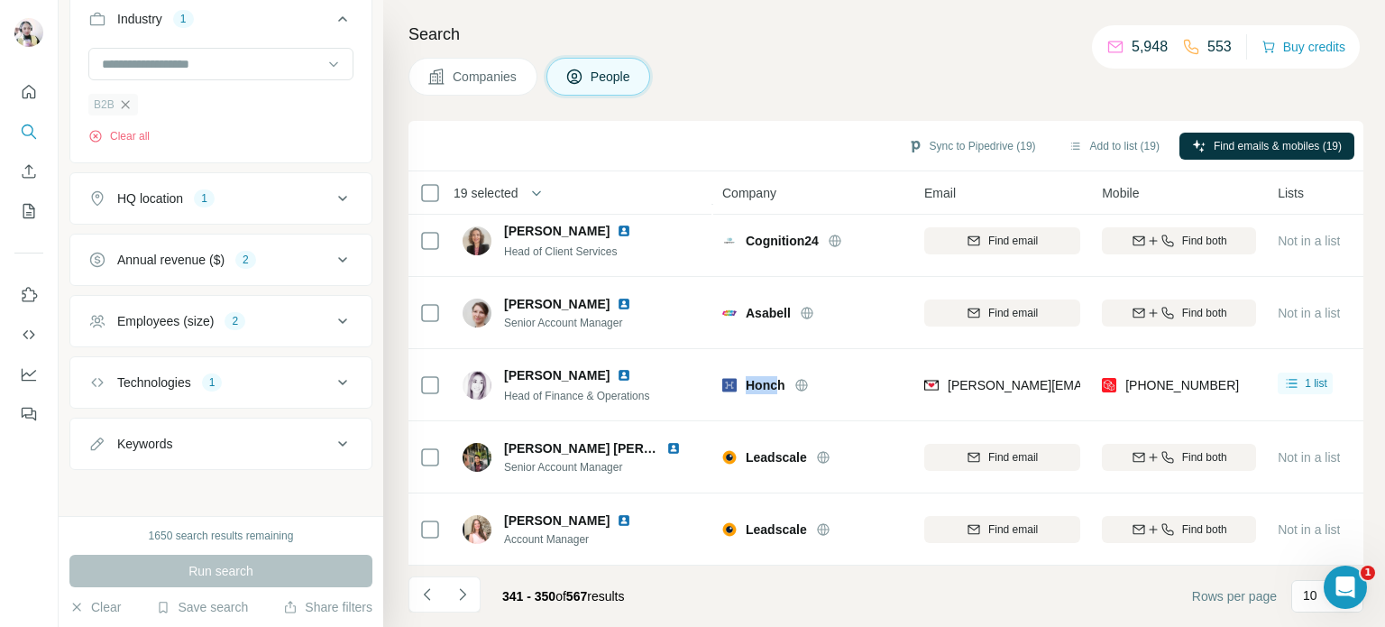
click at [119, 101] on icon "button" at bounding box center [125, 104] width 14 height 14
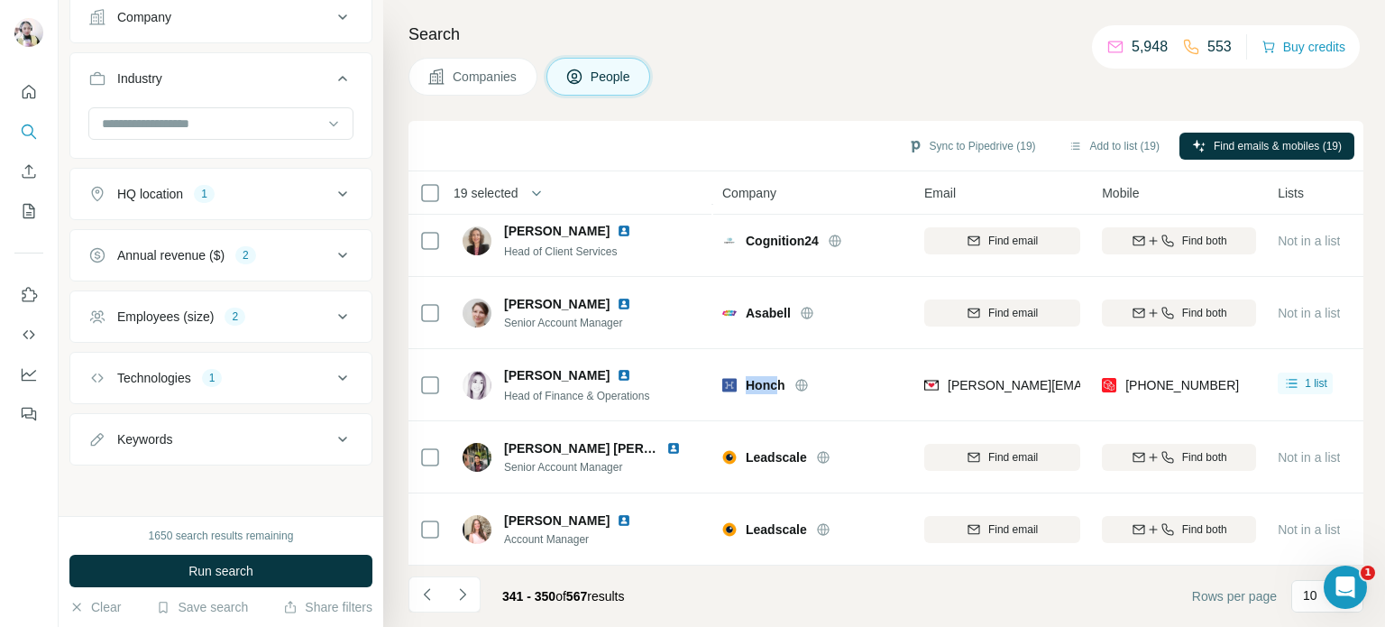
scroll to position [1337, 0]
click at [216, 130] on input at bounding box center [211, 128] width 223 height 20
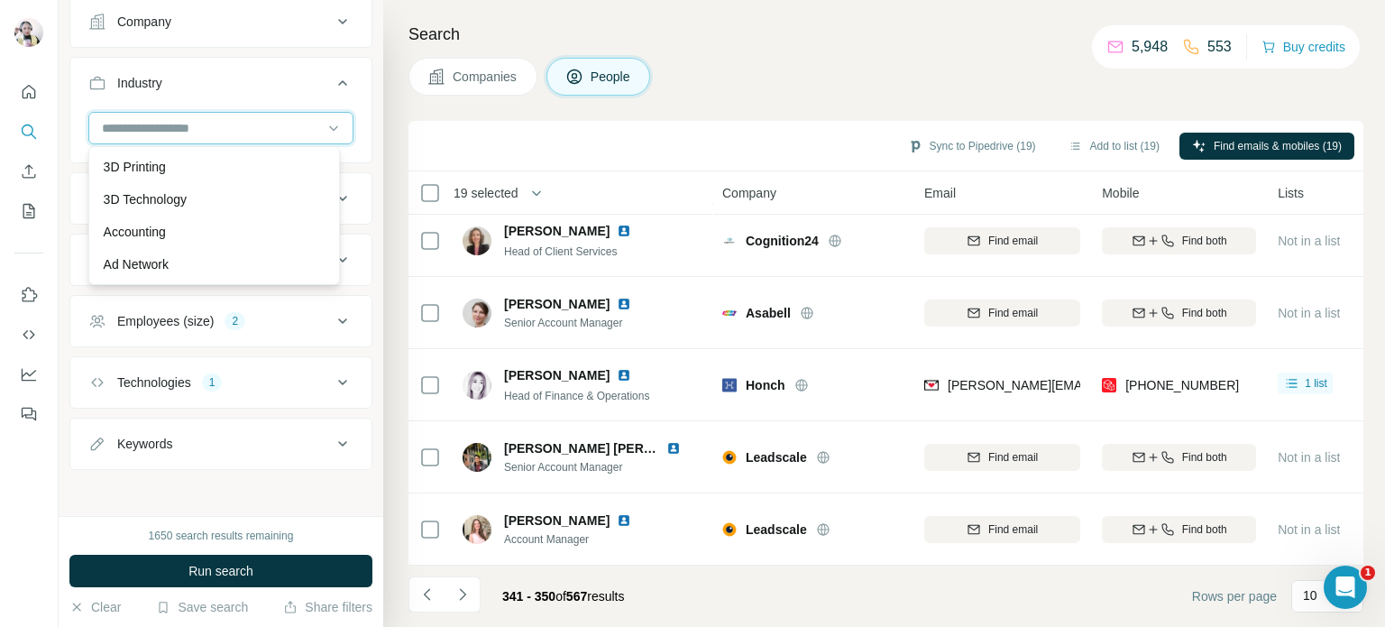
click at [216, 130] on input at bounding box center [211, 128] width 223 height 20
click at [161, 118] on input at bounding box center [211, 128] width 223 height 20
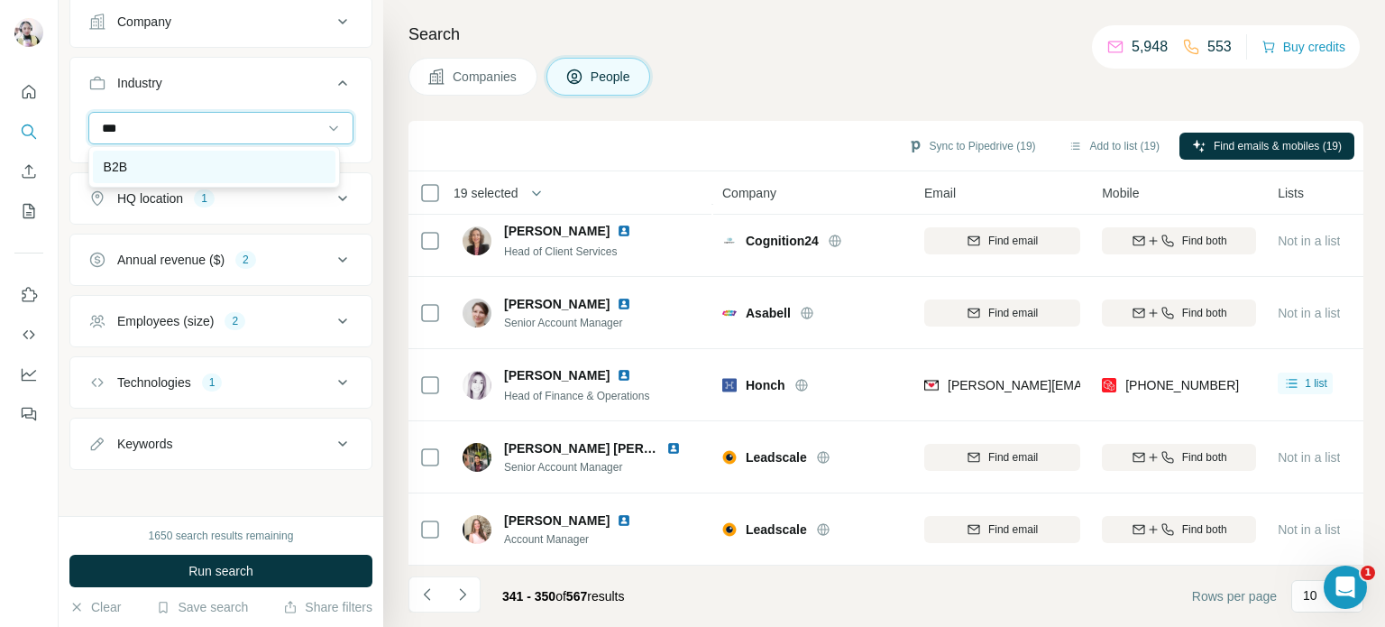
type input "***"
click at [119, 160] on p "B2B" at bounding box center [115, 167] width 23 height 18
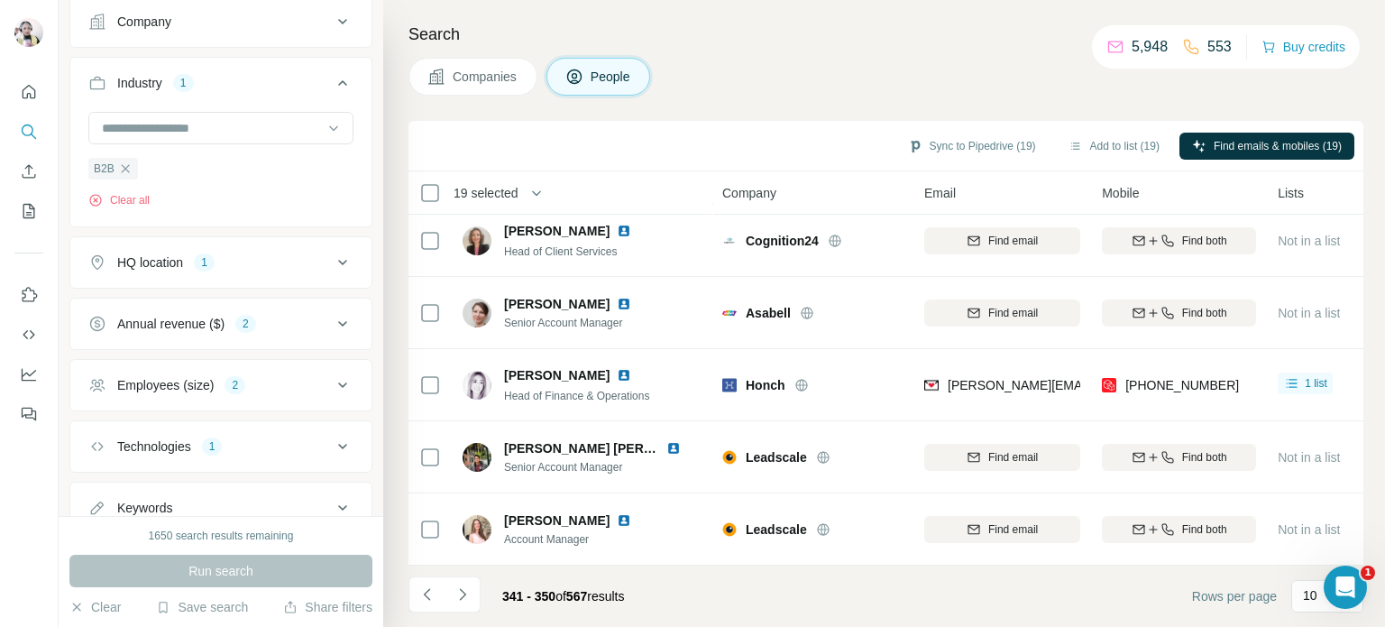
click at [202, 324] on div "Annual revenue ($)" at bounding box center [170, 324] width 107 height 18
click at [104, 425] on icon at bounding box center [99, 430] width 18 height 18
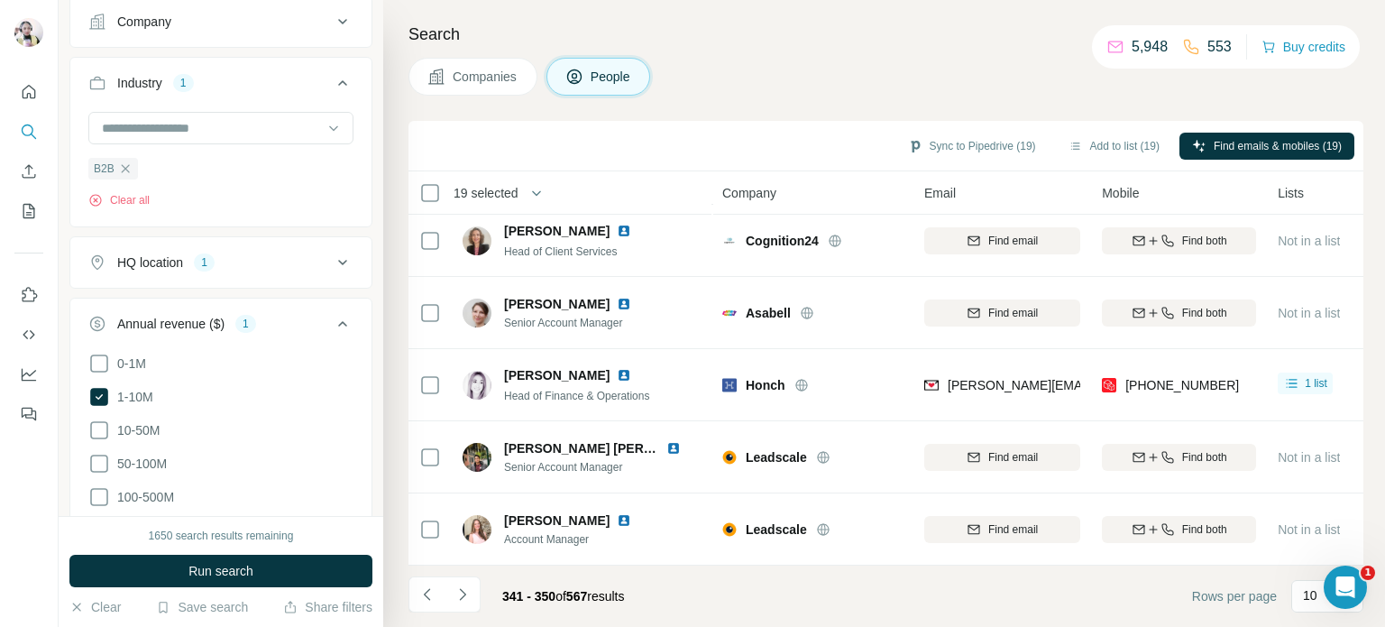
click at [366, 281] on div "**********" at bounding box center [221, 258] width 325 height 516
click at [392, 270] on div "Search Companies People Sync to Pipedrive (19) Add to list (19) Find emails & m…" at bounding box center [884, 313] width 1002 height 627
click at [332, 316] on icon at bounding box center [343, 324] width 22 height 22
click at [172, 377] on div "Employees (size)" at bounding box center [165, 385] width 96 height 18
click at [97, 449] on icon at bounding box center [99, 458] width 18 height 18
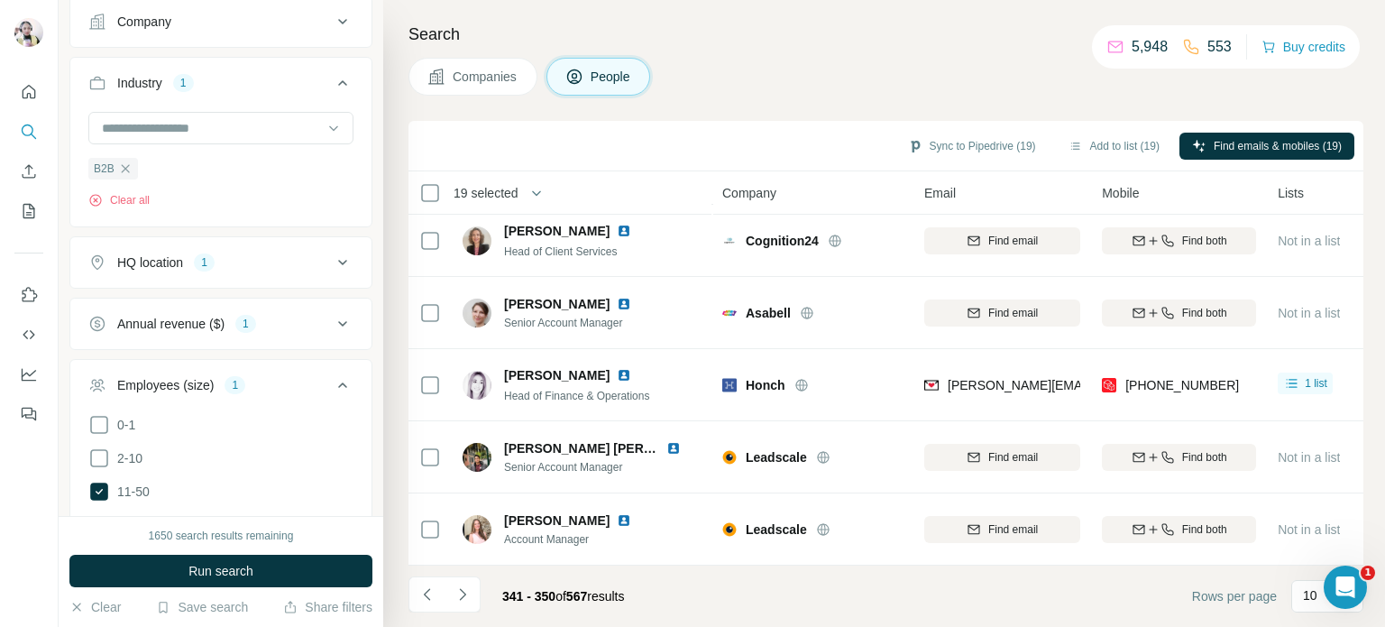
click at [332, 379] on icon at bounding box center [343, 385] width 22 height 22
click at [206, 446] on div "Technologies 1" at bounding box center [209, 446] width 243 height 18
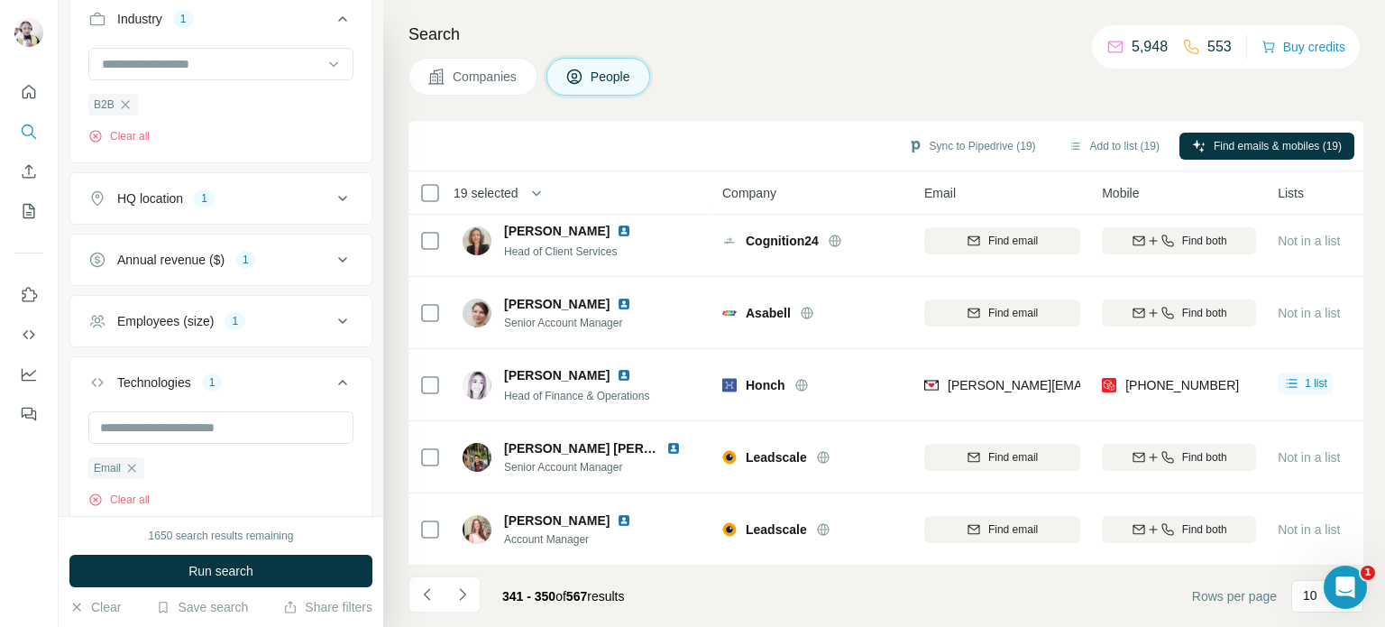
scroll to position [1427, 0]
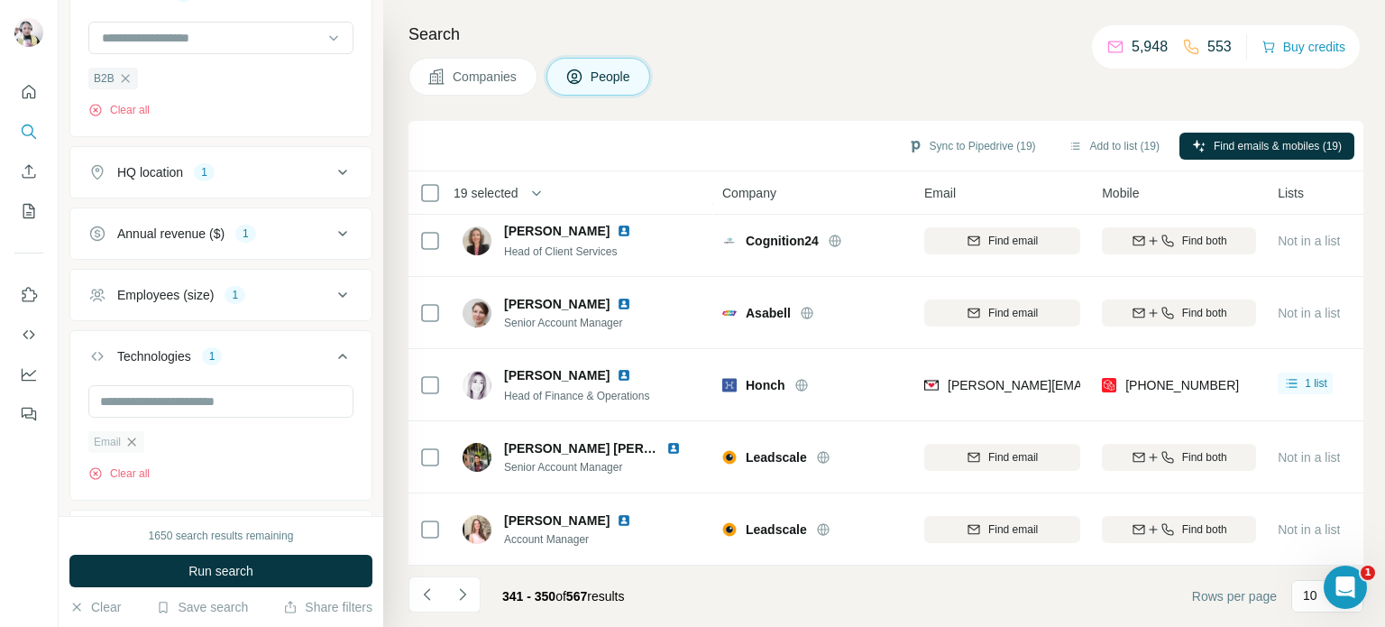
click at [132, 435] on icon "button" at bounding box center [131, 442] width 14 height 14
click at [368, 318] on div "**********" at bounding box center [221, 258] width 325 height 516
click at [359, 325] on div "**********" at bounding box center [221, 258] width 325 height 516
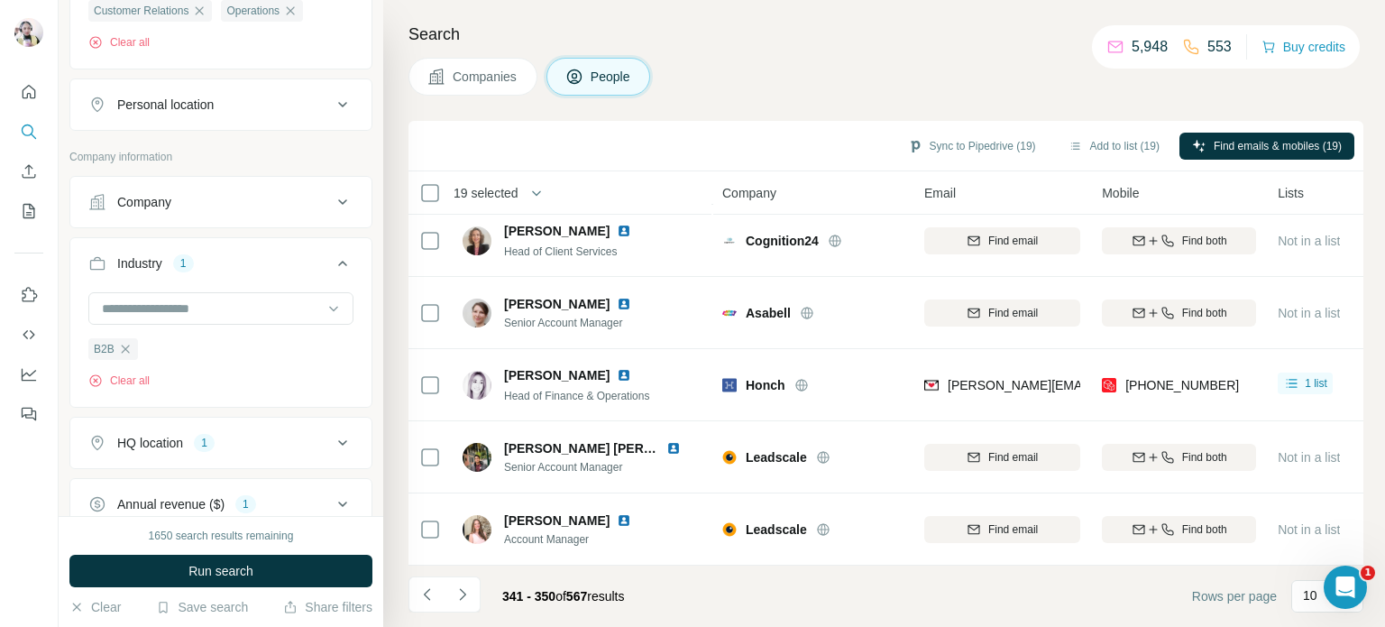
scroll to position [976, 0]
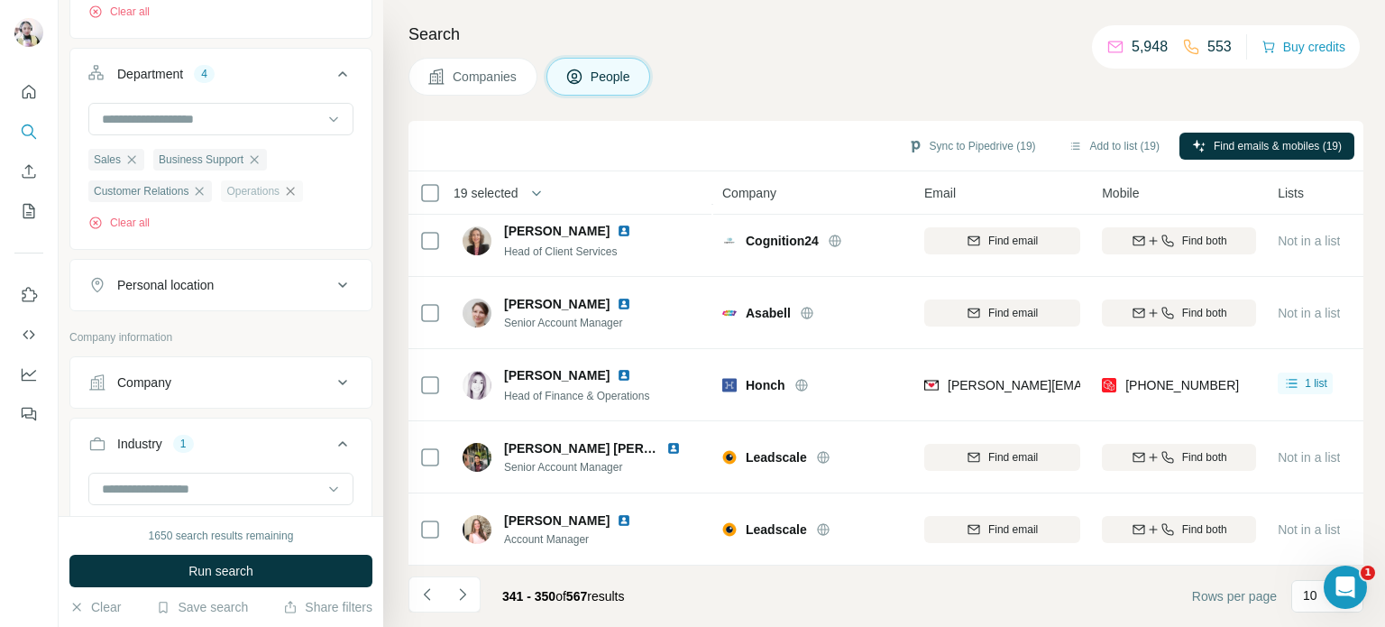
click at [295, 191] on icon "button" at bounding box center [291, 191] width 8 height 8
click at [198, 189] on icon "button" at bounding box center [199, 191] width 14 height 14
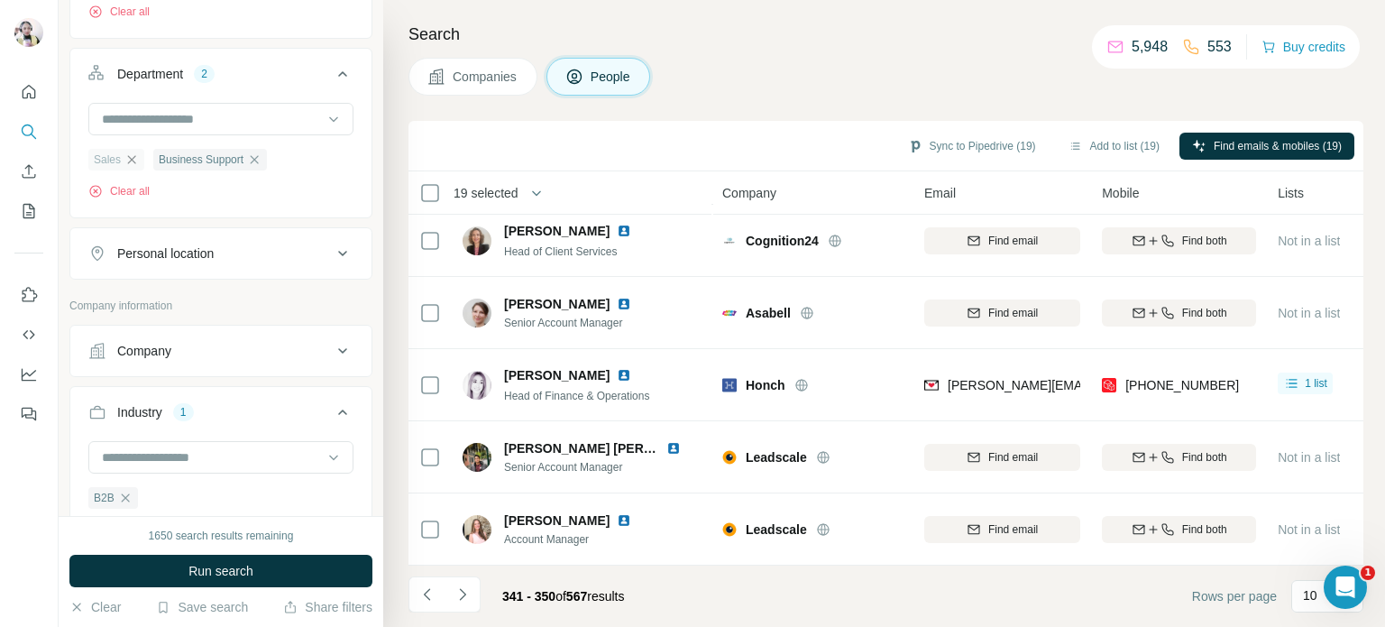
click at [137, 158] on icon "button" at bounding box center [131, 159] width 14 height 14
click at [191, 153] on icon "button" at bounding box center [189, 159] width 14 height 14
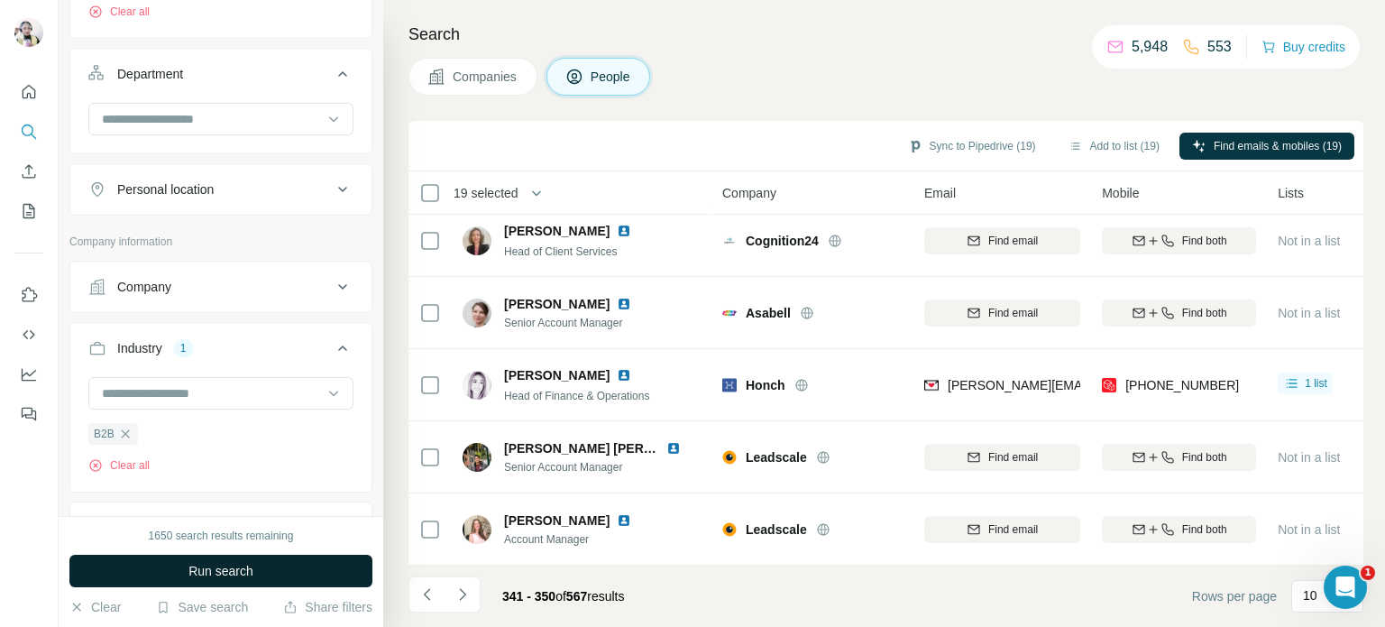
click at [289, 565] on button "Run search" at bounding box center [220, 570] width 303 height 32
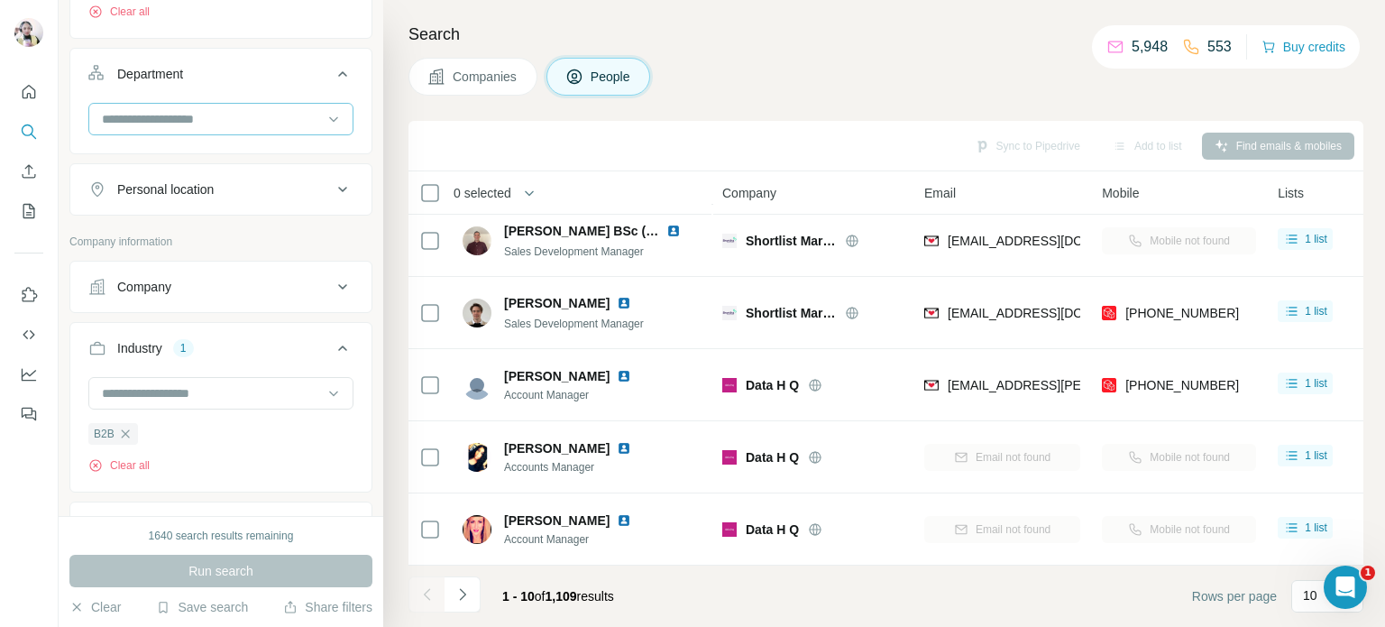
click at [177, 112] on input at bounding box center [211, 119] width 223 height 20
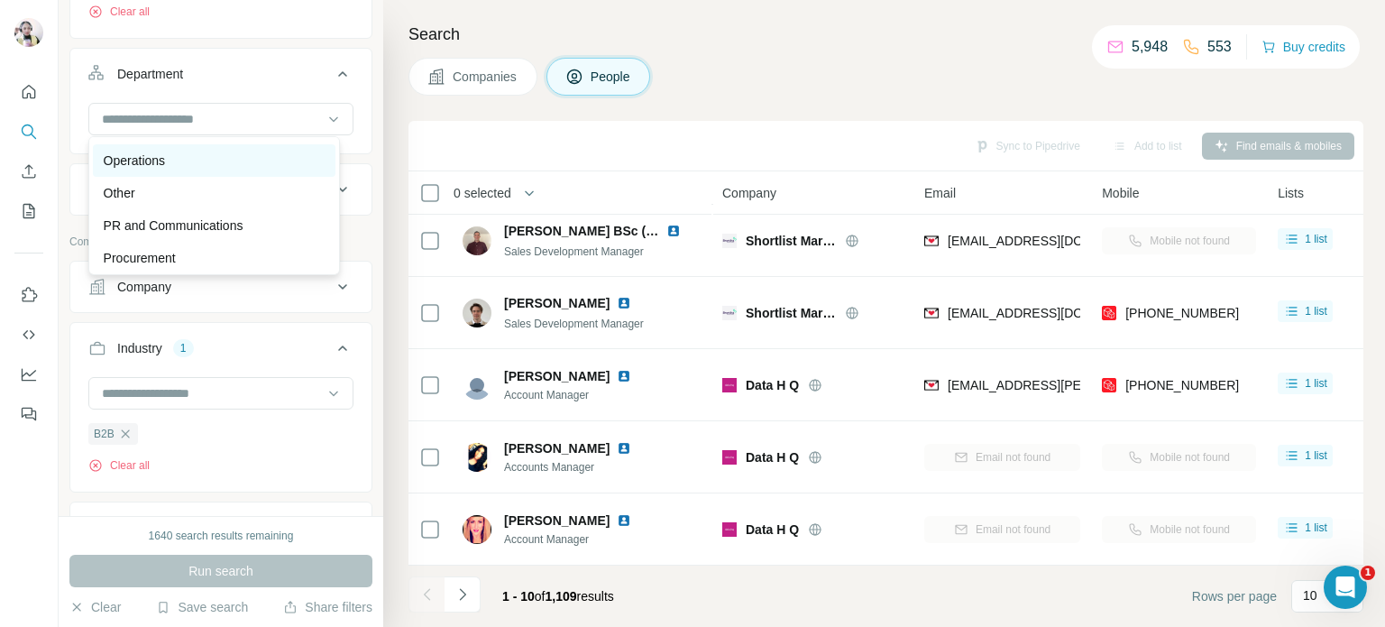
click at [192, 154] on div "Operations" at bounding box center [214, 160] width 221 height 18
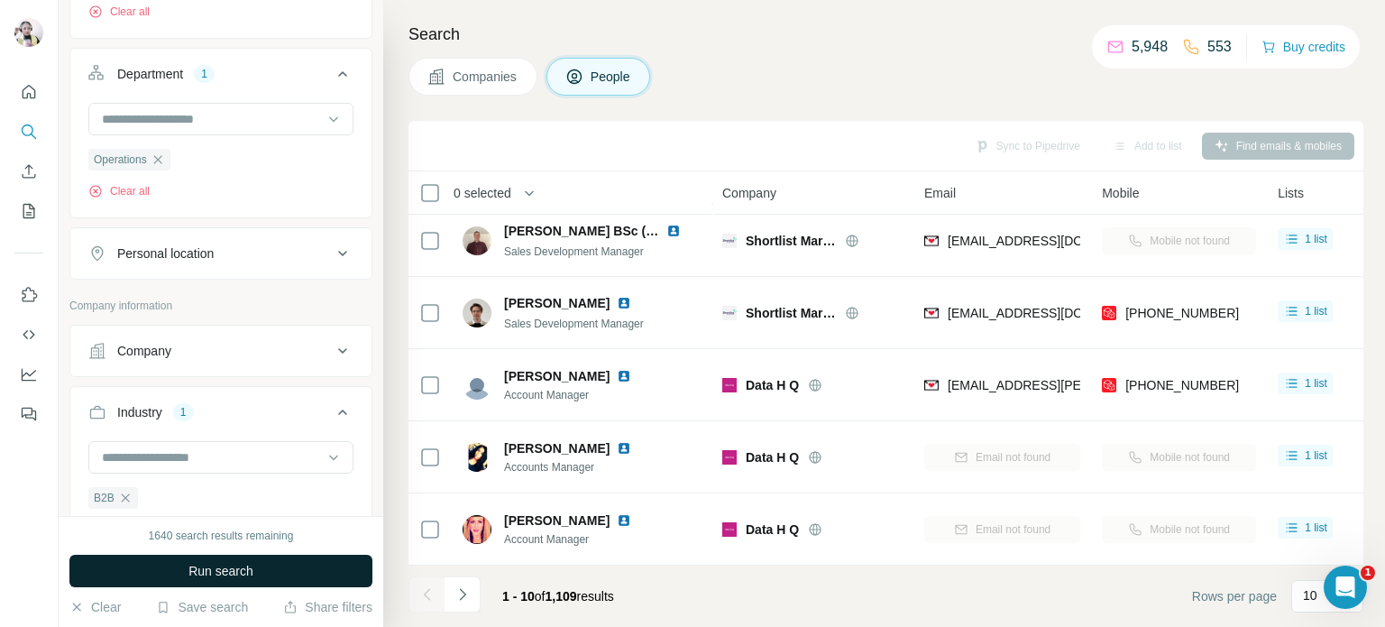
click at [294, 554] on button "Run search" at bounding box center [220, 570] width 303 height 32
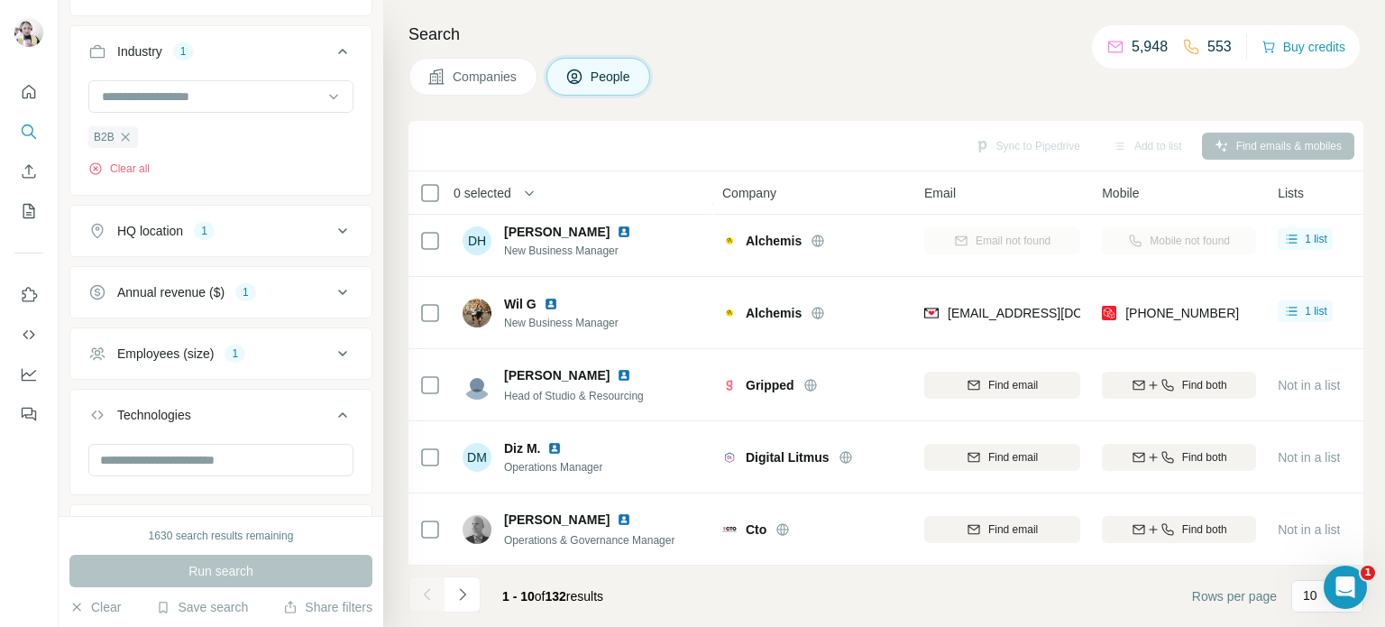
scroll to position [1424, 0]
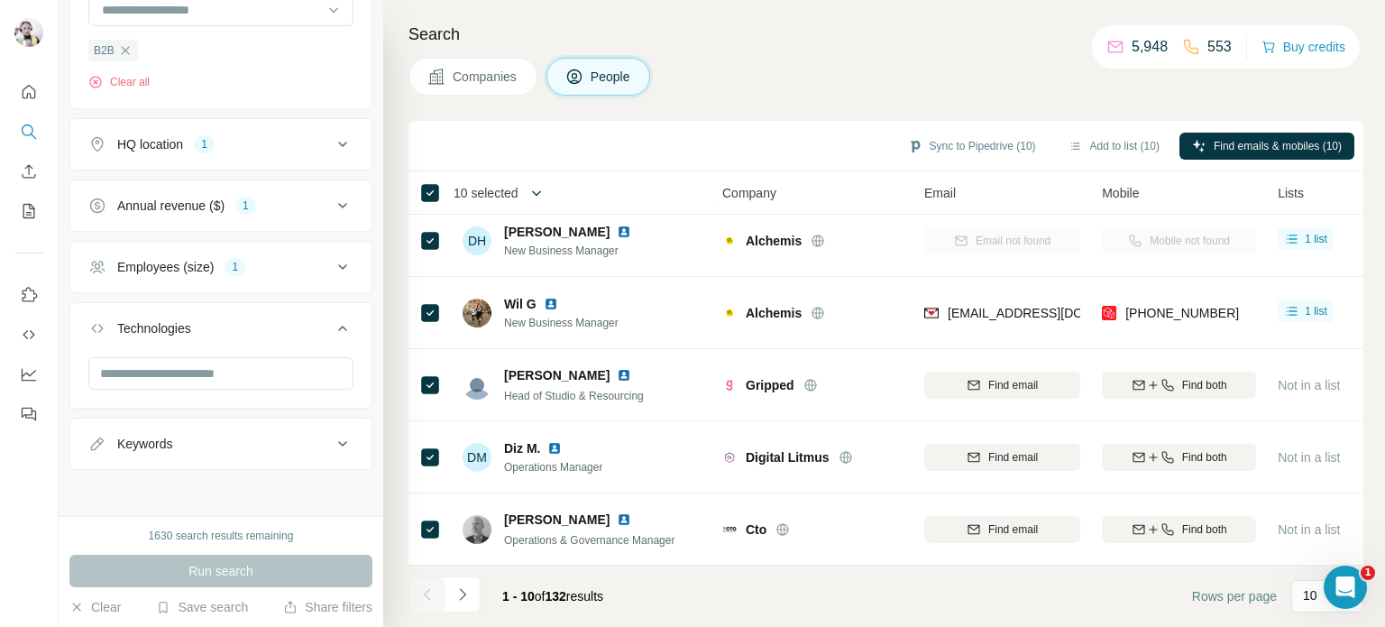
click at [538, 194] on icon "button" at bounding box center [536, 193] width 18 height 18
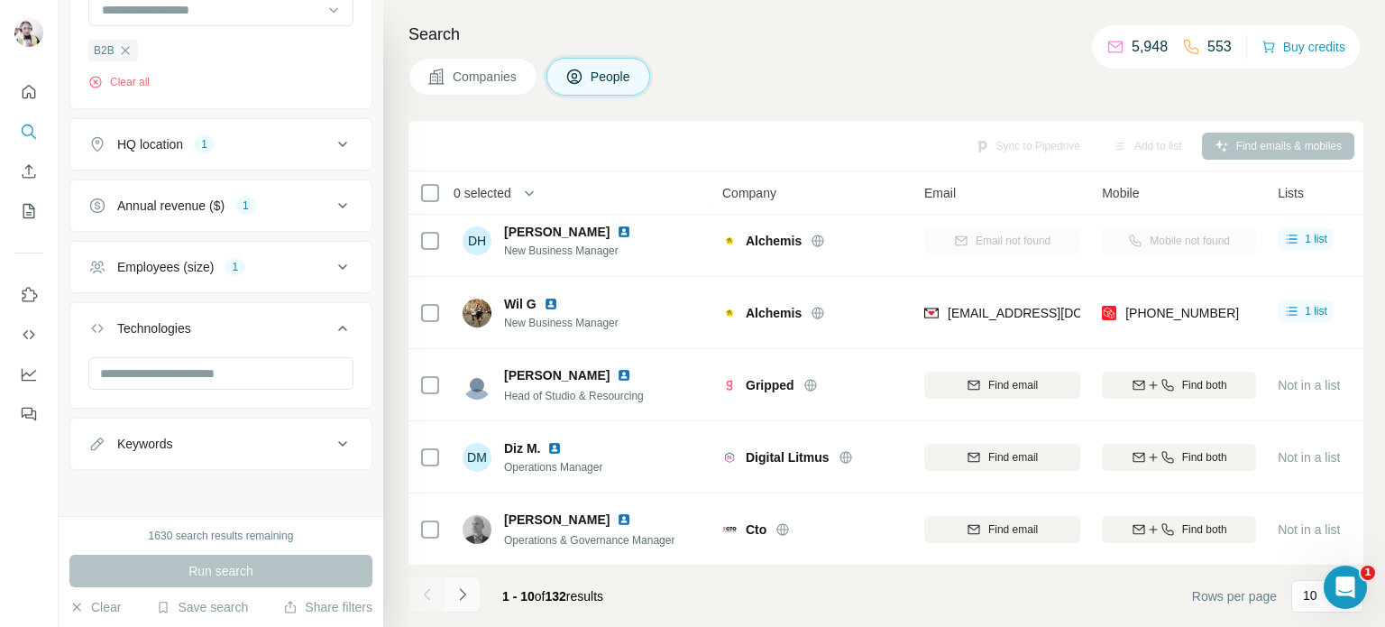
click at [462, 596] on icon "Navigate to next page" at bounding box center [462, 594] width 6 height 12
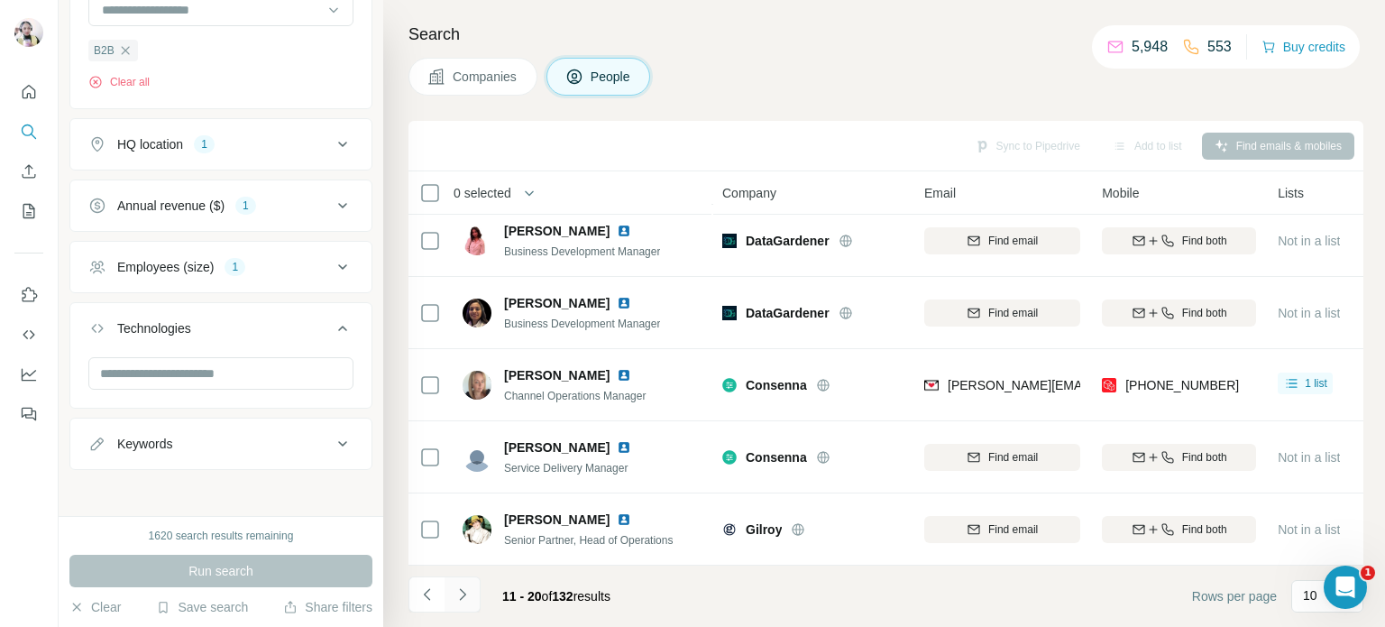
click at [462, 596] on icon "Navigate to next page" at bounding box center [462, 594] width 6 height 12
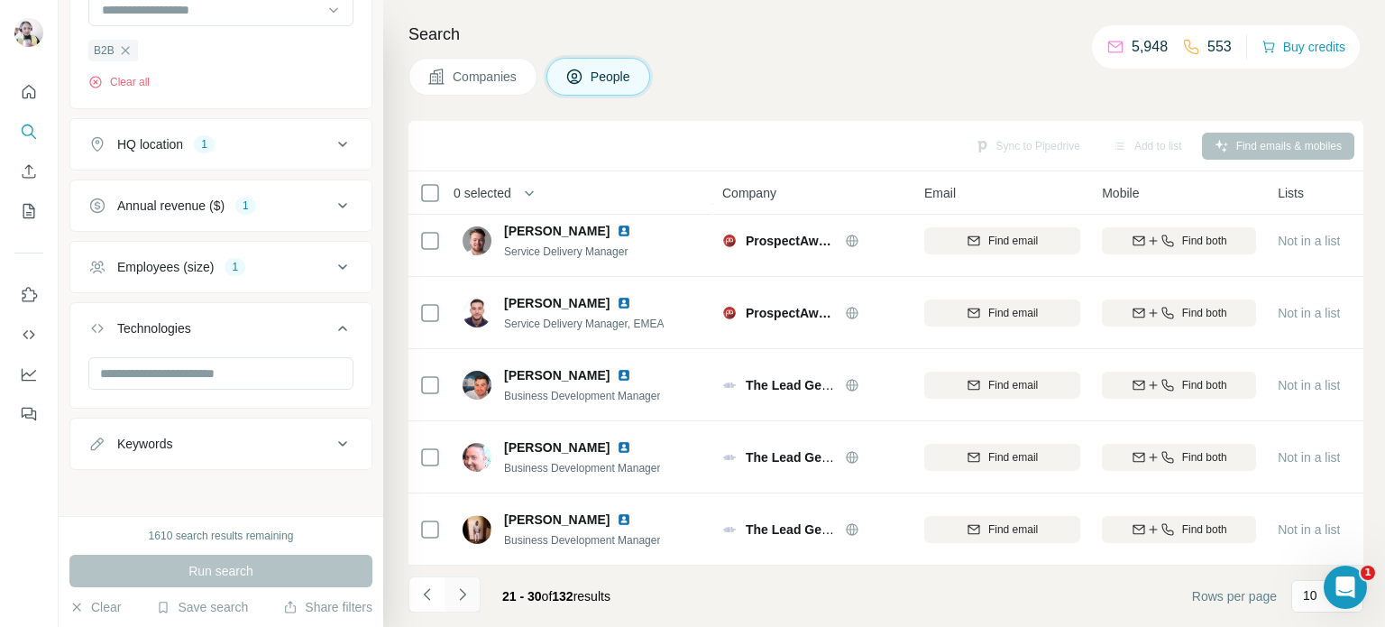
click at [462, 596] on icon "Navigate to next page" at bounding box center [462, 594] width 6 height 12
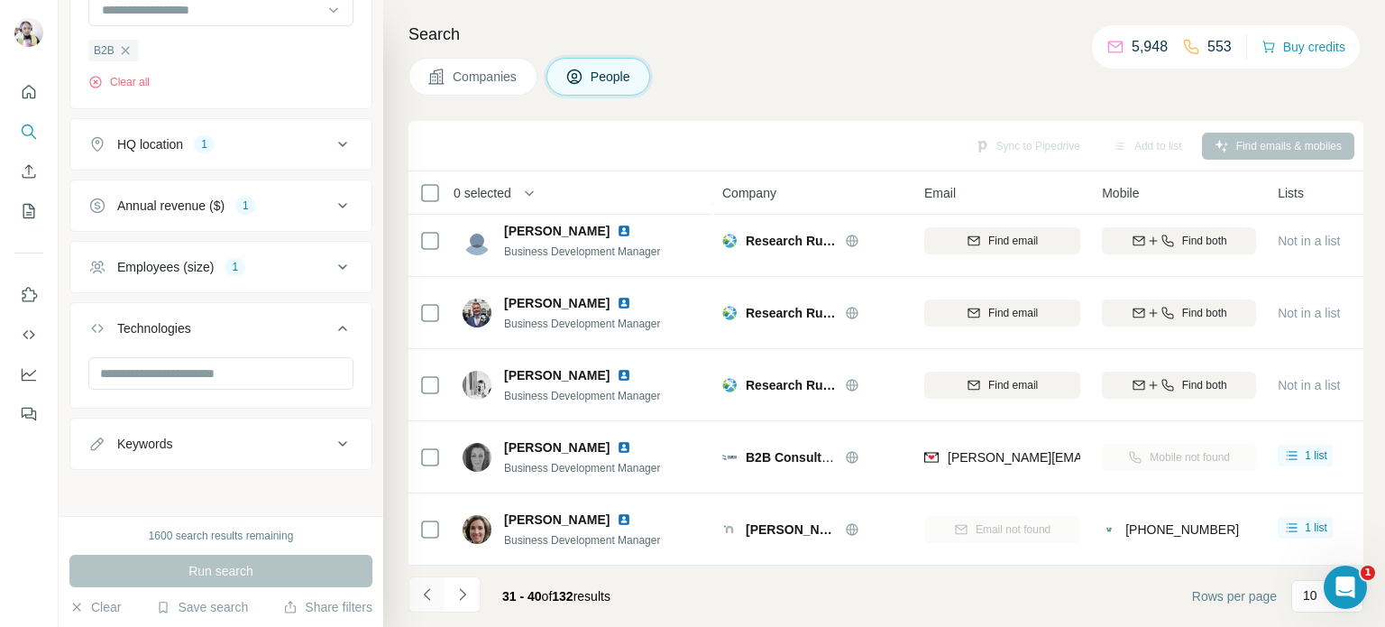
click at [423, 591] on icon "Navigate to previous page" at bounding box center [427, 594] width 18 height 18
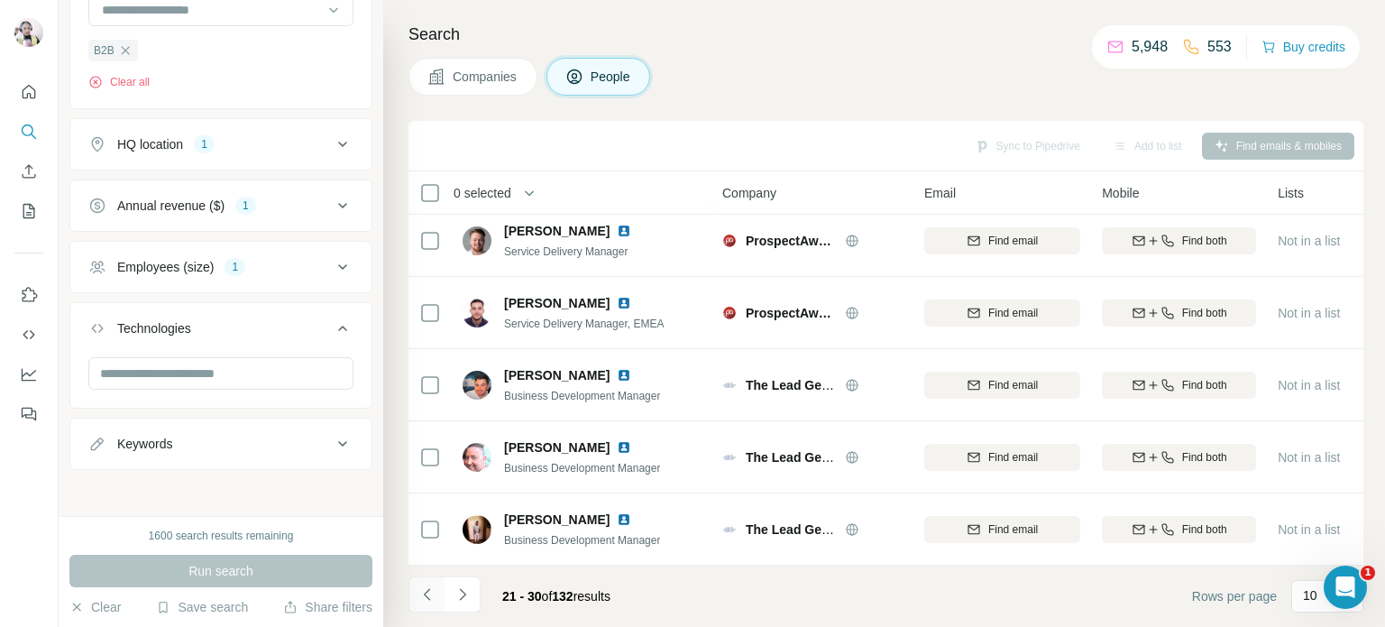
click at [423, 591] on icon "Navigate to previous page" at bounding box center [427, 594] width 18 height 18
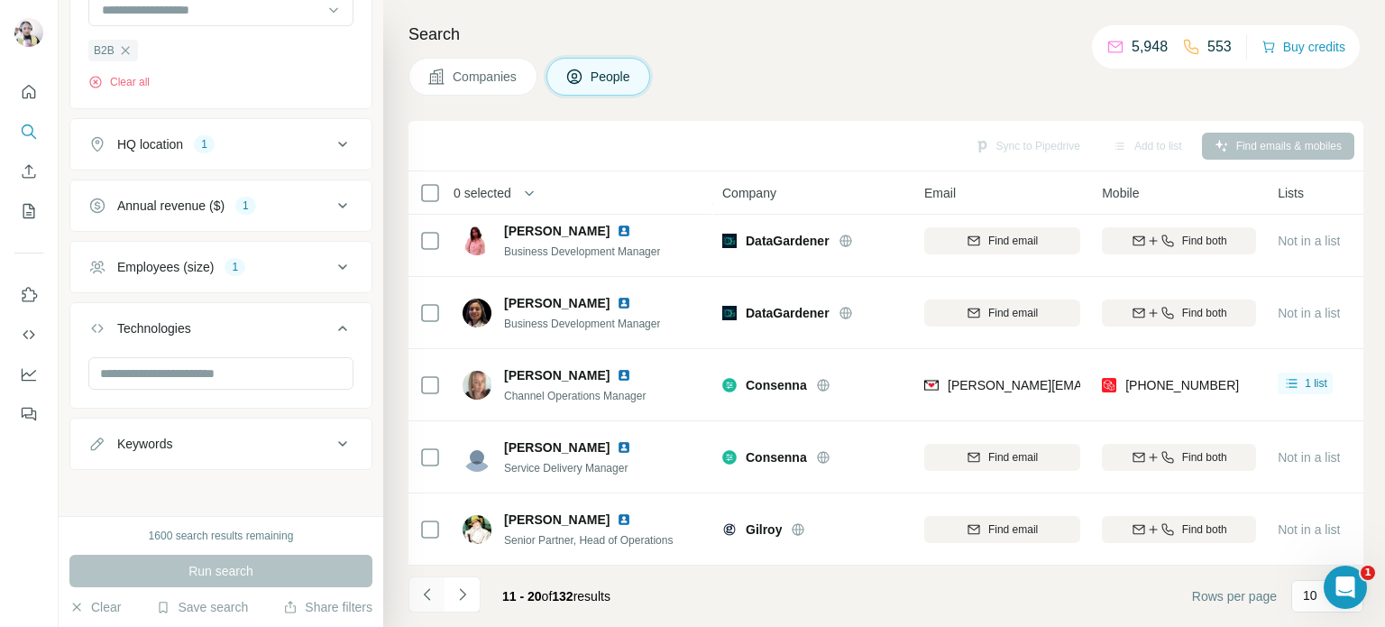
click at [423, 591] on icon "Navigate to previous page" at bounding box center [427, 594] width 18 height 18
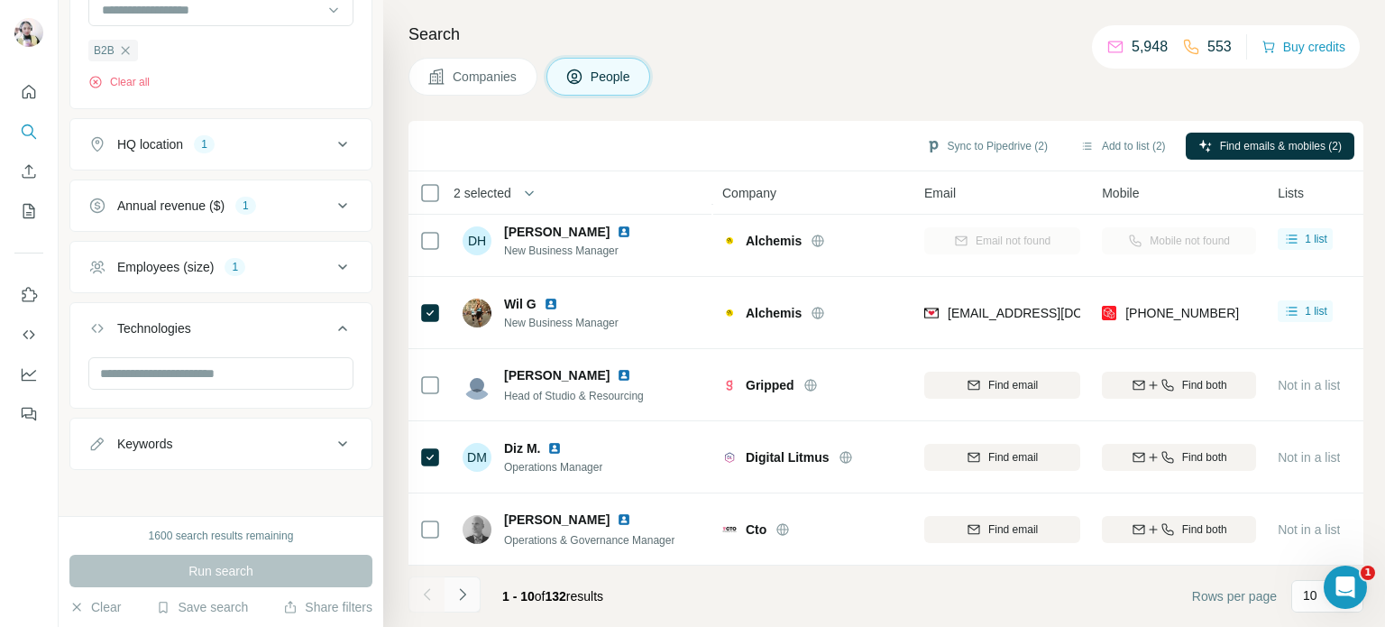
click at [453, 597] on icon "Navigate to next page" at bounding box center [462, 594] width 18 height 18
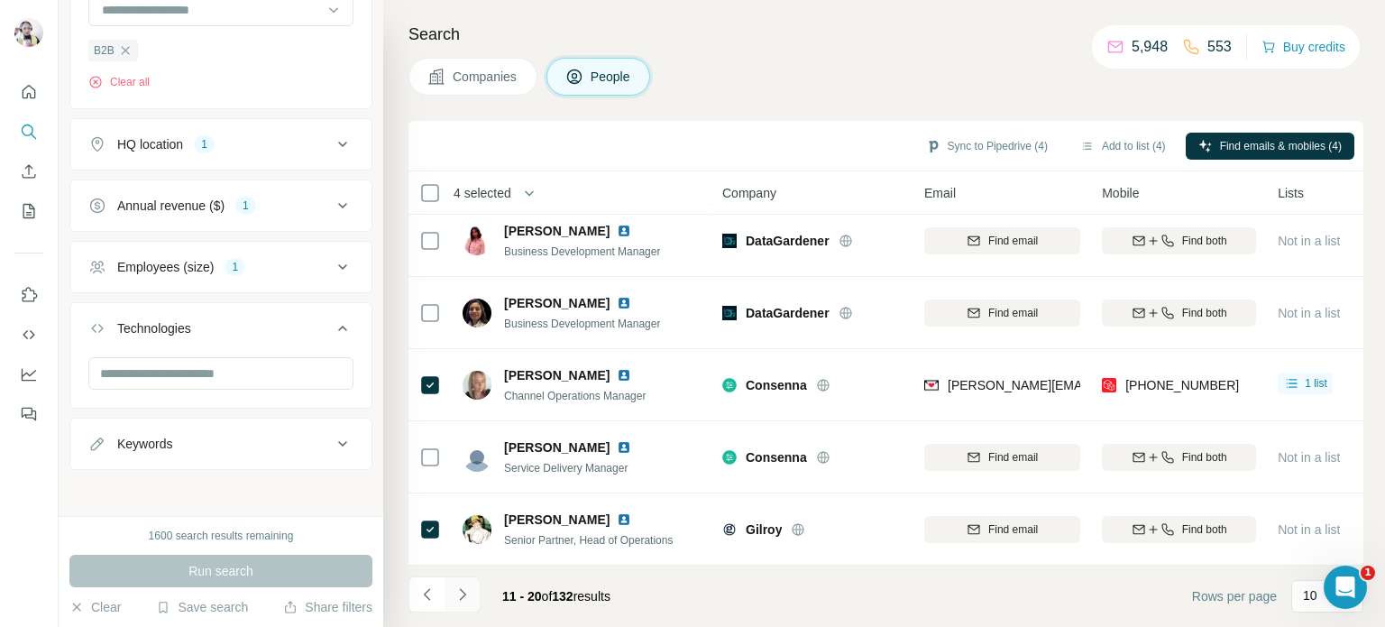
click at [457, 594] on icon "Navigate to next page" at bounding box center [462, 594] width 18 height 18
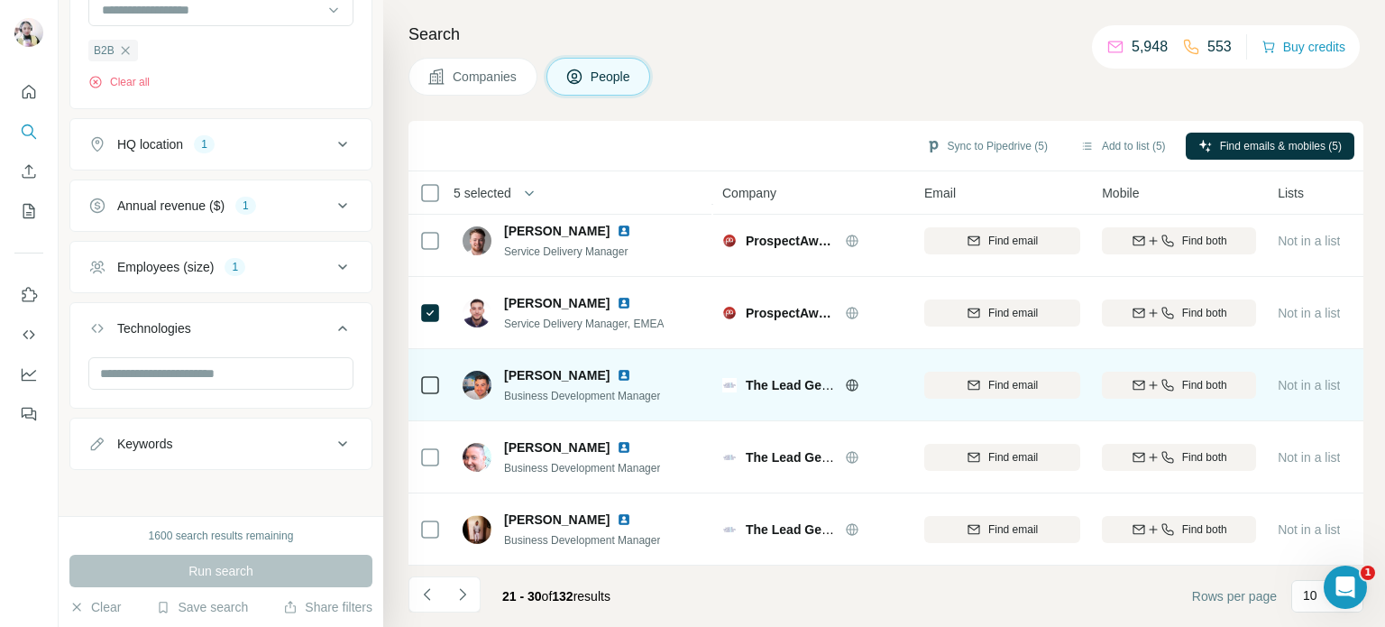
click at [848, 378] on icon at bounding box center [852, 385] width 14 height 14
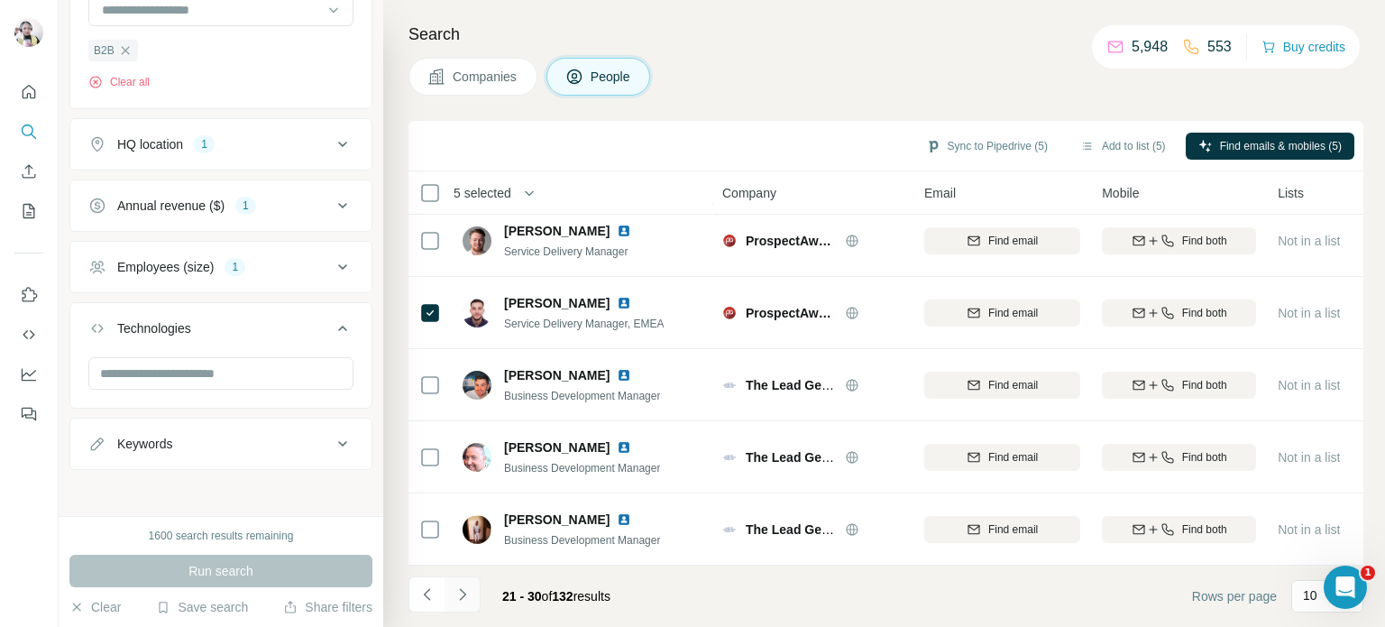
click at [462, 594] on icon "Navigate to next page" at bounding box center [462, 594] width 18 height 18
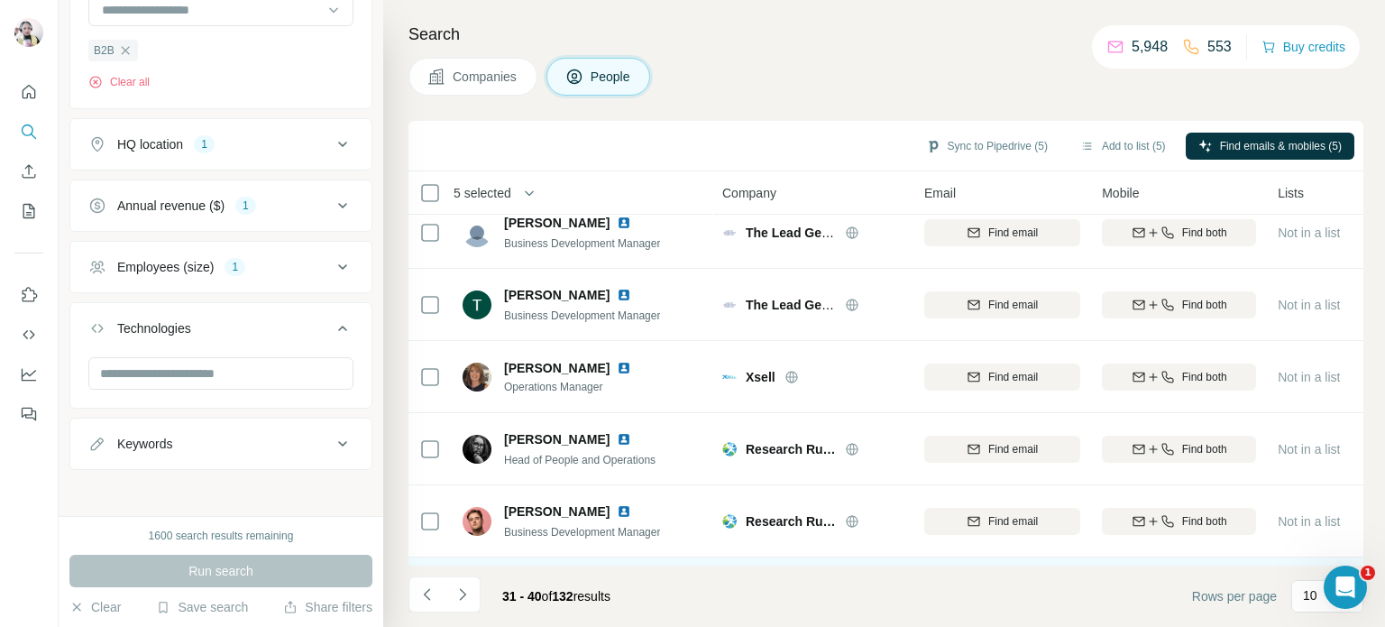
scroll to position [0, 0]
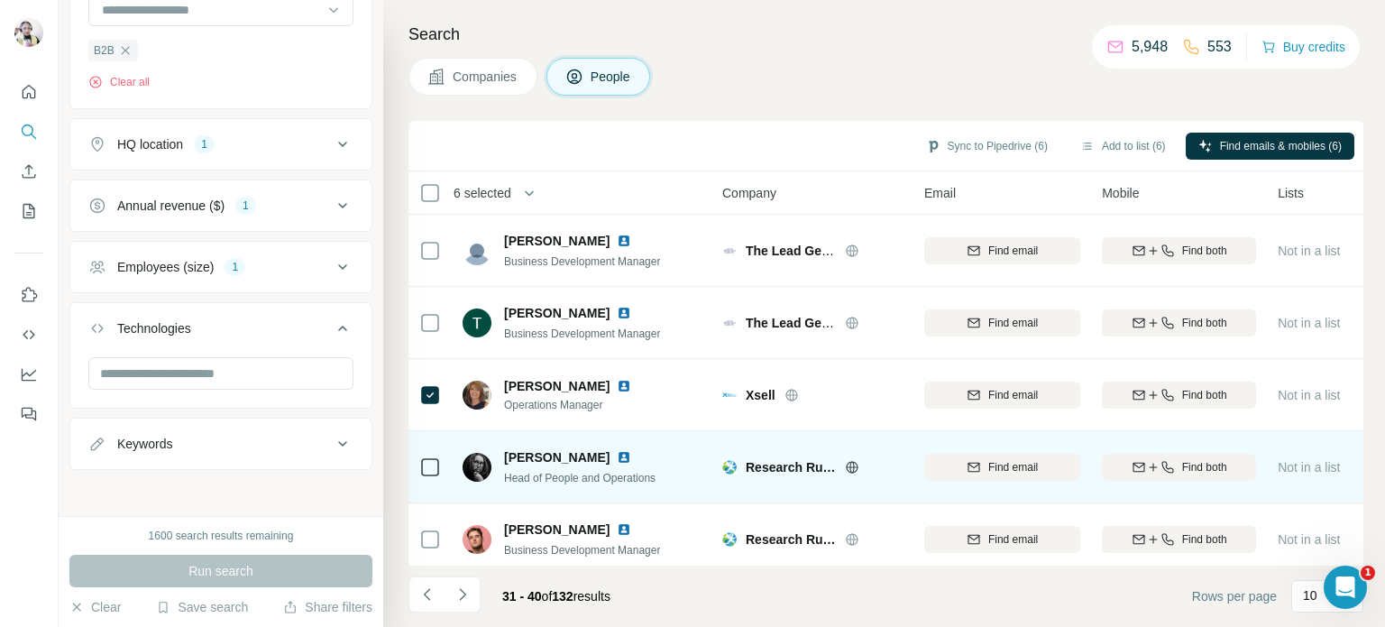
click at [417, 467] on td at bounding box center [429, 467] width 43 height 72
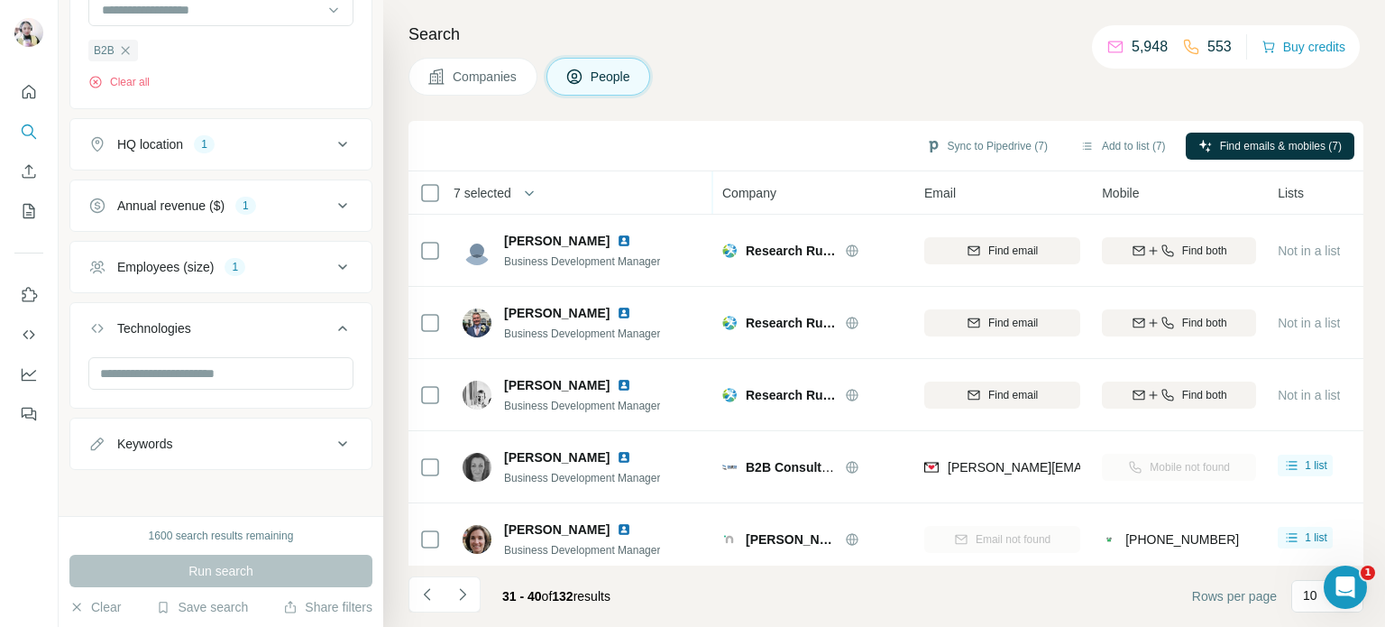
scroll to position [379, 0]
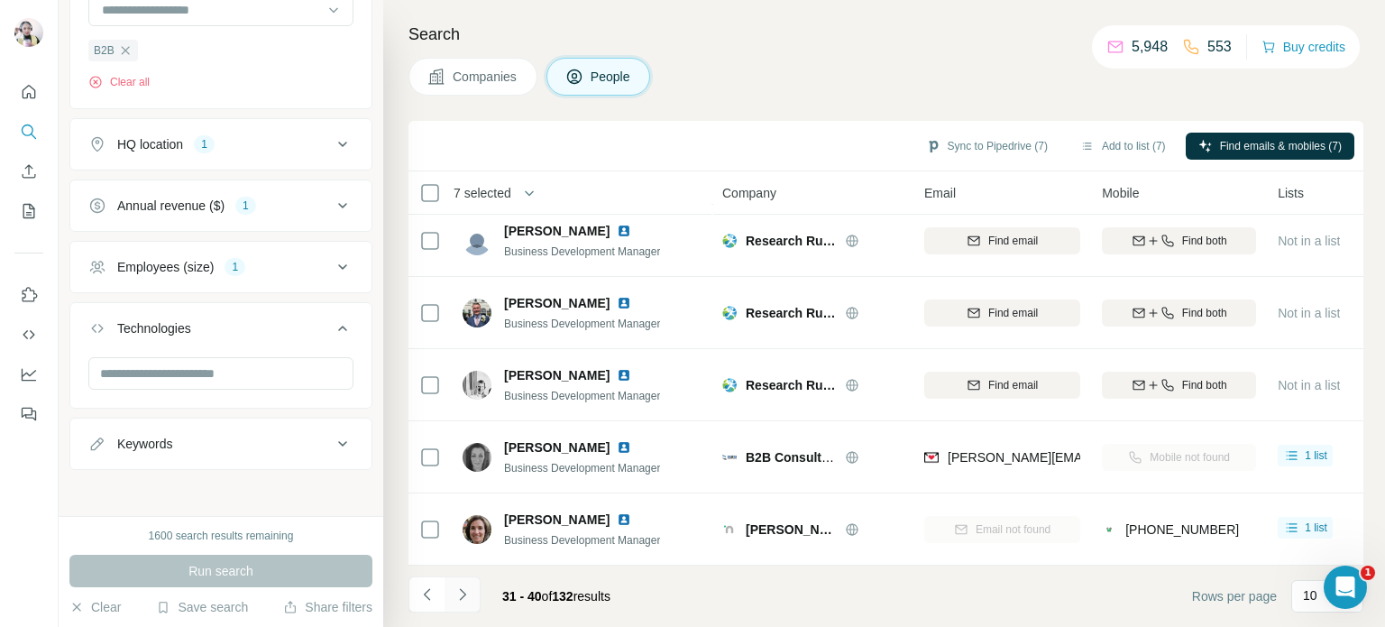
click at [460, 591] on icon "Navigate to next page" at bounding box center [462, 594] width 18 height 18
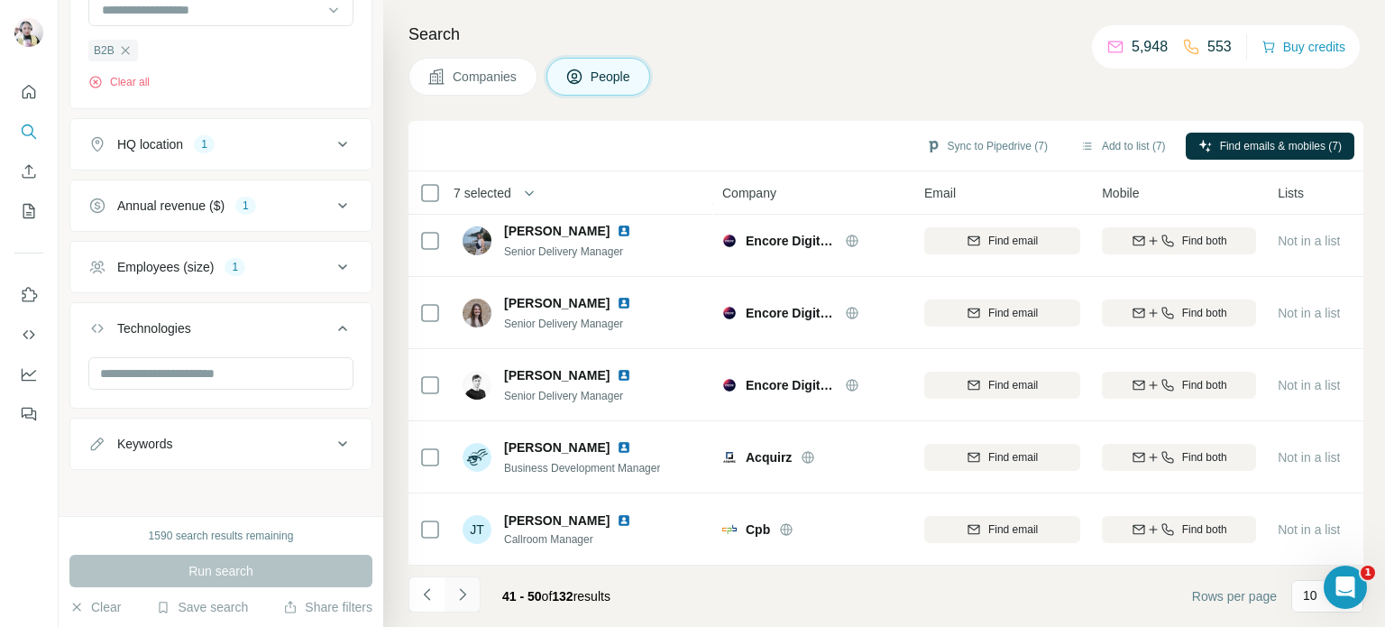
click at [462, 600] on icon "Navigate to next page" at bounding box center [462, 594] width 18 height 18
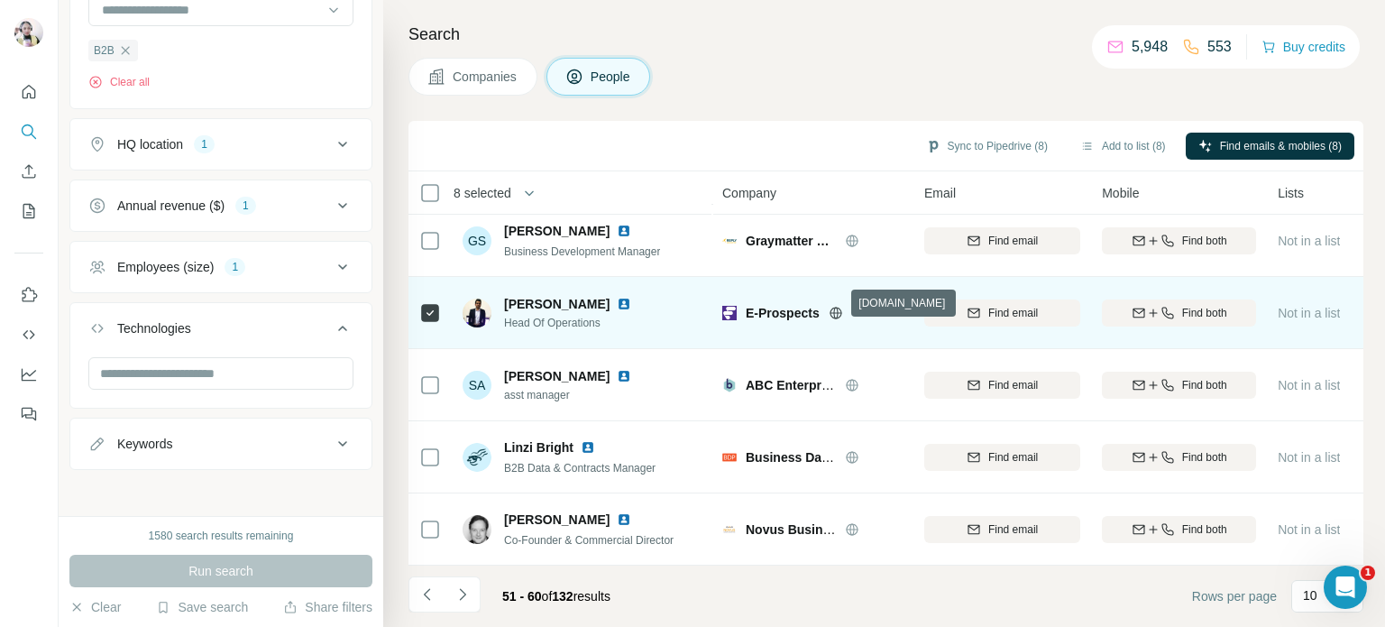
click at [833, 306] on icon at bounding box center [836, 313] width 14 height 14
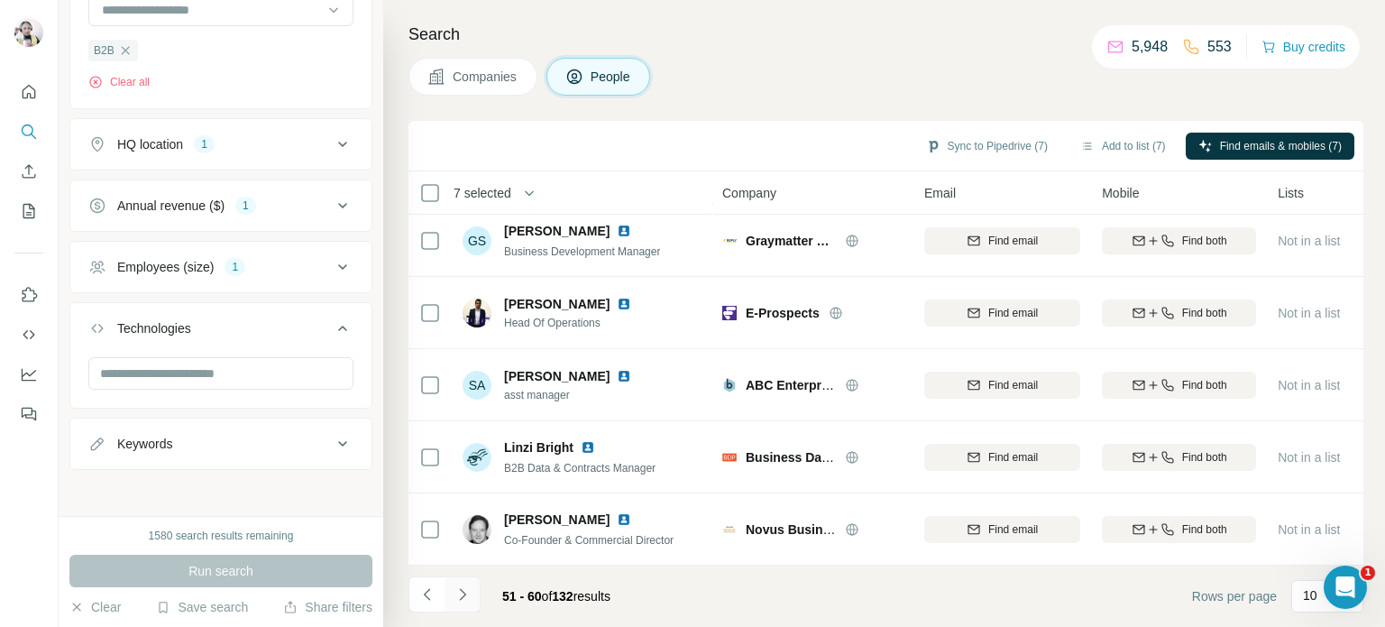
click at [462, 605] on button "Navigate to next page" at bounding box center [462, 594] width 36 height 36
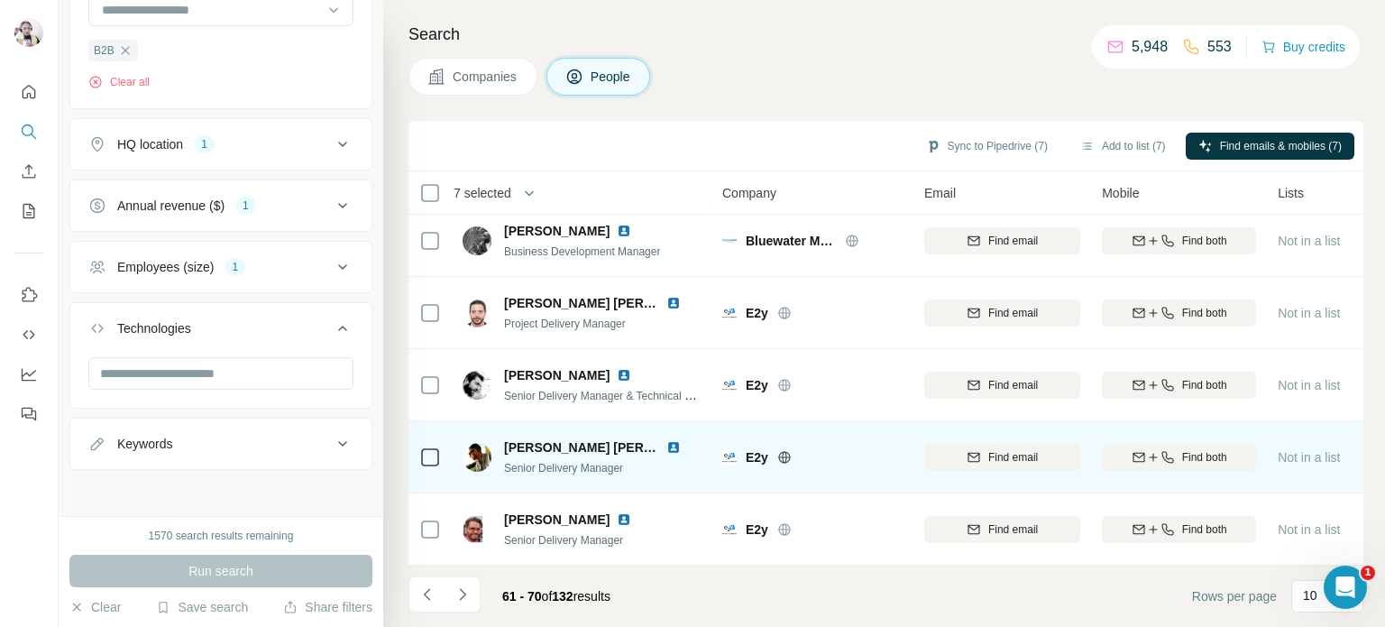
click at [792, 450] on div at bounding box center [806, 457] width 58 height 14
click at [778, 450] on icon at bounding box center [784, 457] width 14 height 14
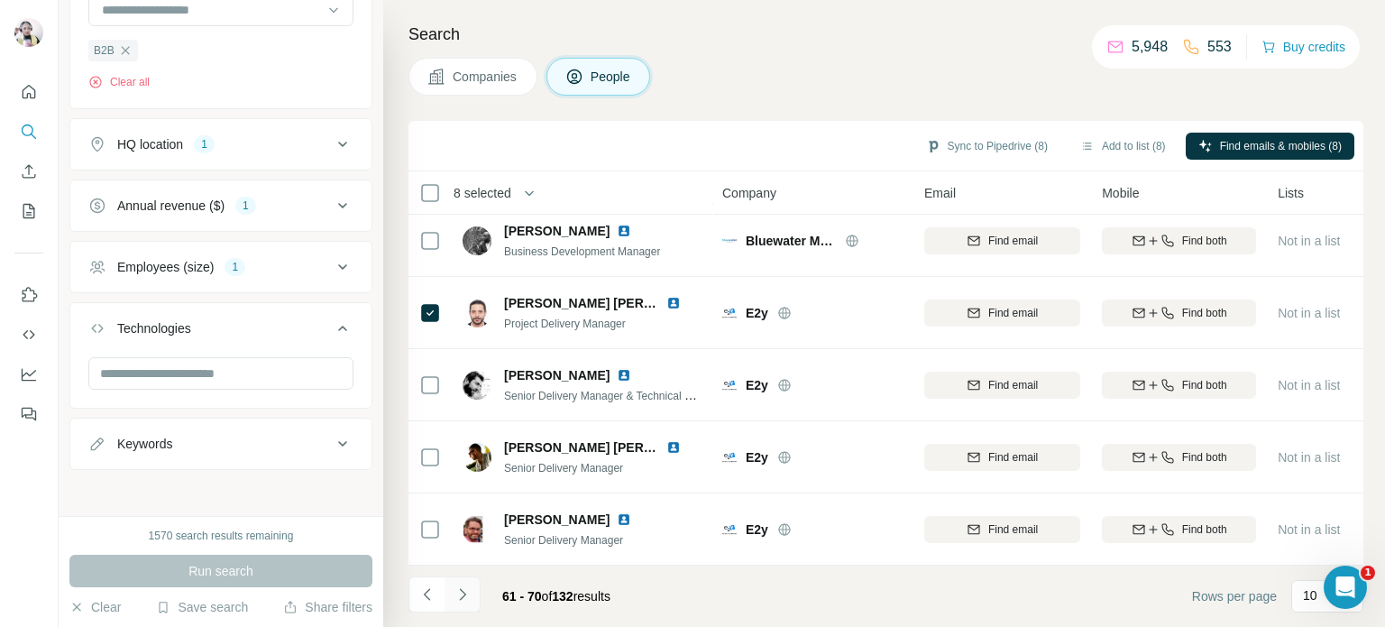
click at [464, 591] on icon "Navigate to next page" at bounding box center [462, 594] width 18 height 18
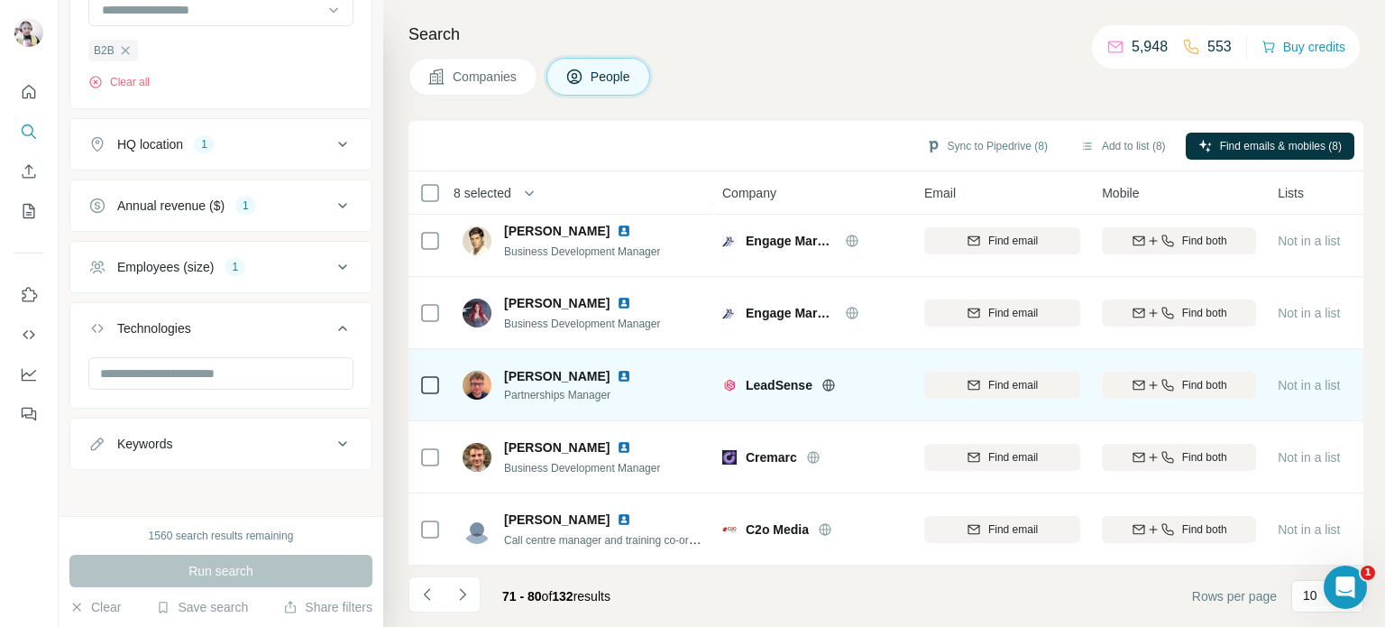
click at [829, 378] on icon at bounding box center [828, 385] width 14 height 14
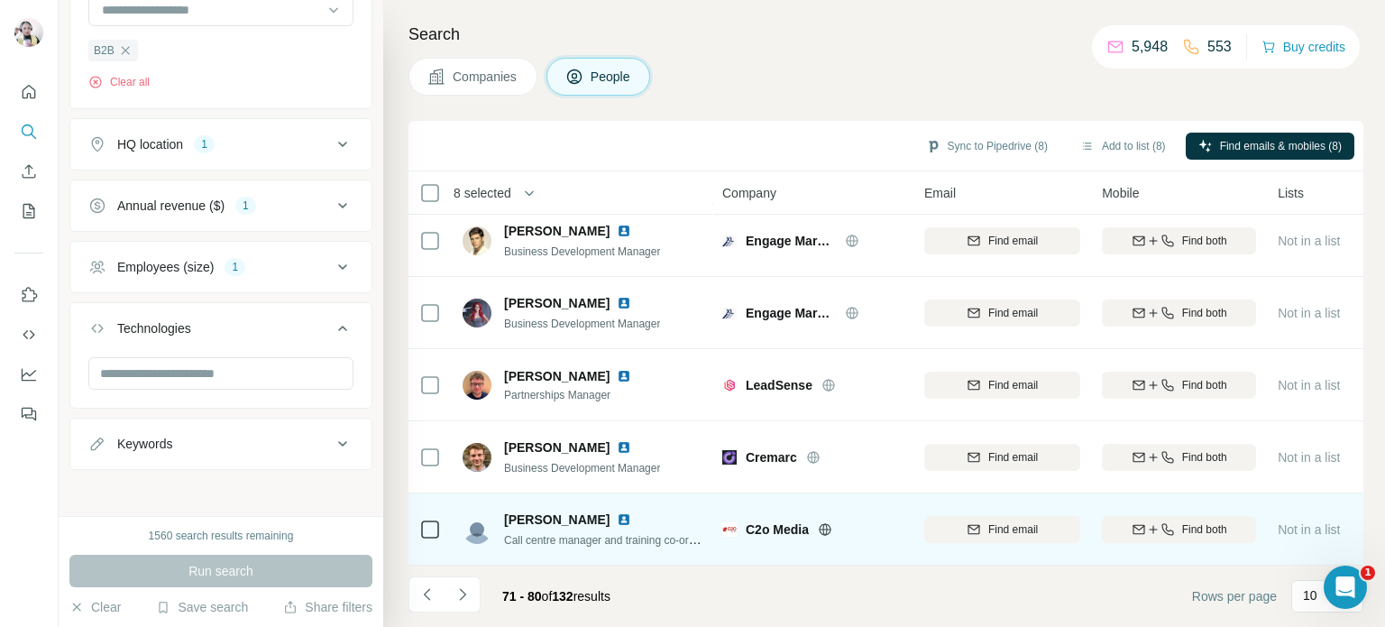
click at [832, 522] on icon at bounding box center [825, 529] width 14 height 14
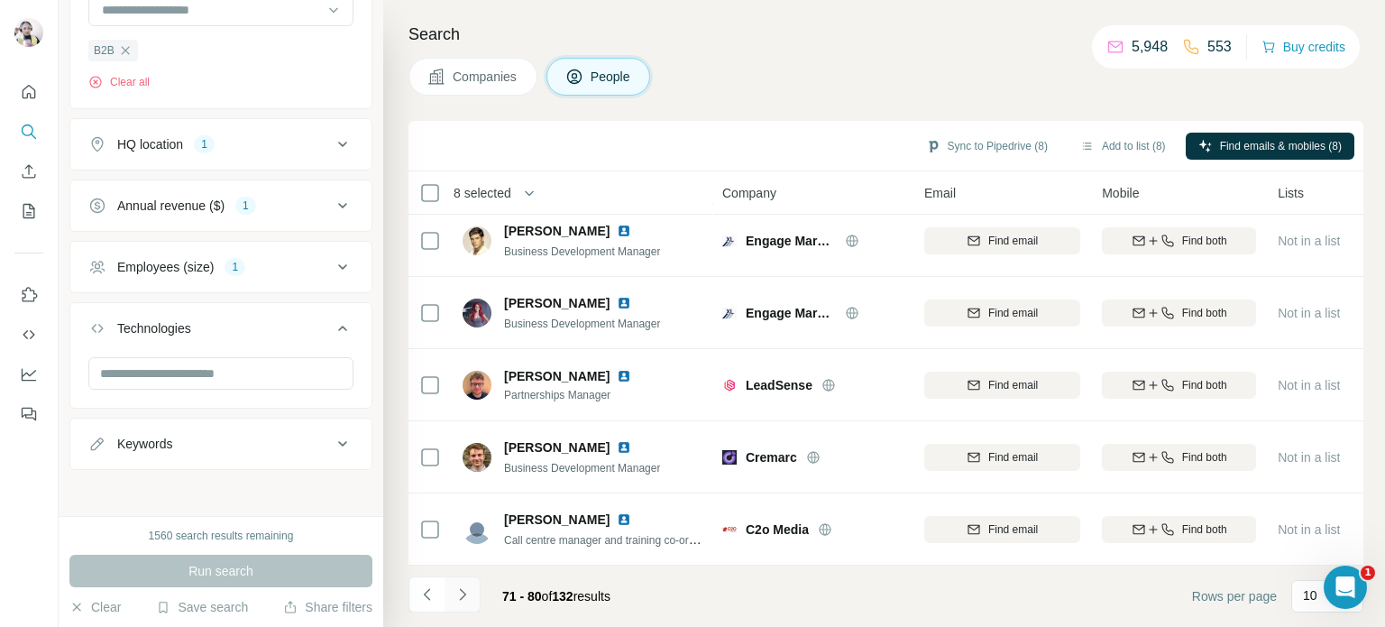
click at [457, 594] on icon "Navigate to next page" at bounding box center [462, 594] width 18 height 18
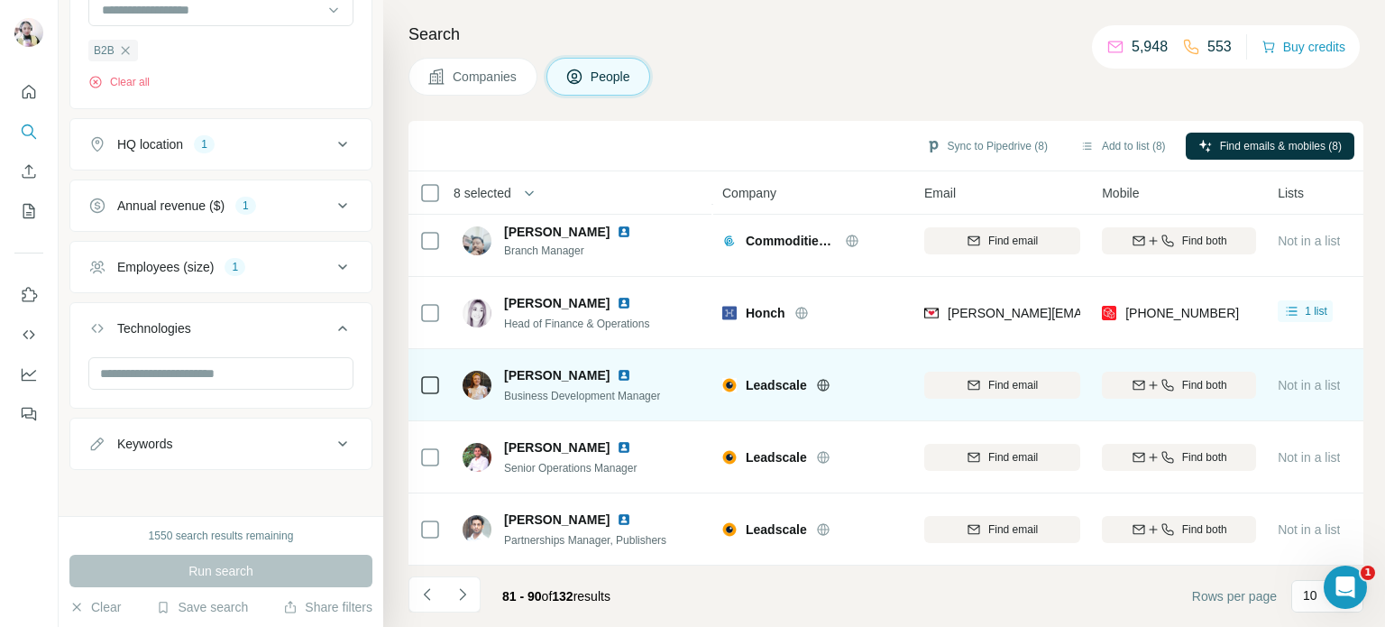
click at [824, 383] on div "Leadscale" at bounding box center [824, 385] width 157 height 18
click at [827, 384] on icon at bounding box center [823, 384] width 12 height 1
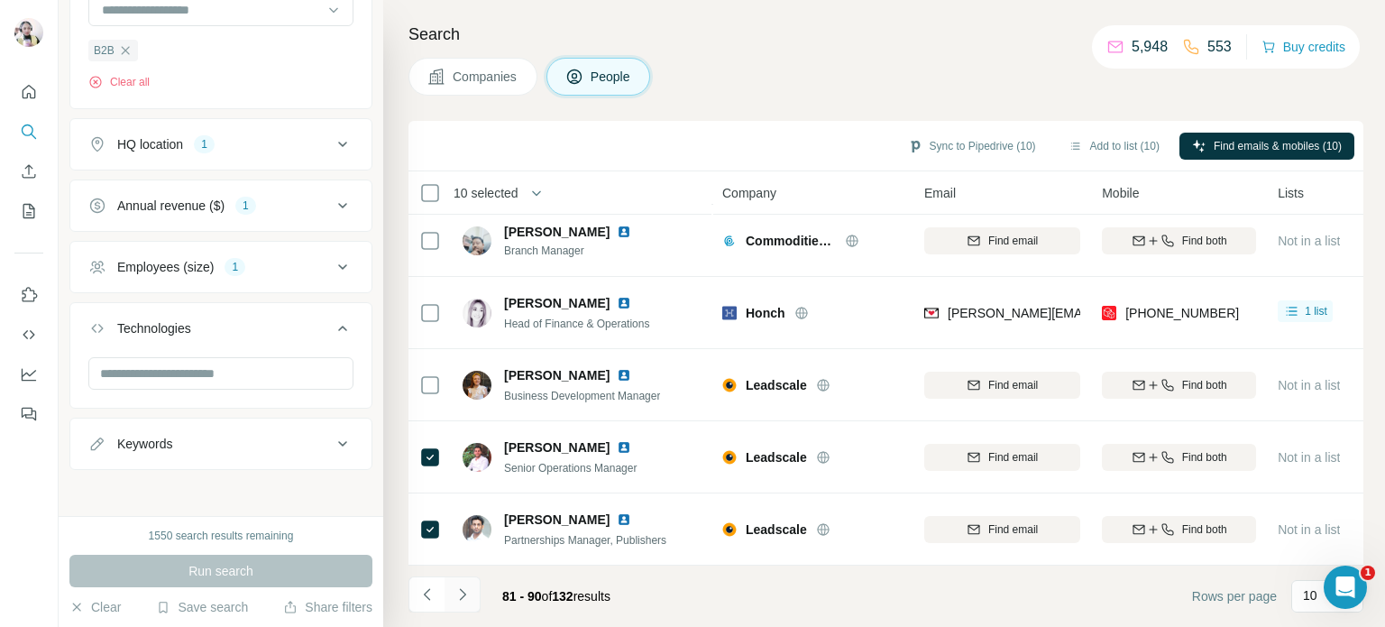
click at [466, 595] on icon "Navigate to next page" at bounding box center [462, 594] width 18 height 18
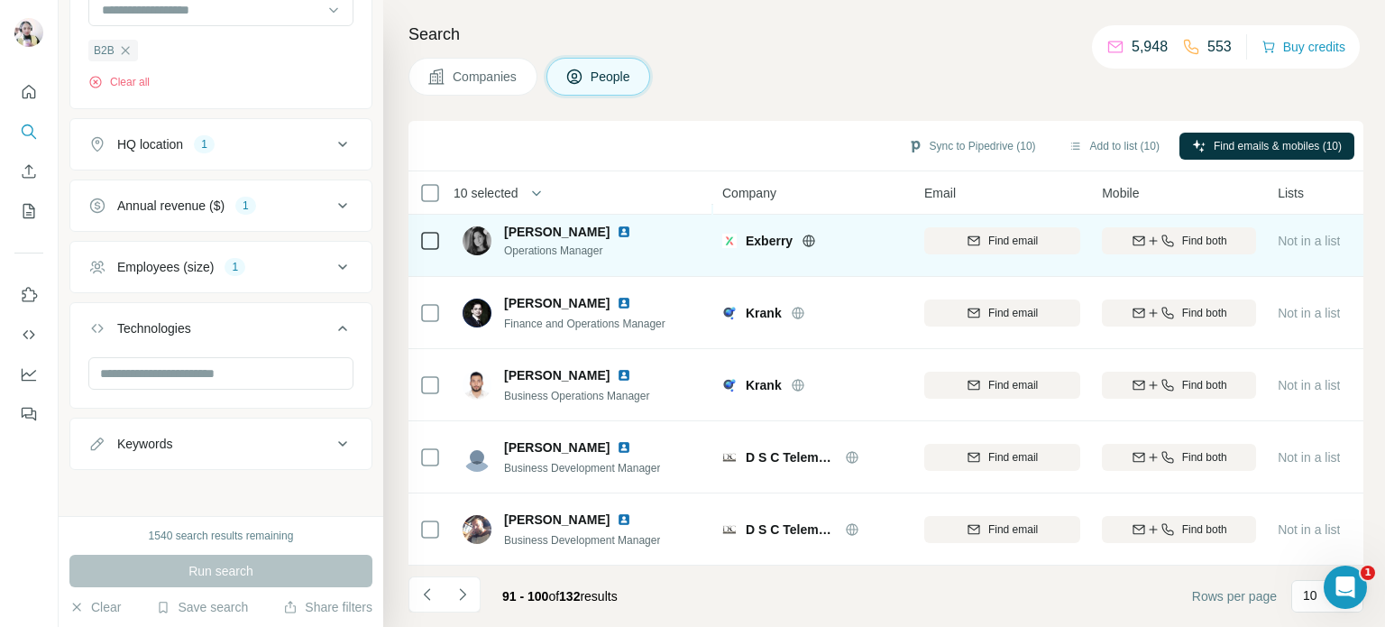
click at [810, 234] on icon at bounding box center [809, 240] width 5 height 12
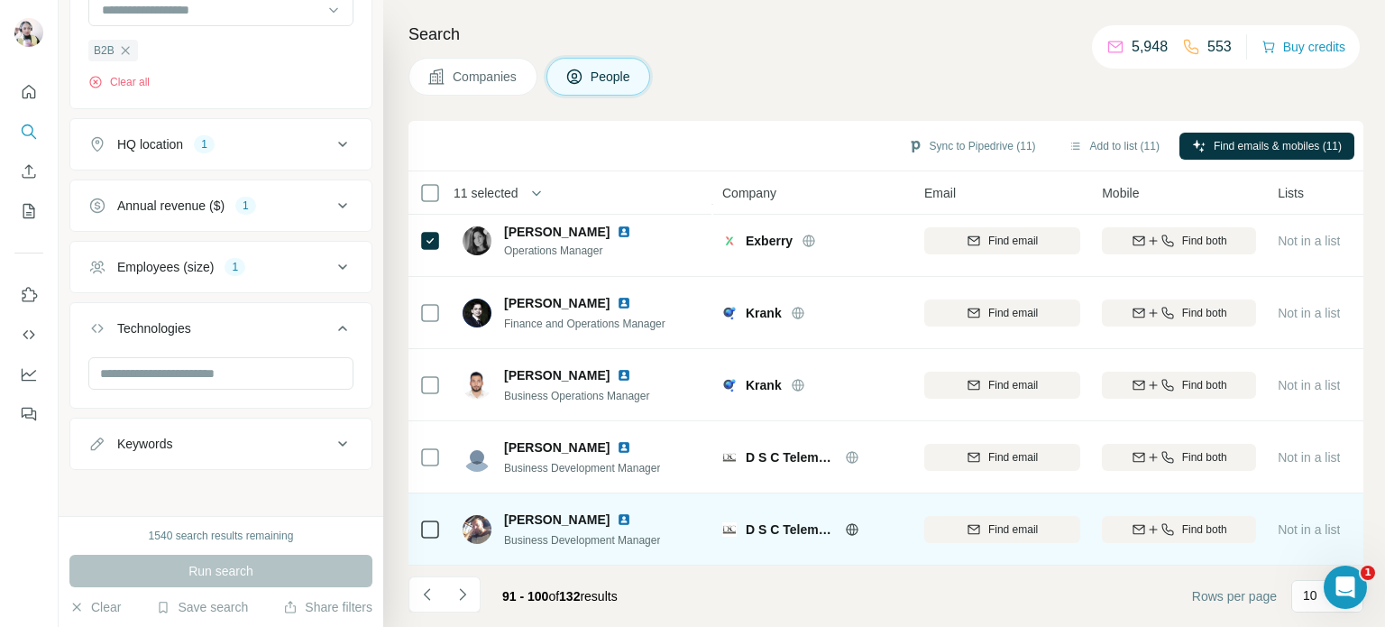
click at [851, 522] on icon at bounding box center [852, 529] width 14 height 14
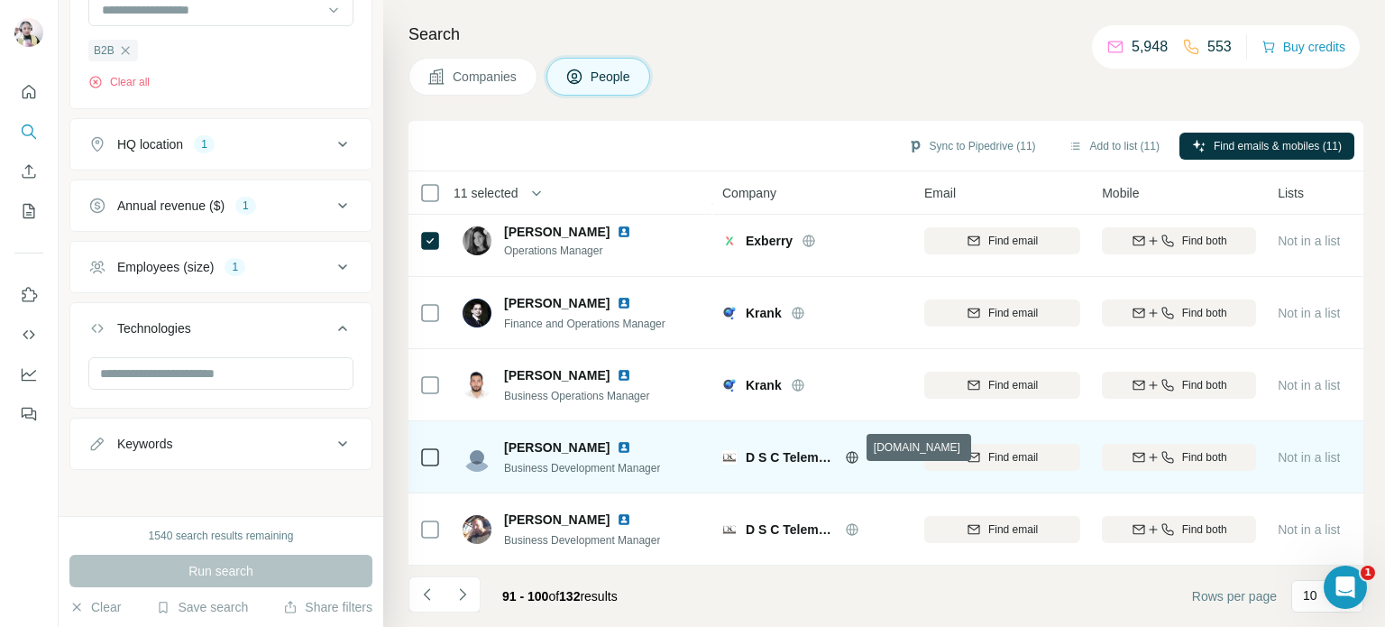
click at [854, 450] on icon at bounding box center [852, 457] width 14 height 14
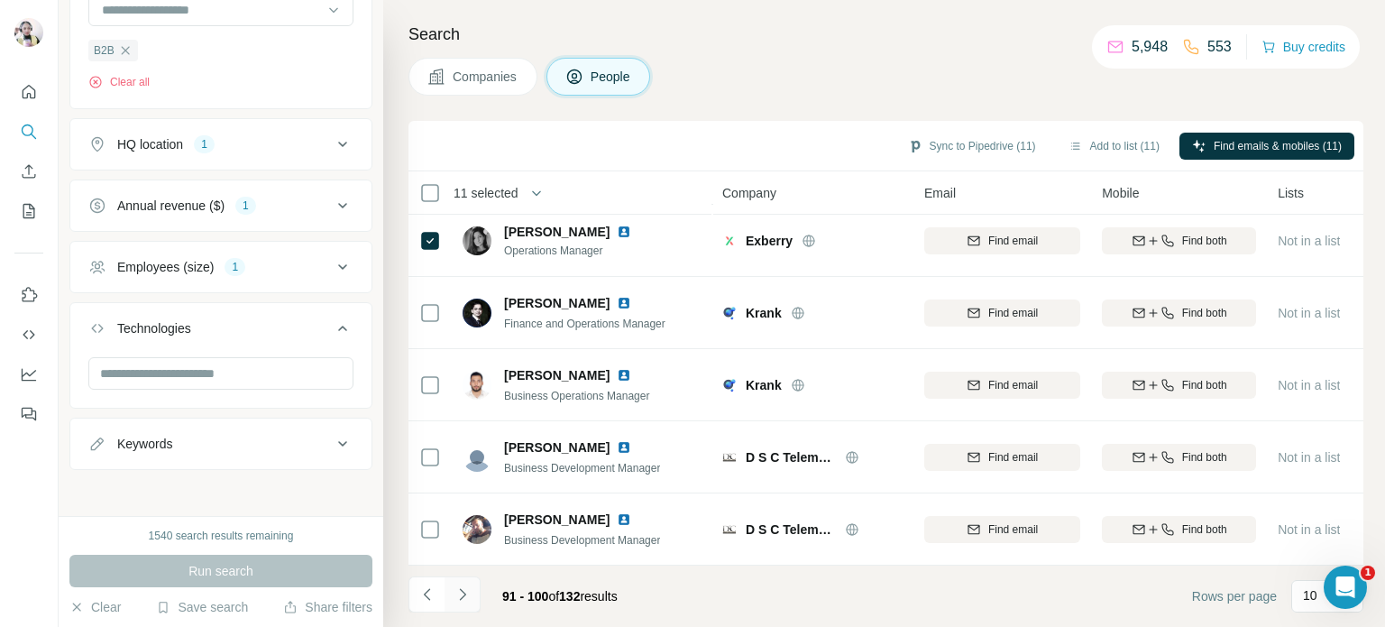
click at [469, 594] on icon "Navigate to next page" at bounding box center [462, 594] width 18 height 18
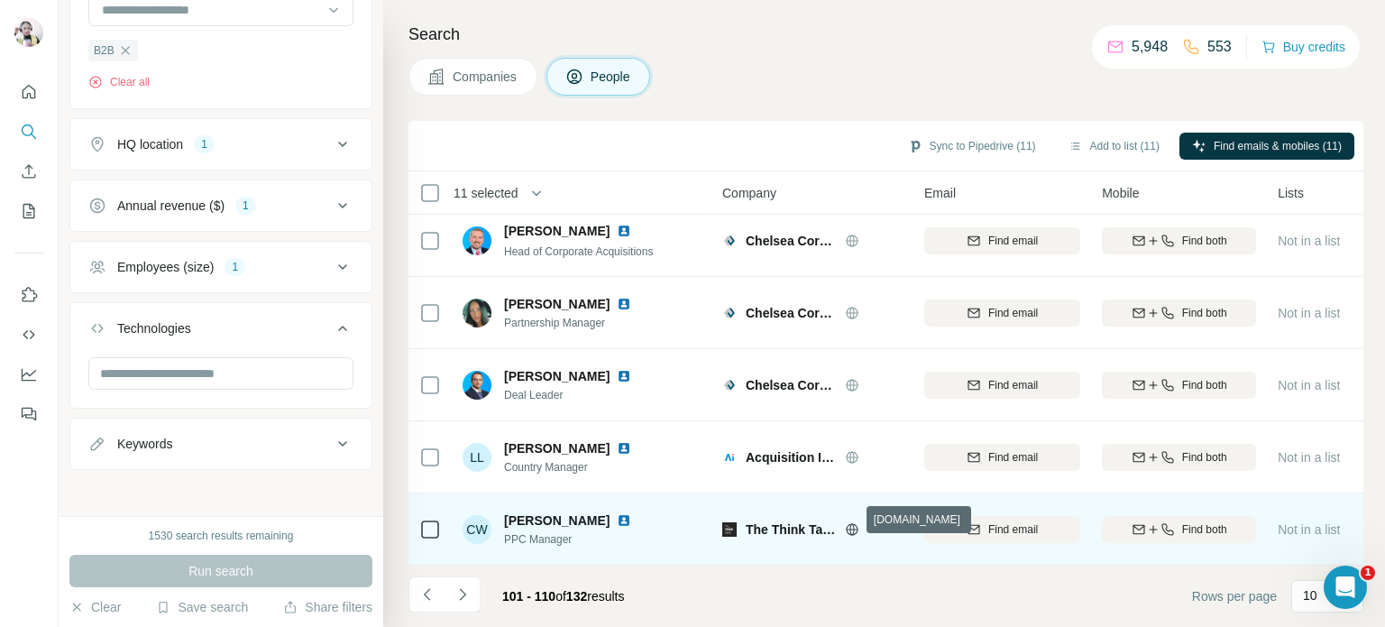
click at [846, 523] on icon at bounding box center [852, 529] width 12 height 12
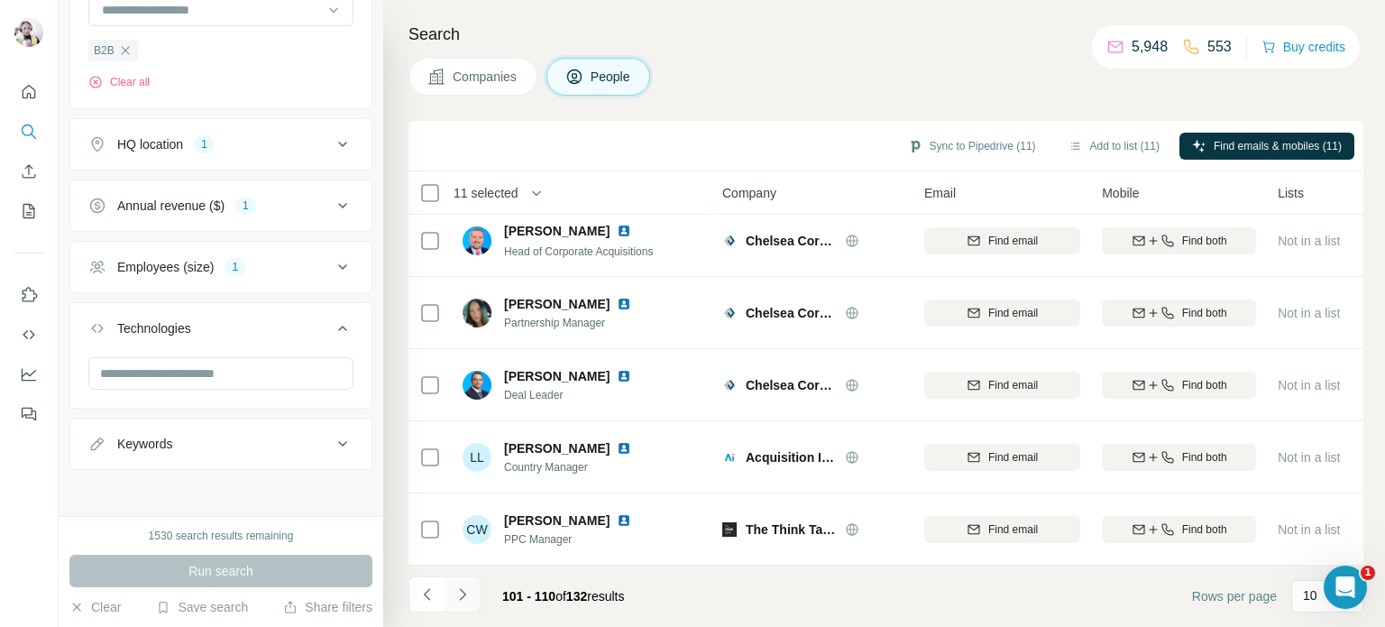
click at [465, 595] on icon "Navigate to next page" at bounding box center [462, 594] width 18 height 18
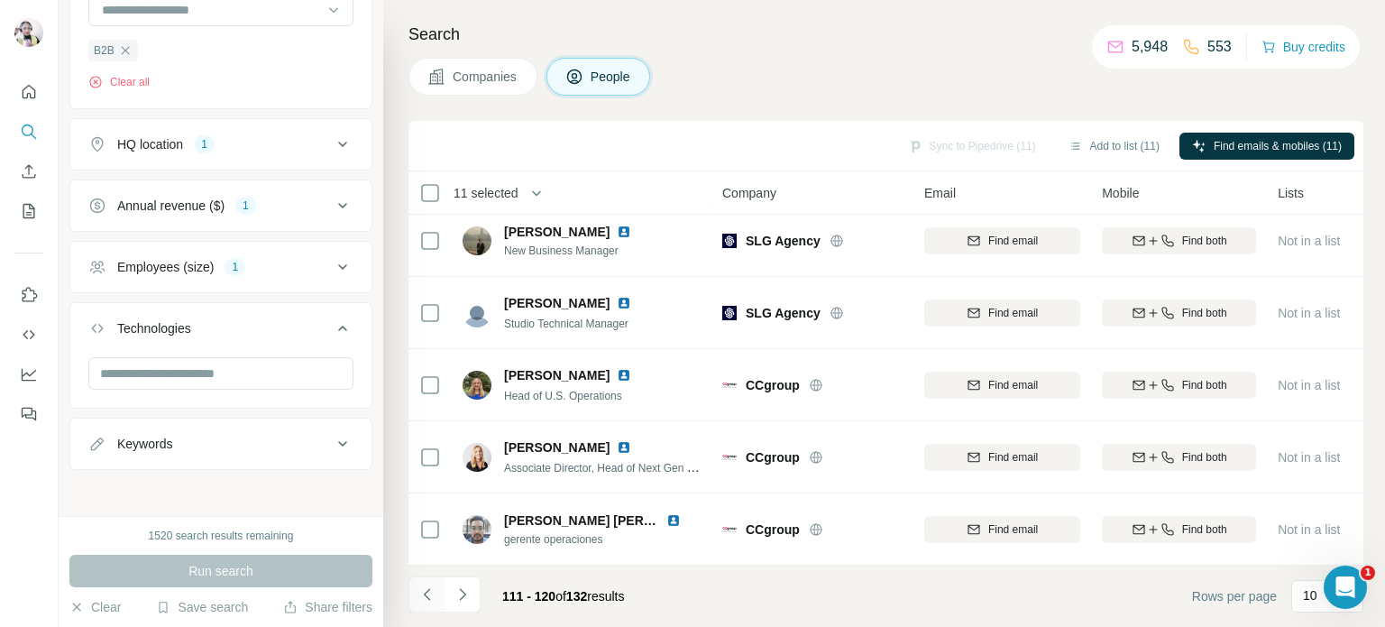
click at [431, 593] on icon "Navigate to previous page" at bounding box center [427, 594] width 18 height 18
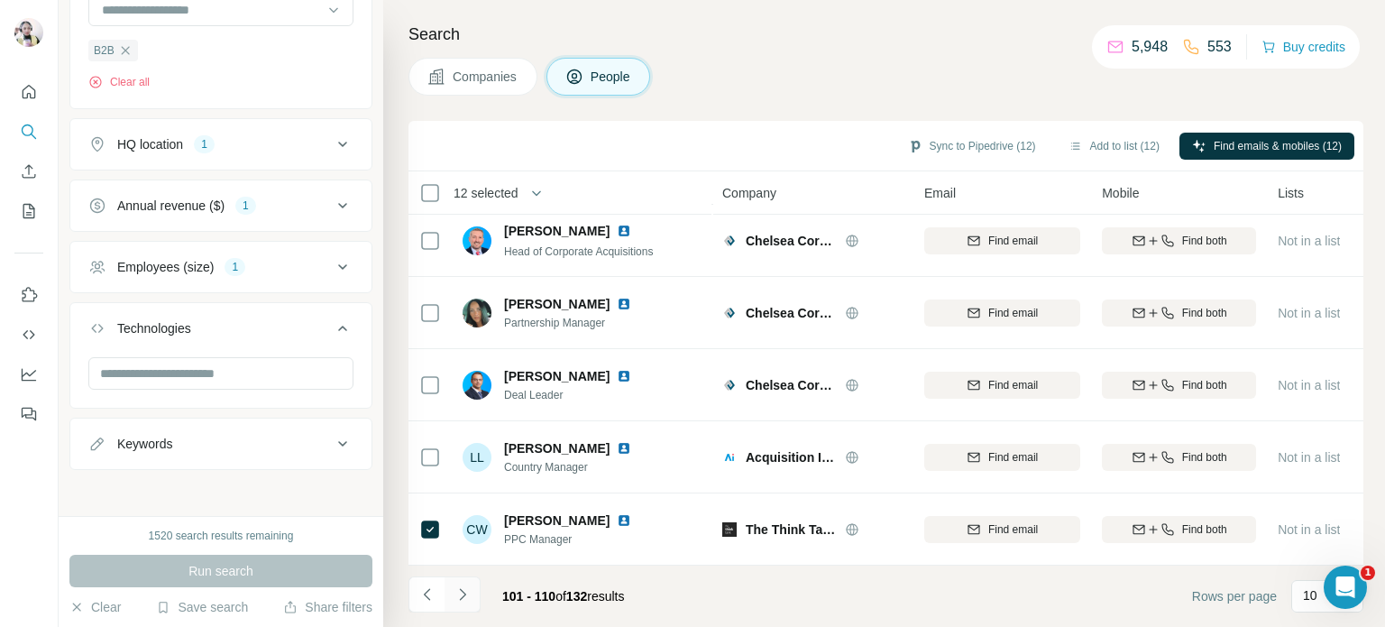
click at [462, 593] on icon "Navigate to next page" at bounding box center [462, 594] width 18 height 18
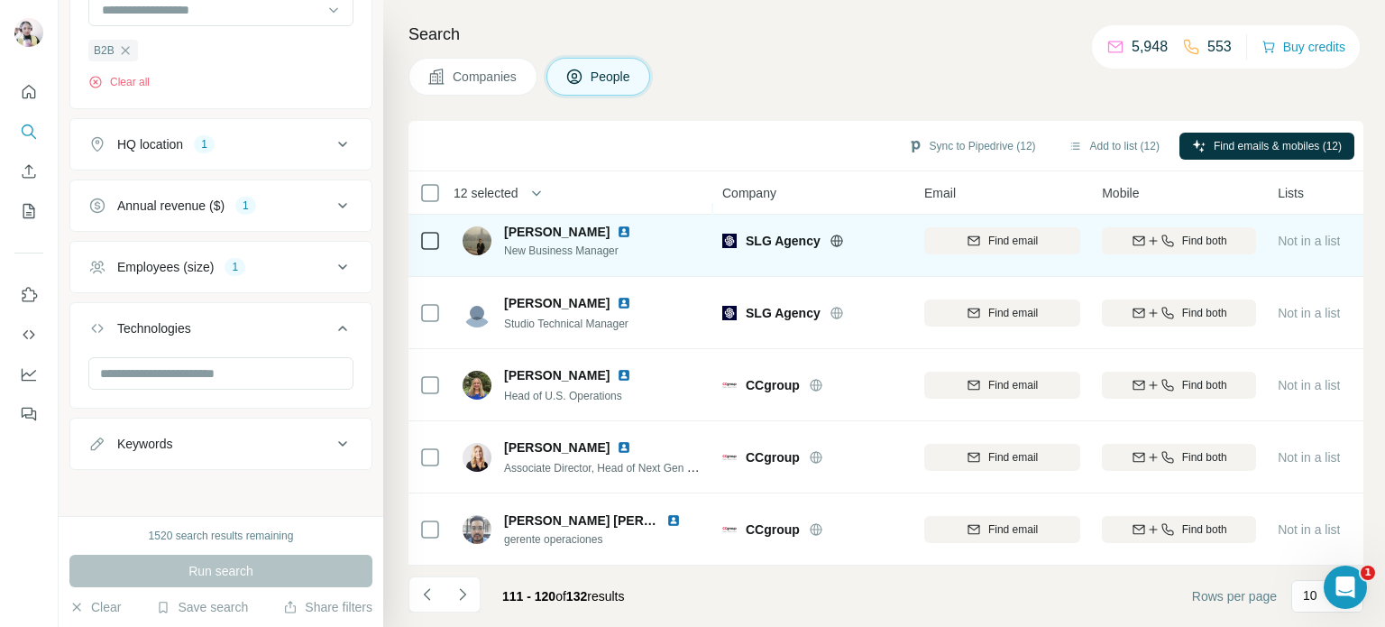
click at [831, 234] on icon at bounding box center [836, 240] width 12 height 12
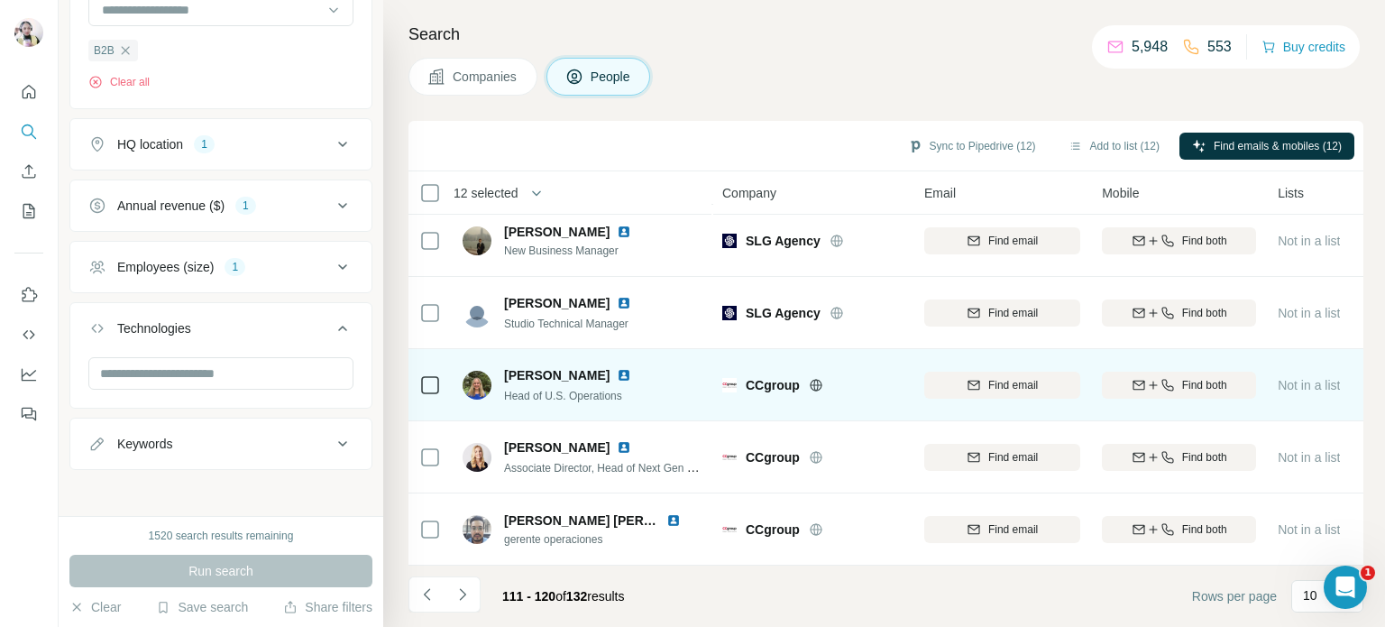
click at [811, 379] on icon at bounding box center [816, 385] width 12 height 12
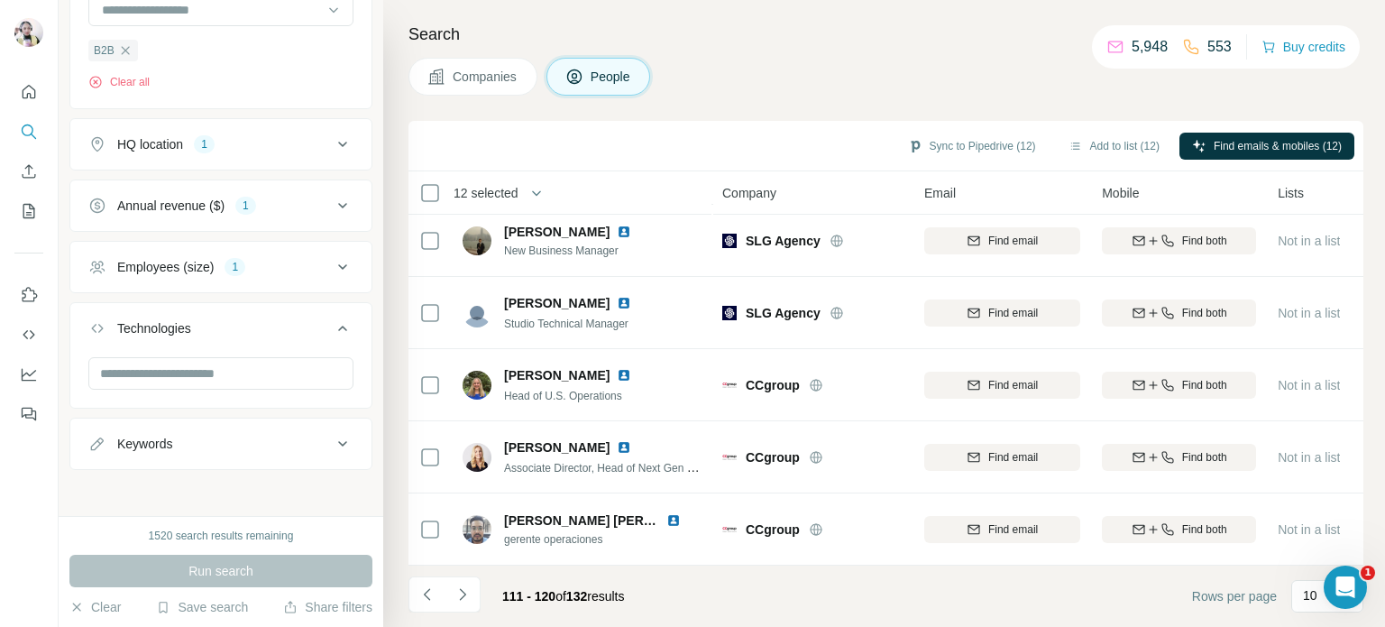
click at [461, 593] on icon "Navigate to next page" at bounding box center [462, 594] width 18 height 18
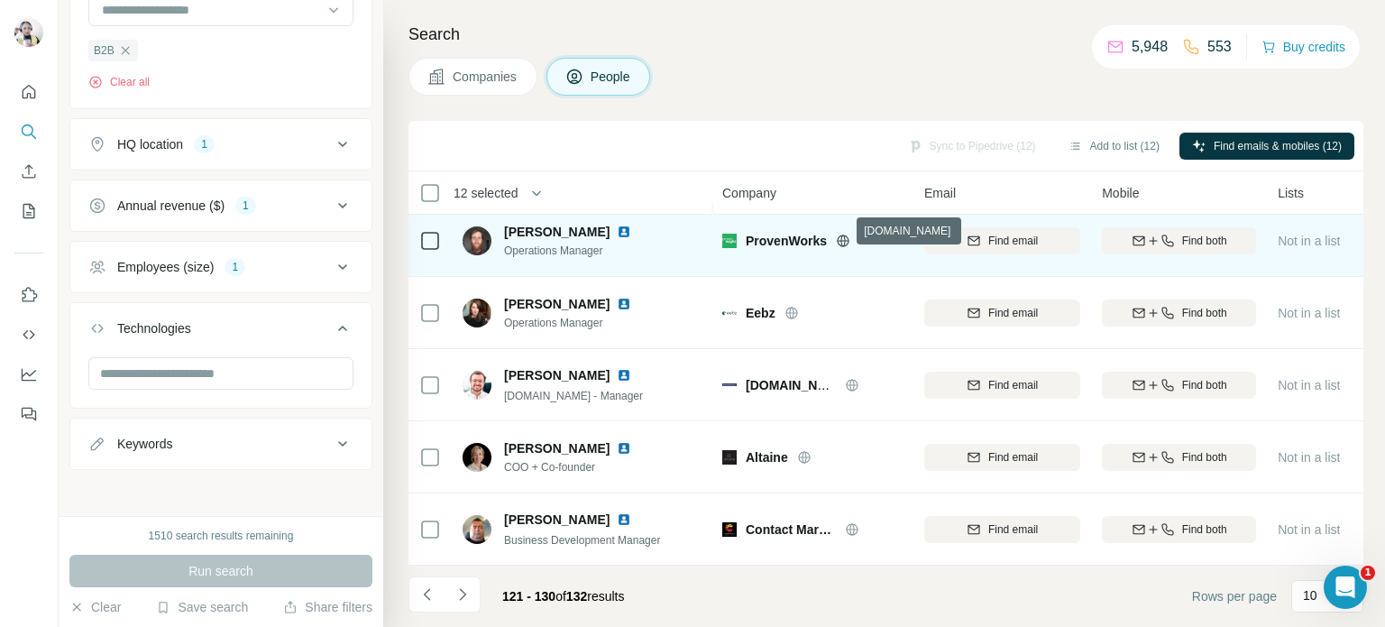
click at [840, 234] on icon at bounding box center [842, 240] width 5 height 12
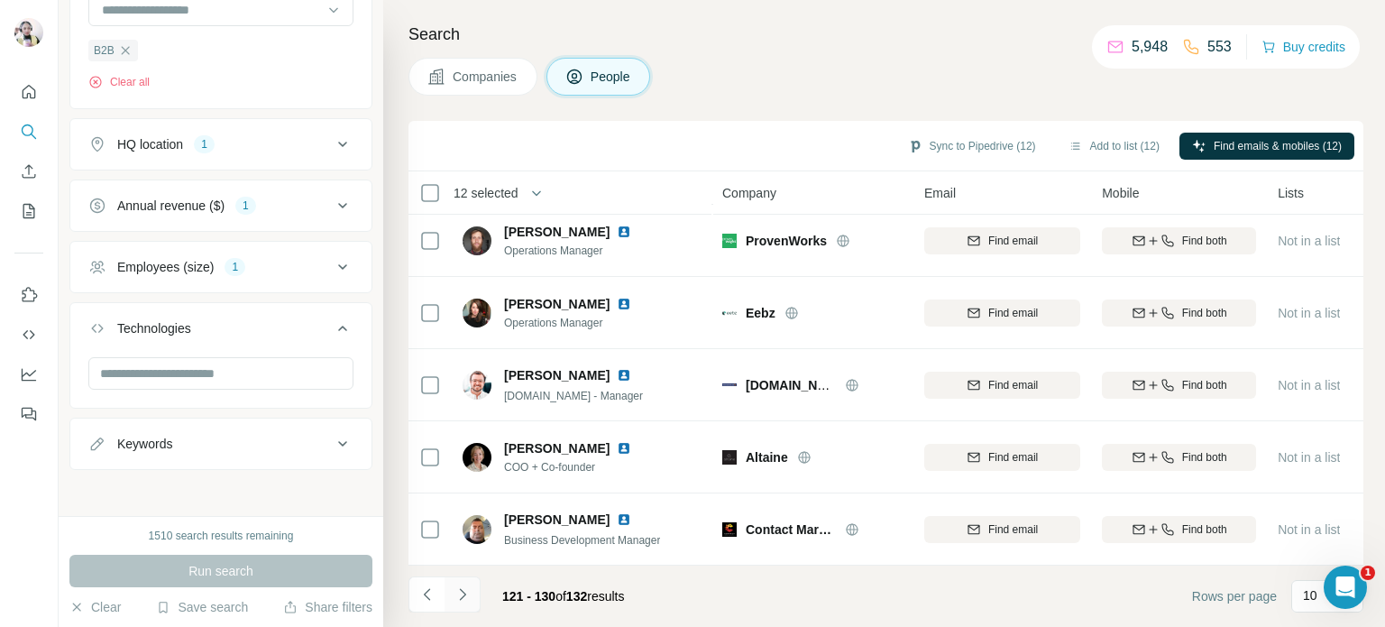
click at [464, 592] on icon "Navigate to next page" at bounding box center [462, 594] width 18 height 18
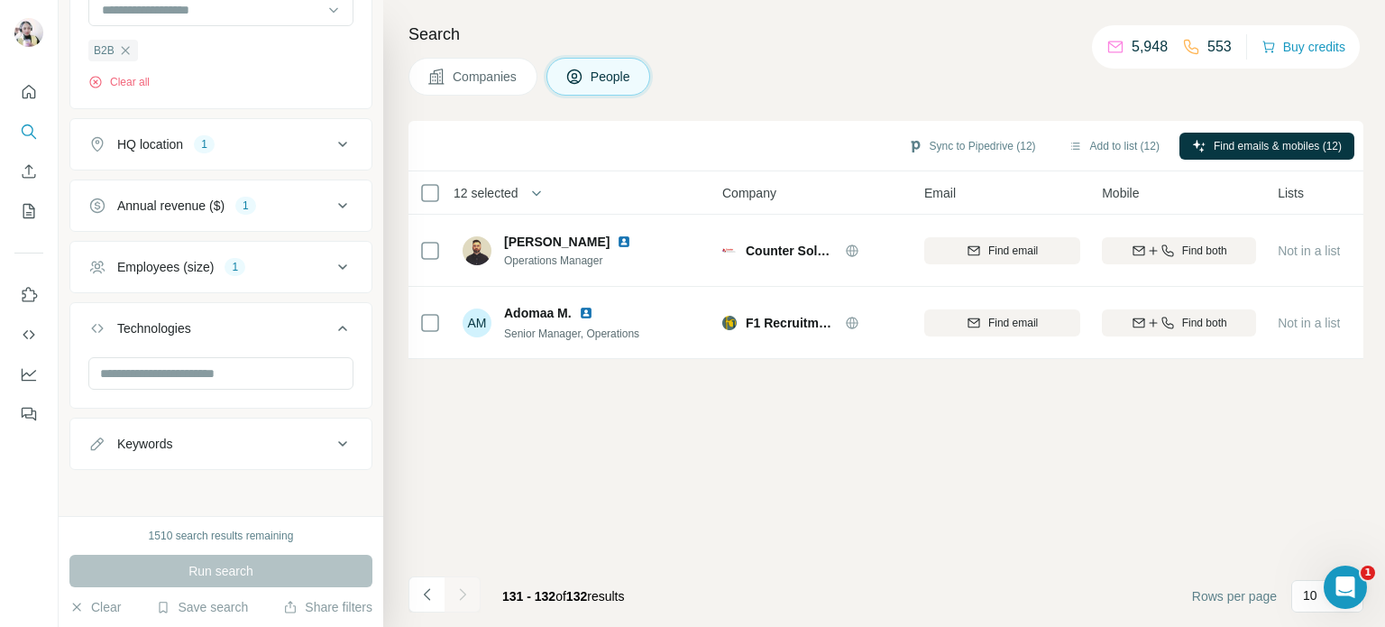
scroll to position [0, 0]
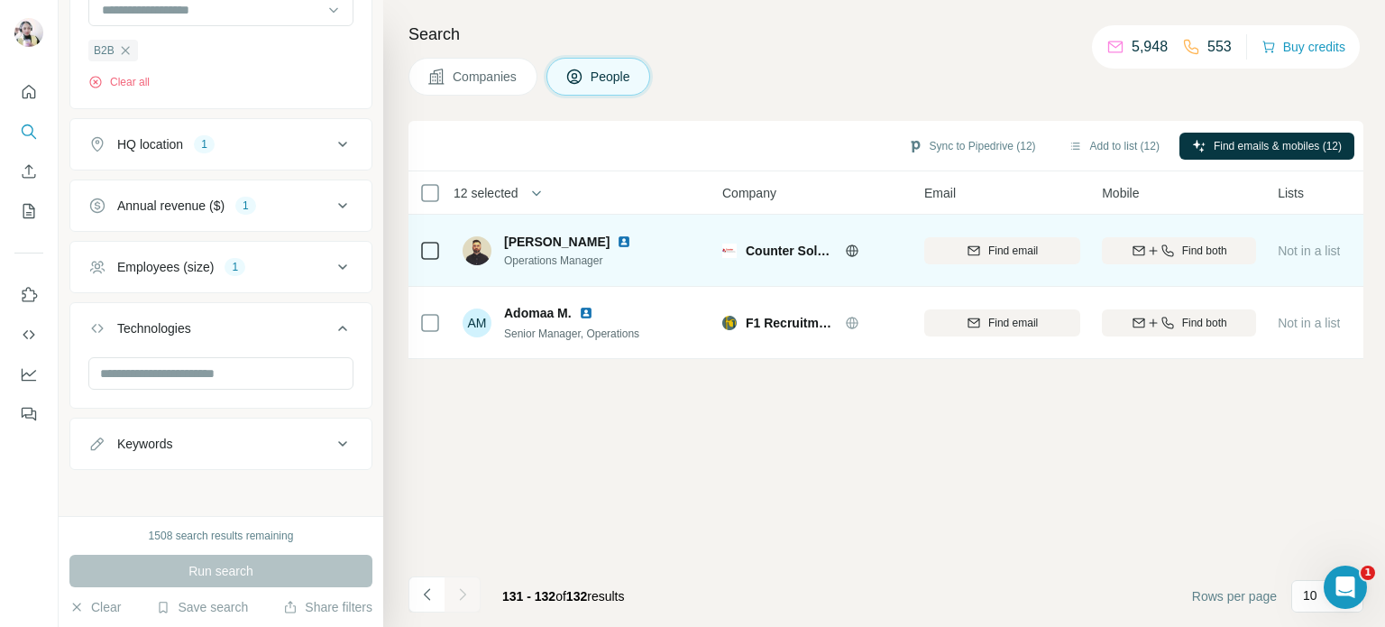
click at [855, 249] on icon at bounding box center [852, 250] width 14 height 14
click at [853, 251] on icon at bounding box center [851, 250] width 5 height 12
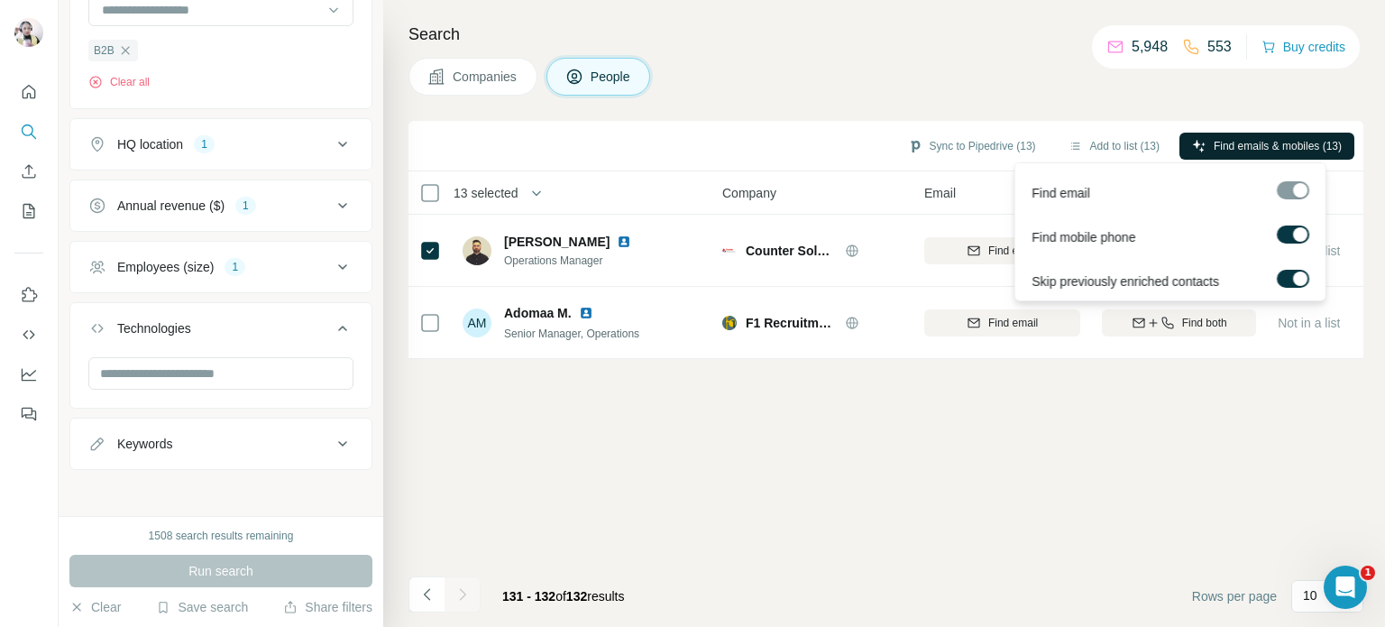
click at [1267, 139] on span "Find emails & mobiles (13)" at bounding box center [1277, 146] width 128 height 16
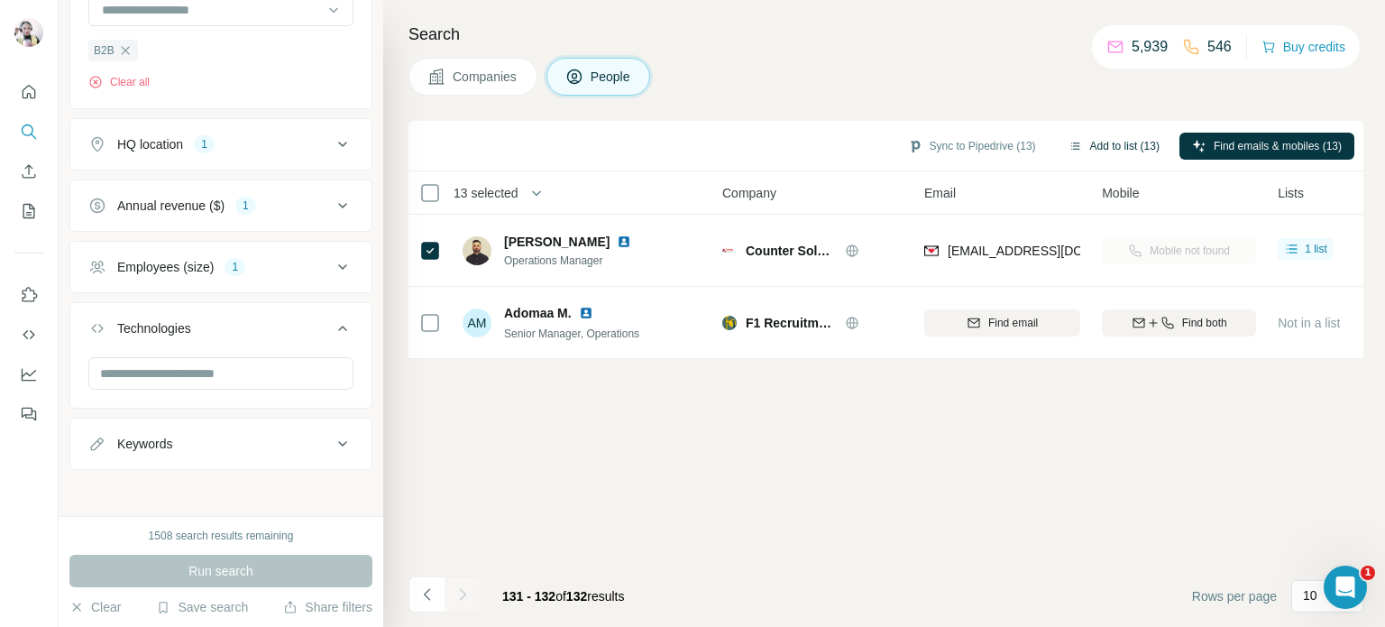
click at [1117, 145] on button "Add to list (13)" at bounding box center [1114, 146] width 116 height 27
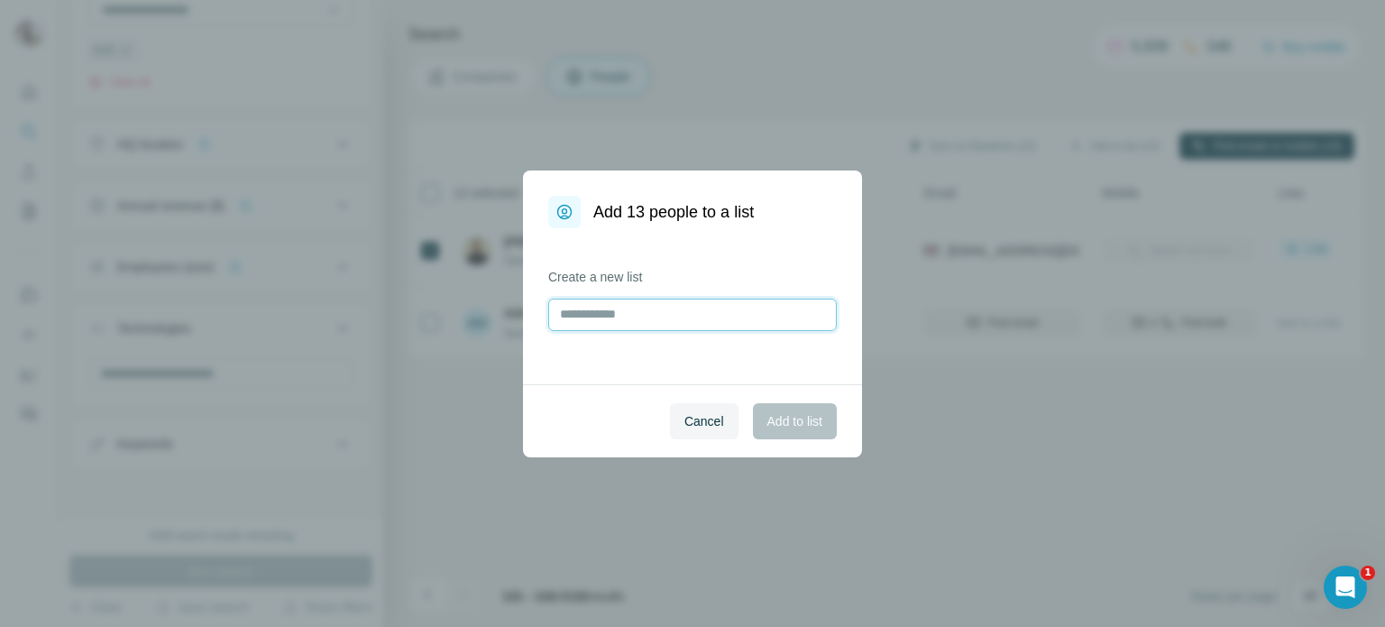
click at [599, 313] on input "text" at bounding box center [692, 314] width 288 height 32
type input "**********"
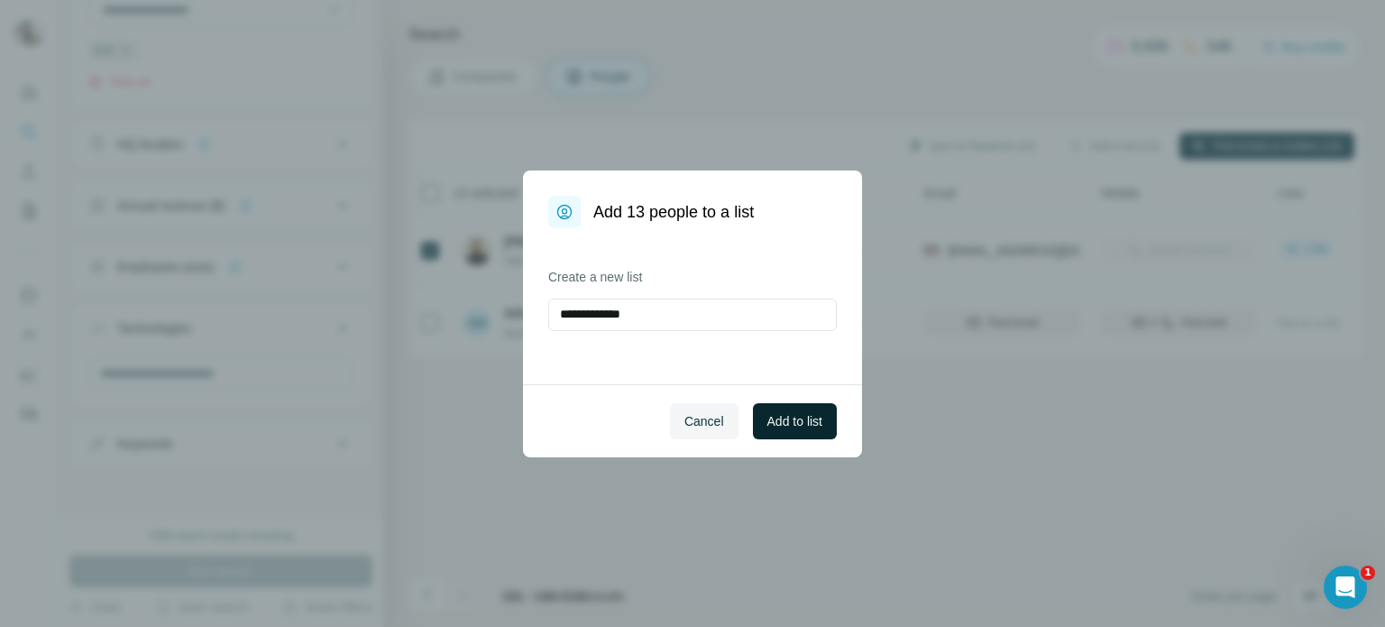
click at [779, 429] on button "Add to list" at bounding box center [795, 421] width 84 height 36
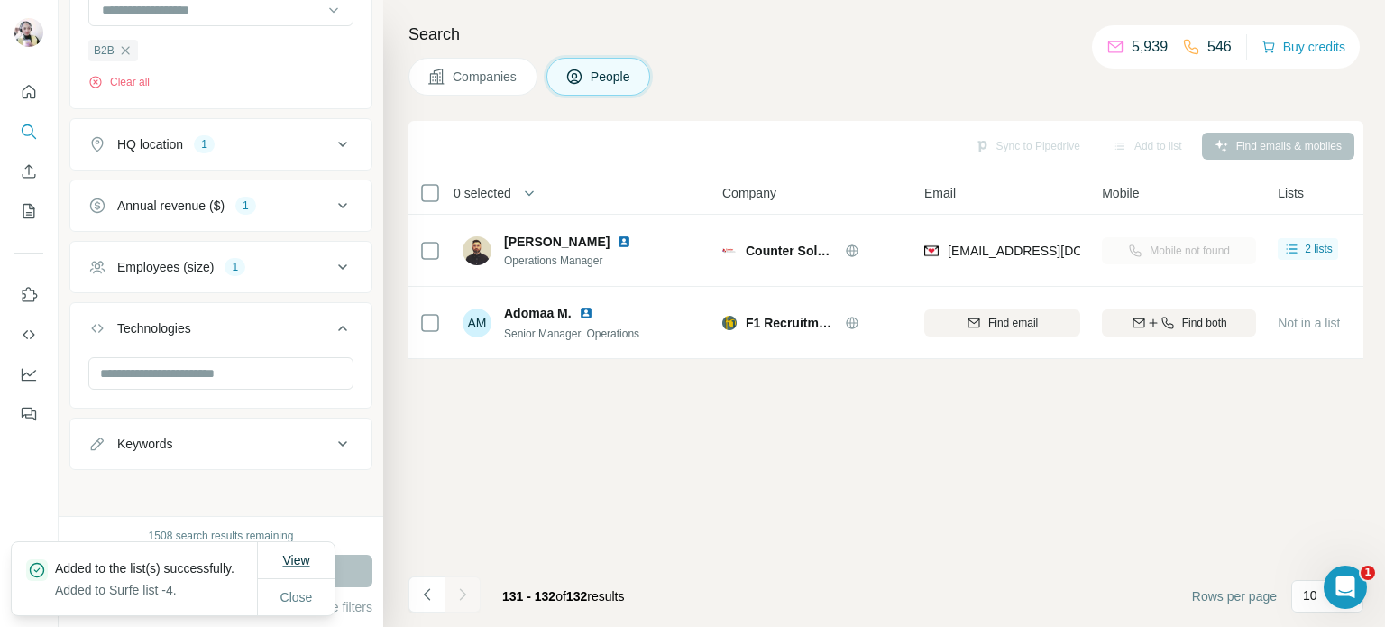
click at [294, 559] on button "View" at bounding box center [296, 560] width 52 height 32
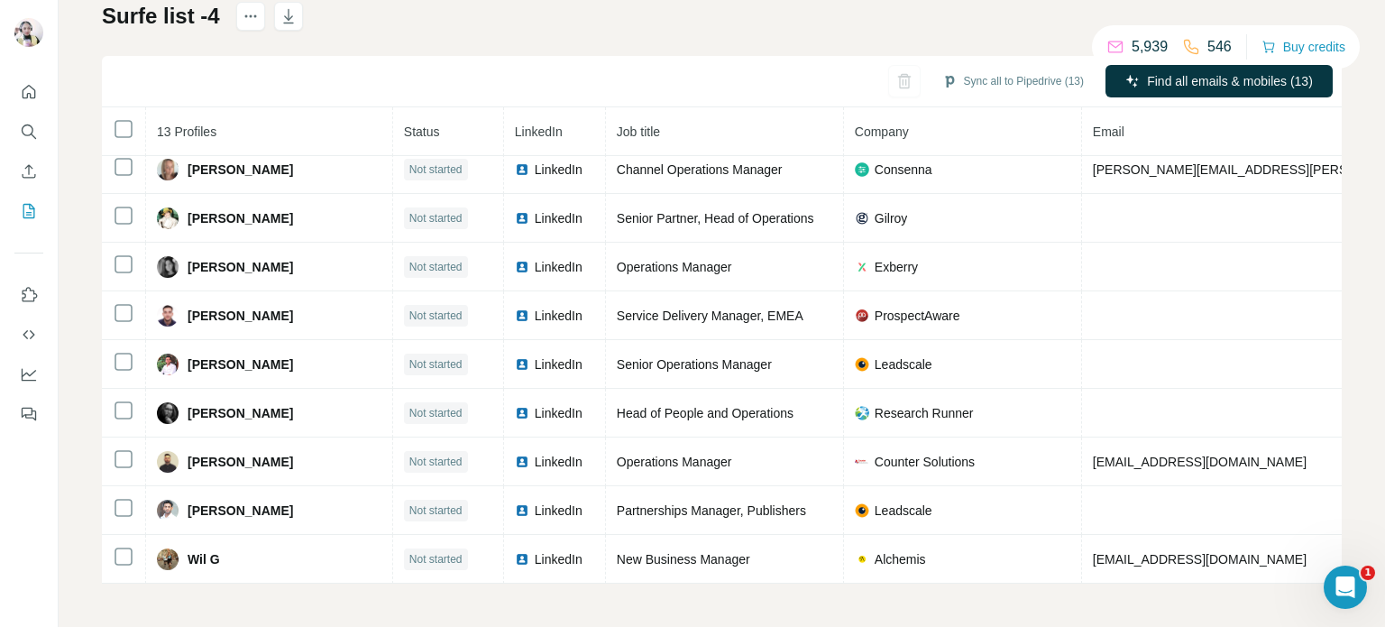
scroll to position [209, 419]
